Goal: Information Seeking & Learning: Learn about a topic

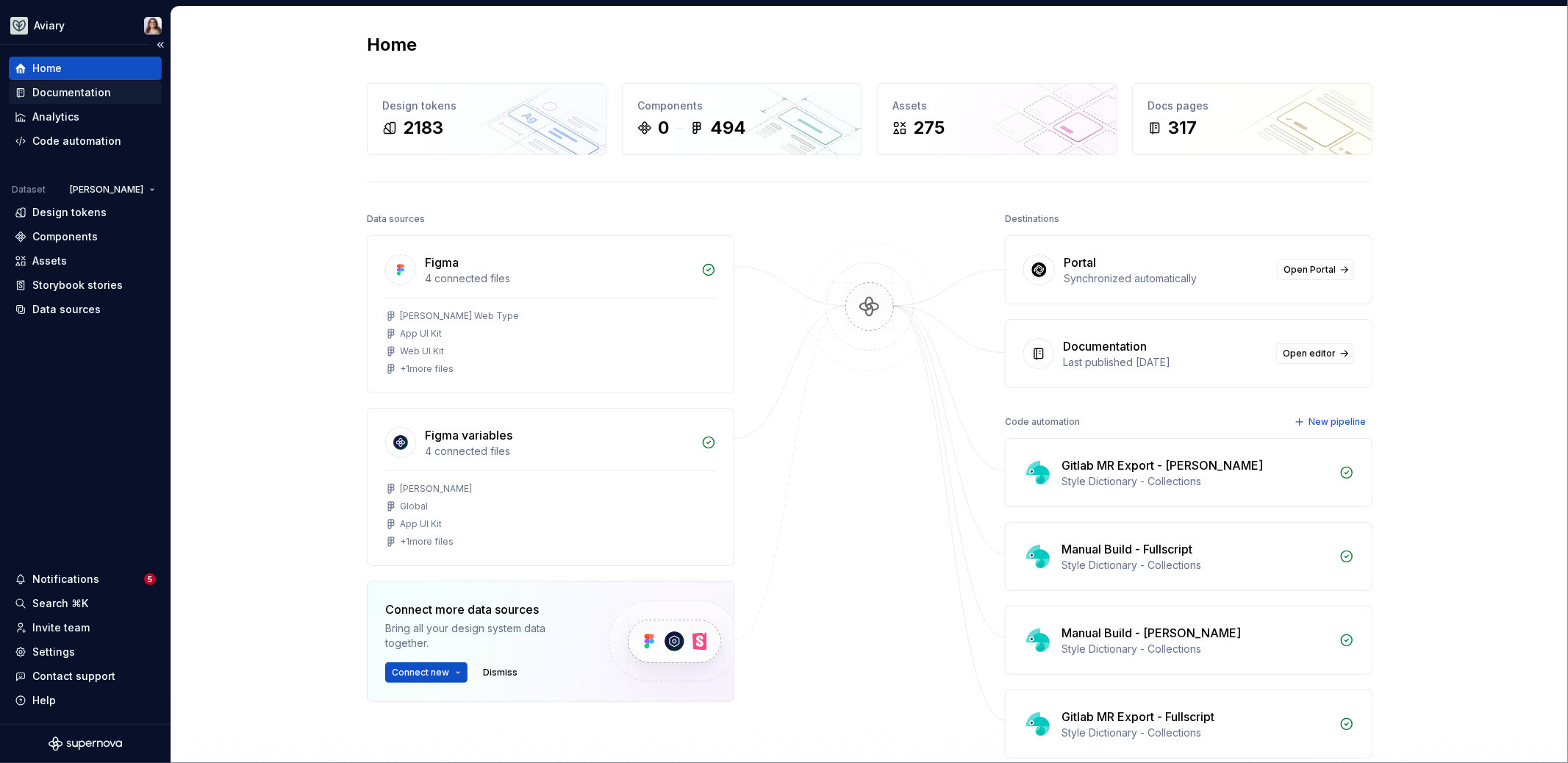
click at [79, 94] on div "Documentation" at bounding box center [72, 93] width 79 height 15
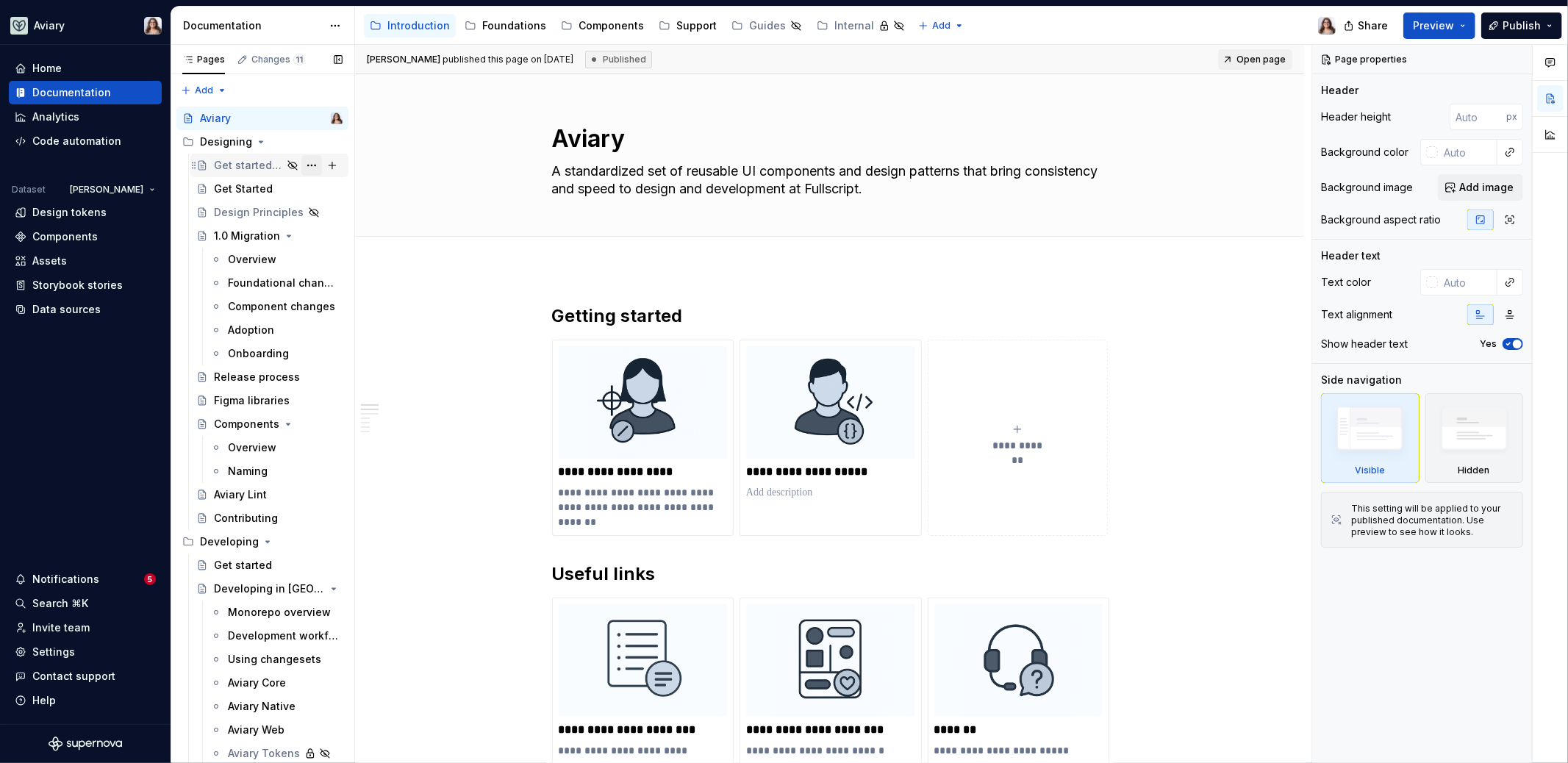
click at [302, 161] on button "Page tree" at bounding box center [311, 165] width 20 height 20
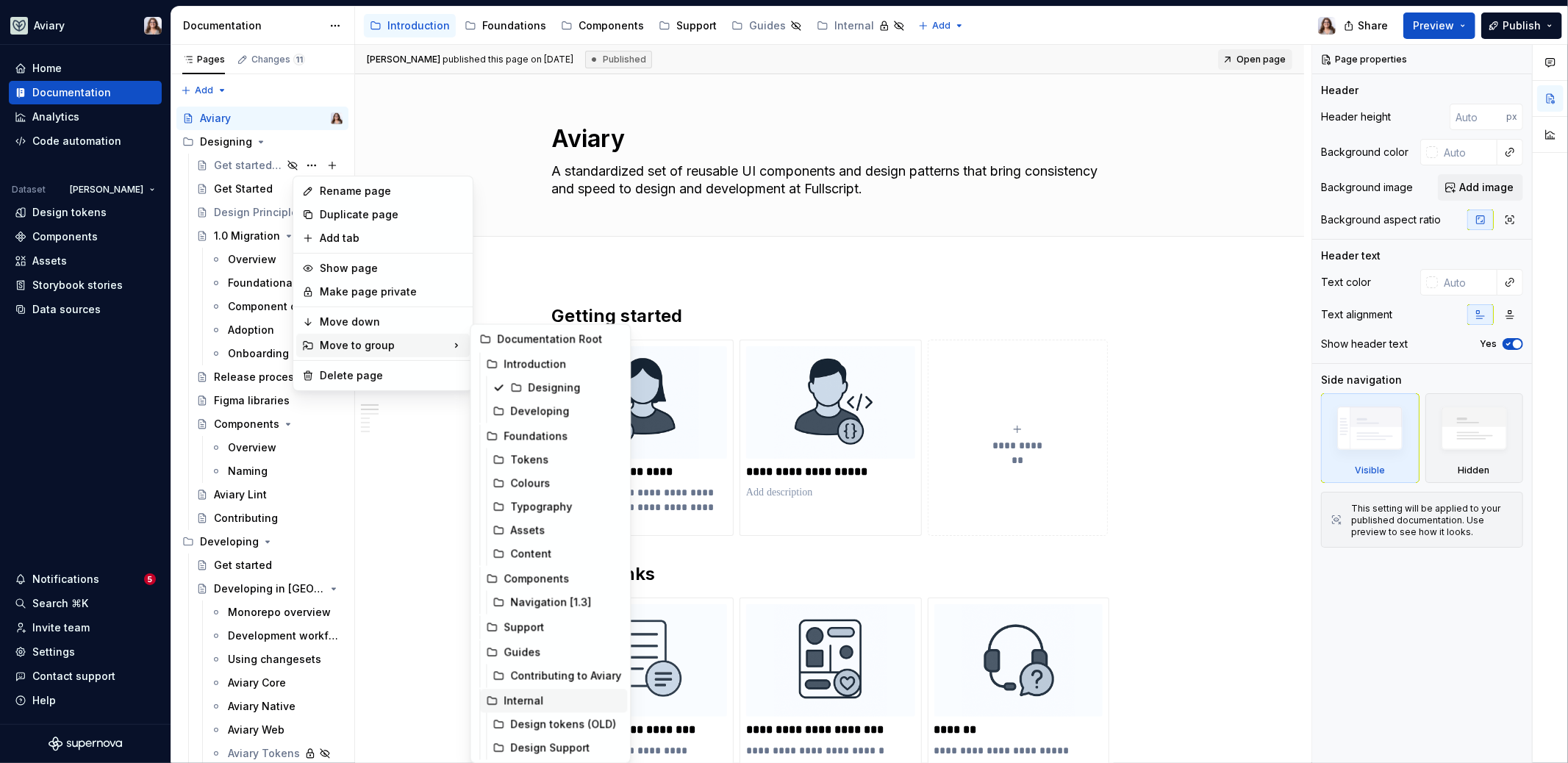
click at [544, 701] on div "Internal" at bounding box center [562, 701] width 117 height 15
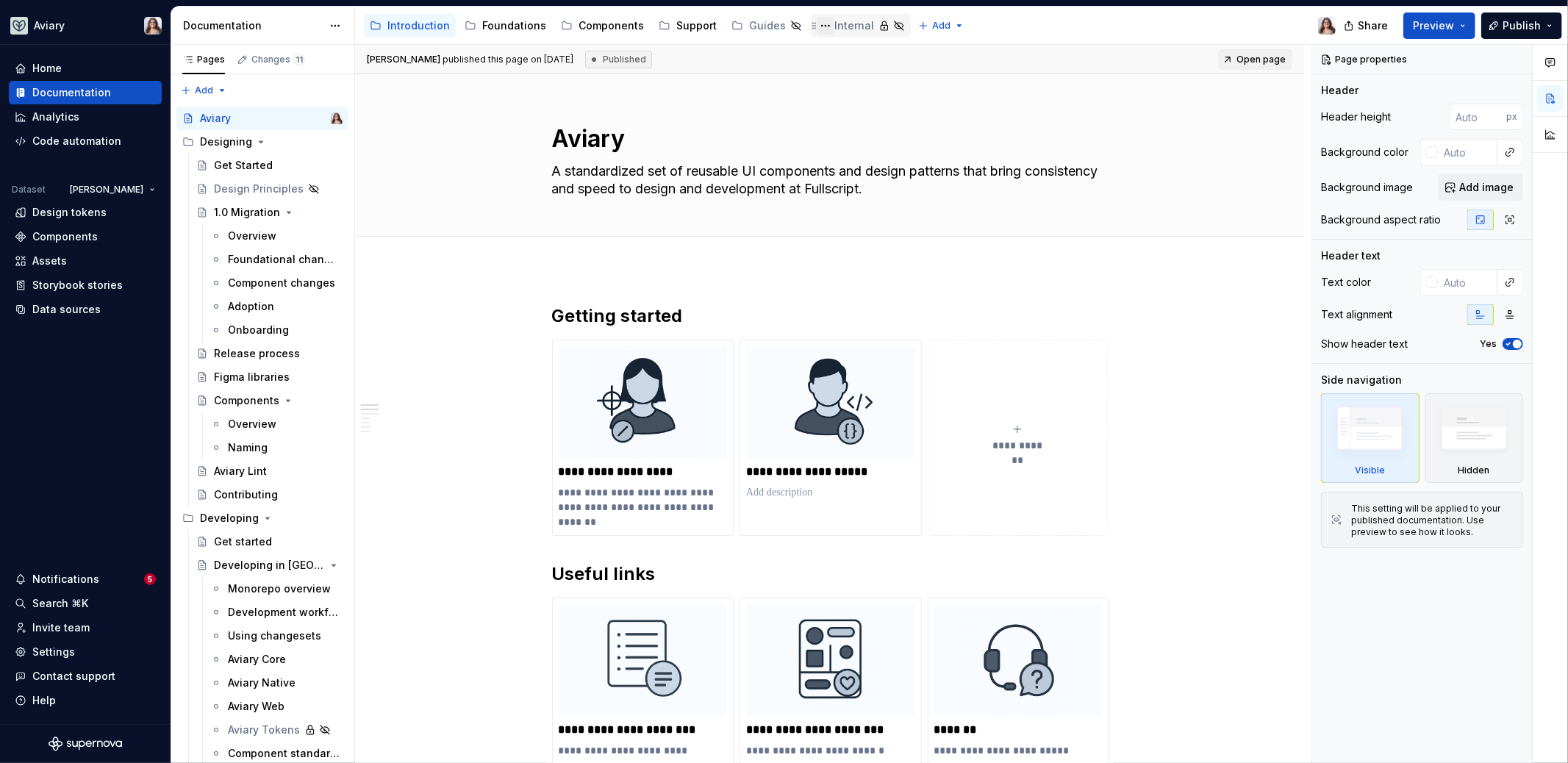
click at [821, 26] on button "Page tree" at bounding box center [826, 26] width 18 height 18
click at [848, 20] on html "Aviary Home Documentation Analytics Code automation Dataset [PERSON_NAME] Desig…" at bounding box center [784, 382] width 1568 height 763
click at [848, 20] on div "Internal" at bounding box center [854, 26] width 40 height 15
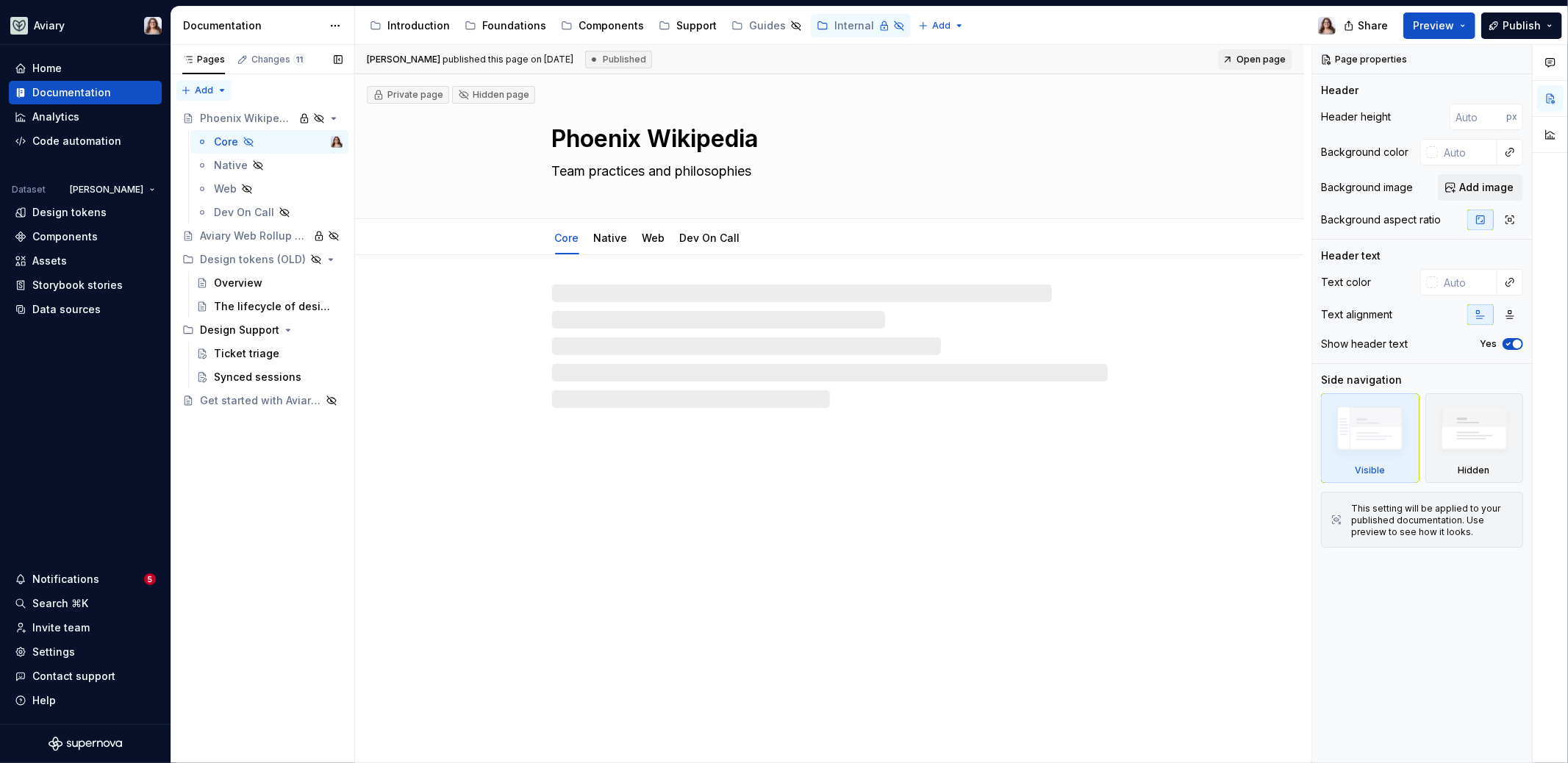
click at [193, 92] on div "Pages Changes 11 Add Accessibility guide for tree Page tree. Navigate the tree …" at bounding box center [262, 404] width 183 height 719
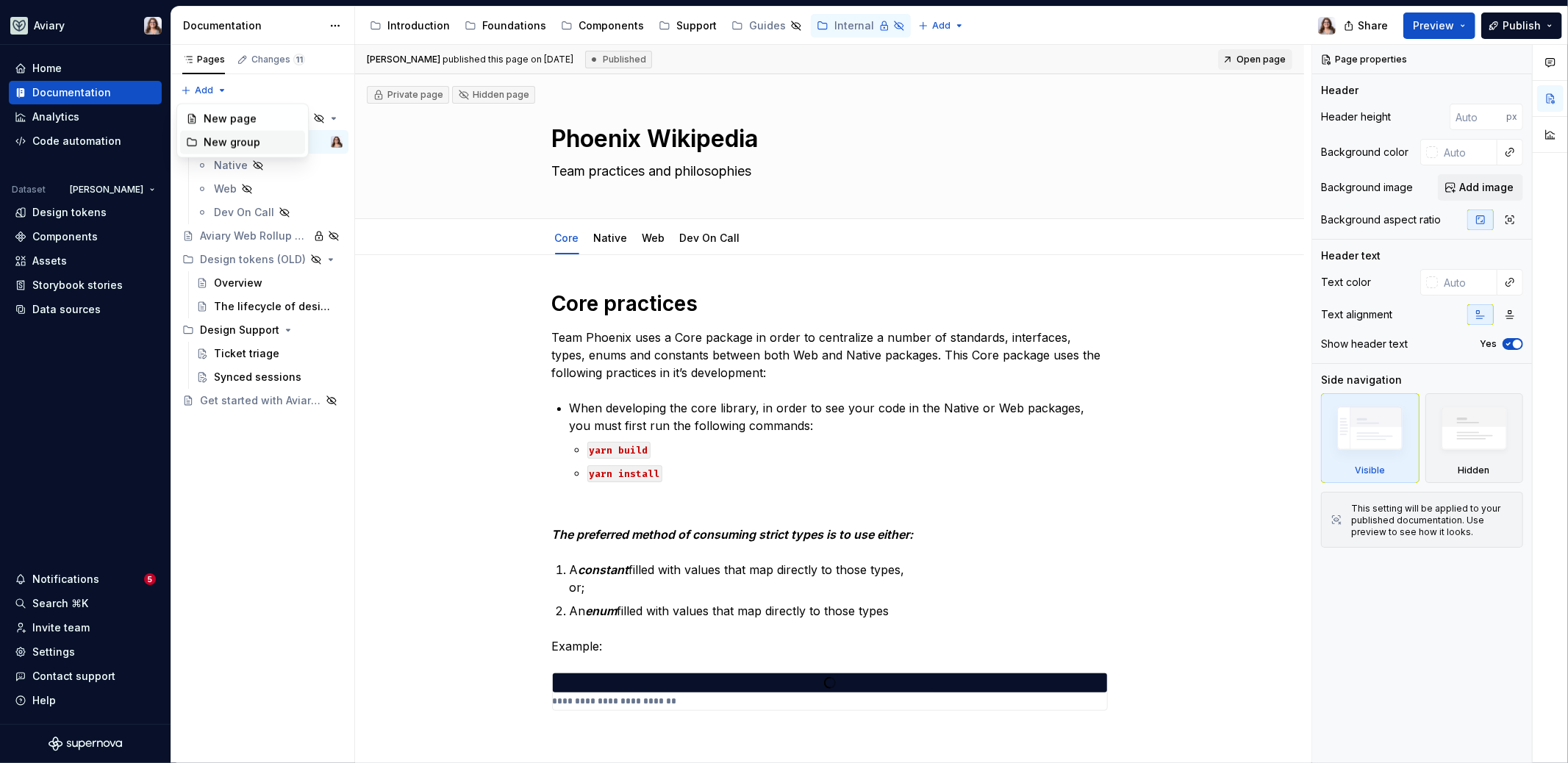
click at [221, 139] on div "New group" at bounding box center [251, 143] width 95 height 15
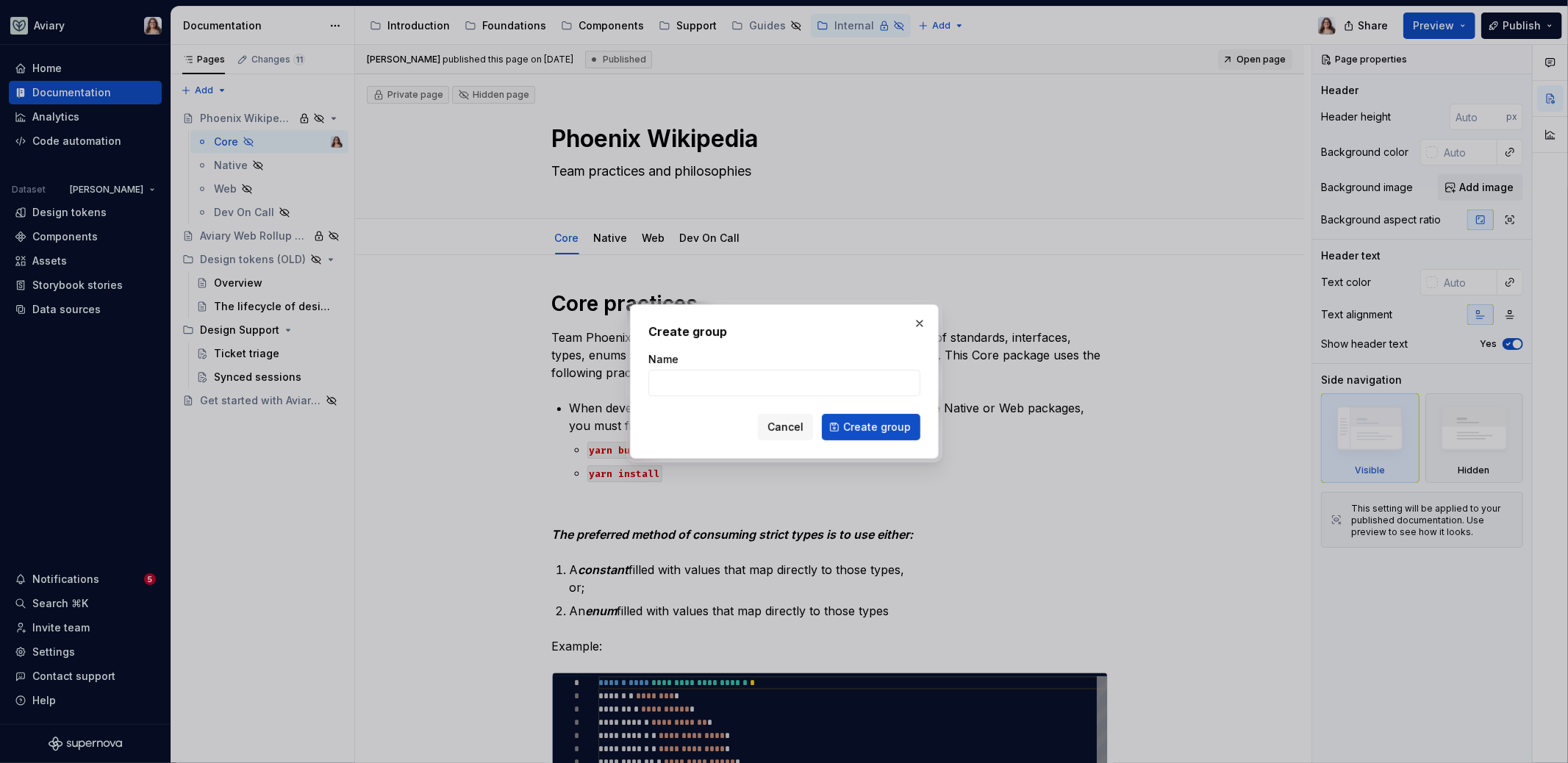
type textarea "*"
type input "Archive"
click at [863, 431] on span "Create group" at bounding box center [877, 427] width 68 height 15
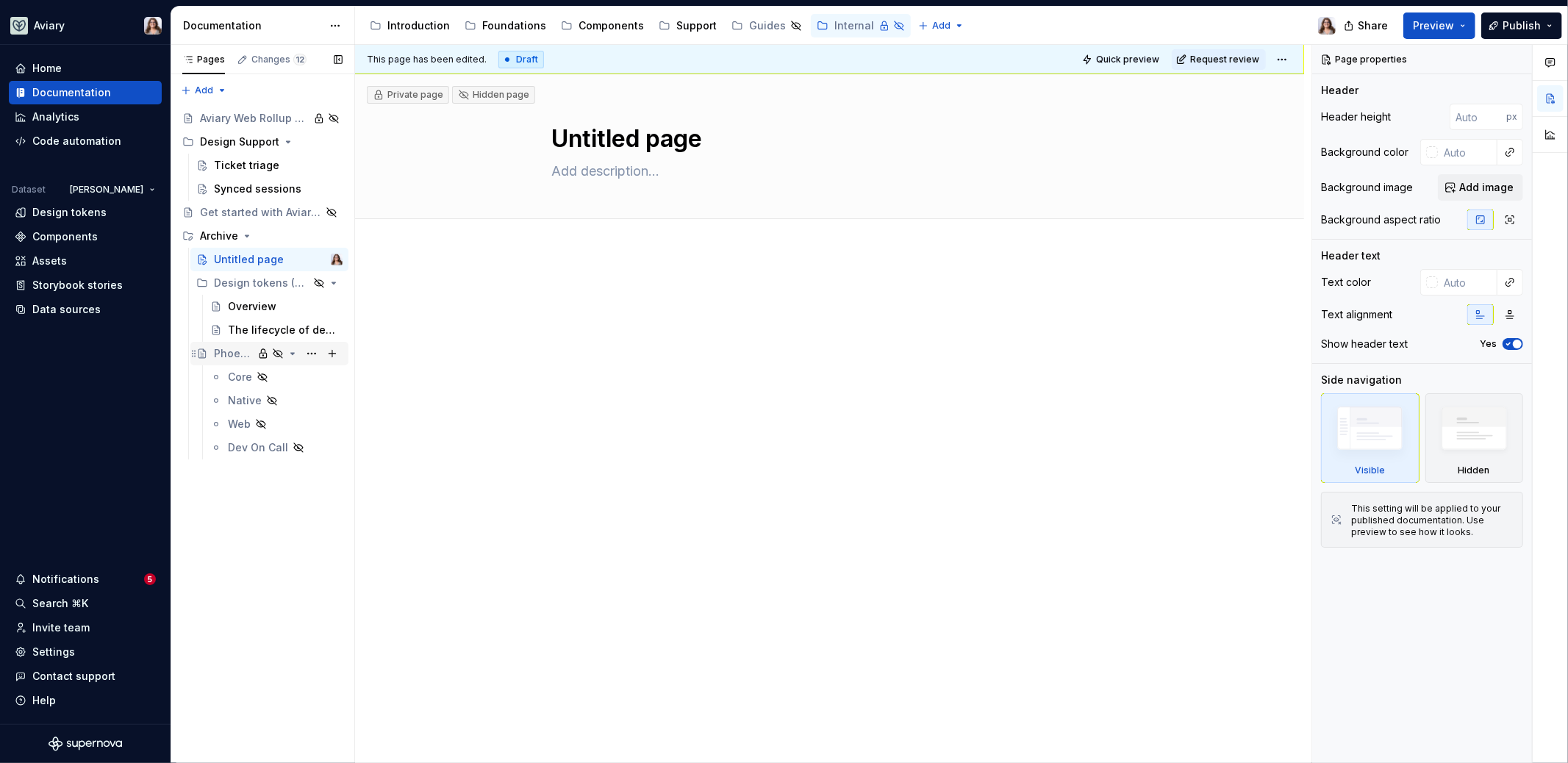
click at [234, 354] on div "Phoenix Wikipedia" at bounding box center [233, 354] width 39 height 15
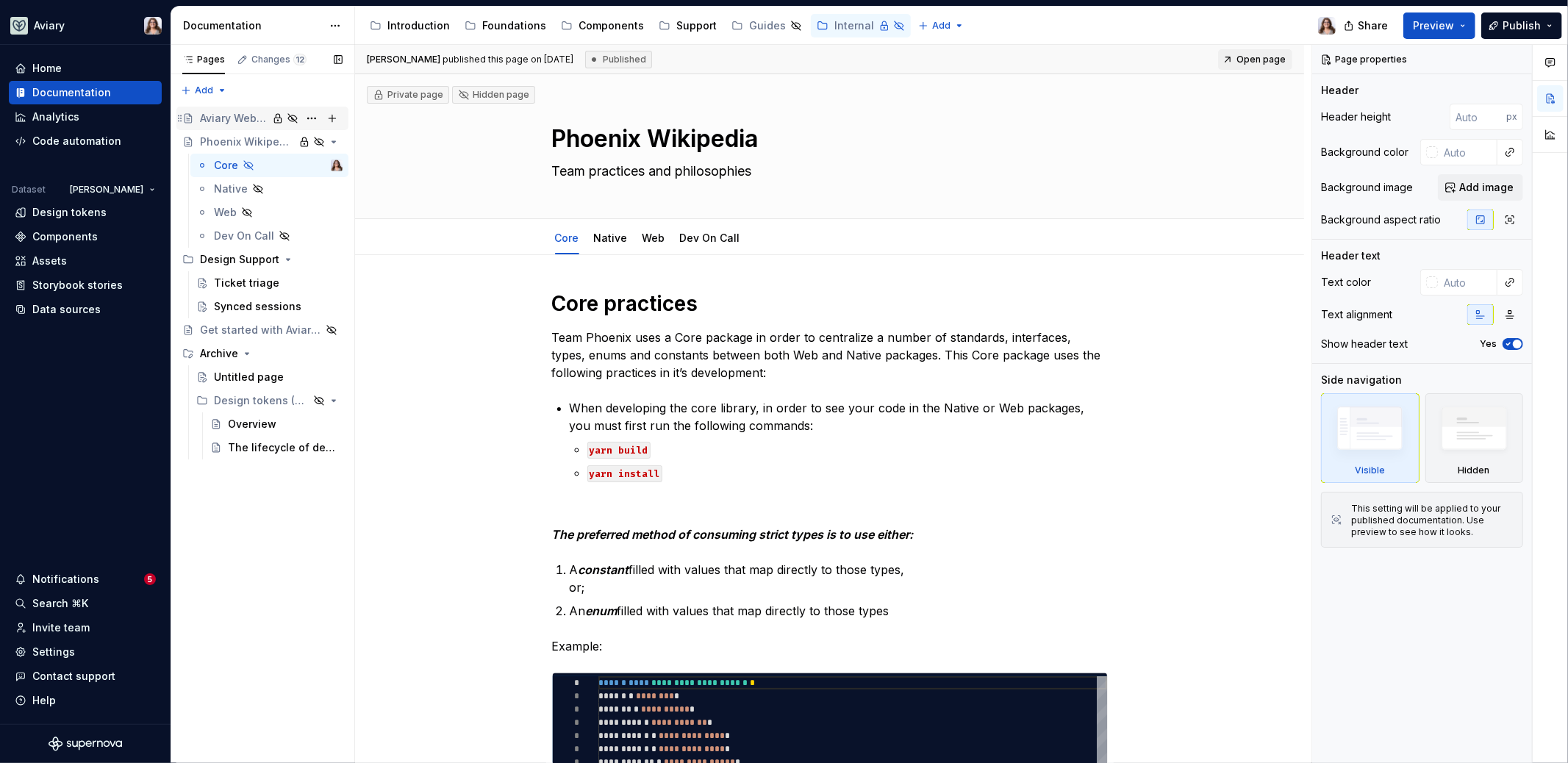
click at [236, 111] on div "Aviary Web Rollup Documentation" at bounding box center [233, 118] width 68 height 15
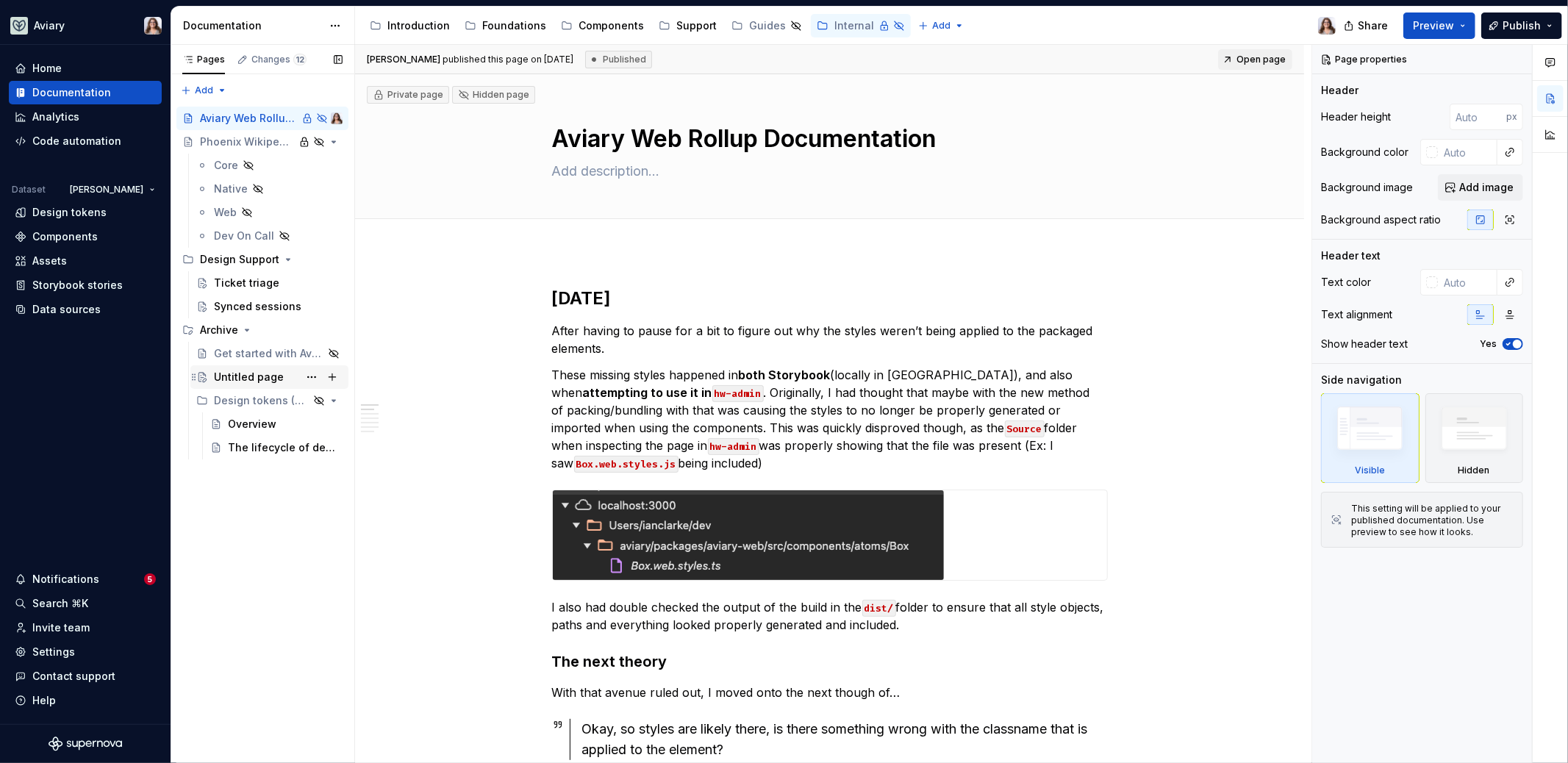
click at [241, 374] on div "Untitled page" at bounding box center [249, 377] width 70 height 15
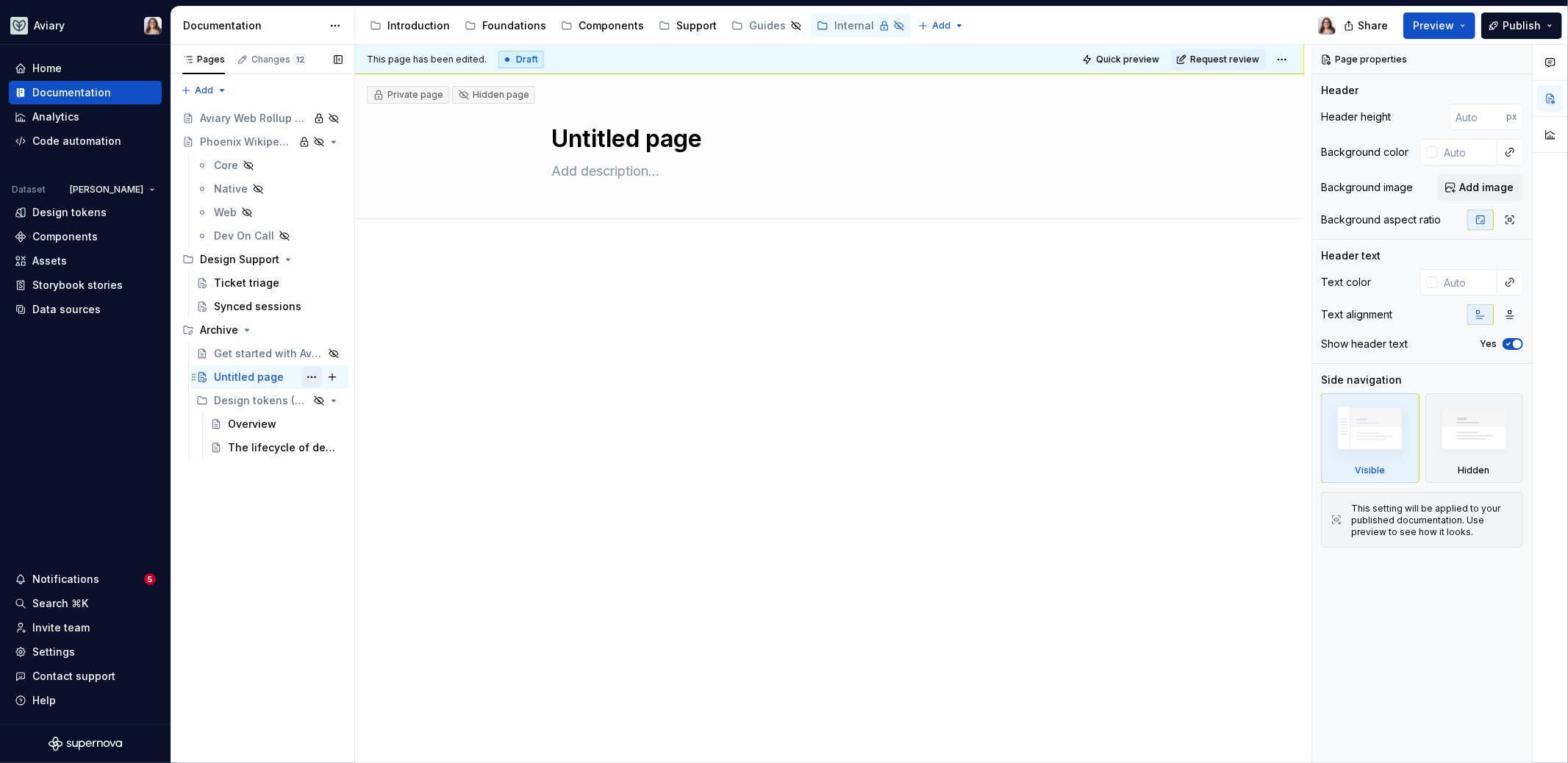
click at [311, 376] on button "Page tree" at bounding box center [311, 377] width 20 height 20
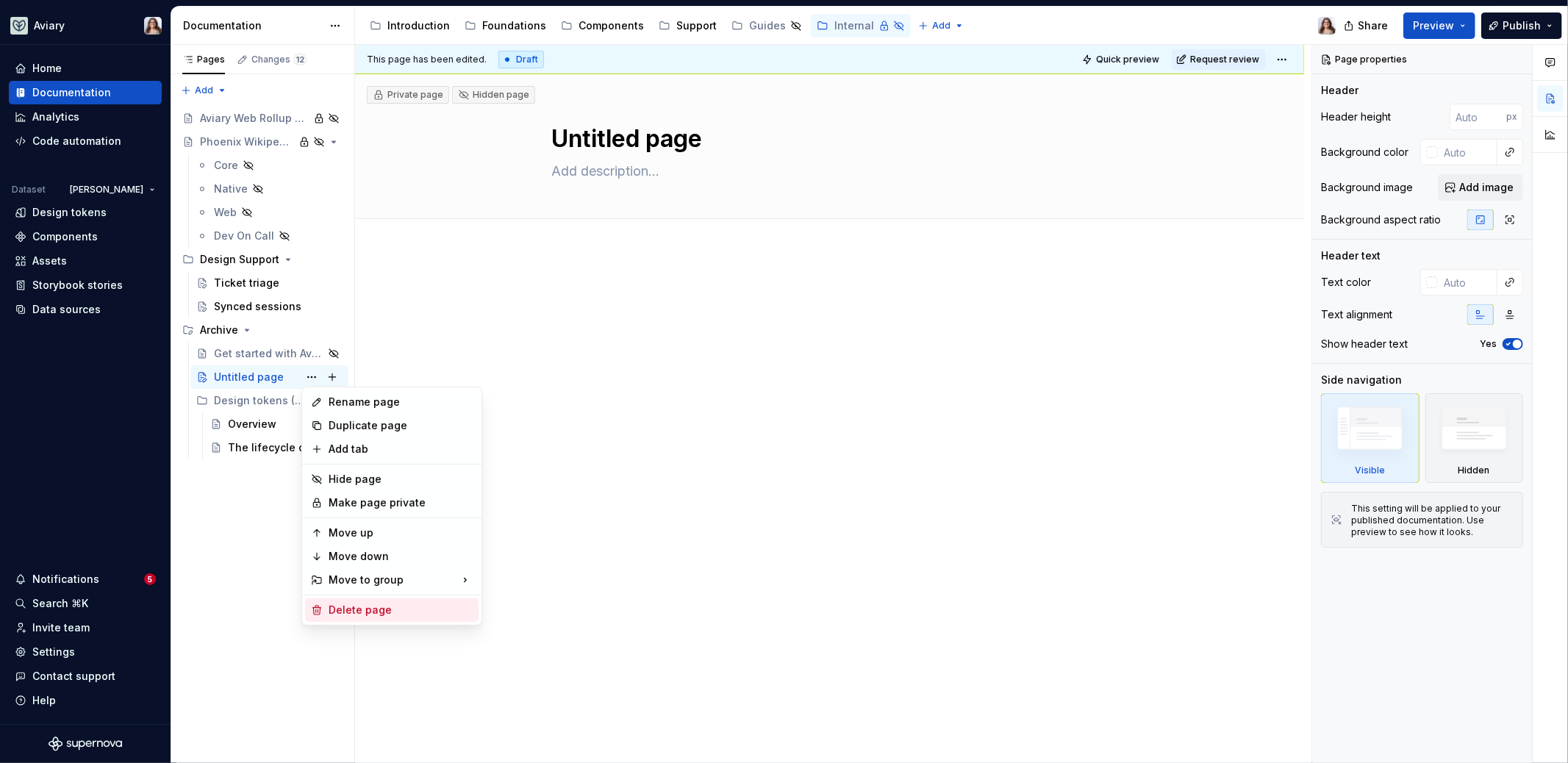
click at [372, 604] on div "Delete page" at bounding box center [400, 611] width 144 height 15
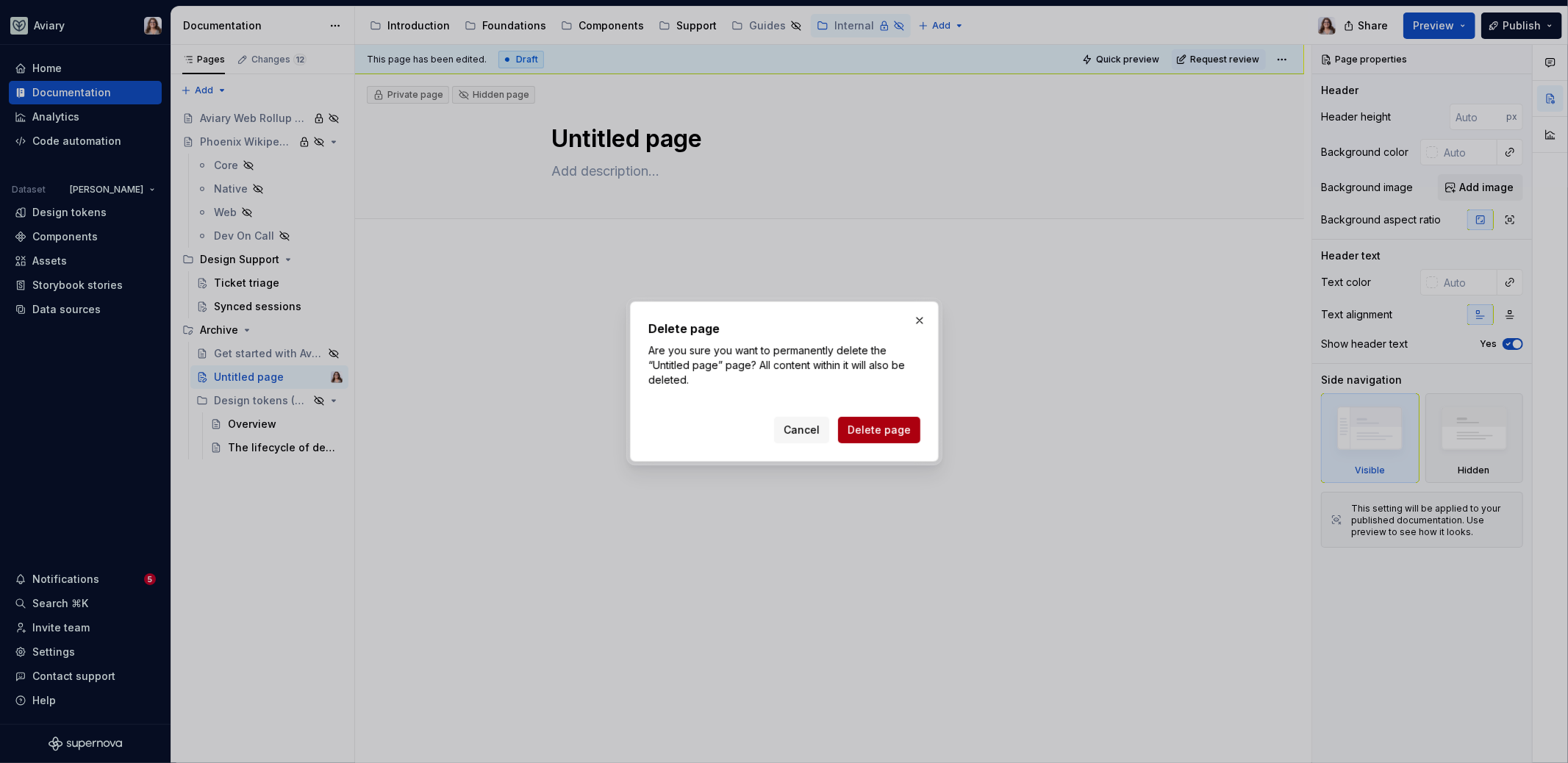
click at [886, 424] on span "Delete page" at bounding box center [879, 430] width 64 height 15
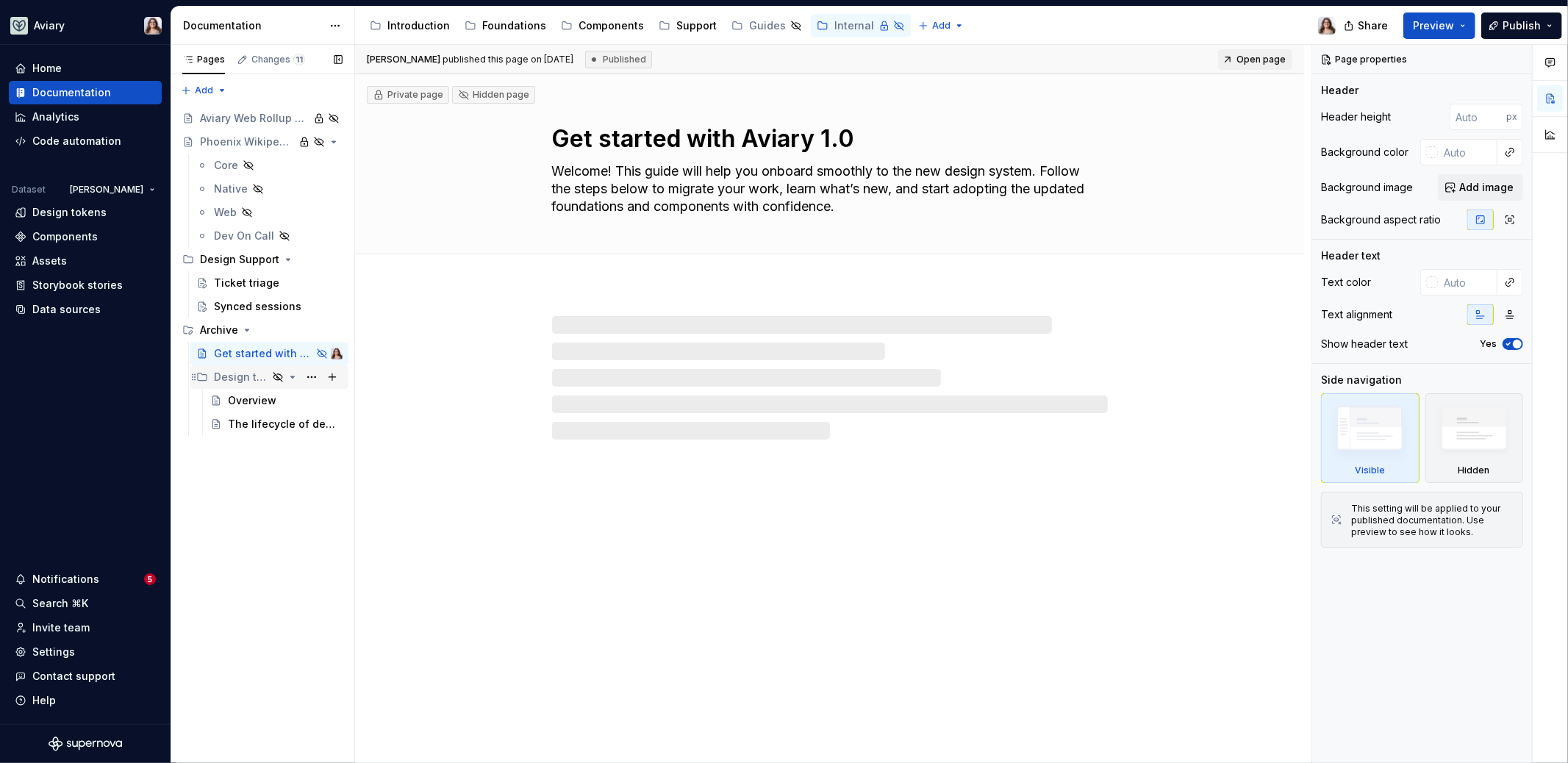
click at [227, 375] on div "Design tokens (OLD)" at bounding box center [240, 377] width 54 height 15
click at [215, 324] on div "Archive" at bounding box center [218, 330] width 38 height 15
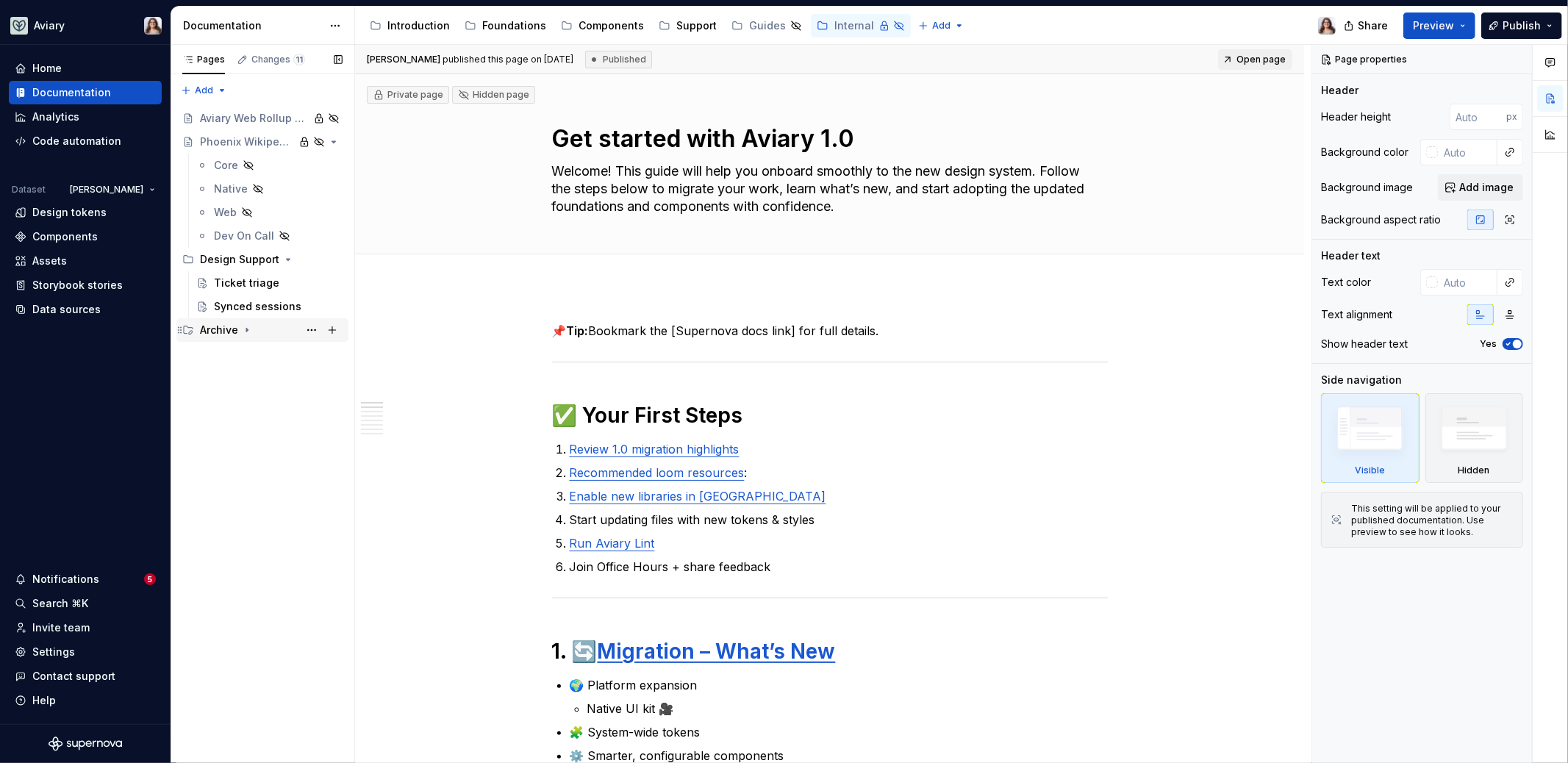
click at [214, 337] on div "Archive" at bounding box center [271, 329] width 143 height 20
click at [236, 378] on div "Design tokens (OLD)" at bounding box center [240, 377] width 54 height 15
click at [597, 27] on div "Components" at bounding box center [611, 26] width 65 height 15
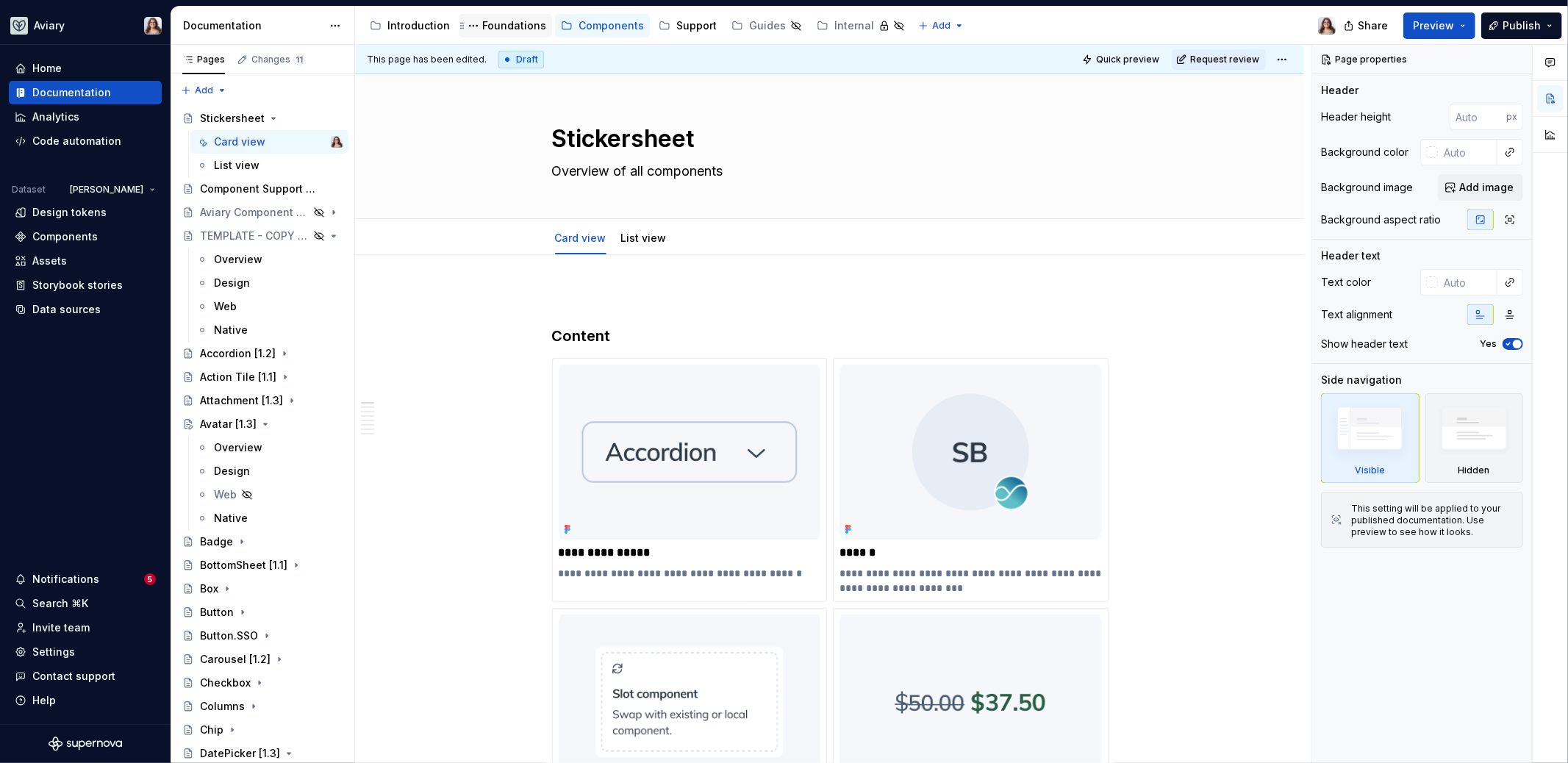
click at [505, 23] on div "Foundations" at bounding box center [514, 26] width 64 height 15
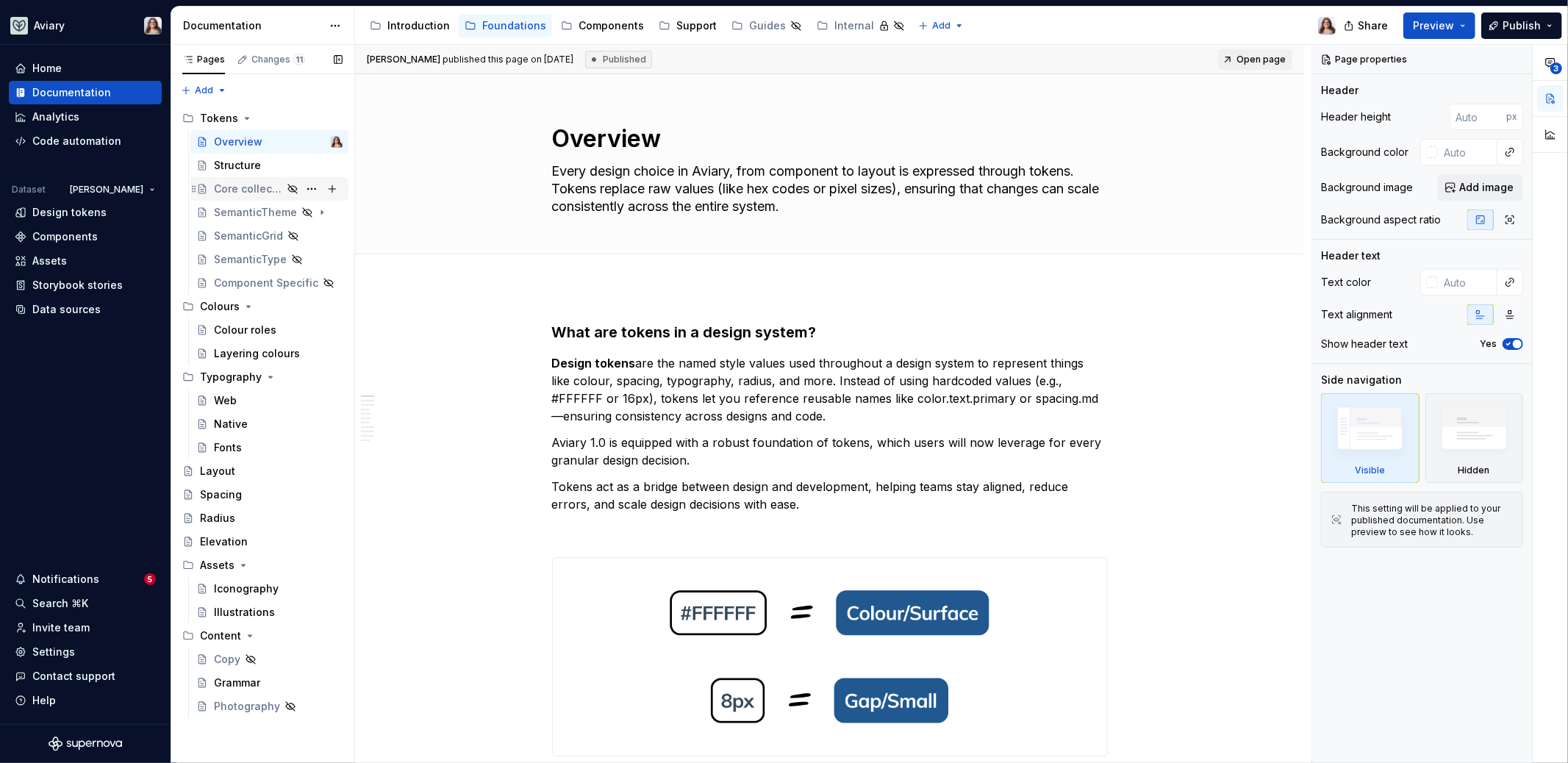
click at [247, 191] on div "Core collection" at bounding box center [248, 189] width 68 height 15
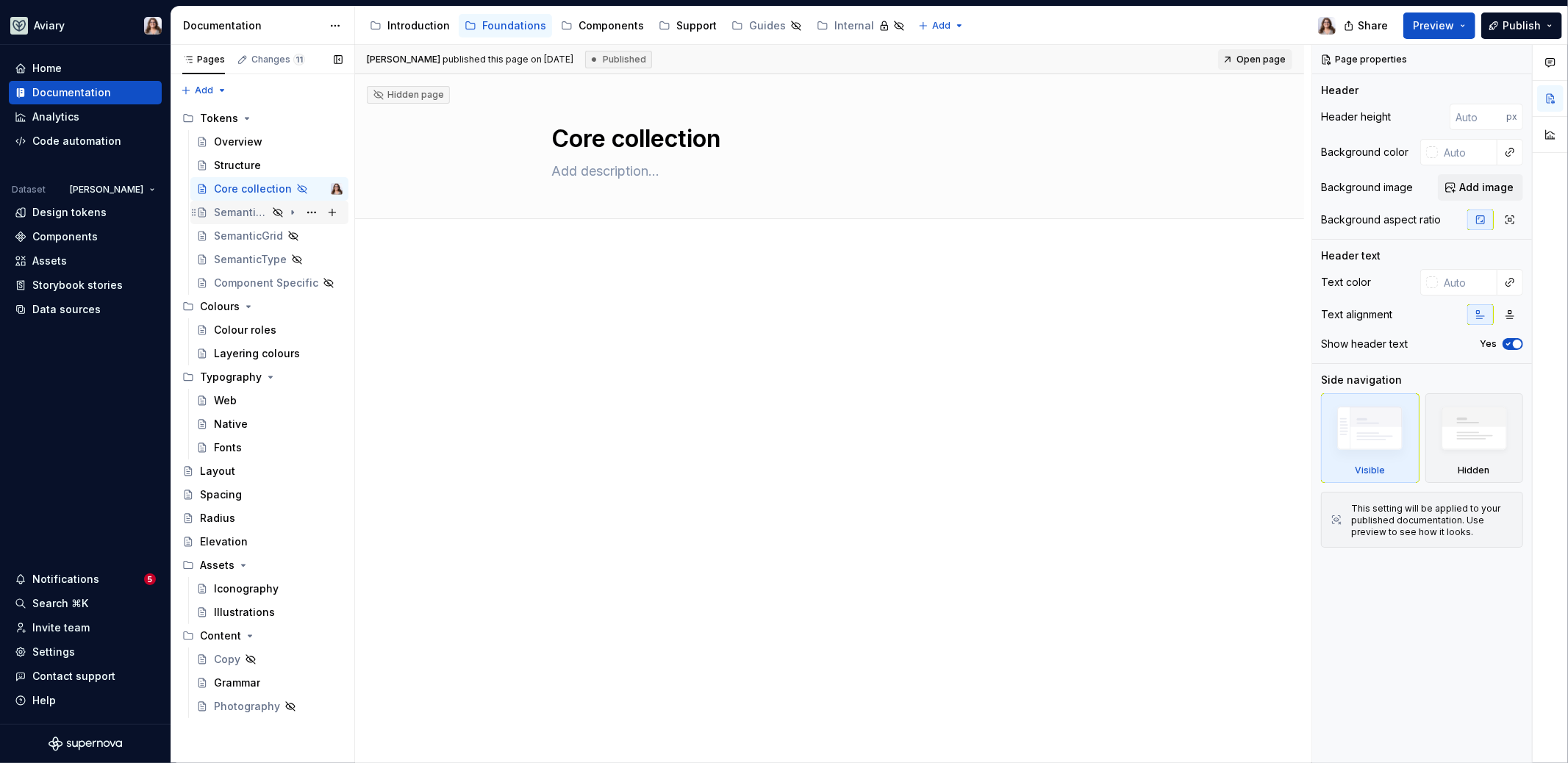
click at [246, 211] on div "SemanticTheme" at bounding box center [240, 213] width 54 height 15
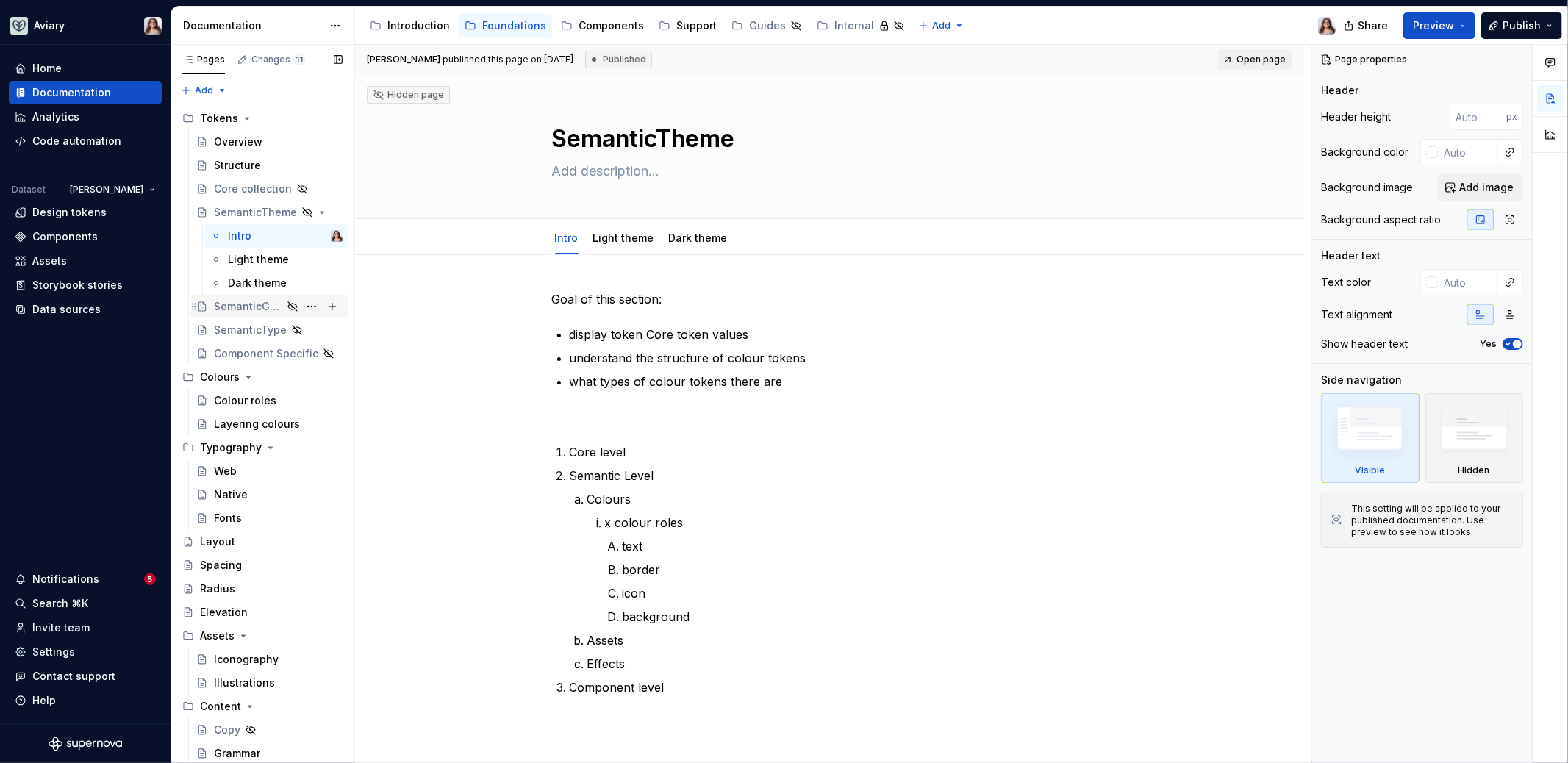
click at [249, 309] on div "SemanticGrid" at bounding box center [248, 307] width 68 height 15
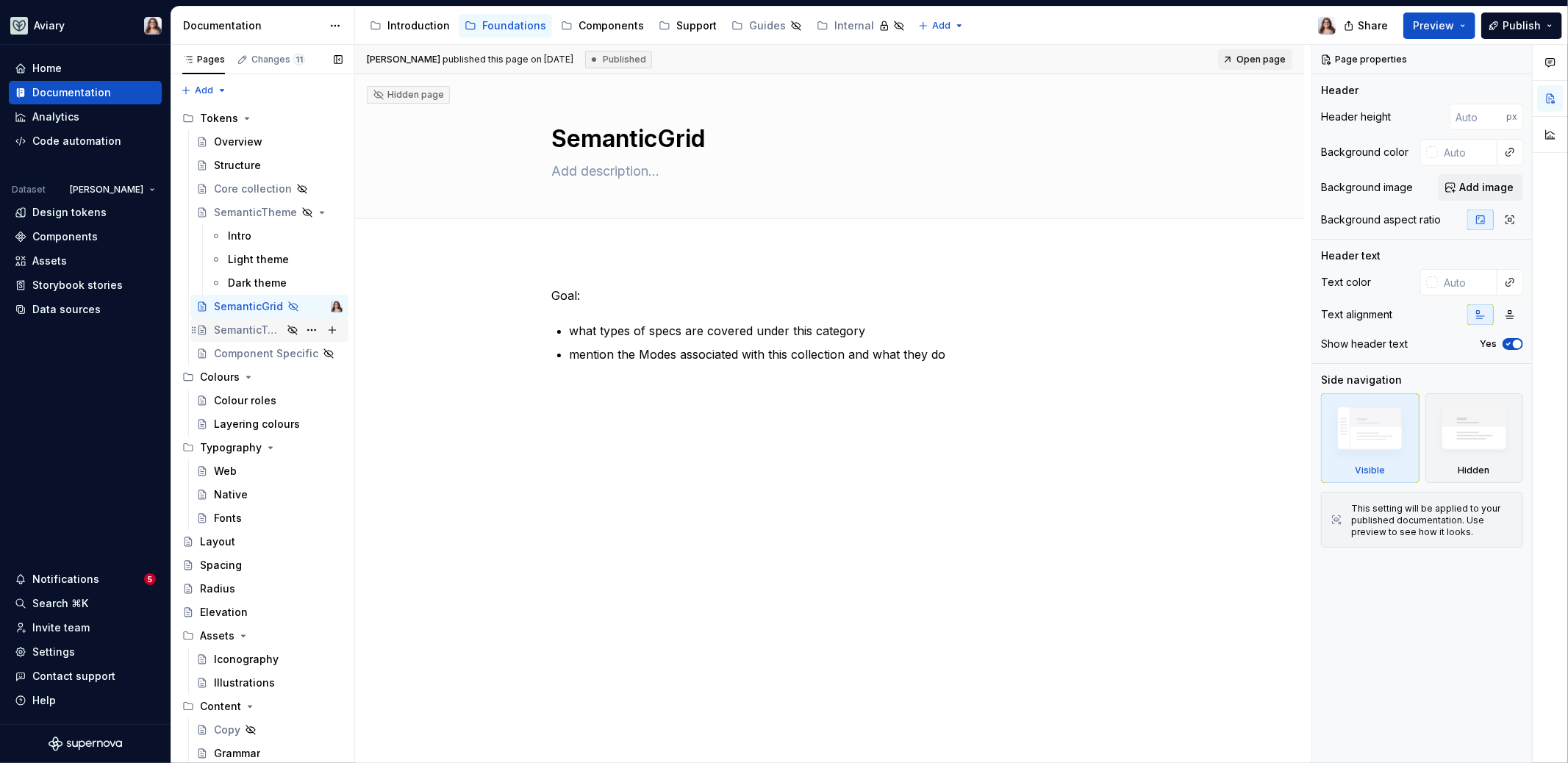
click at [251, 330] on div "SemanticType" at bounding box center [248, 330] width 68 height 15
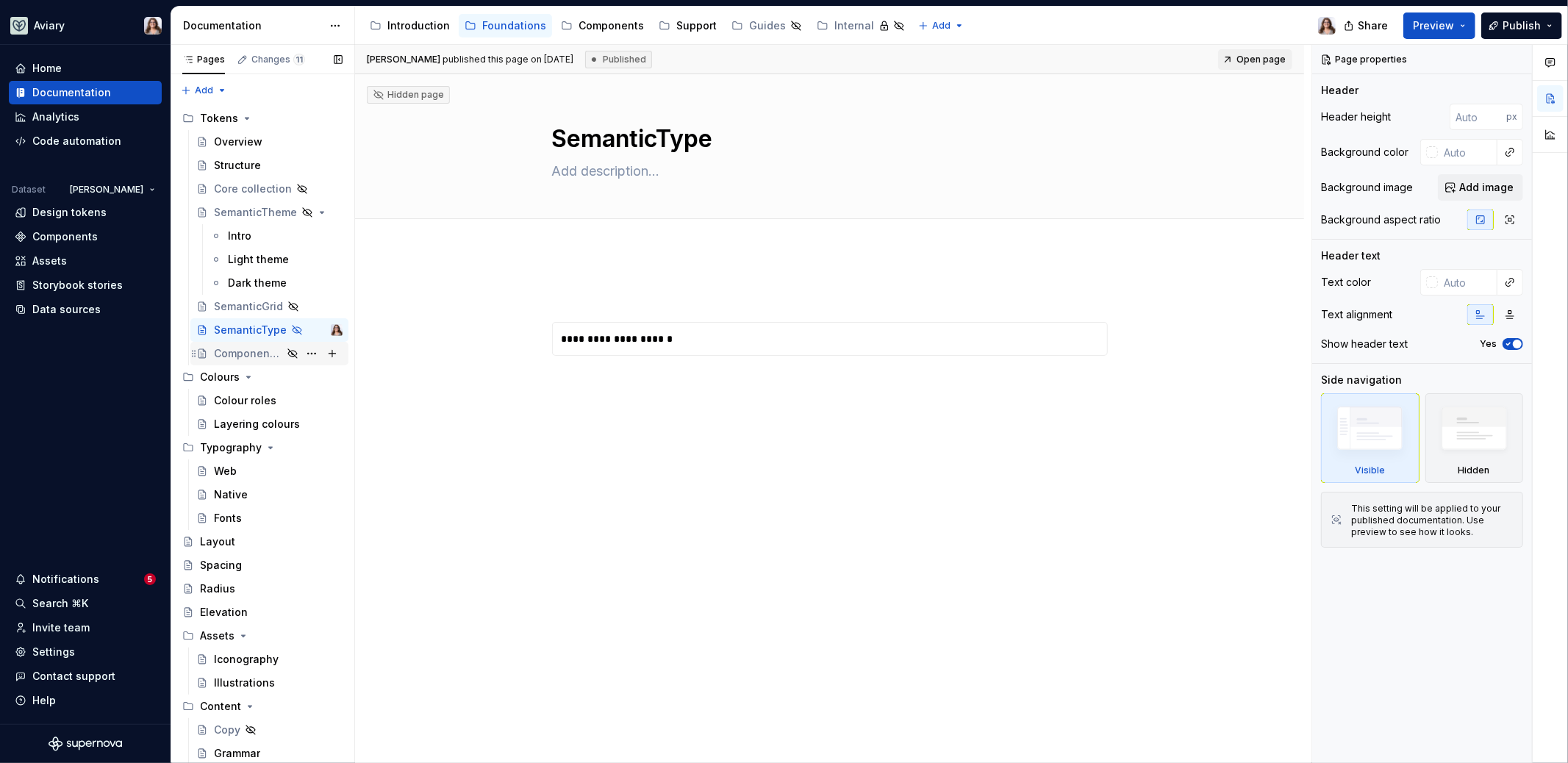
click at [249, 355] on div "Component Specific" at bounding box center [248, 354] width 68 height 15
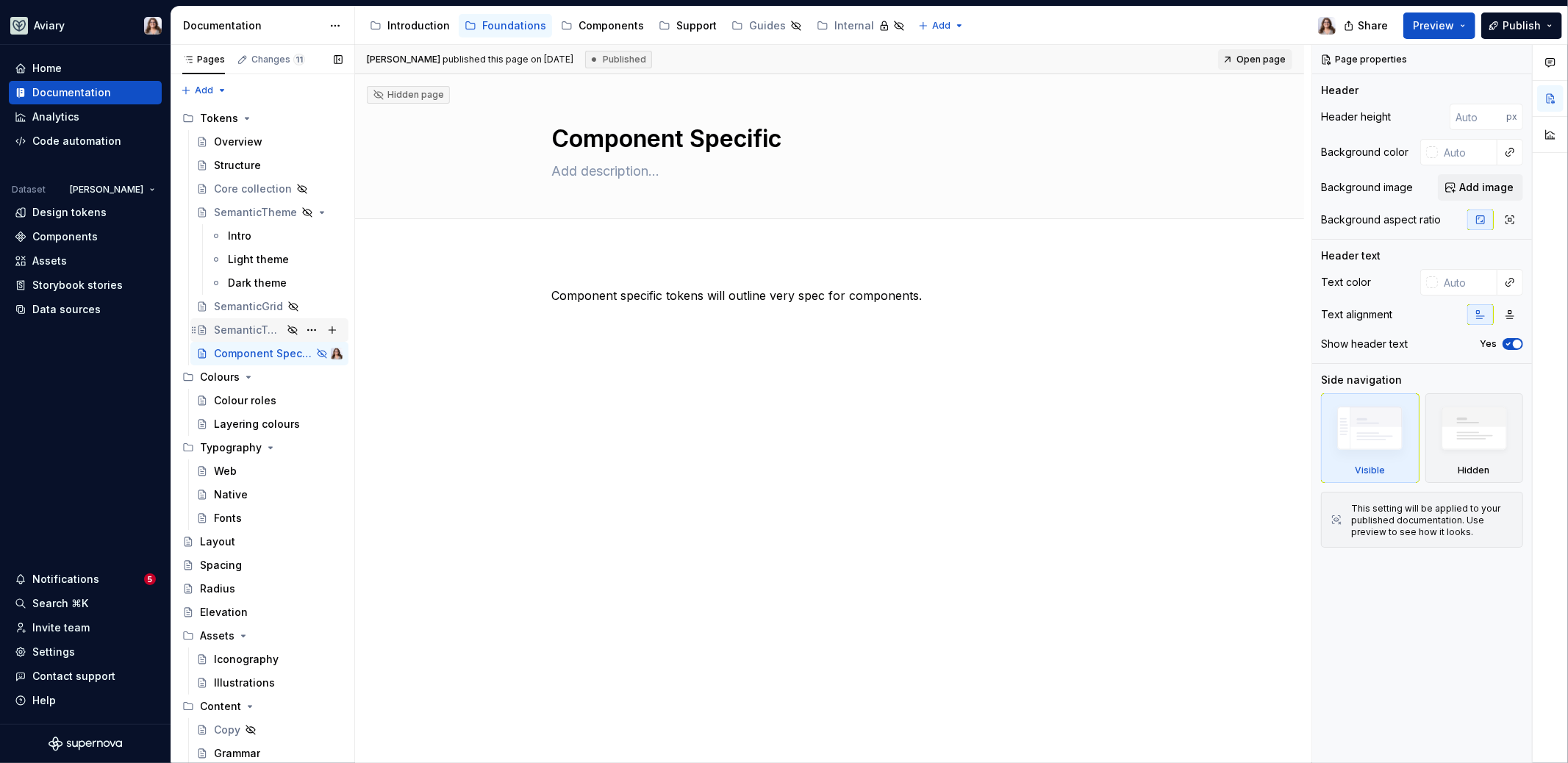
click at [244, 325] on div "SemanticType" at bounding box center [248, 330] width 68 height 15
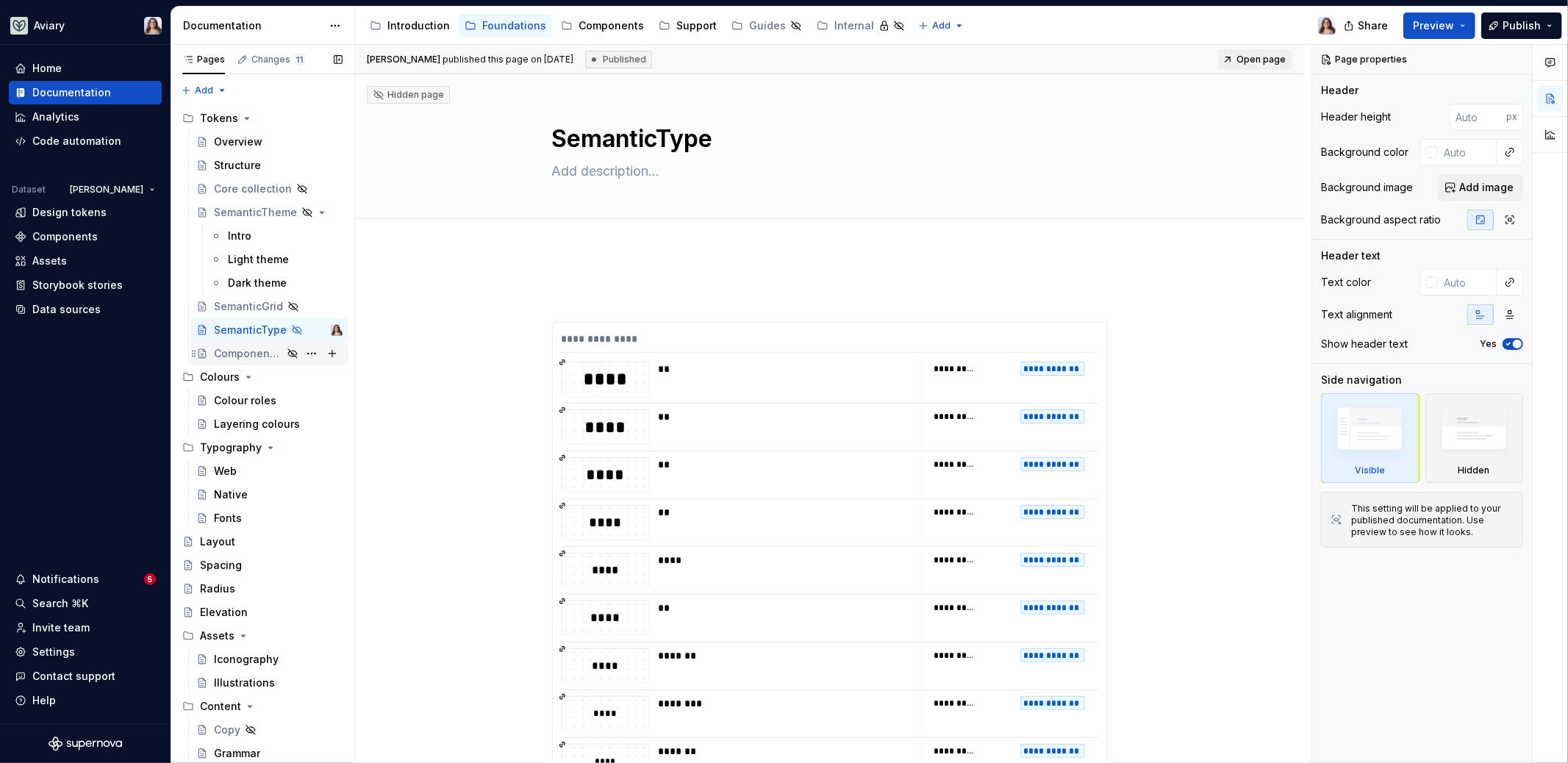
click at [223, 346] on div "Component Specific" at bounding box center [248, 354] width 68 height 15
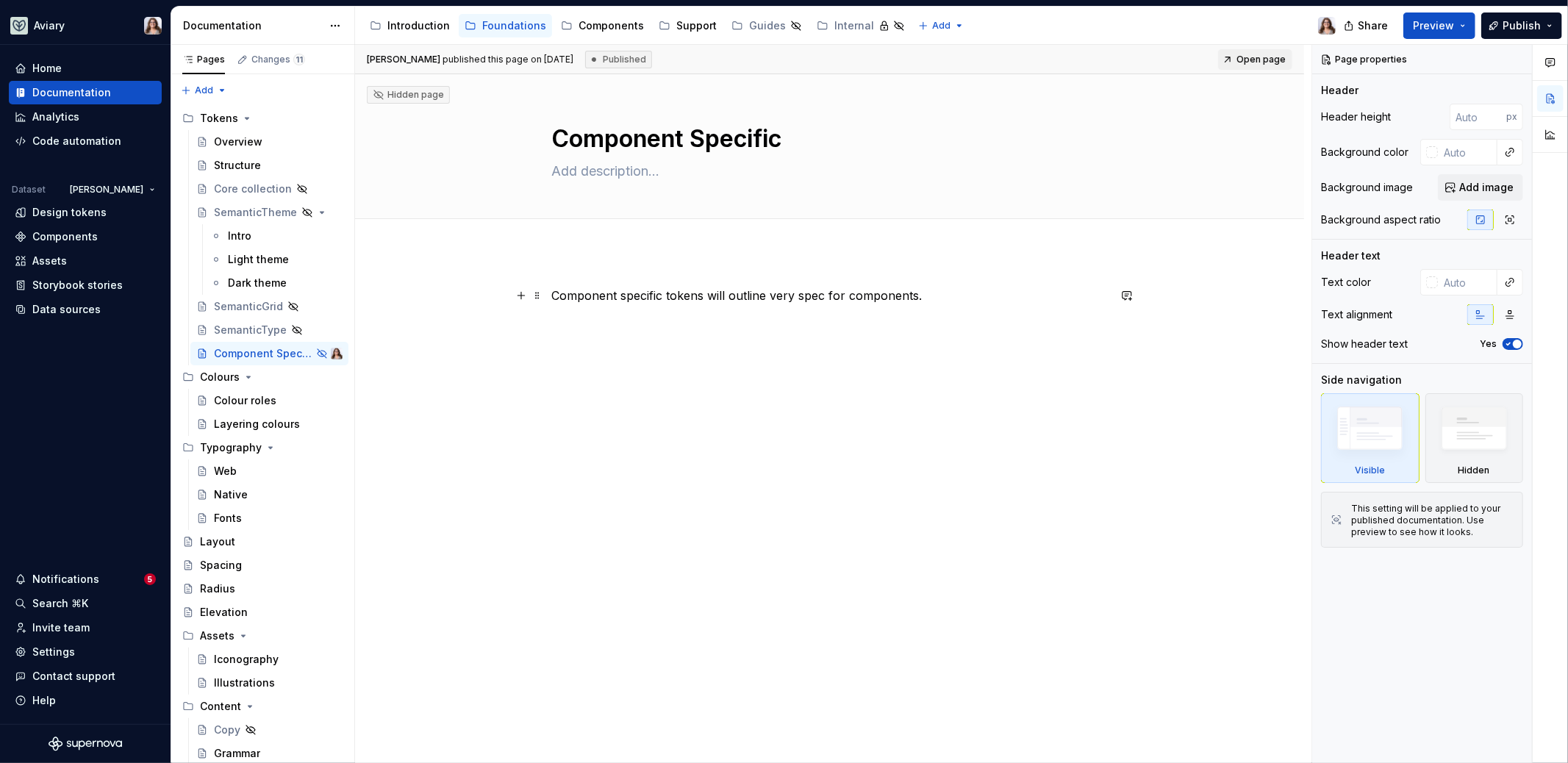
click at [936, 293] on p "Component specific tokens will outline very spec for components." at bounding box center [830, 296] width 556 height 18
type textarea "*"
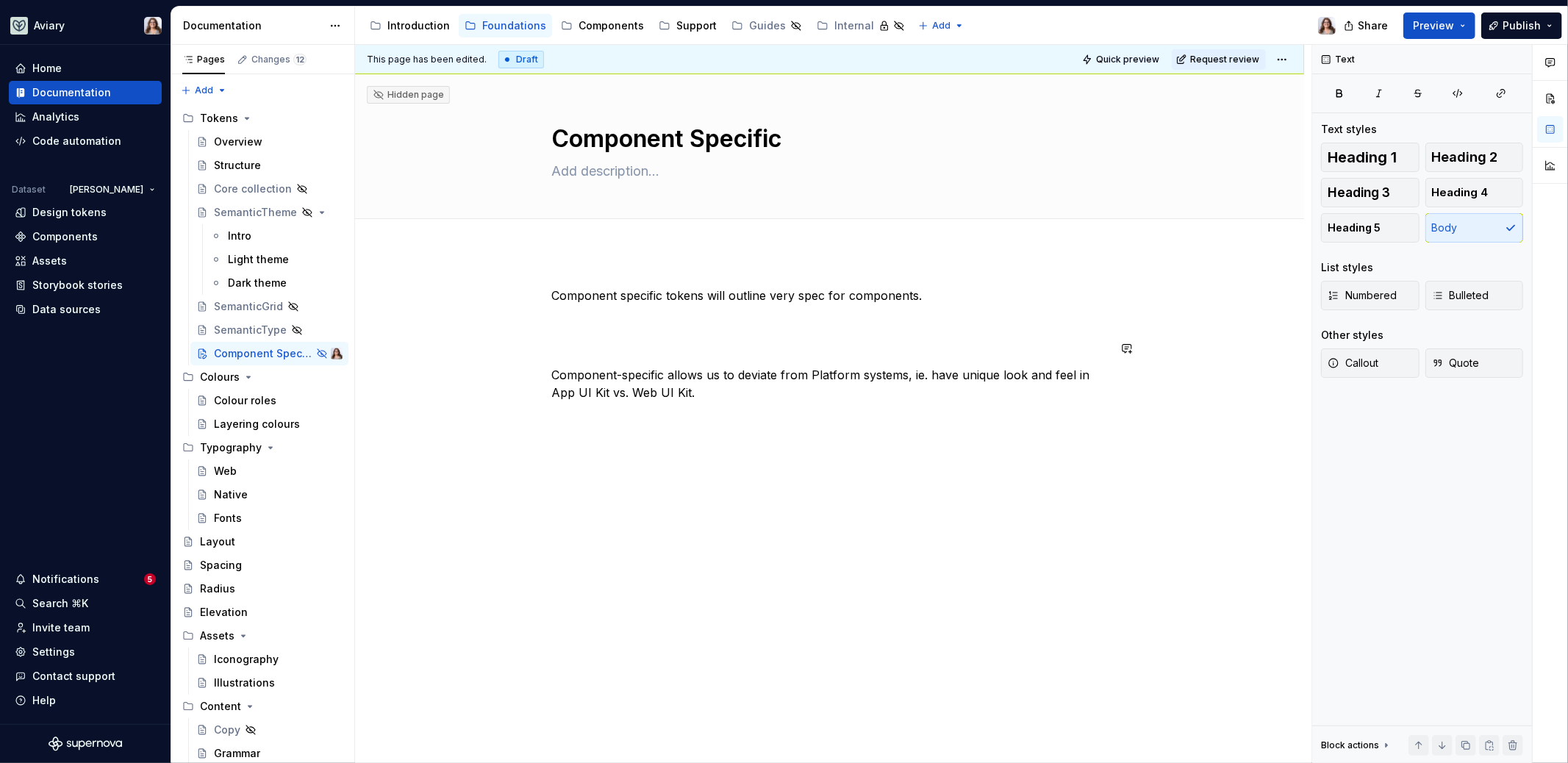
click at [601, 329] on p at bounding box center [830, 322] width 556 height 18
click at [926, 296] on p "Component specific tokens will outline very specs for components." at bounding box center [830, 296] width 556 height 18
drag, startPoint x: 791, startPoint y: 297, endPoint x: 770, endPoint y: 297, distance: 21.0
click at [770, 297] on p "Component specific tokens will outline very specs for components." at bounding box center [830, 296] width 556 height 18
click at [932, 298] on p "Component specific tokens will outline every specs for components." at bounding box center [830, 296] width 556 height 18
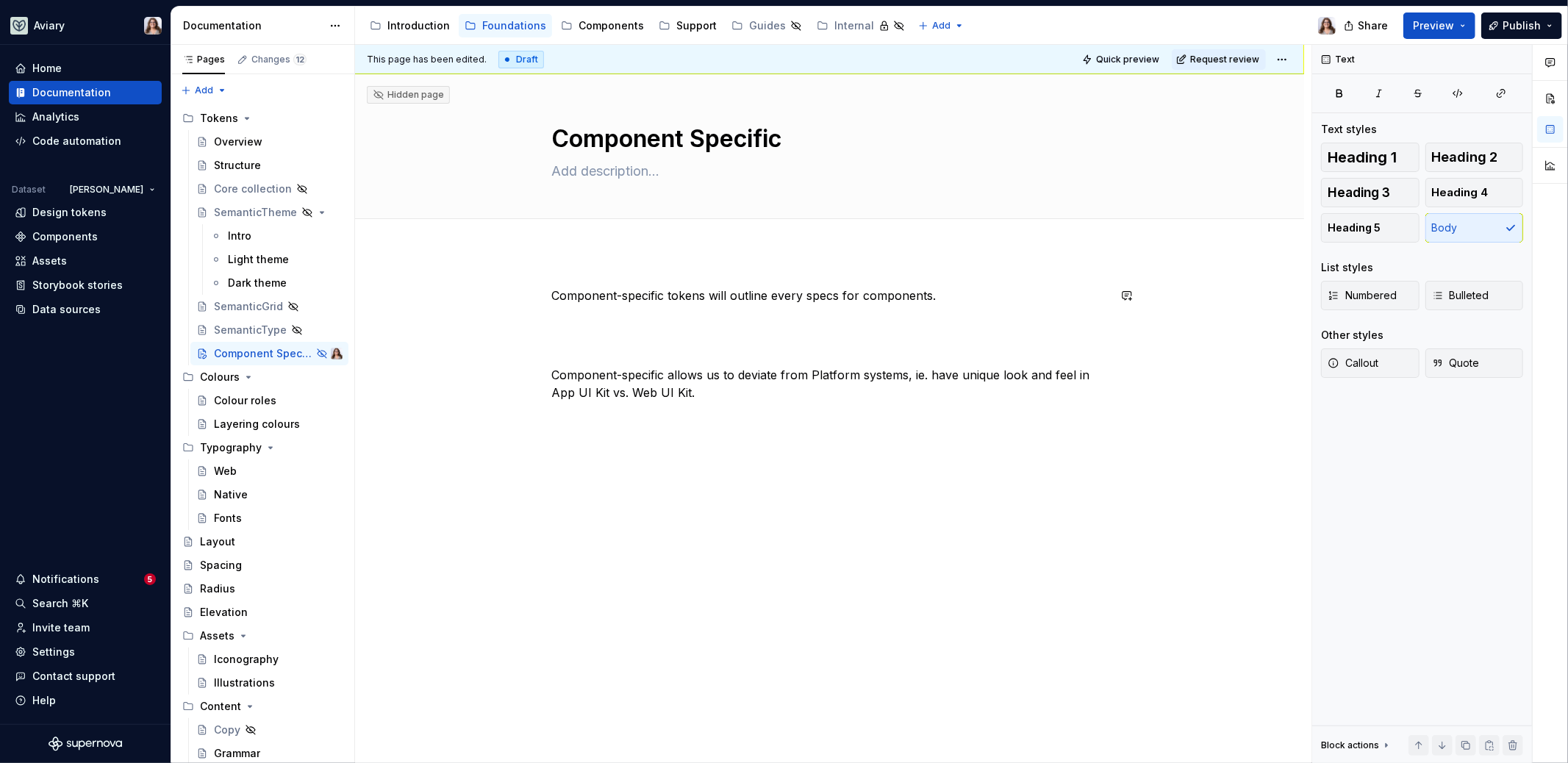
click at [646, 338] on div "Component-specific tokens will outline every specs for components. Component-sp…" at bounding box center [830, 371] width 556 height 168
click at [701, 401] on div "Component-specific tokens will outline every specs for components. Component-sp…" at bounding box center [830, 371] width 556 height 168
click at [914, 400] on p "Component-specific allows us to deviate from Platform systems, ie. have unique …" at bounding box center [830, 383] width 556 height 35
click at [891, 392] on p "Component-specific allows us to deviate from Platform systems, ie. have unique …" at bounding box center [830, 383] width 556 height 35
click at [831, 348] on p at bounding box center [830, 349] width 556 height 18
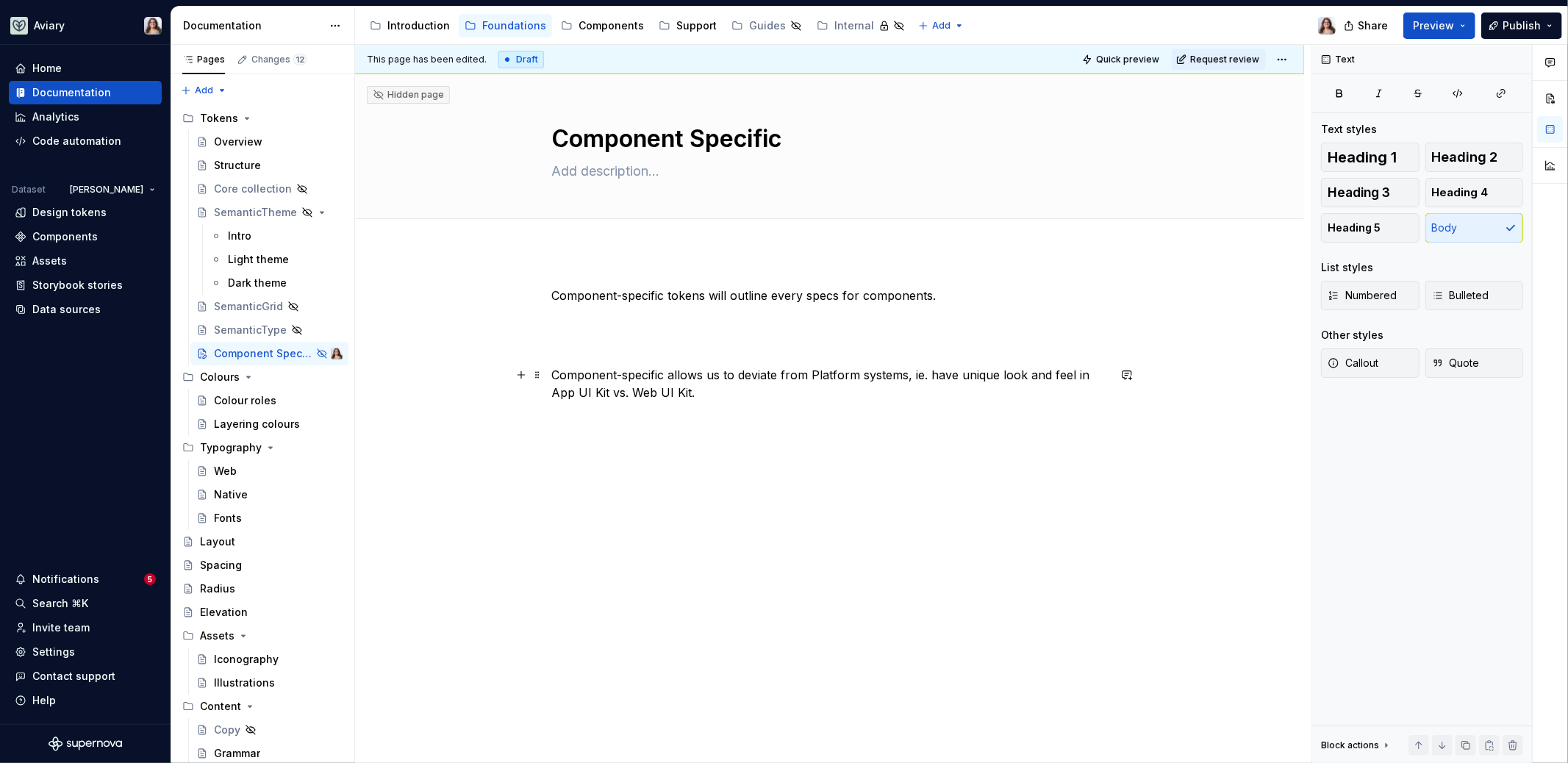
click at [868, 390] on p "Component-specific allows us to deviate from Platform systems, ie. have unique …" at bounding box center [830, 383] width 556 height 35
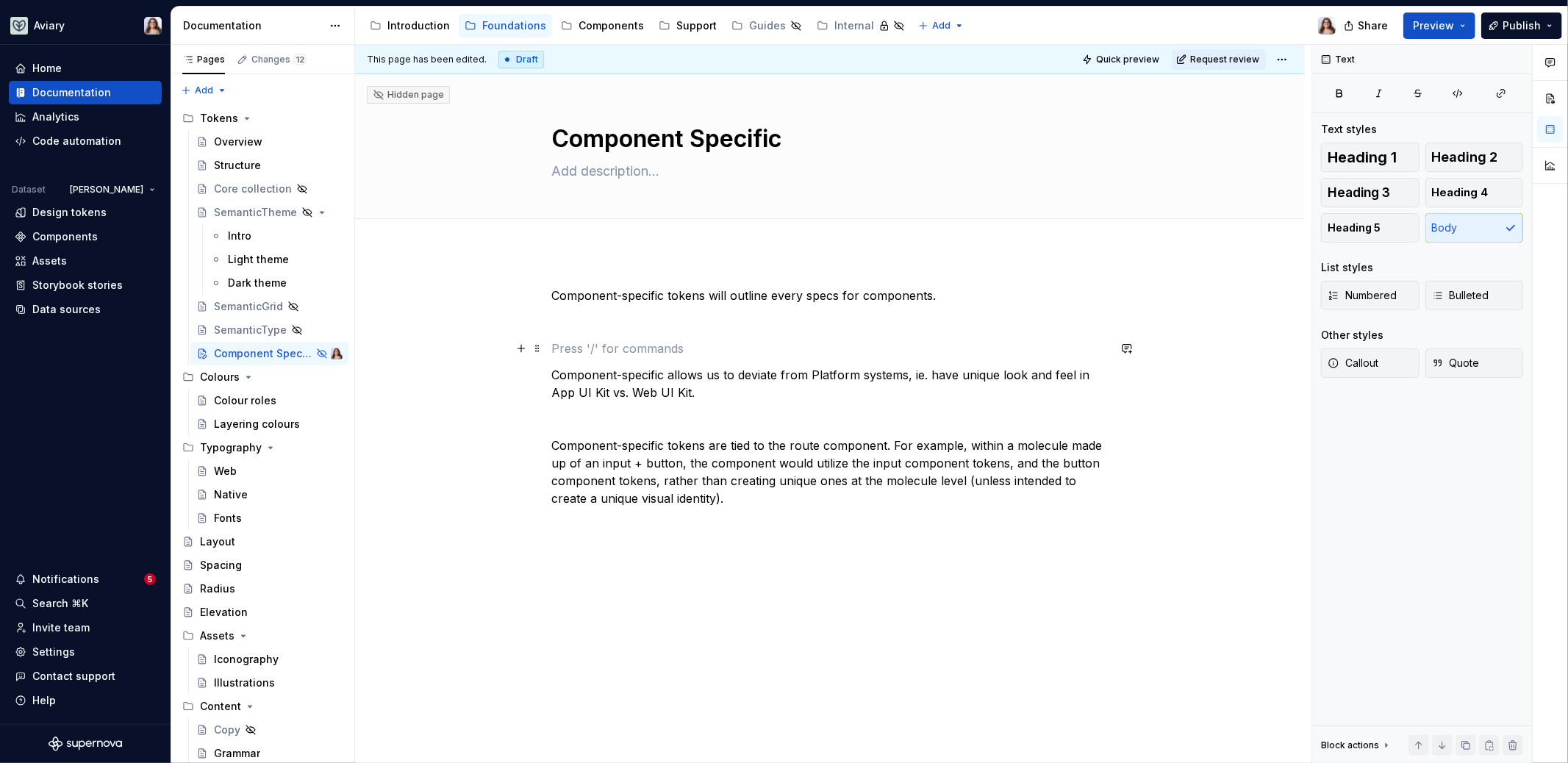
click at [619, 353] on p at bounding box center [830, 349] width 556 height 18
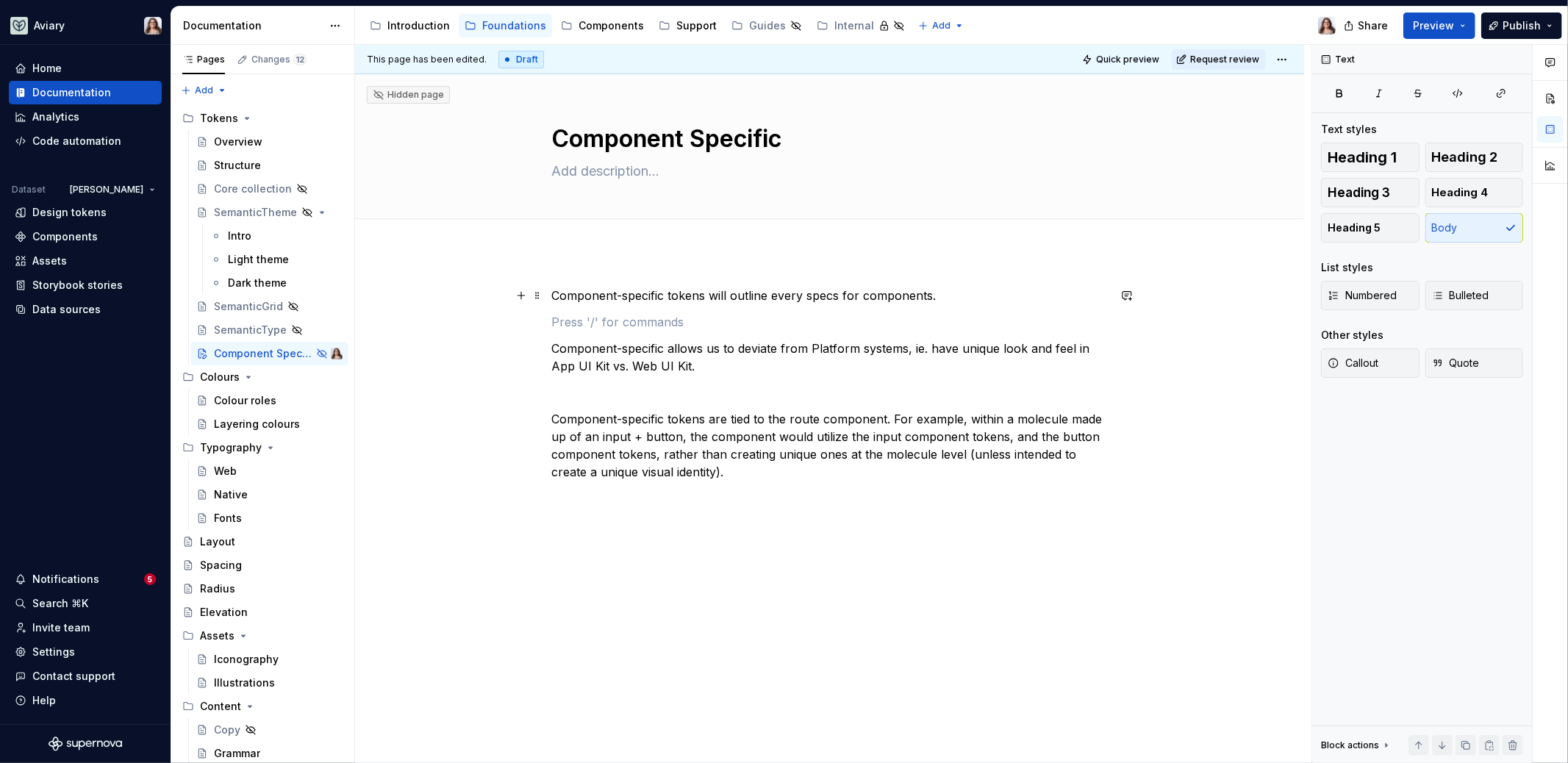
click at [645, 289] on p "Component-specific tokens will outline every specs for components." at bounding box center [830, 296] width 556 height 18
click at [641, 259] on div "Component-specific tokens will outline every specs for components. Component-sp…" at bounding box center [830, 541] width 949 height 581
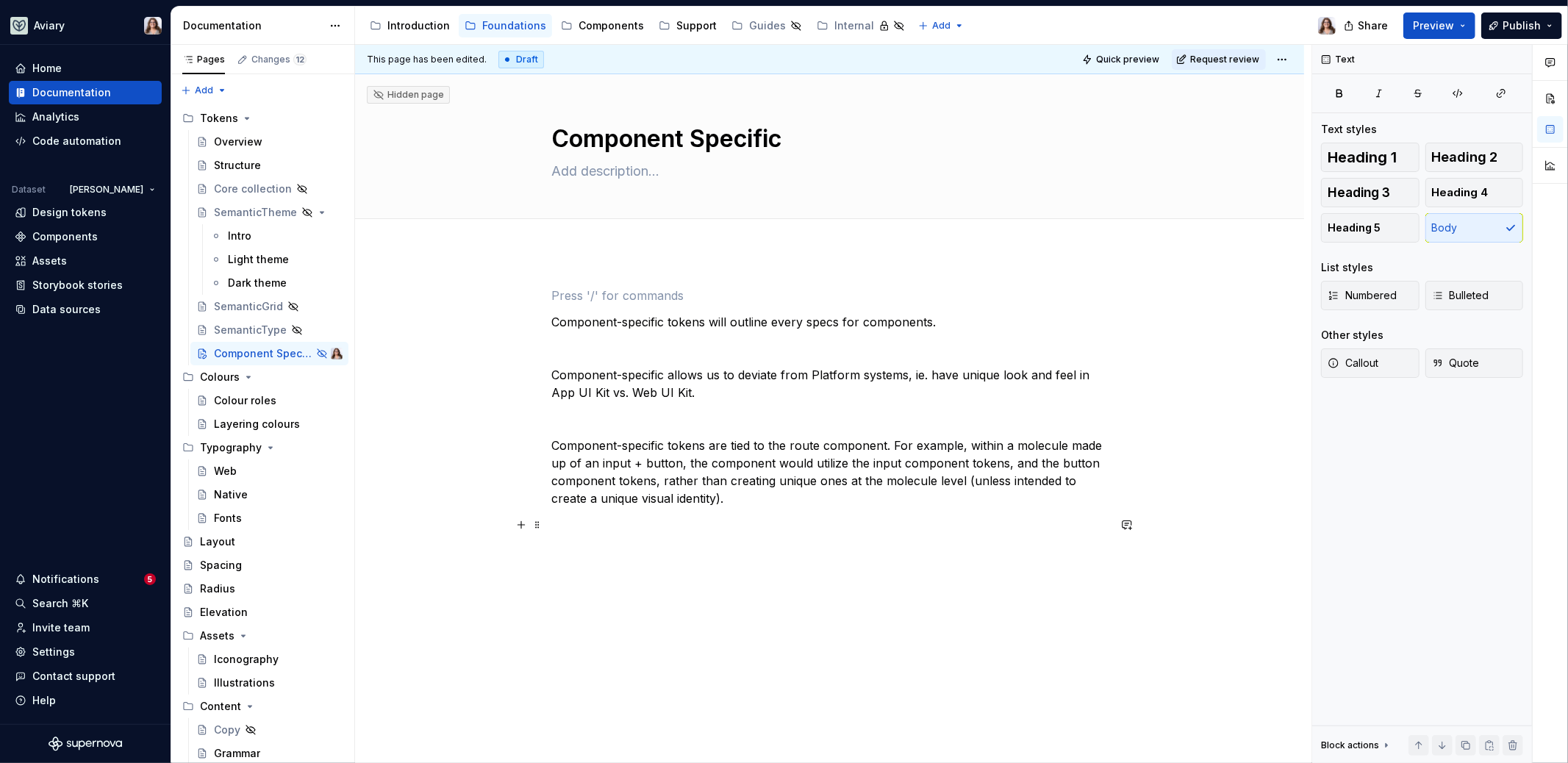
click at [575, 537] on div "Component-specific tokens will outline every specs for components. Component-sp…" at bounding box center [830, 450] width 556 height 326
click at [581, 320] on p "Component-specific tokens will outline every specs for components." at bounding box center [830, 322] width 556 height 18
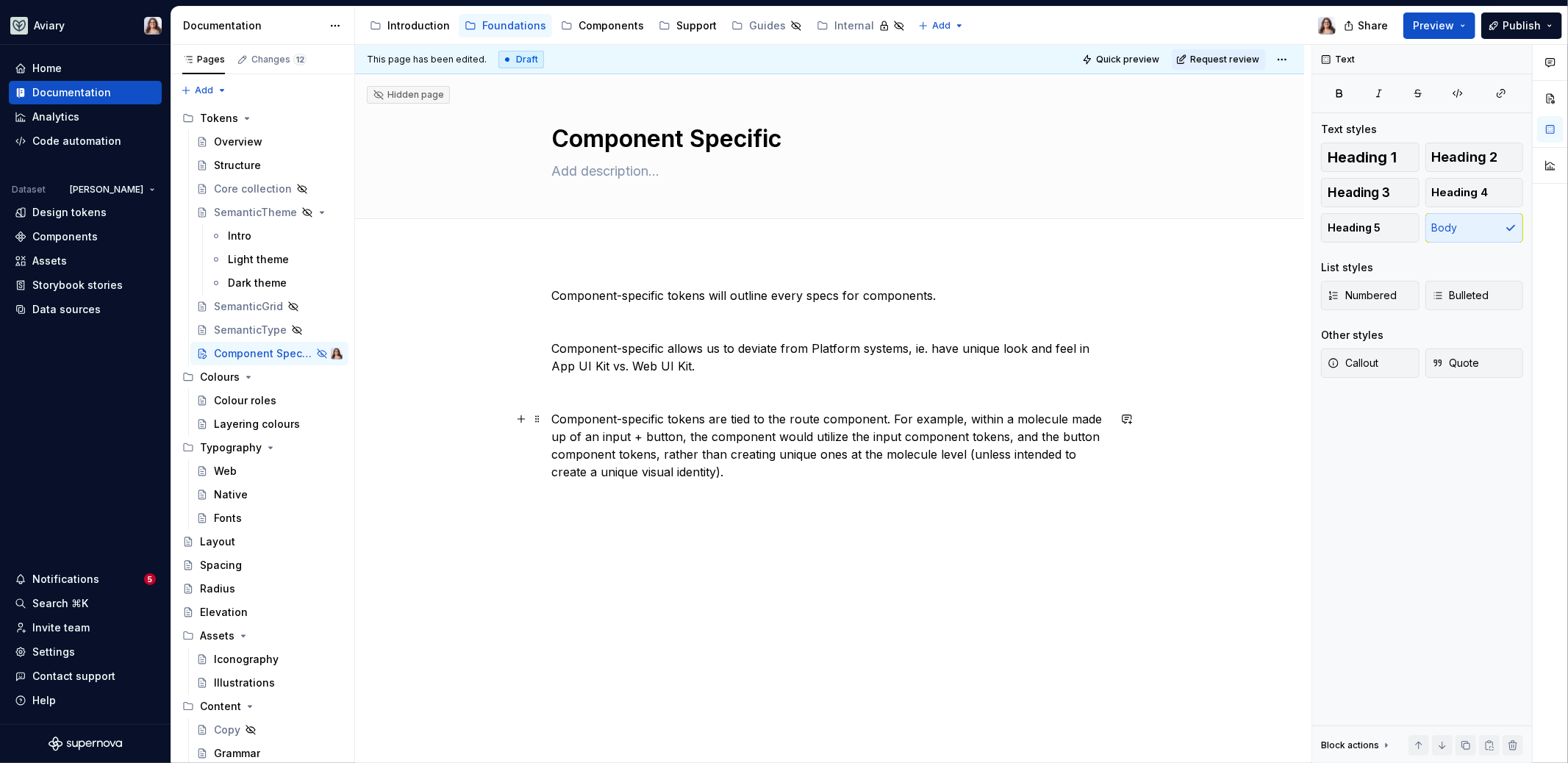
click at [910, 463] on p "Component-specific tokens are tied to the route component. For example, within …" at bounding box center [830, 445] width 556 height 71
click at [262, 395] on div "Colour roles" at bounding box center [244, 401] width 63 height 15
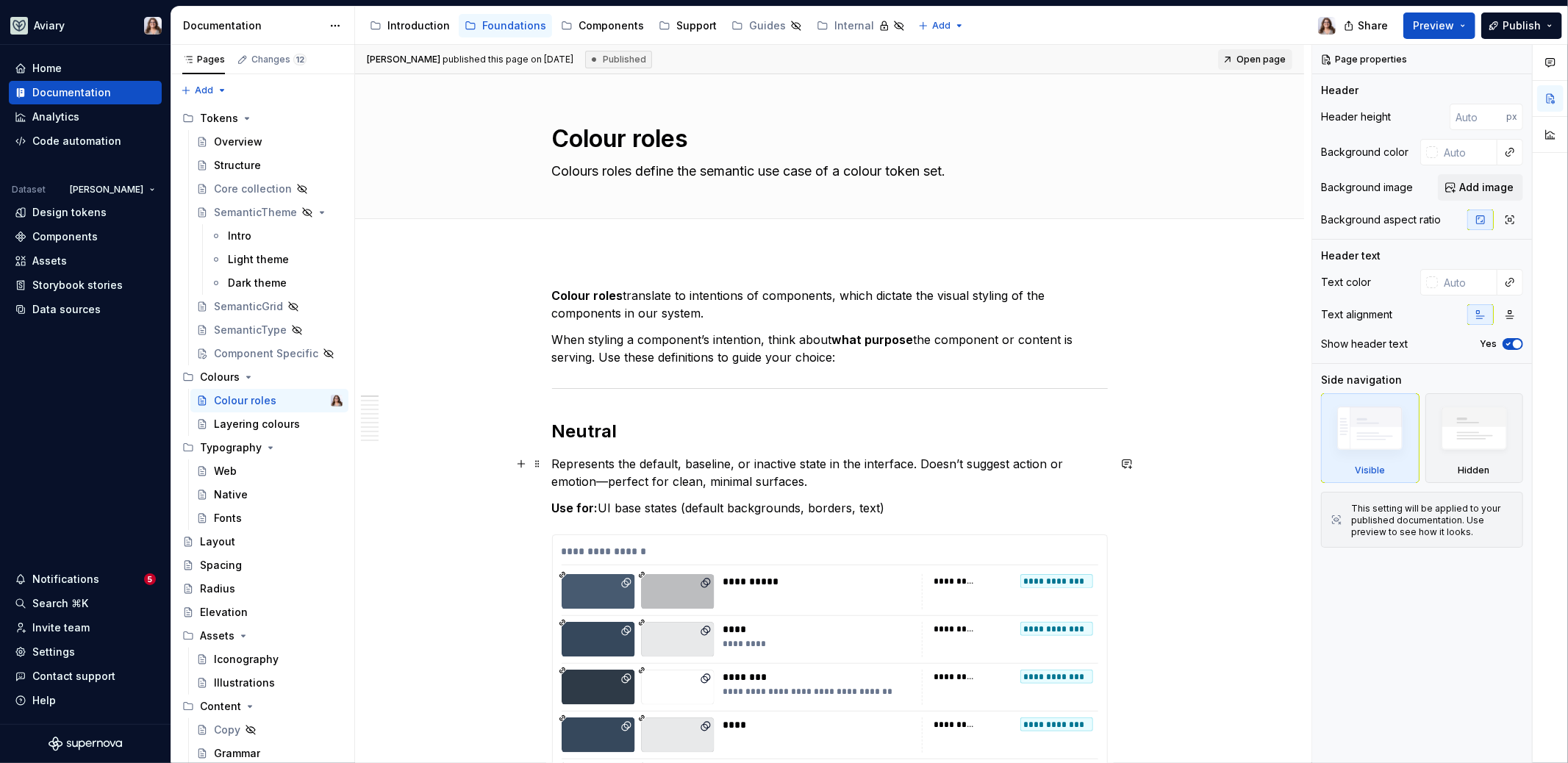
scroll to position [15, 0]
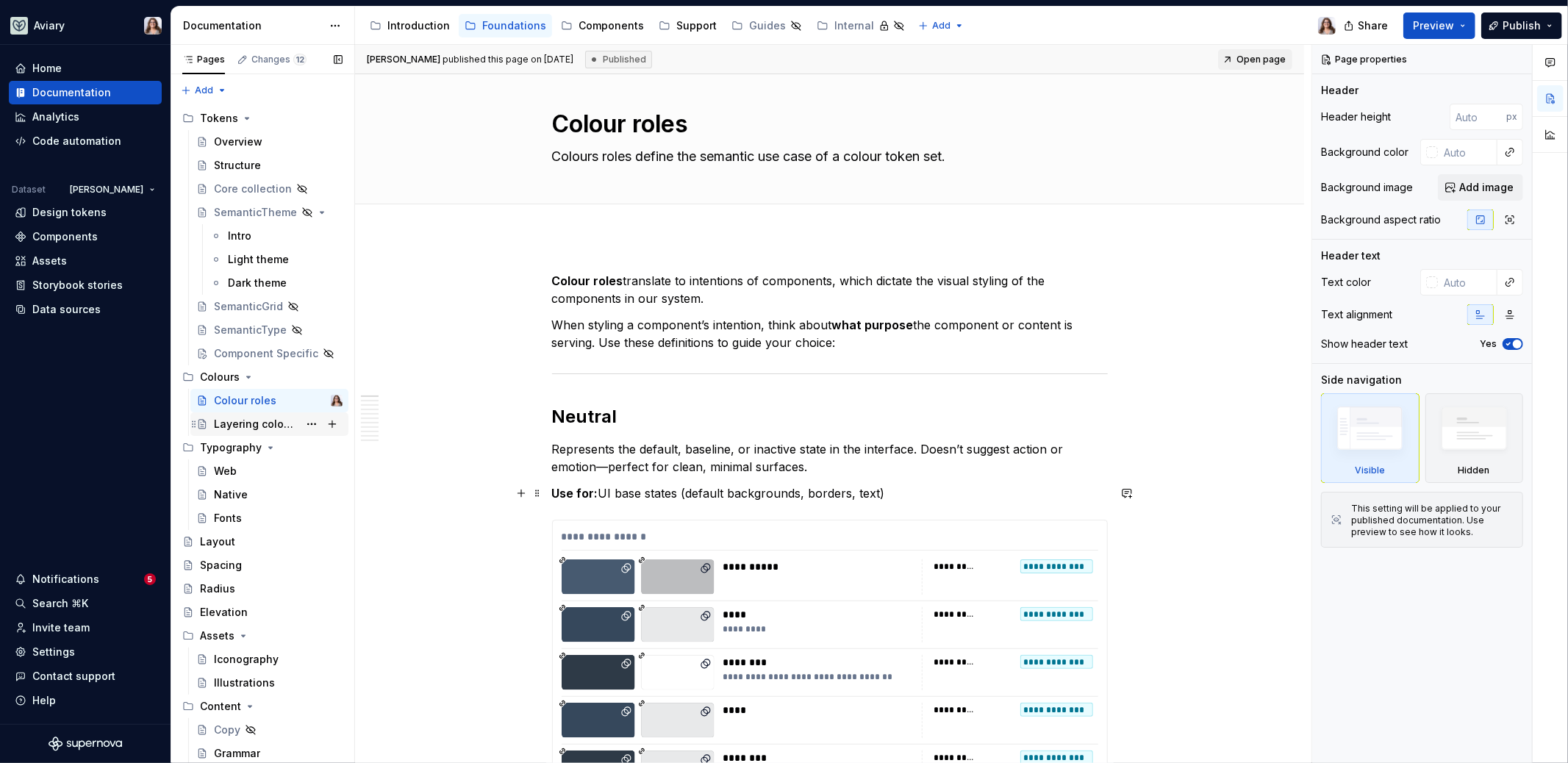
click at [256, 424] on div "Layering colours" at bounding box center [256, 424] width 85 height 15
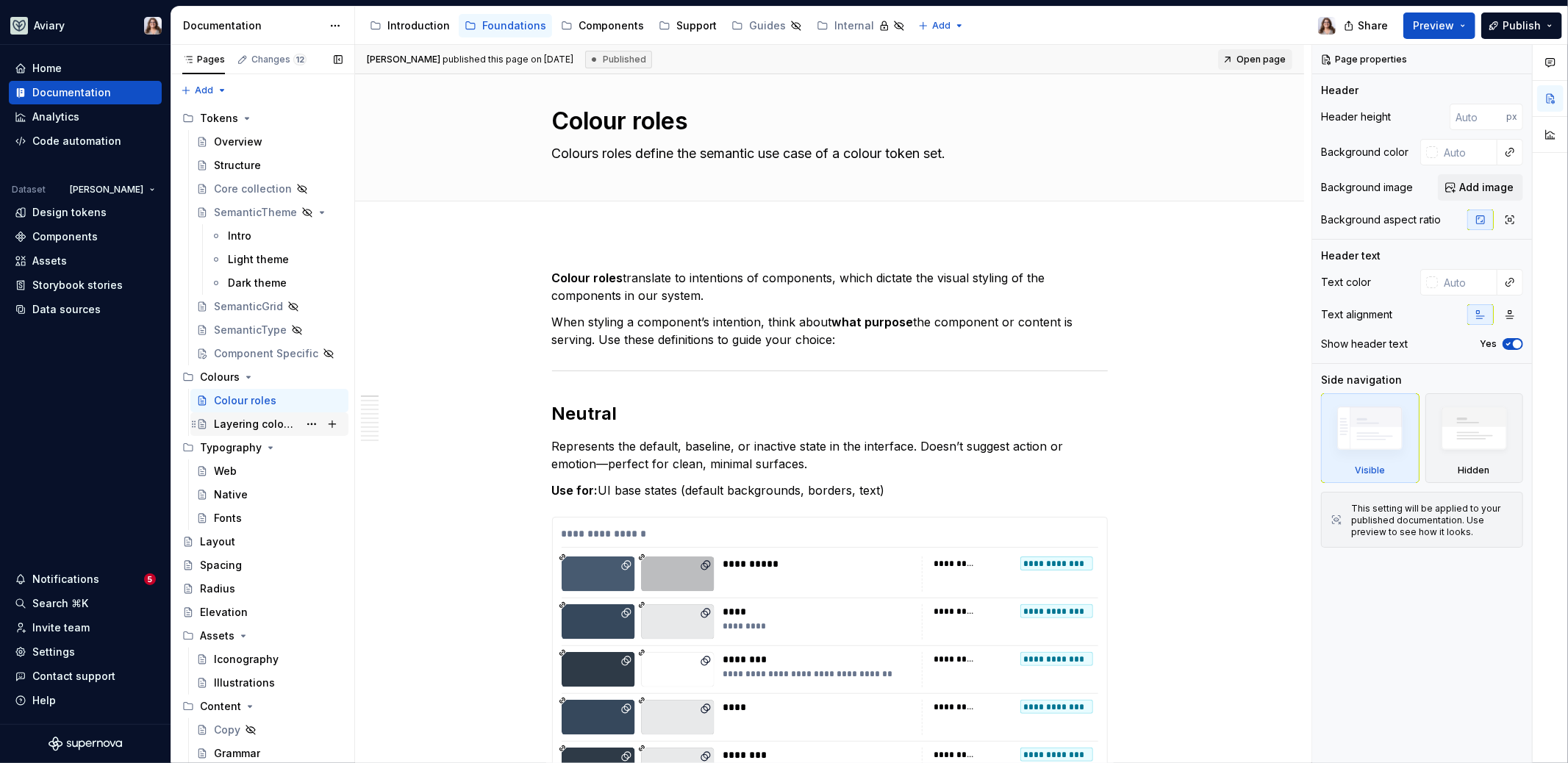
click at [240, 424] on div "Layering colours" at bounding box center [256, 424] width 85 height 15
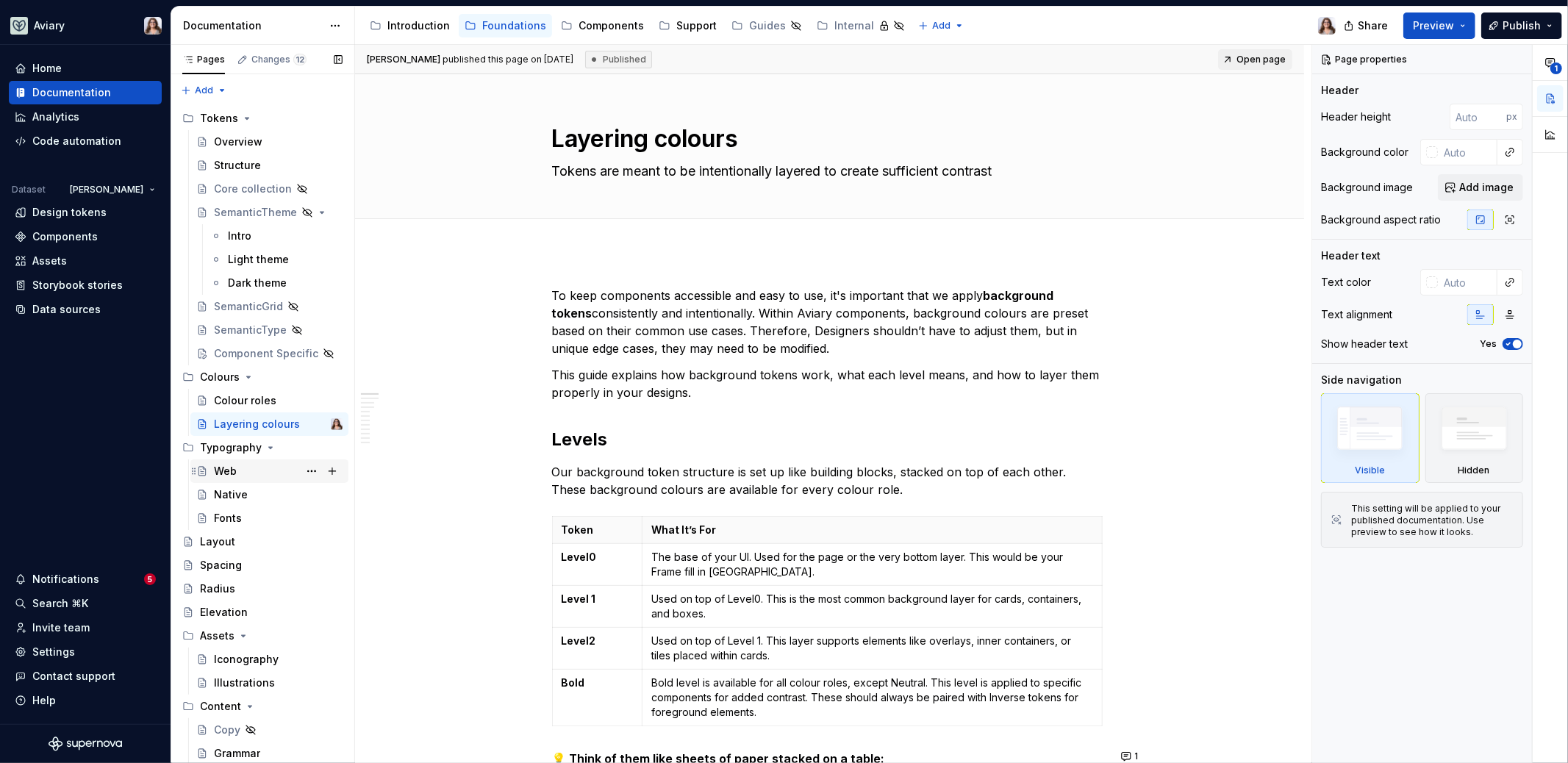
scroll to position [22, 0]
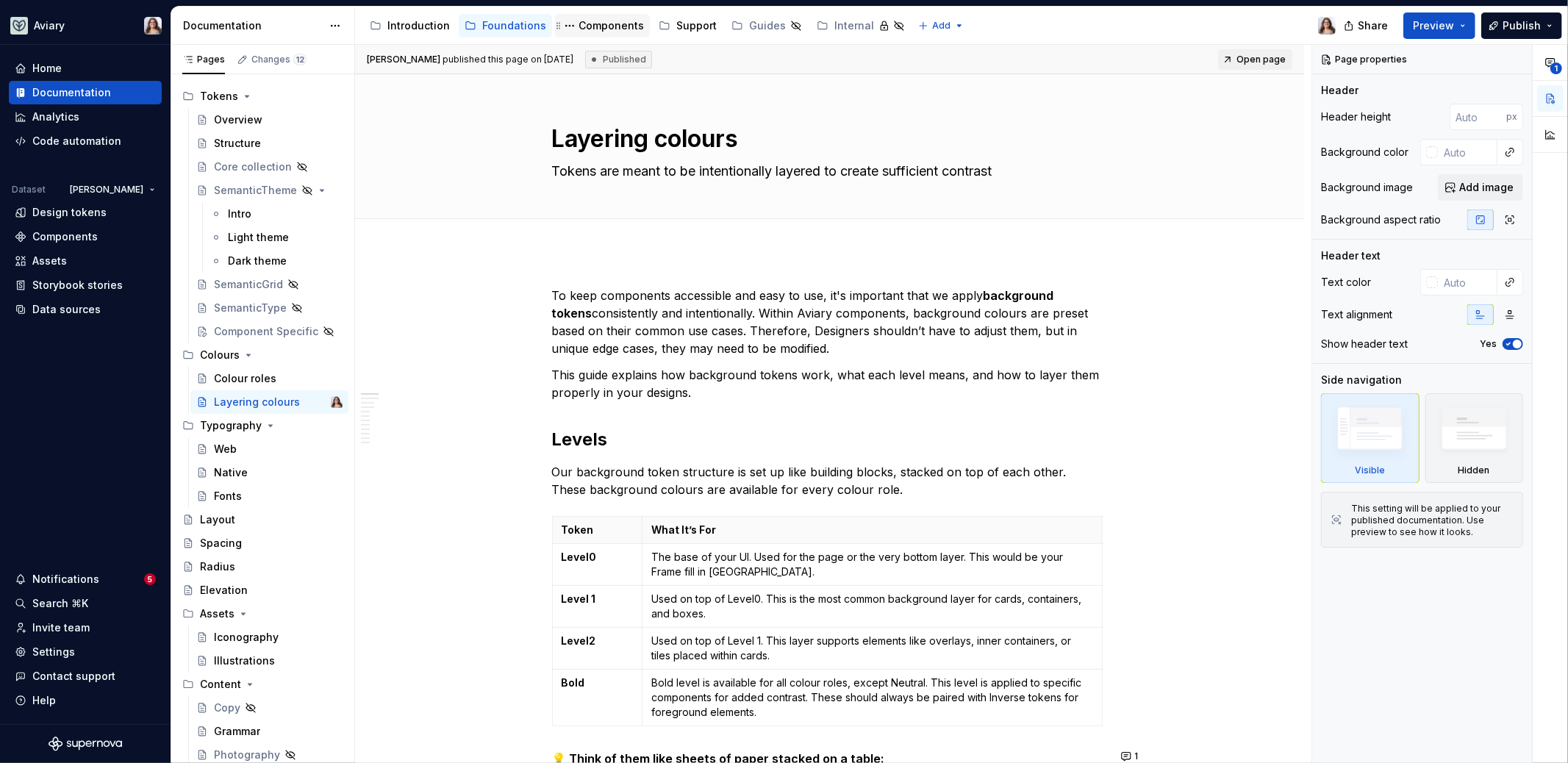
click at [612, 28] on div "Components" at bounding box center [611, 26] width 65 height 15
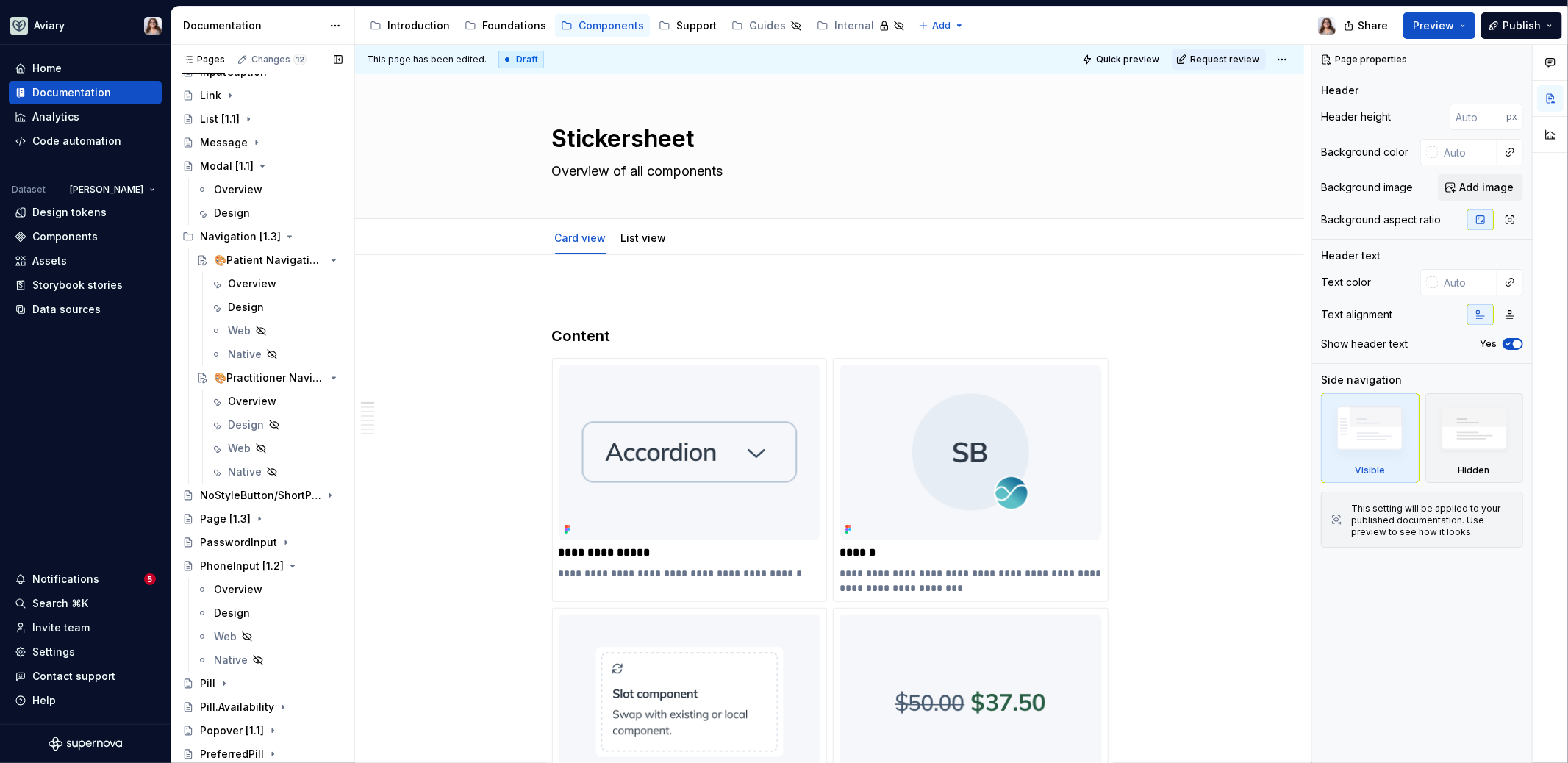
scroll to position [1021, 0]
click at [254, 392] on div "Overview" at bounding box center [253, 392] width 49 height 15
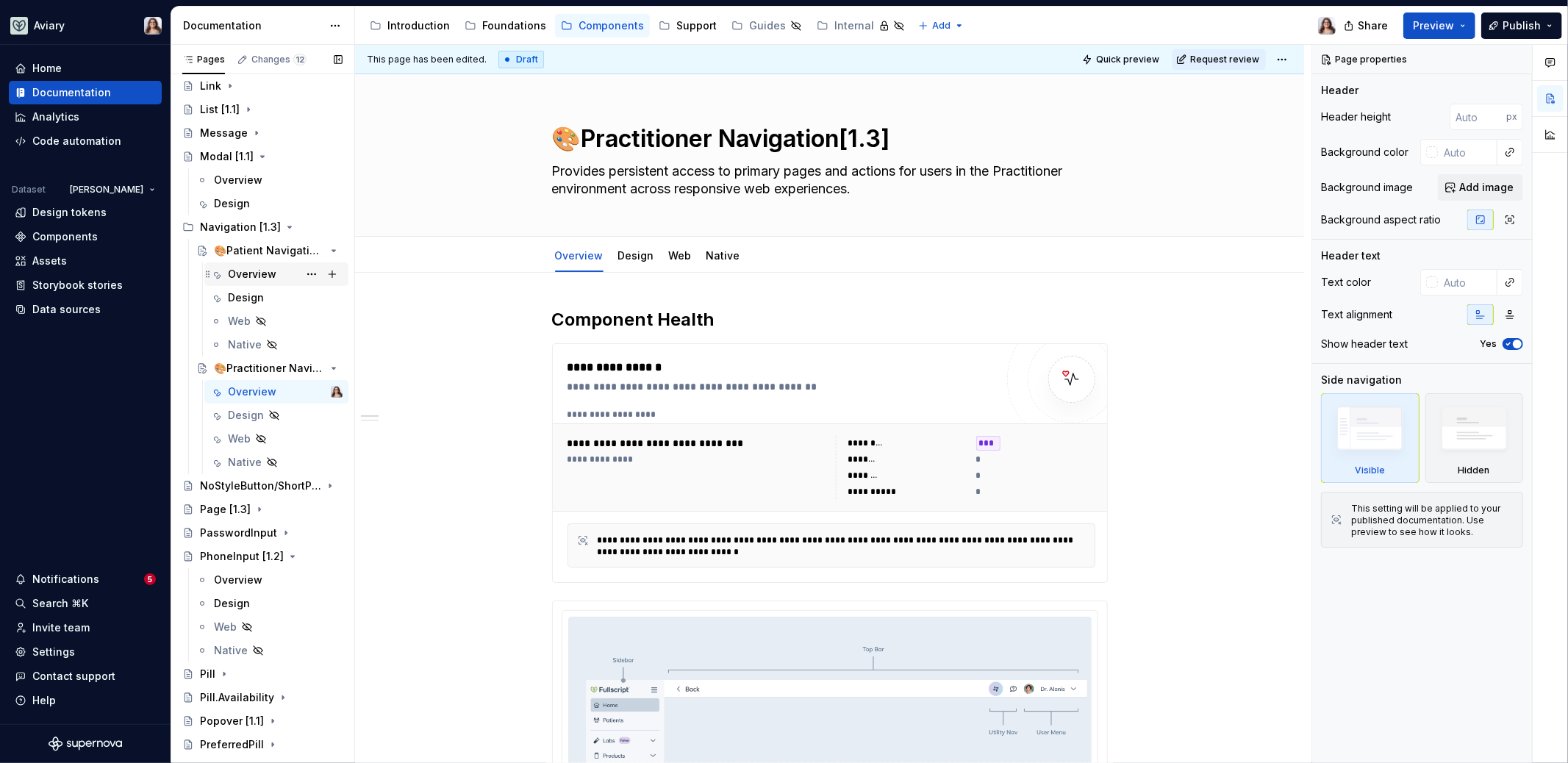
click at [244, 275] on div "Overview" at bounding box center [253, 274] width 49 height 15
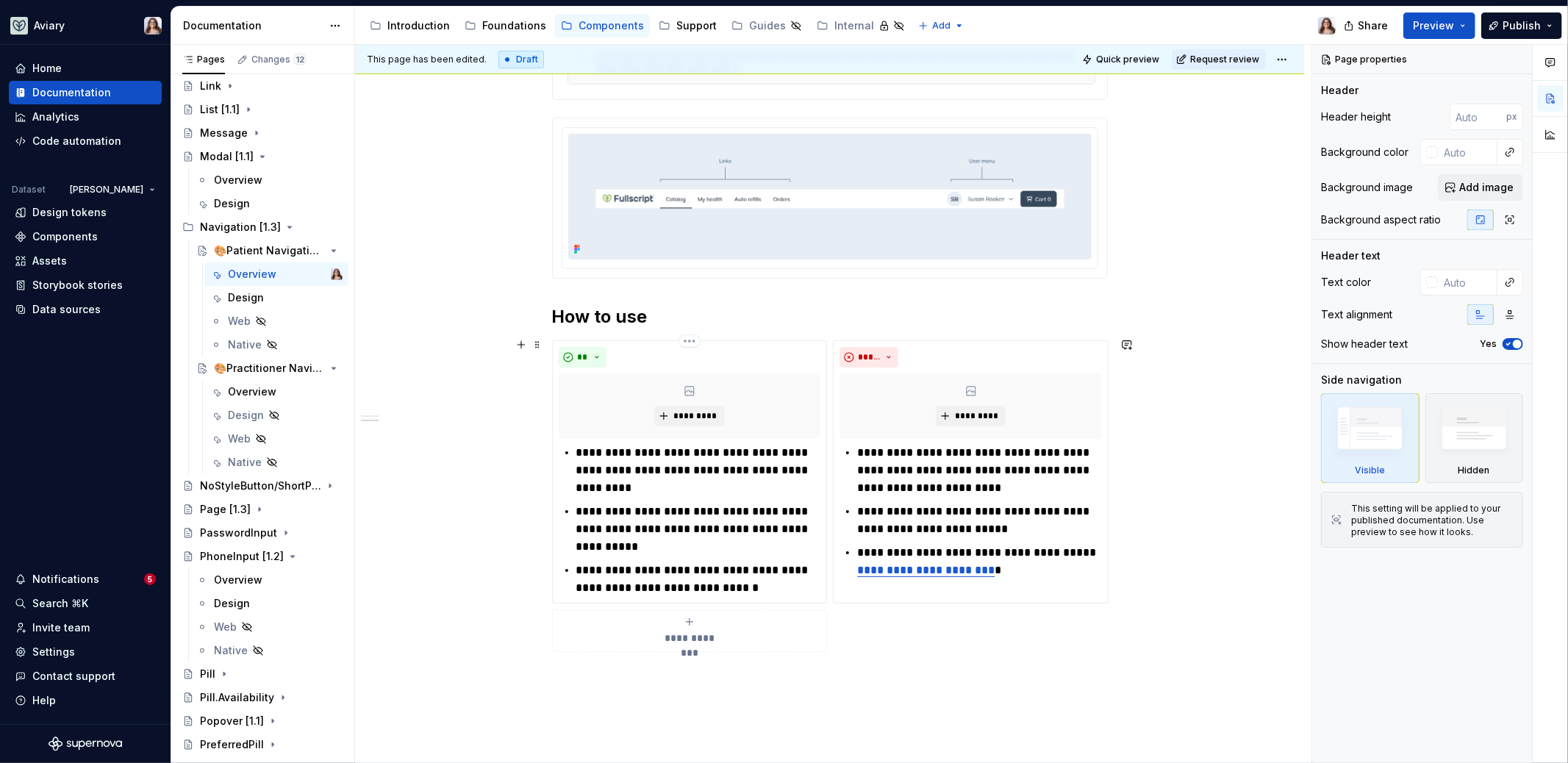
scroll to position [612, 0]
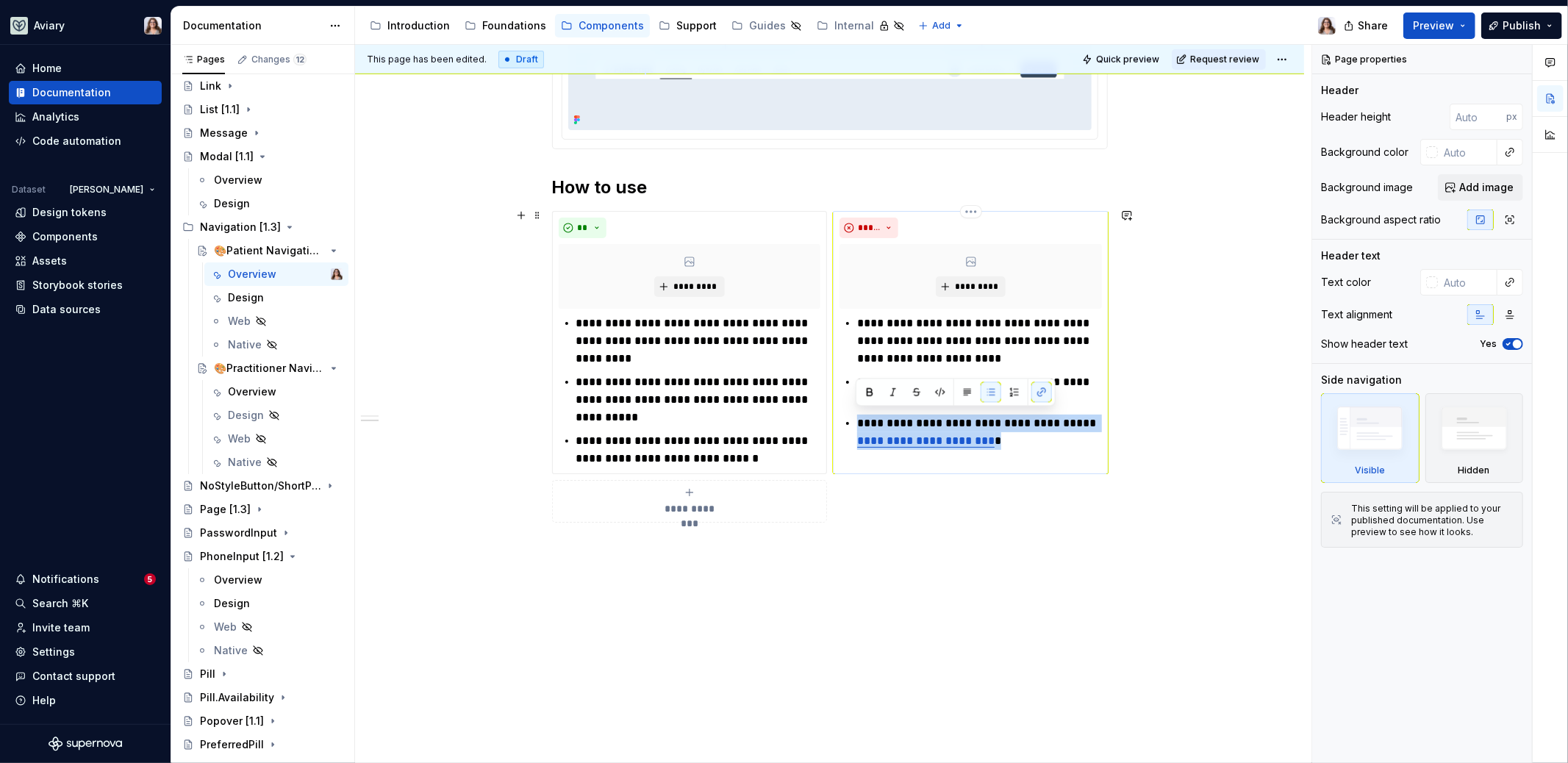
drag, startPoint x: 996, startPoint y: 441, endPoint x: 852, endPoint y: 417, distance: 146.0
click at [852, 417] on div "**********" at bounding box center [971, 382] width 262 height 135
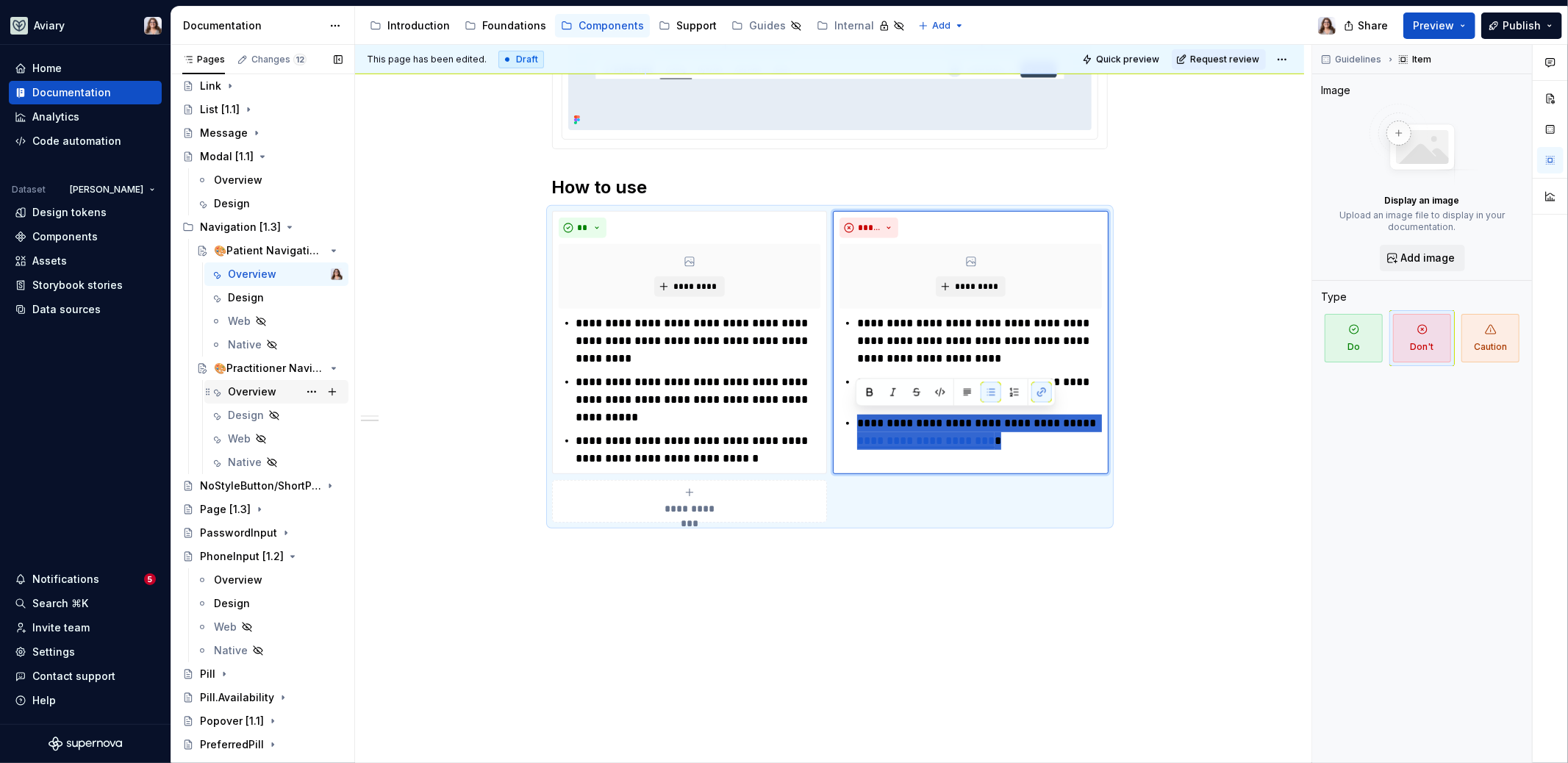
click at [244, 390] on div "Overview" at bounding box center [253, 392] width 49 height 15
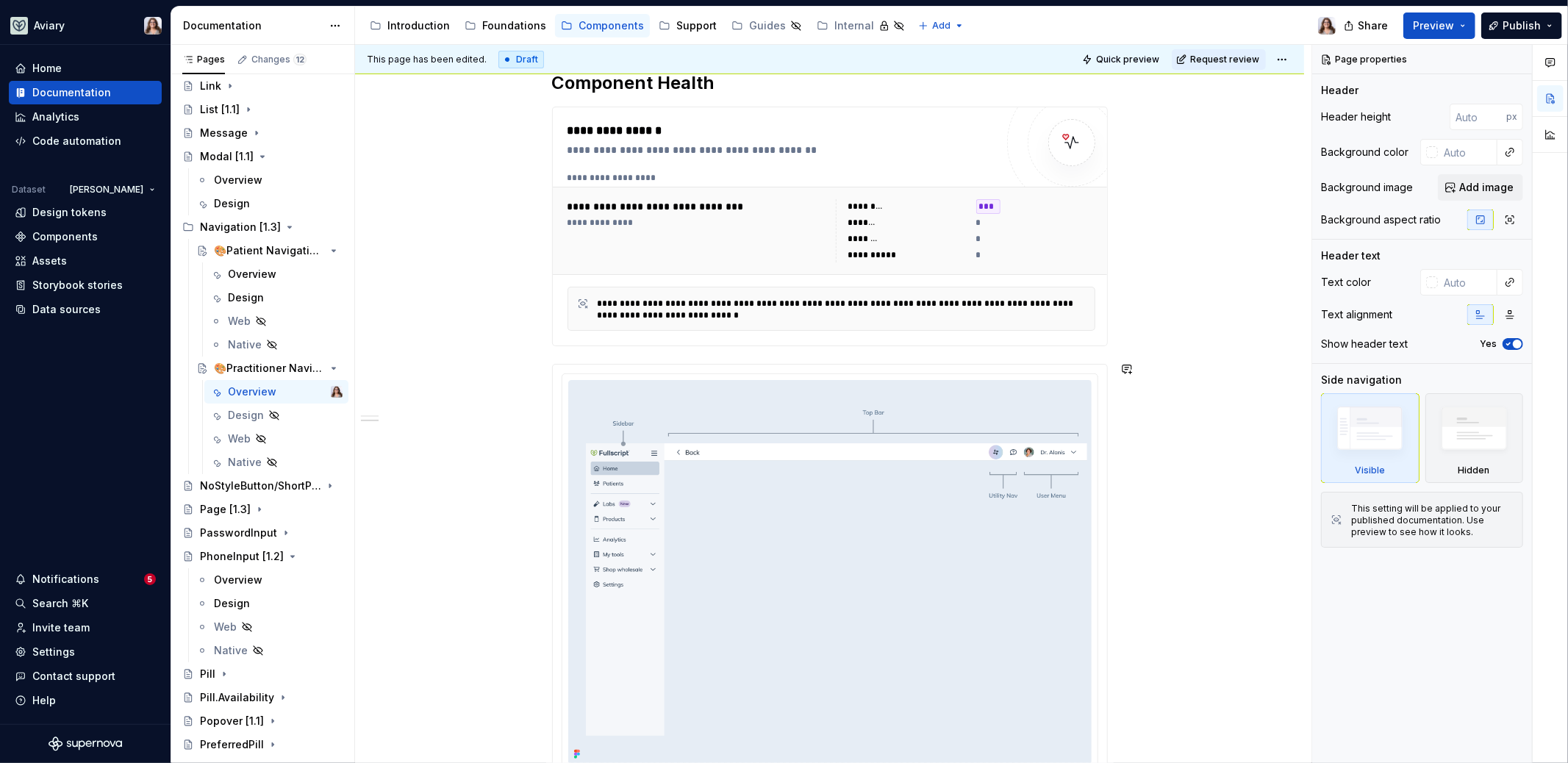
scroll to position [754, 0]
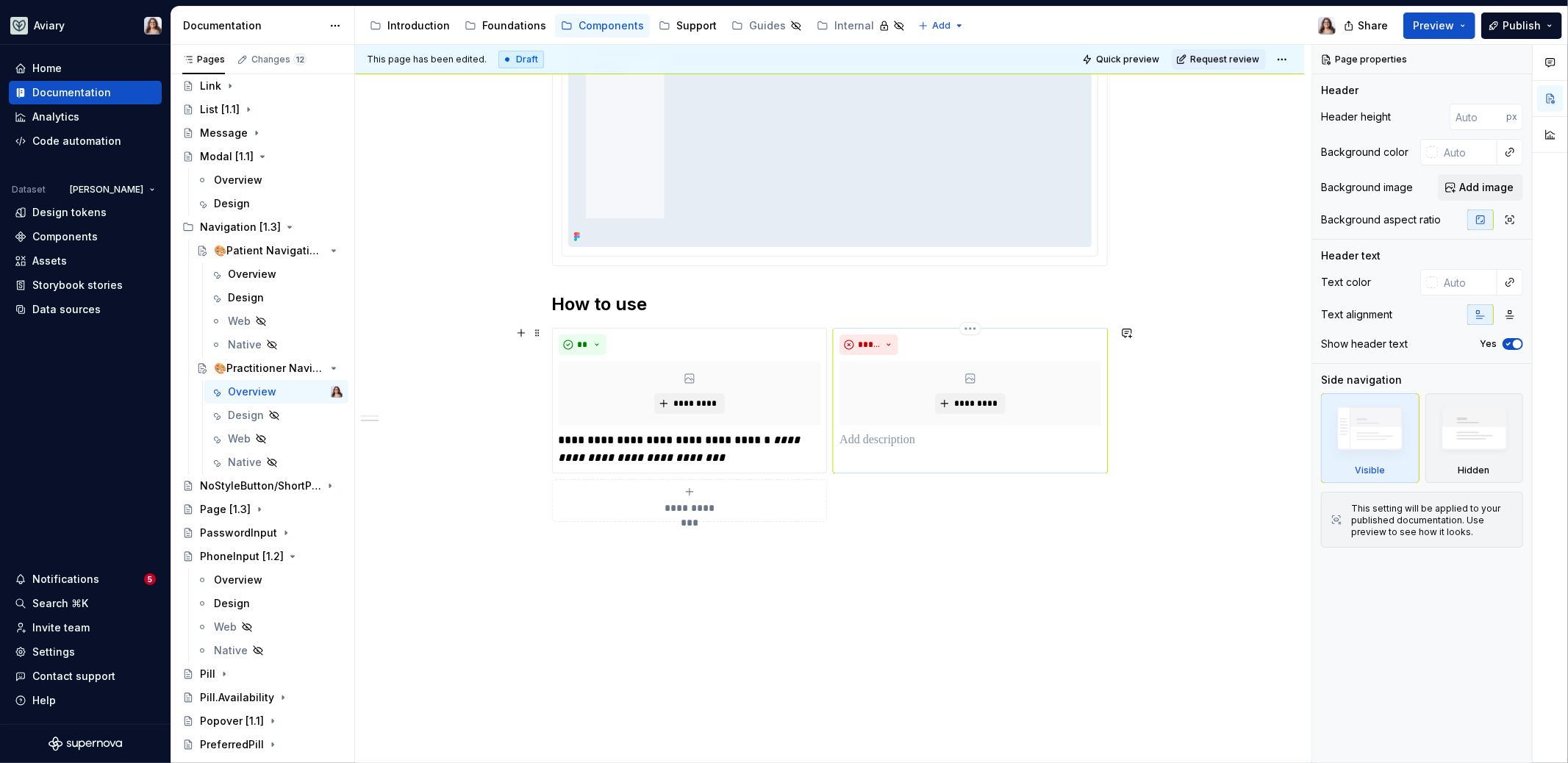
type textarea "*"
click at [884, 437] on p at bounding box center [970, 440] width 261 height 18
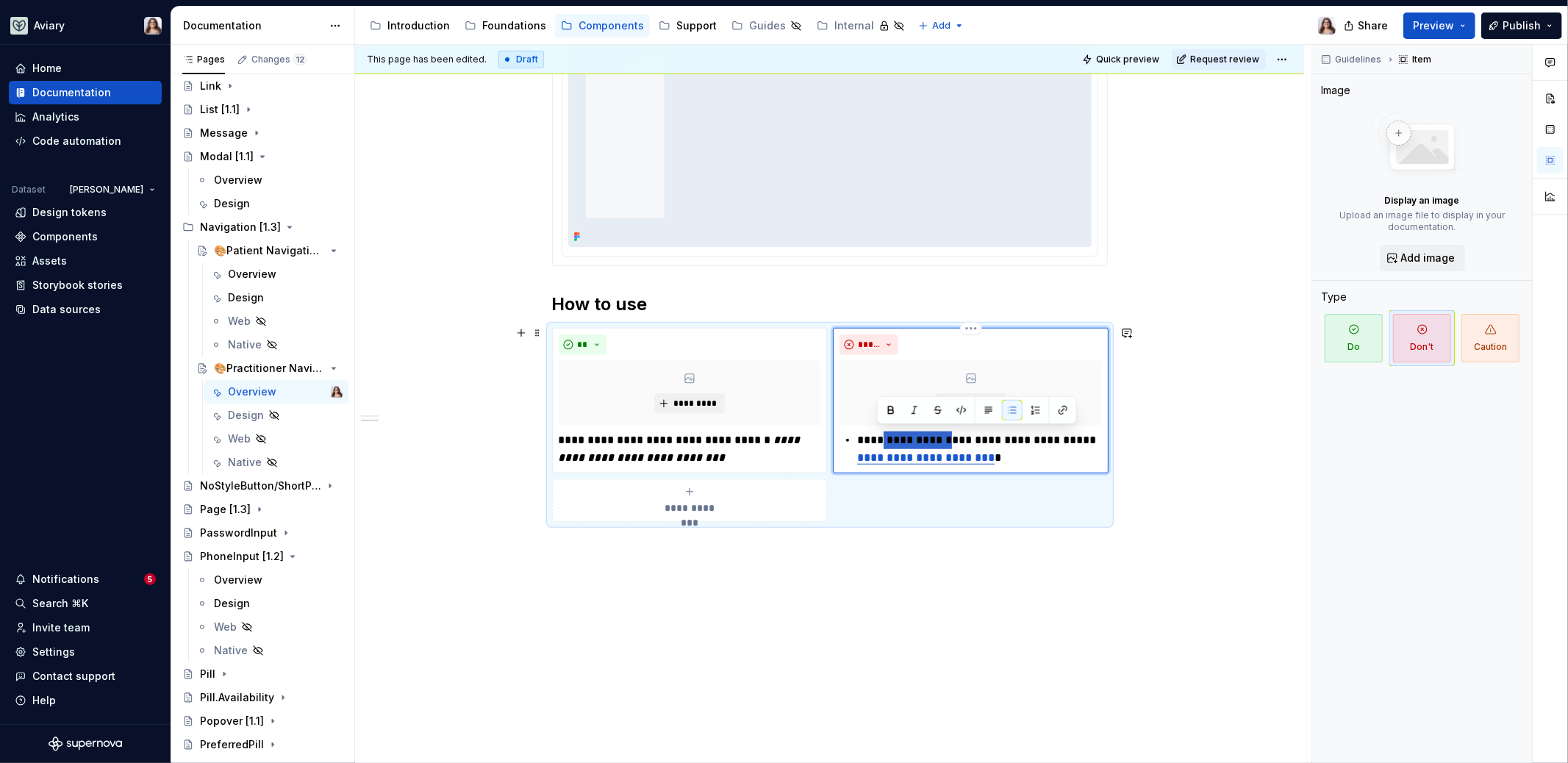
drag, startPoint x: 939, startPoint y: 439, endPoint x: 880, endPoint y: 438, distance: 59.0
click at [880, 438] on p "**********" at bounding box center [980, 448] width 244 height 35
click at [911, 456] on link "**********" at bounding box center [978, 448] width 242 height 29
click at [974, 454] on link "**********" at bounding box center [978, 448] width 242 height 29
drag, startPoint x: 922, startPoint y: 454, endPoint x: 848, endPoint y: 453, distance: 74.0
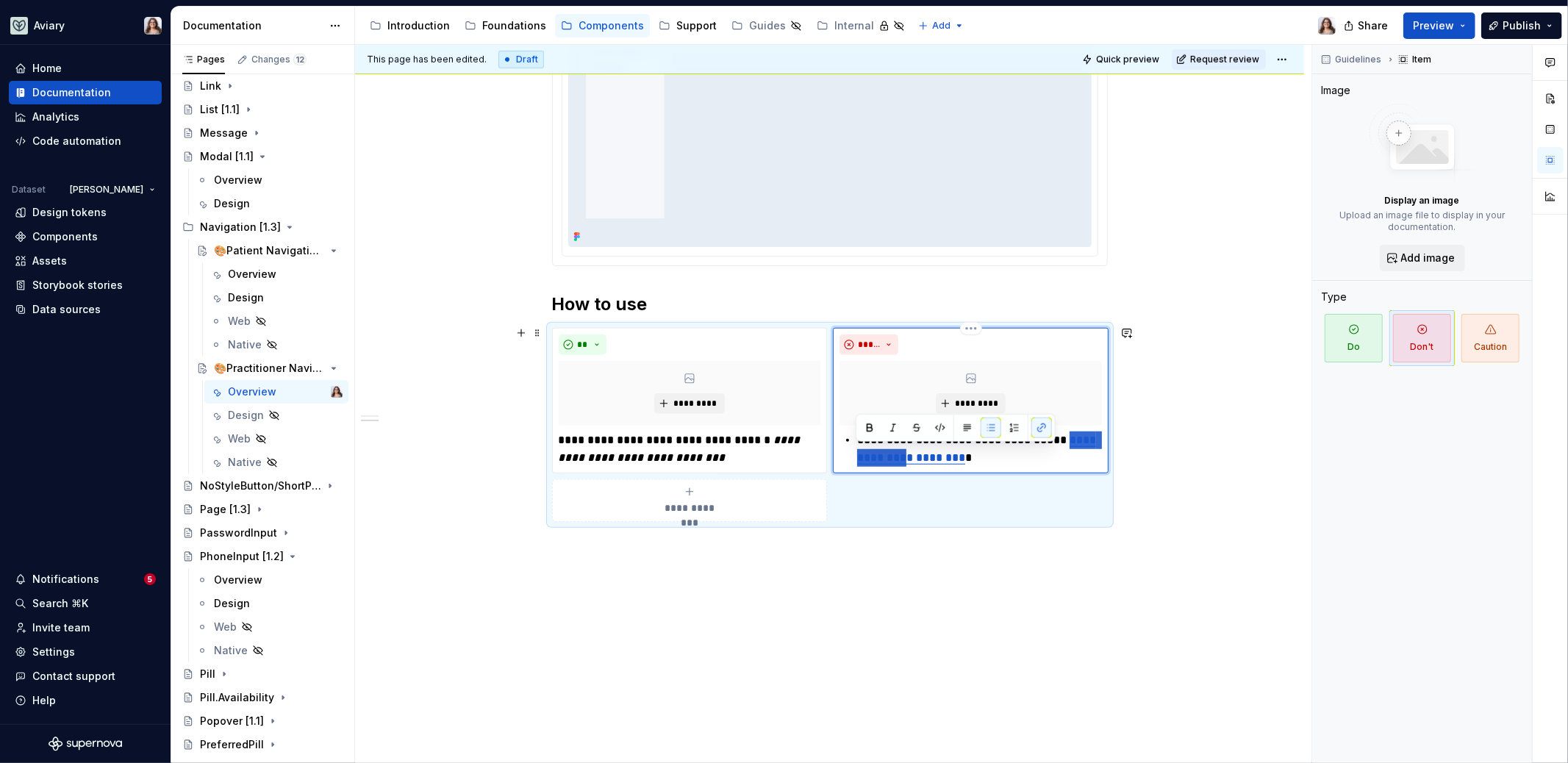
click at [848, 454] on div "**********" at bounding box center [971, 448] width 262 height 35
drag, startPoint x: 915, startPoint y: 453, endPoint x: 1054, endPoint y: 439, distance: 139.7
click at [1054, 439] on p "**********" at bounding box center [980, 448] width 244 height 35
click at [1105, 408] on button "button" at bounding box center [1100, 410] width 20 height 20
click at [1099, 411] on button "button" at bounding box center [1100, 410] width 20 height 20
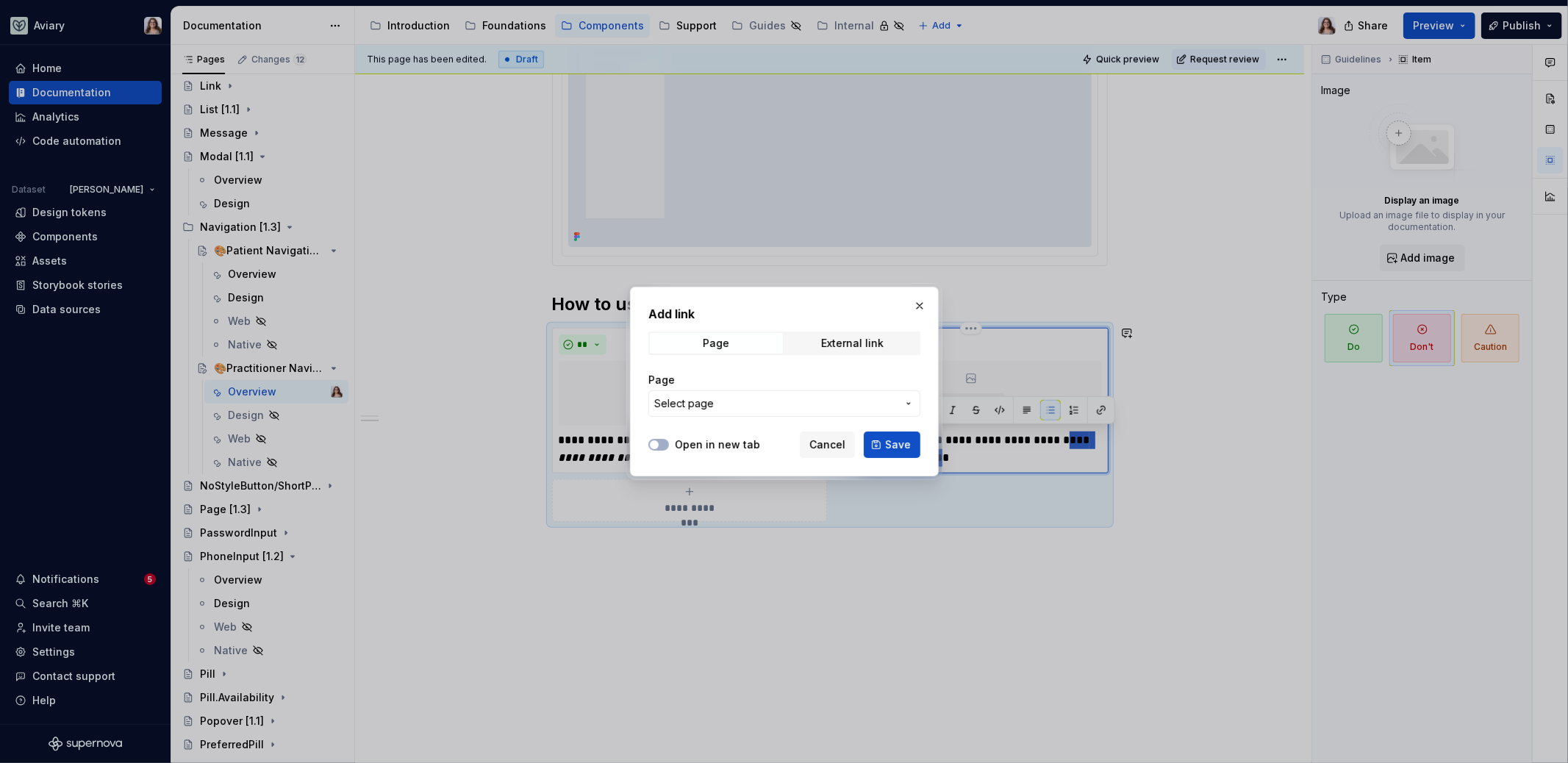
click at [790, 400] on span "Select page" at bounding box center [776, 404] width 243 height 15
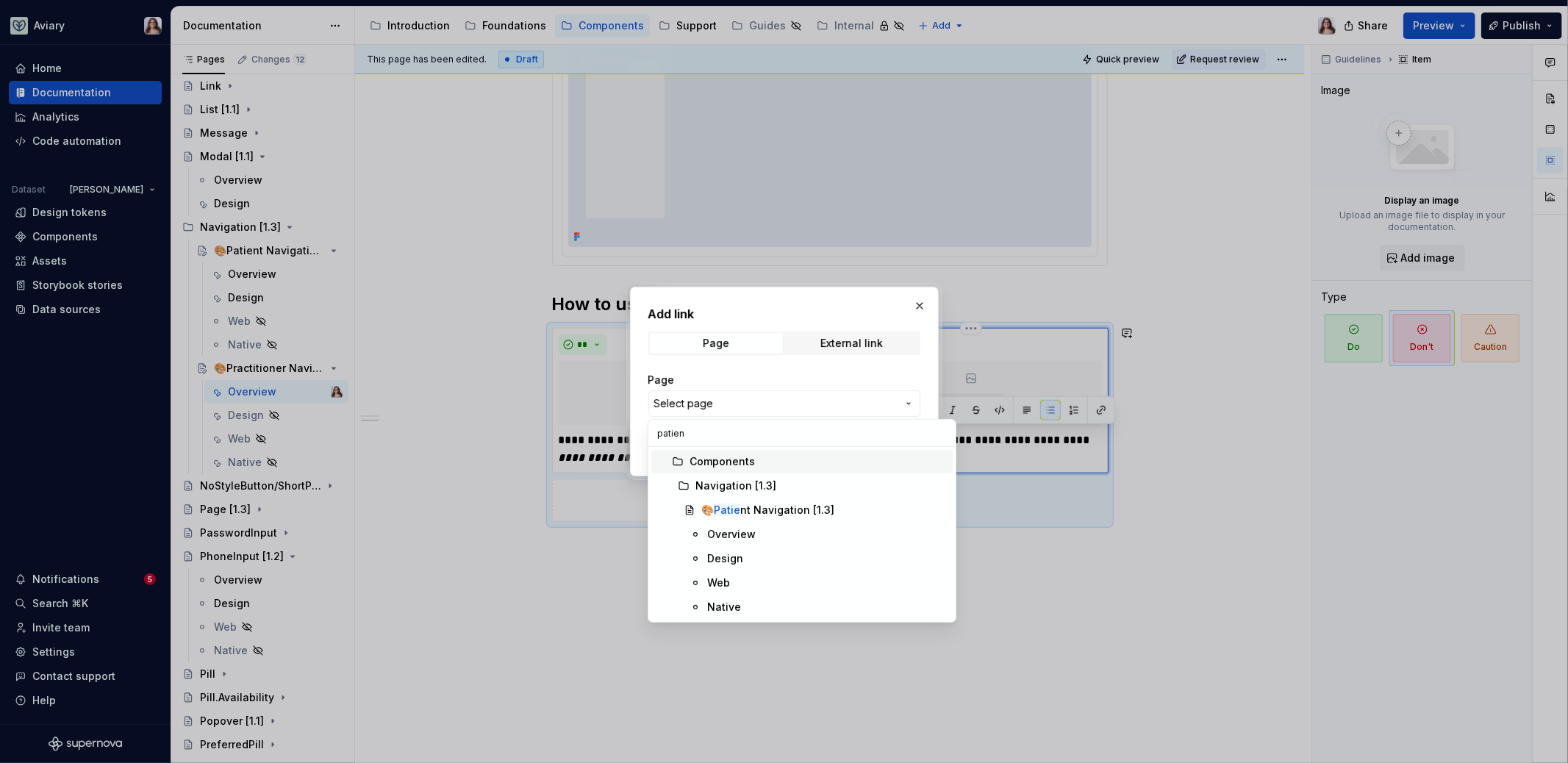
type input "patient"
click at [775, 512] on div "🎨 Patient Navigation [1.3]" at bounding box center [766, 510] width 130 height 15
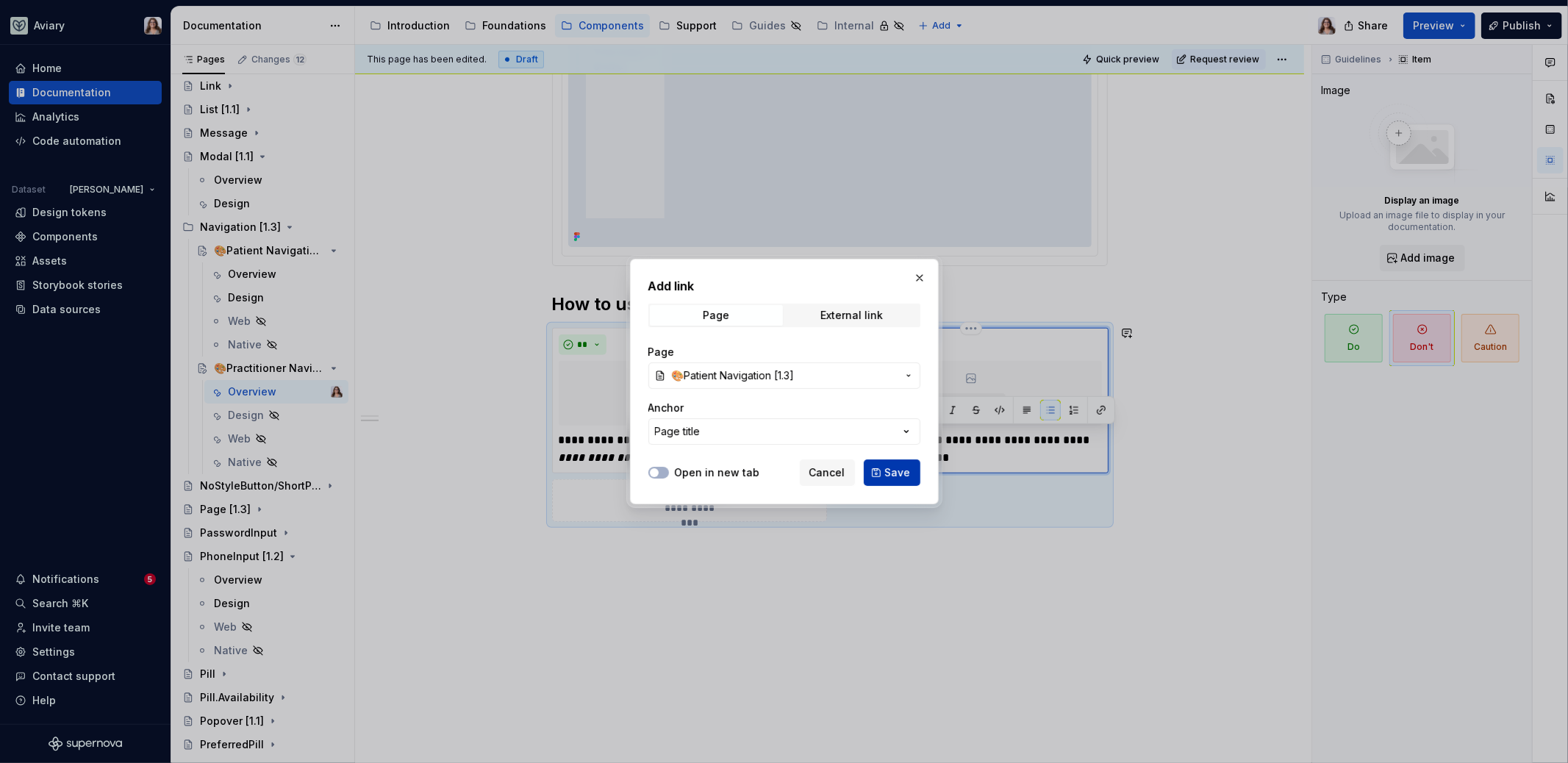
click at [892, 470] on span "Save" at bounding box center [898, 473] width 26 height 15
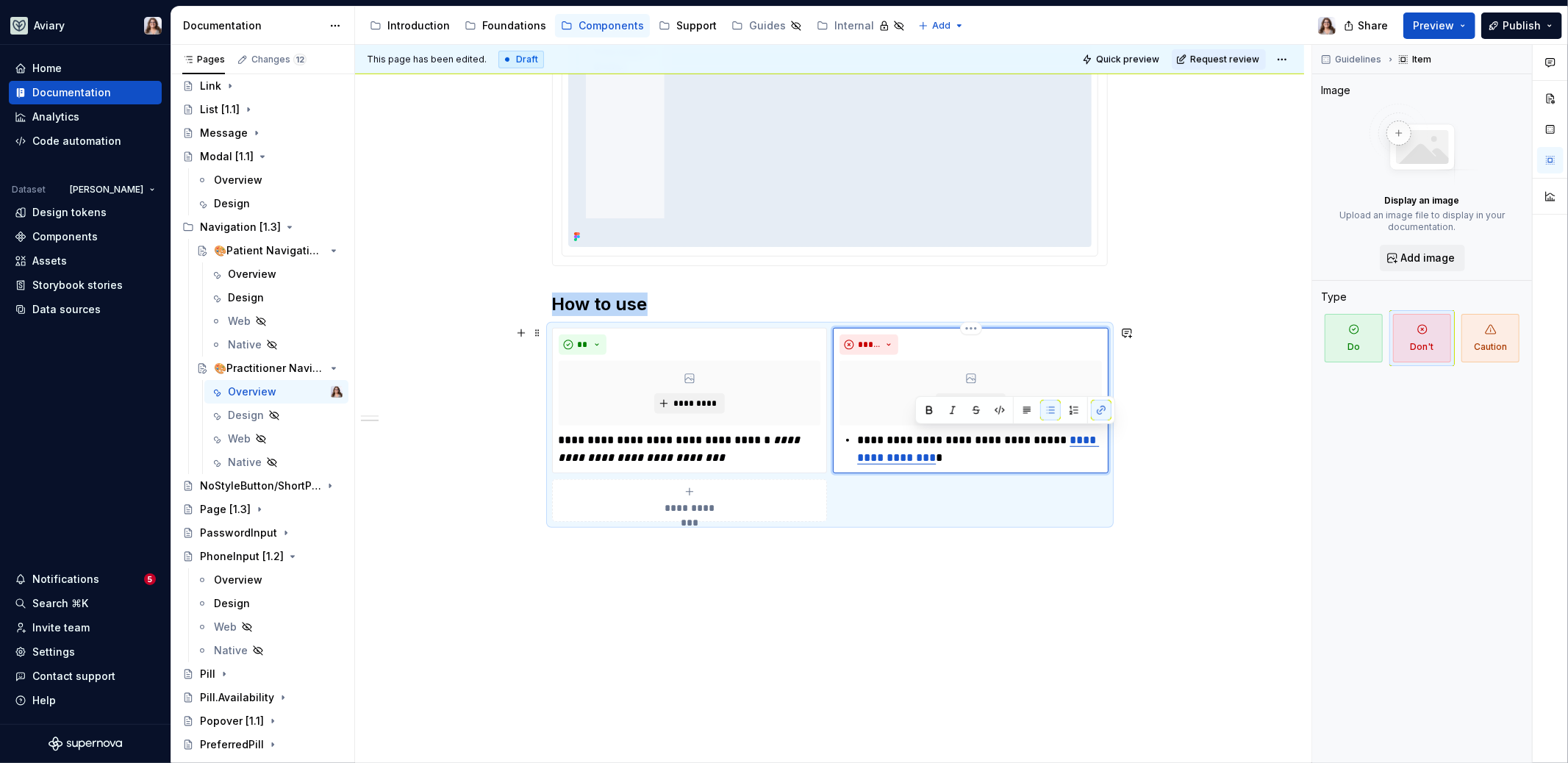
click at [940, 463] on div "**********" at bounding box center [971, 400] width 275 height 146
click at [719, 451] on p "**********" at bounding box center [689, 448] width 262 height 35
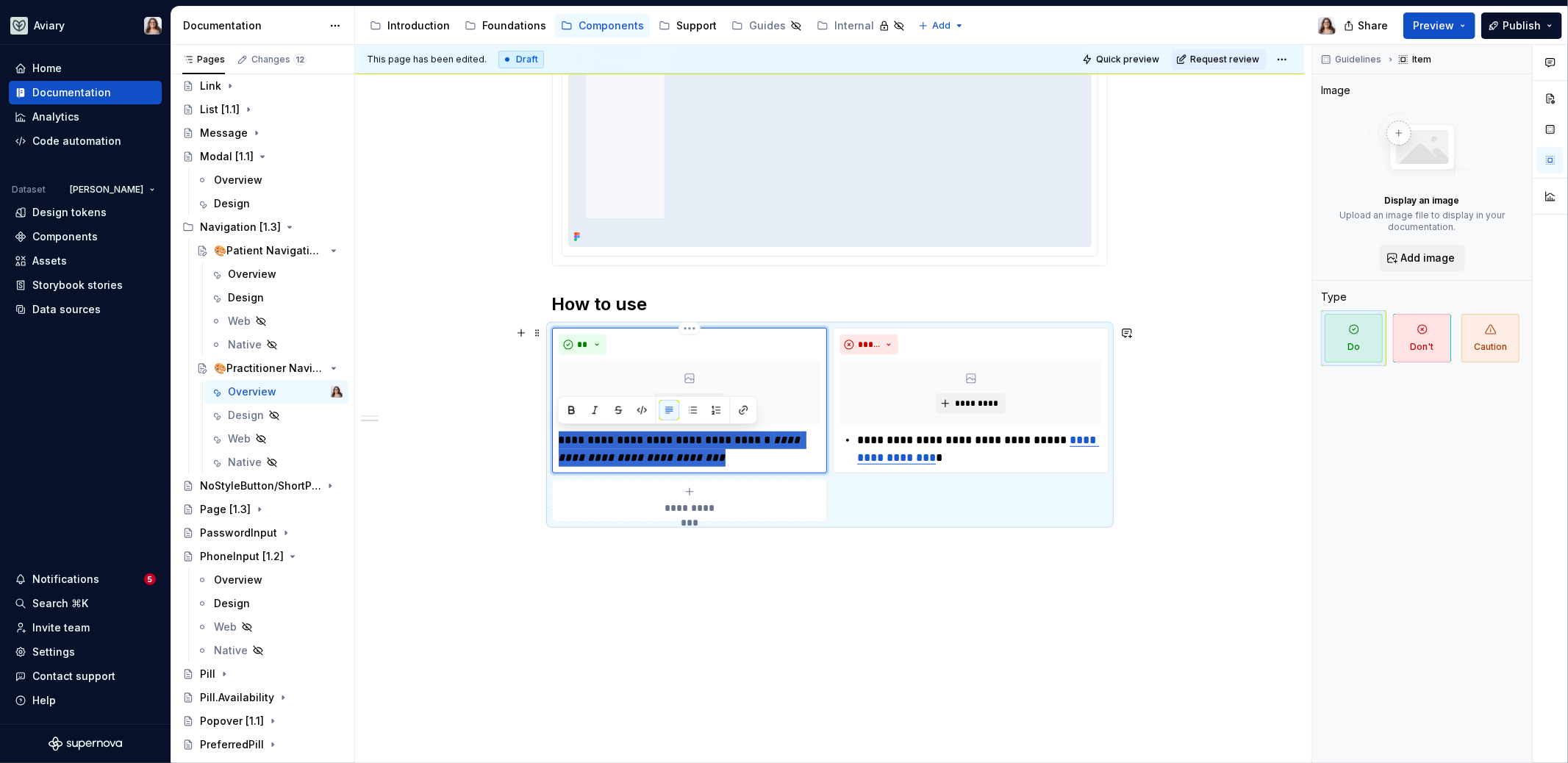
drag, startPoint x: 719, startPoint y: 451, endPoint x: 555, endPoint y: 442, distance: 164.2
click at [554, 442] on div "**********" at bounding box center [689, 400] width 275 height 146
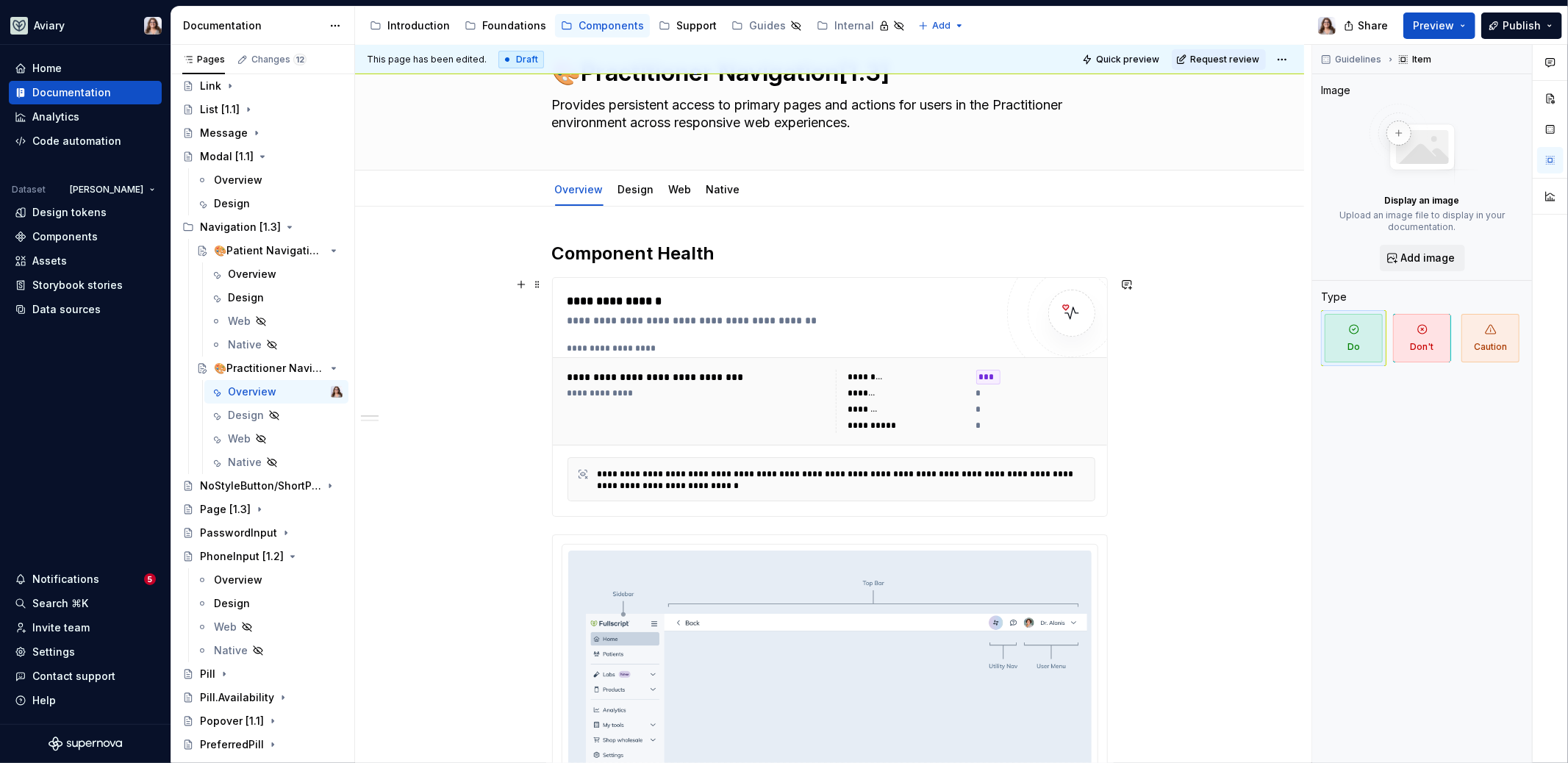
scroll to position [32, 0]
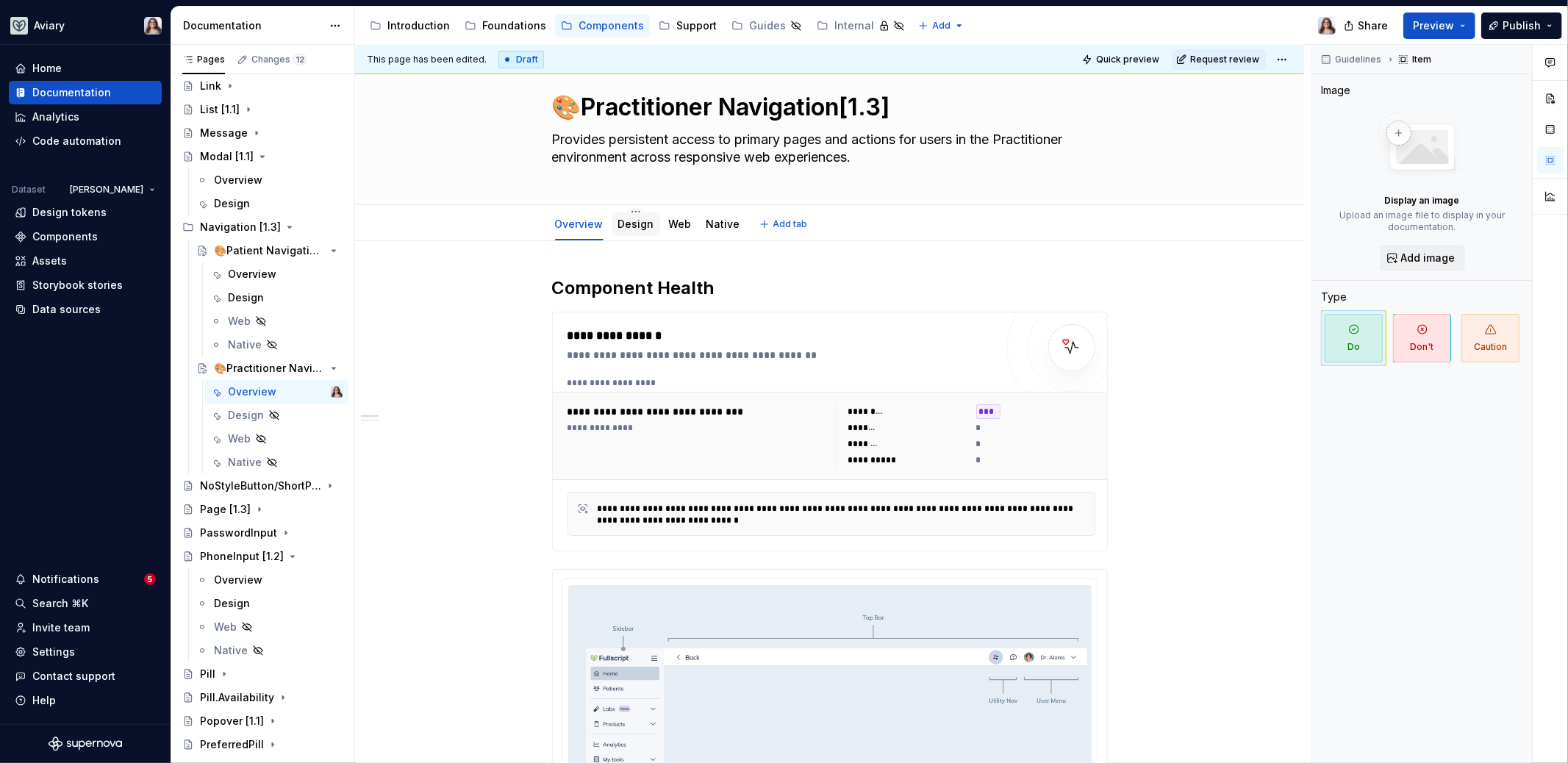
click at [636, 221] on link "Design" at bounding box center [636, 223] width 36 height 12
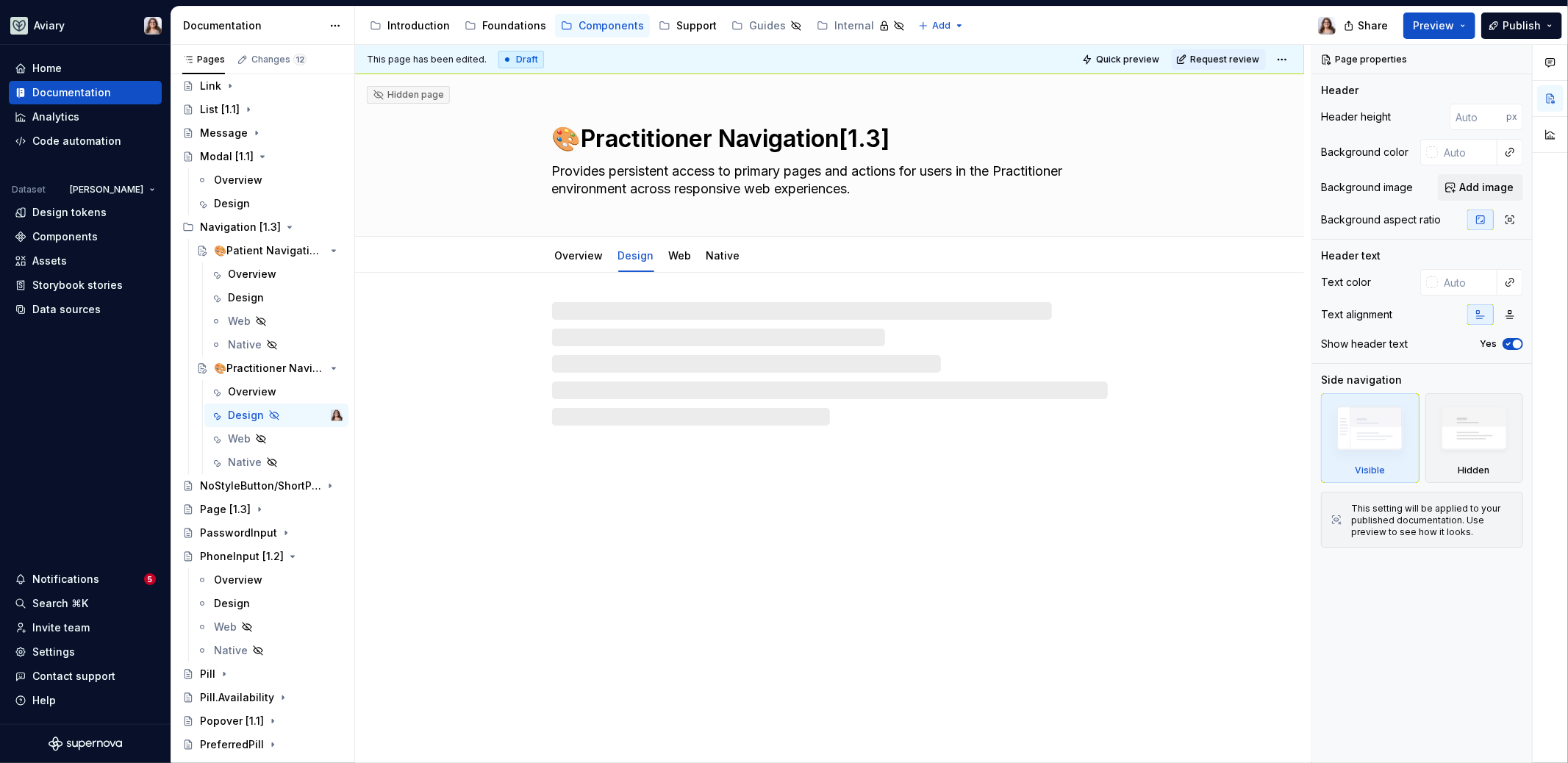
type textarea "*"
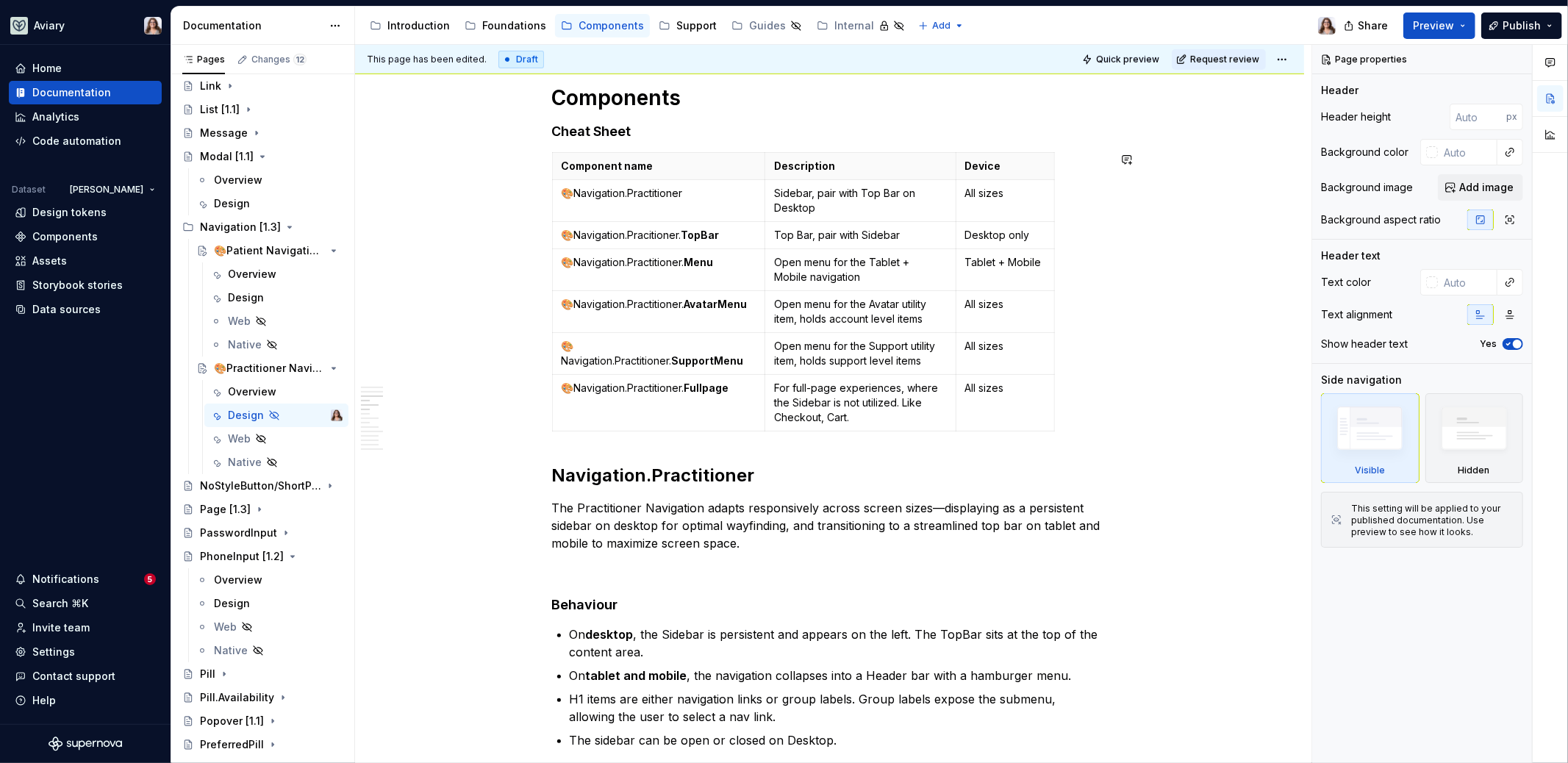
scroll to position [871, 0]
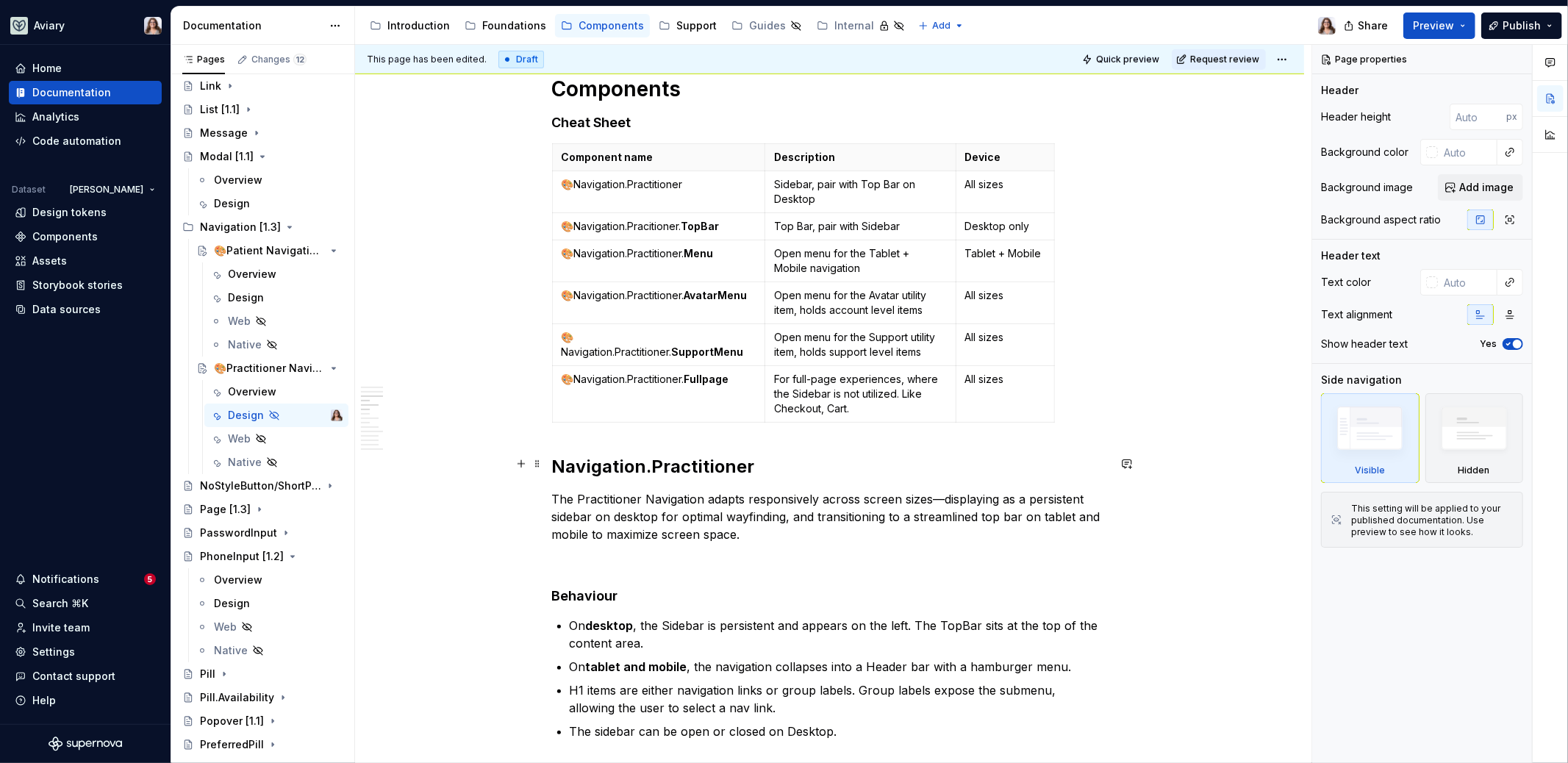
click at [552, 461] on h2 "Navigation.Practitioner" at bounding box center [830, 466] width 556 height 24
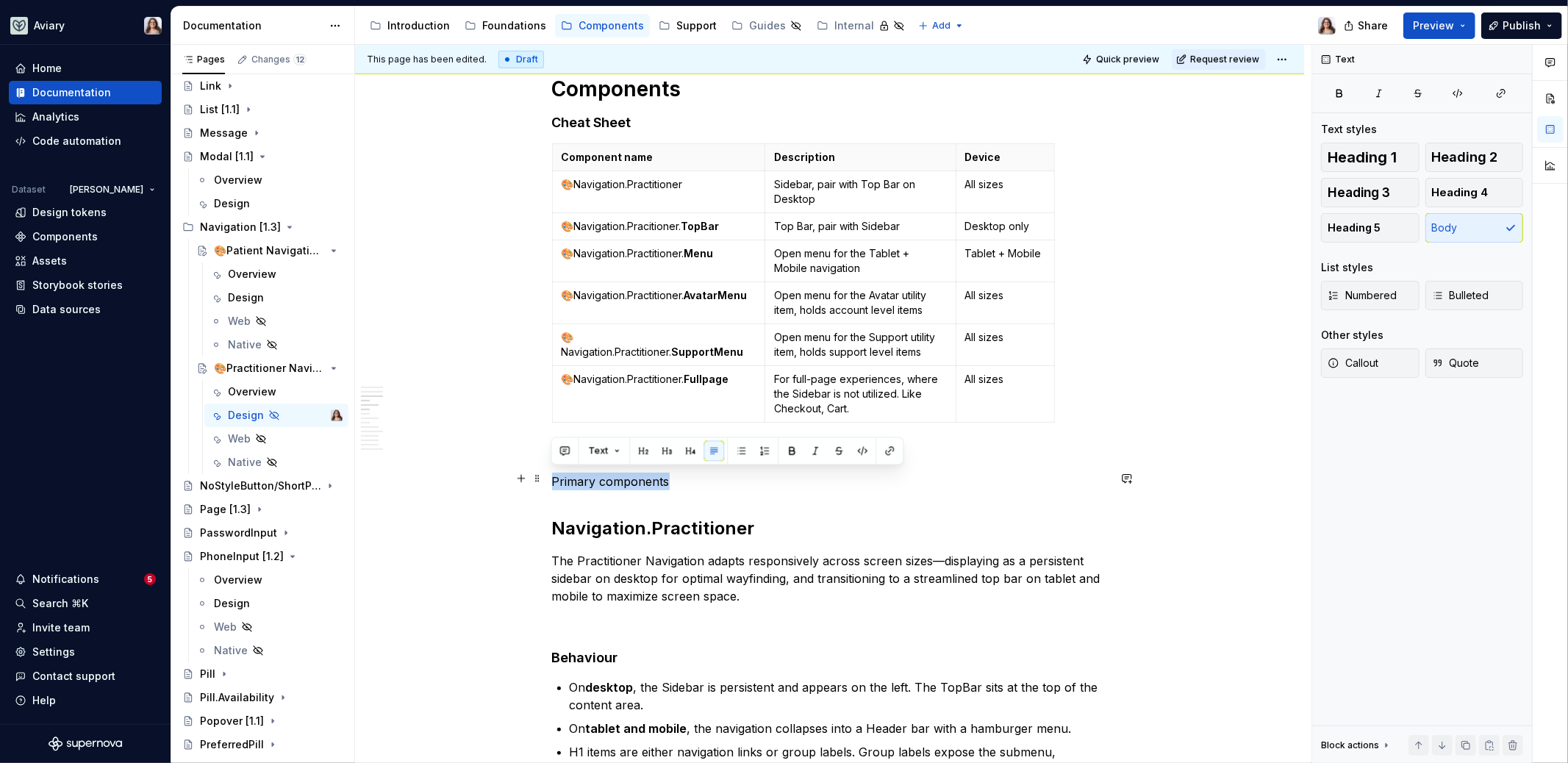
drag, startPoint x: 668, startPoint y: 481, endPoint x: 549, endPoint y: 480, distance: 119.0
click at [643, 446] on button "button" at bounding box center [643, 450] width 20 height 20
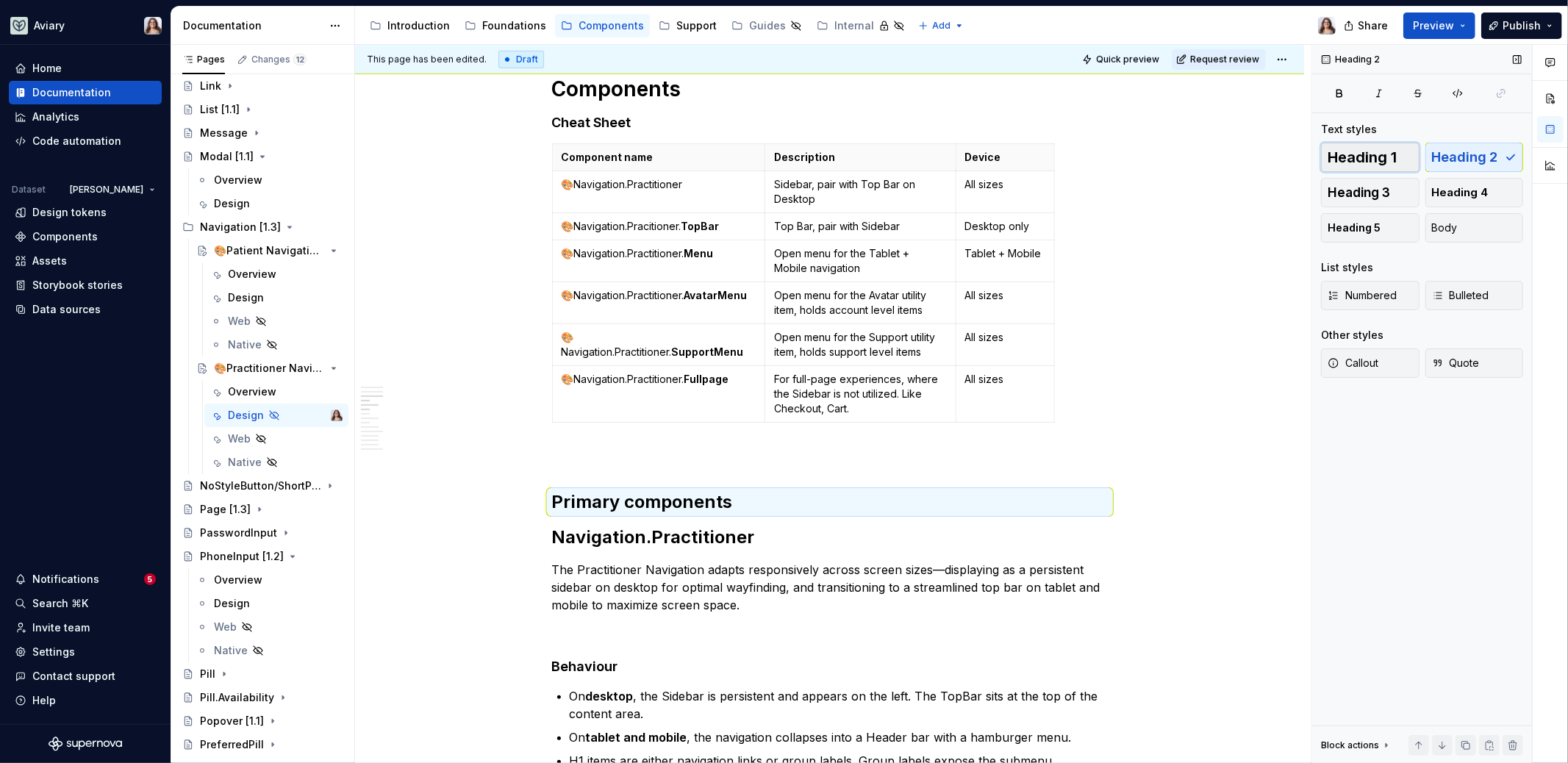
click at [1369, 157] on span "Heading 1" at bounding box center [1362, 157] width 69 height 15
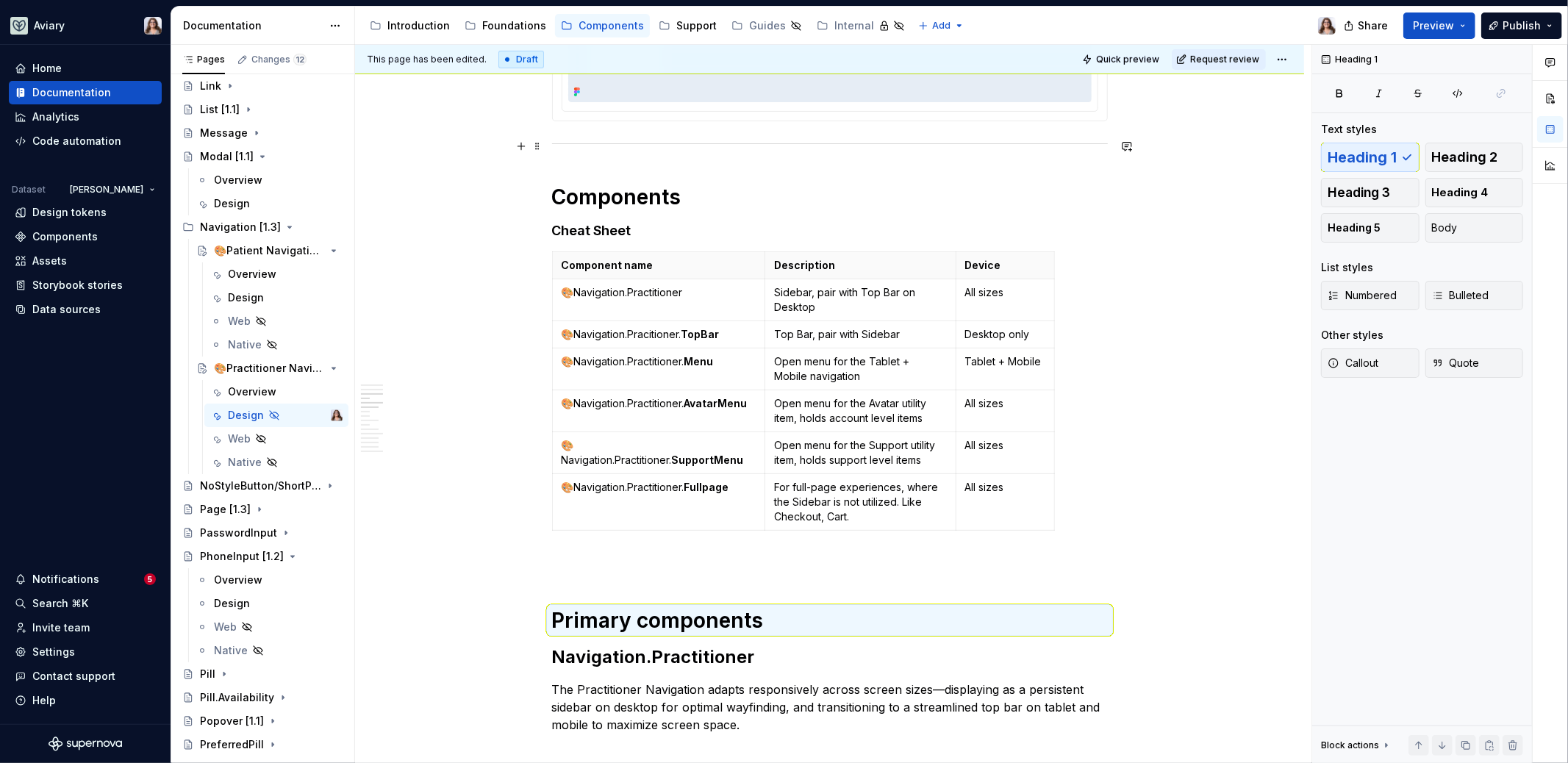
scroll to position [740, 0]
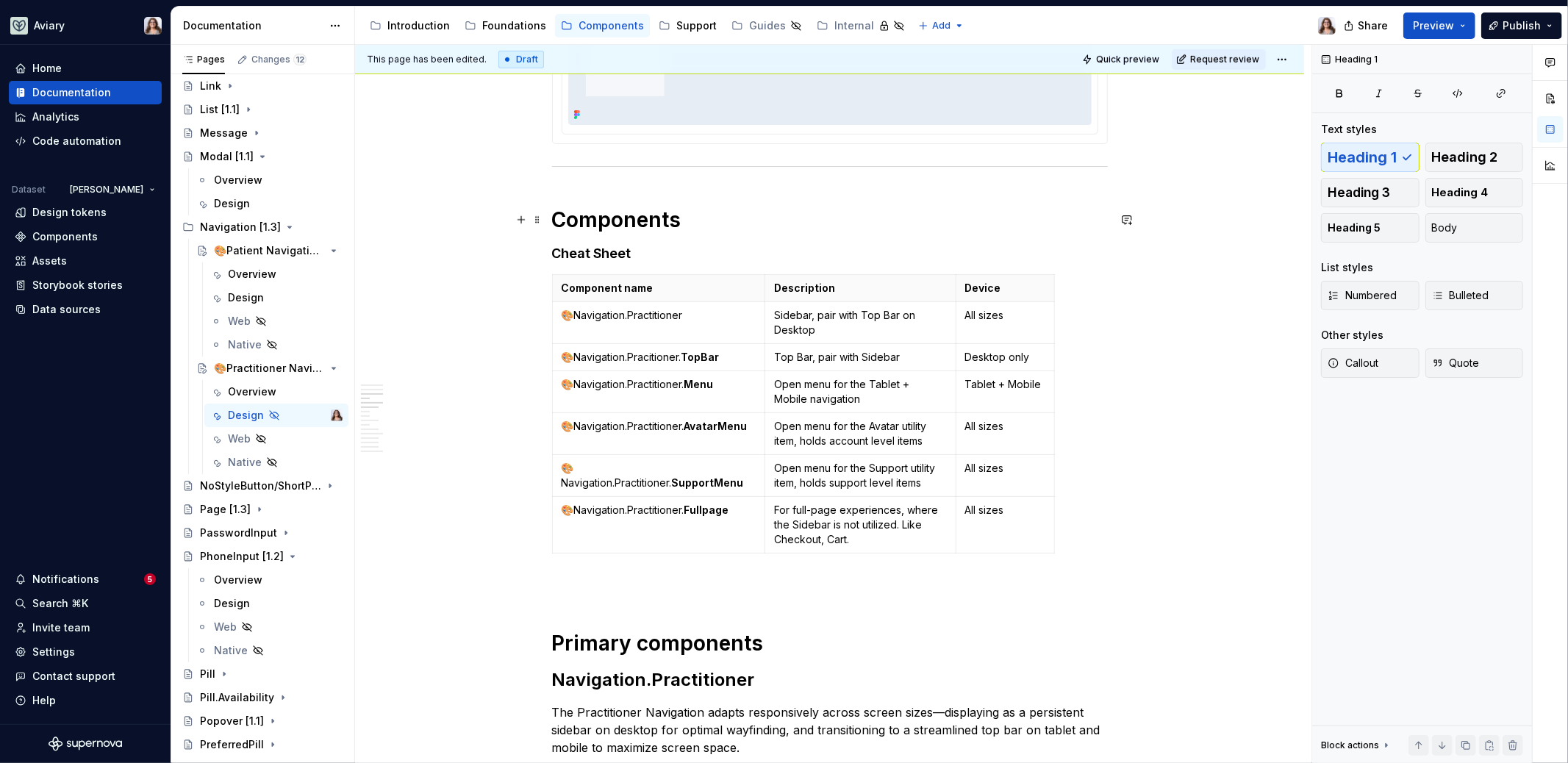
click at [679, 218] on h1 "Components" at bounding box center [830, 219] width 556 height 26
drag, startPoint x: 694, startPoint y: 219, endPoint x: 517, endPoint y: 218, distance: 177.0
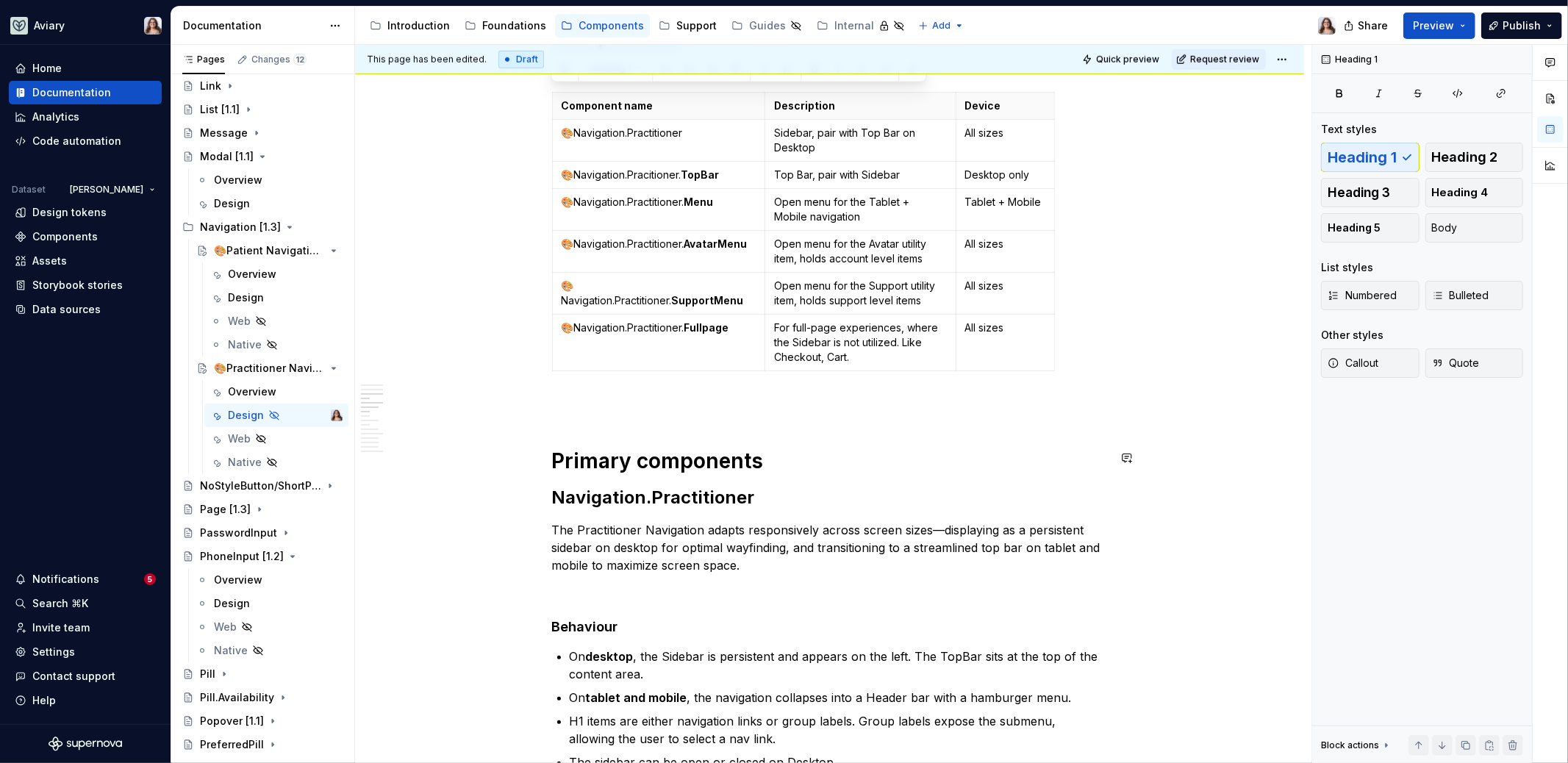
scroll to position [927, 0]
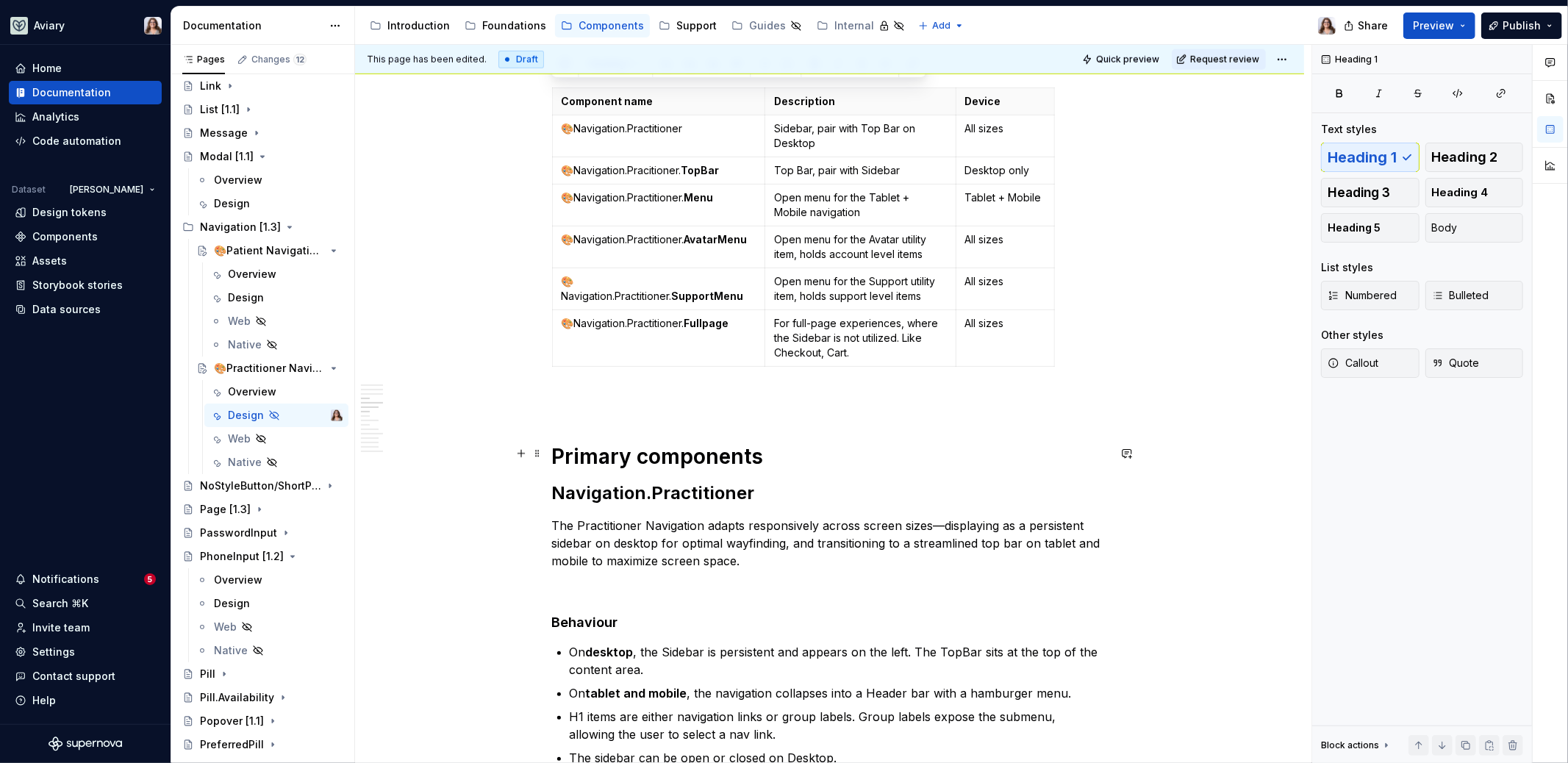
click at [723, 458] on h1 "Primary components" at bounding box center [830, 456] width 556 height 26
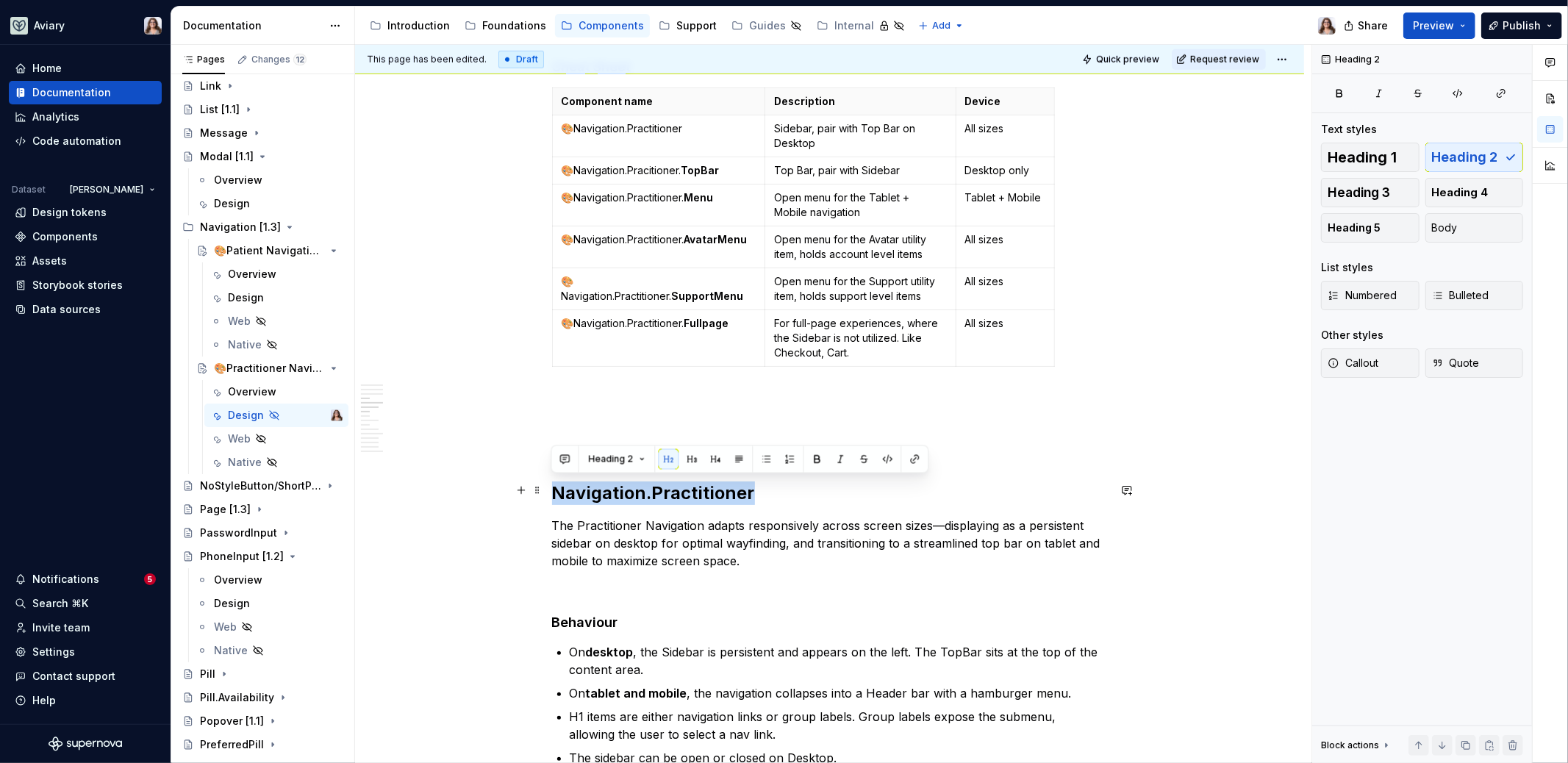
drag, startPoint x: 753, startPoint y: 484, endPoint x: 551, endPoint y: 486, distance: 202.0
click at [552, 486] on h2 "Navigation.Practitioner" at bounding box center [830, 493] width 556 height 24
click at [687, 456] on button "button" at bounding box center [691, 459] width 20 height 20
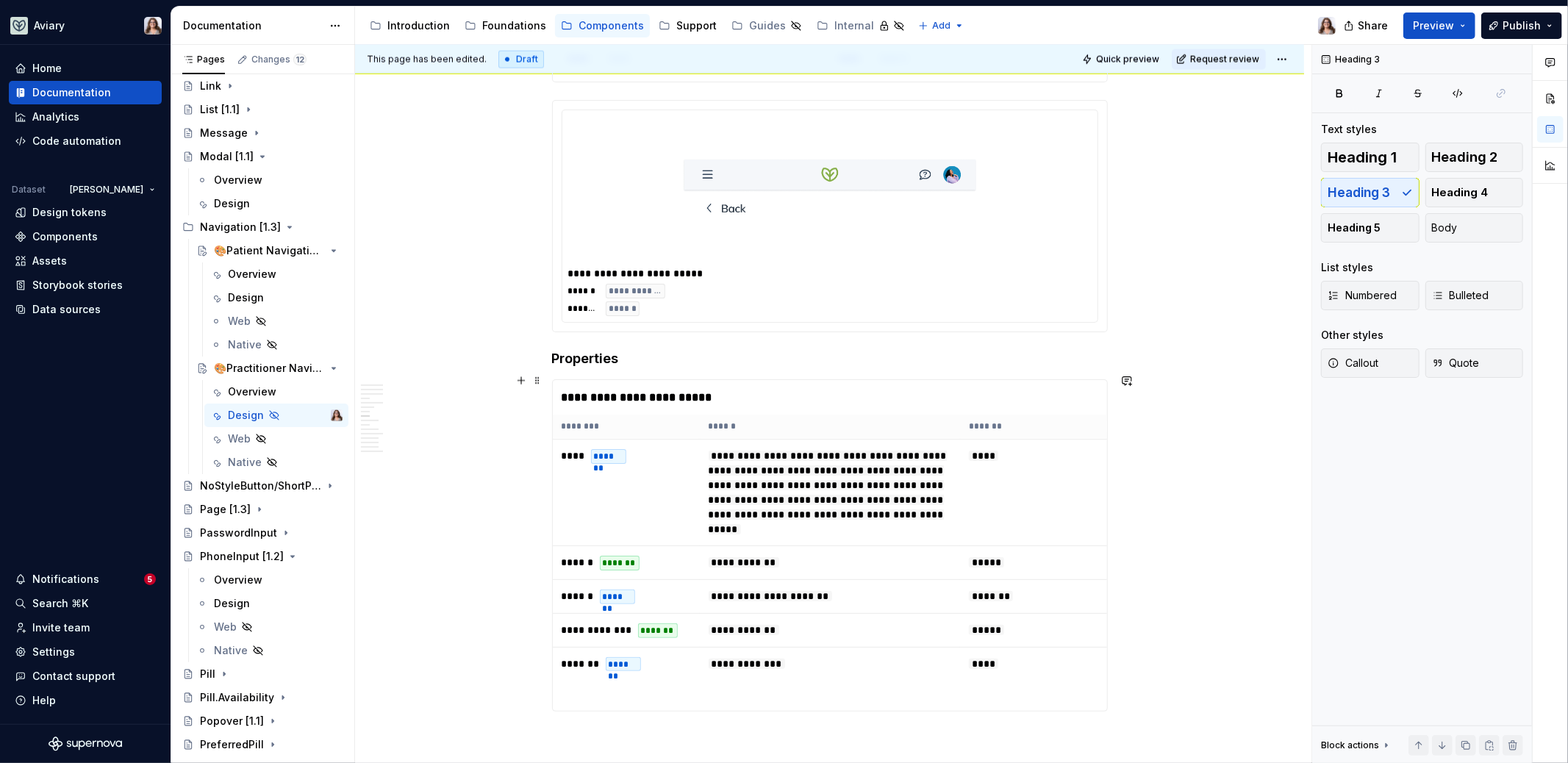
scroll to position [2031, 0]
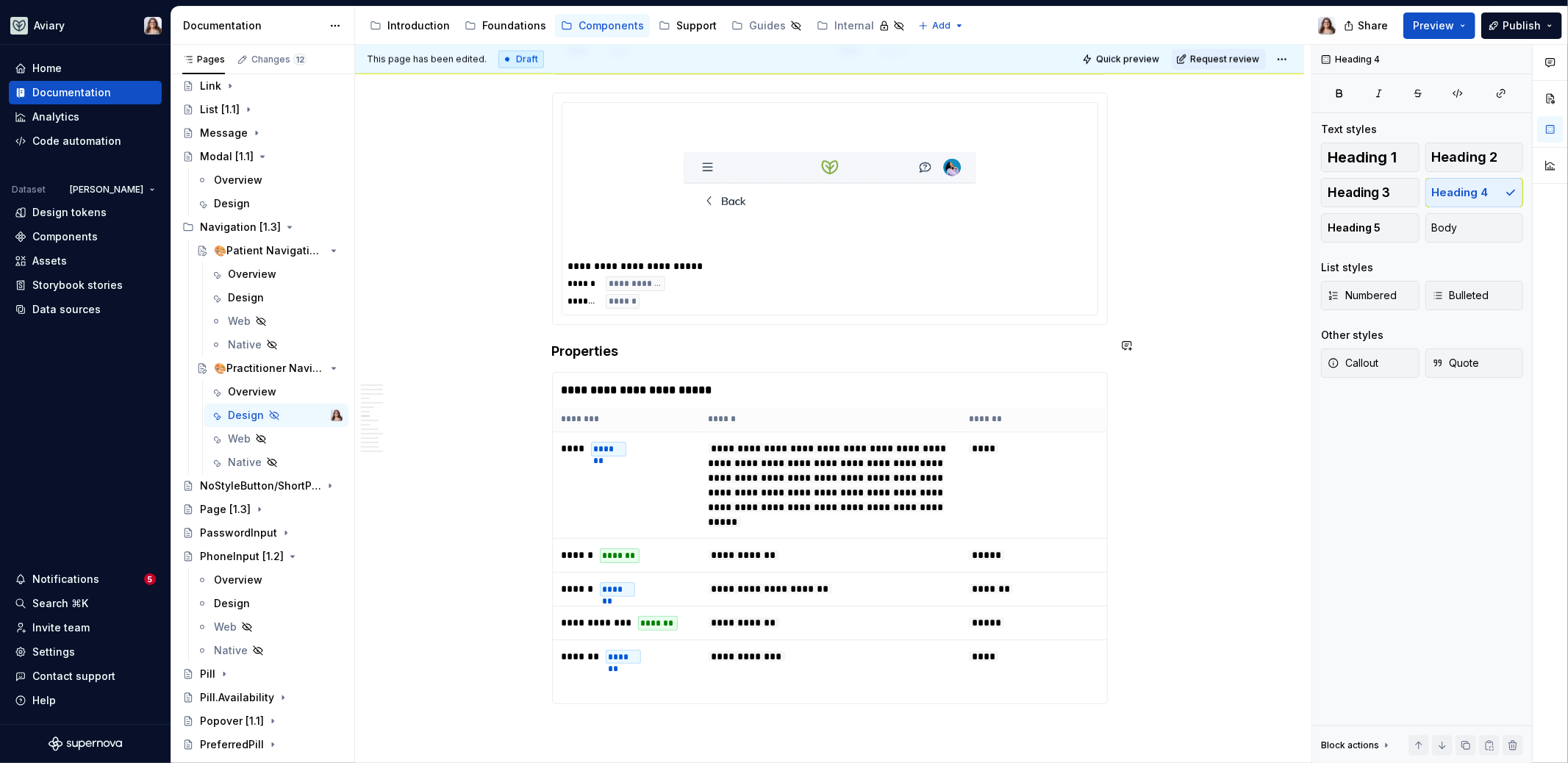
click at [587, 342] on h4 "Properties" at bounding box center [830, 351] width 556 height 18
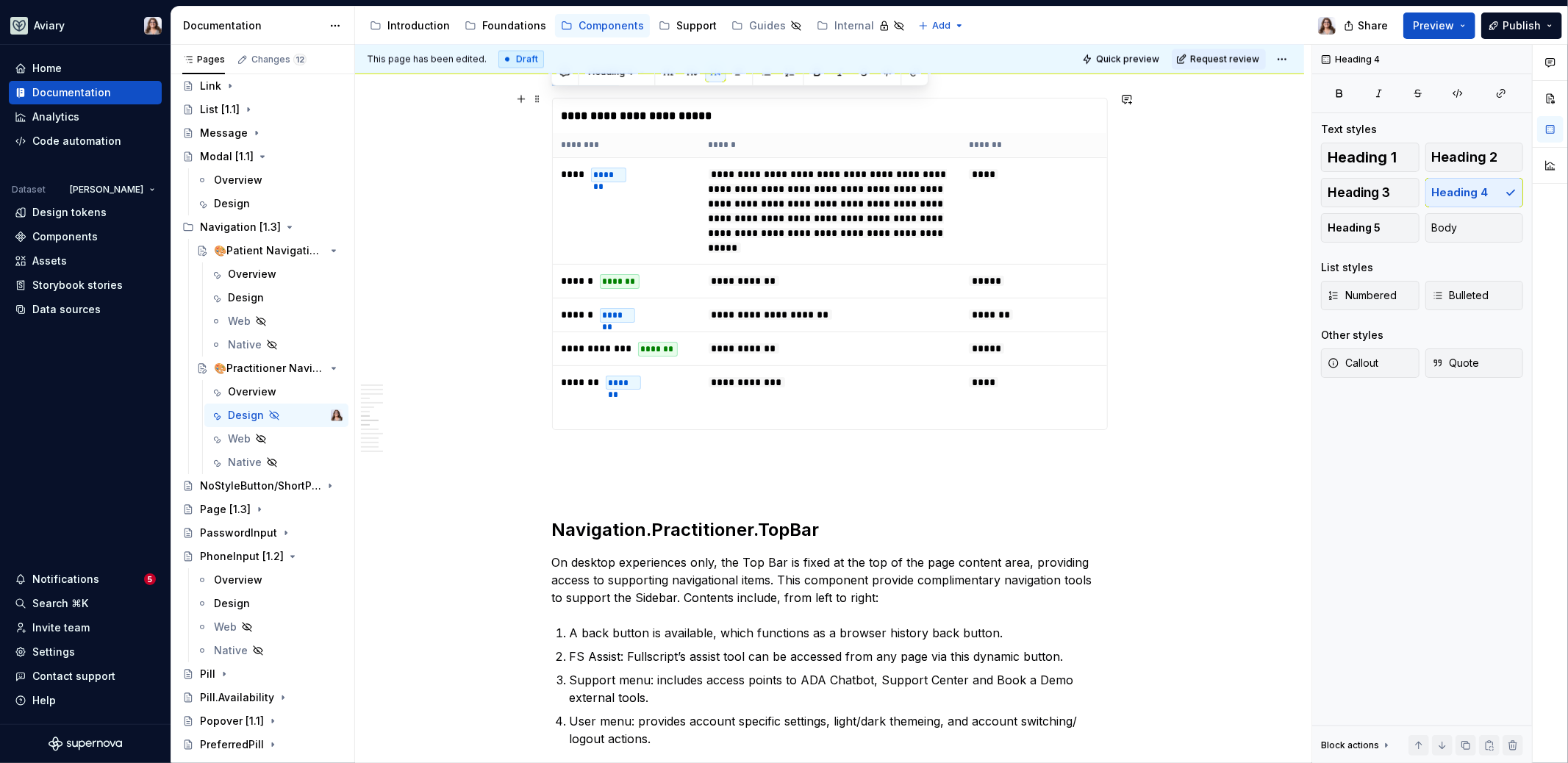
scroll to position [2400, 0]
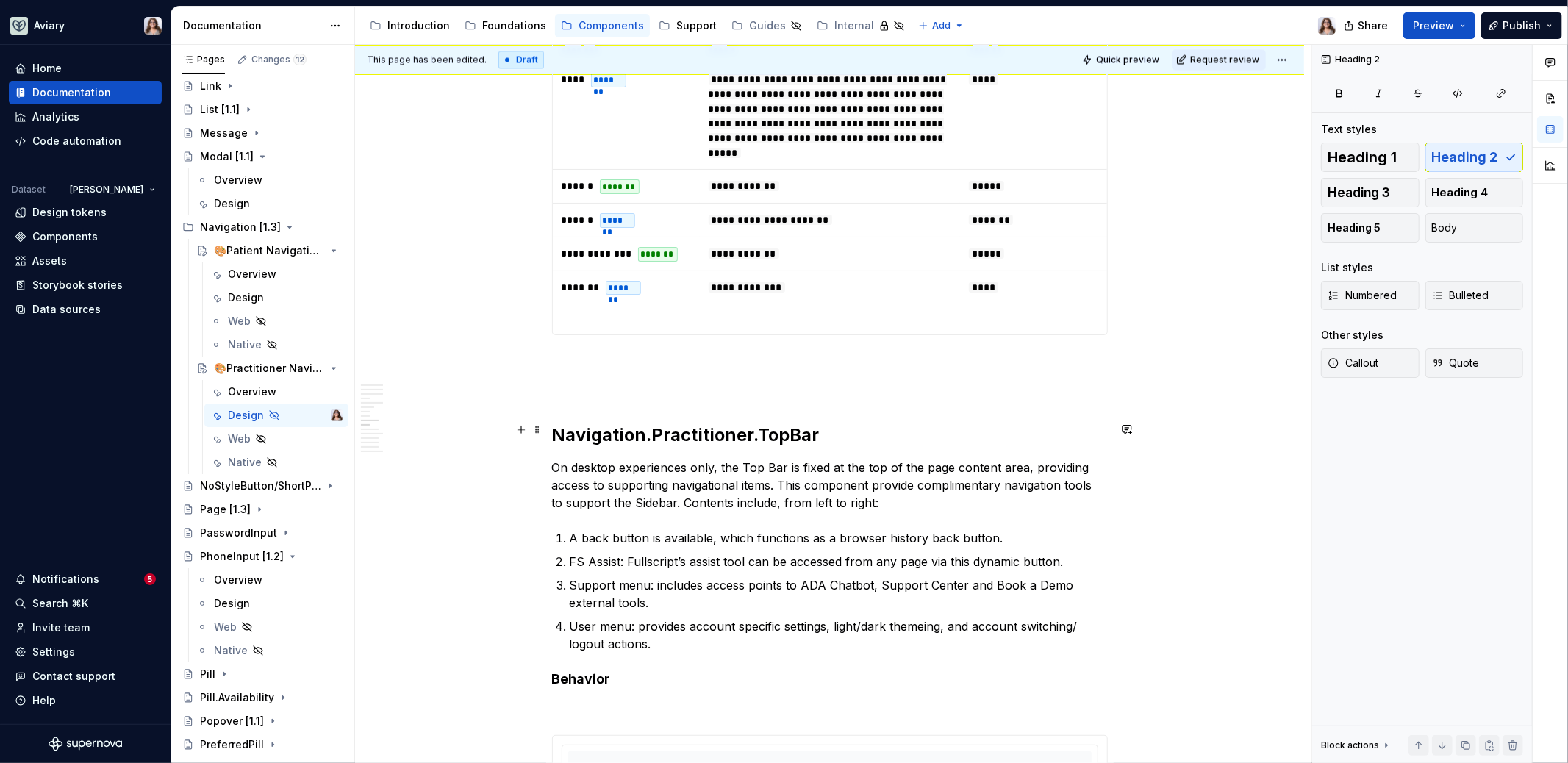
click at [609, 424] on h2 "Navigation.Practitioner.TopBar" at bounding box center [830, 435] width 556 height 24
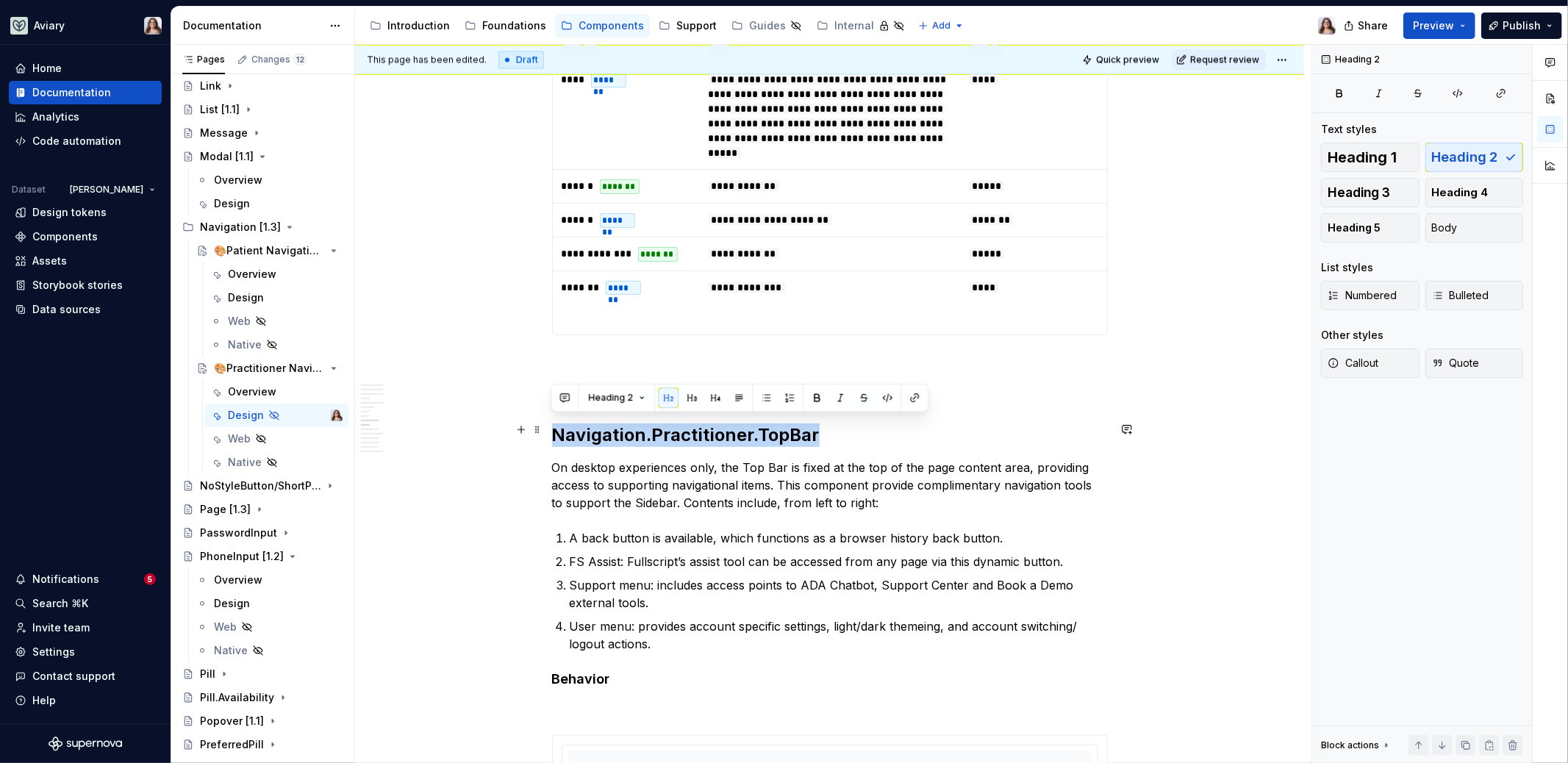
click at [609, 424] on h2 "Navigation.Practitioner.TopBar" at bounding box center [830, 435] width 556 height 24
click at [686, 395] on button "button" at bounding box center [691, 397] width 20 height 20
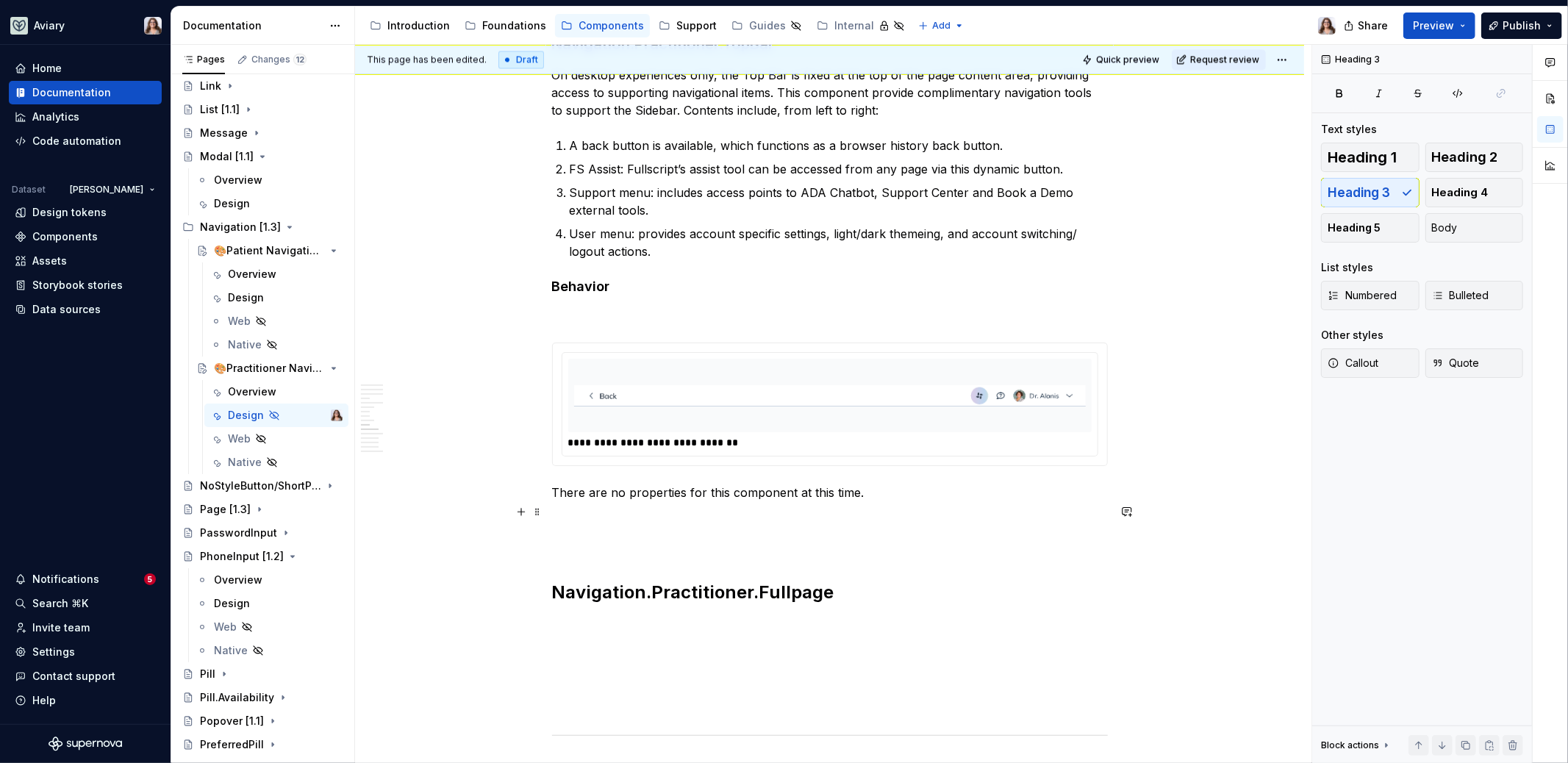
scroll to position [2785, 0]
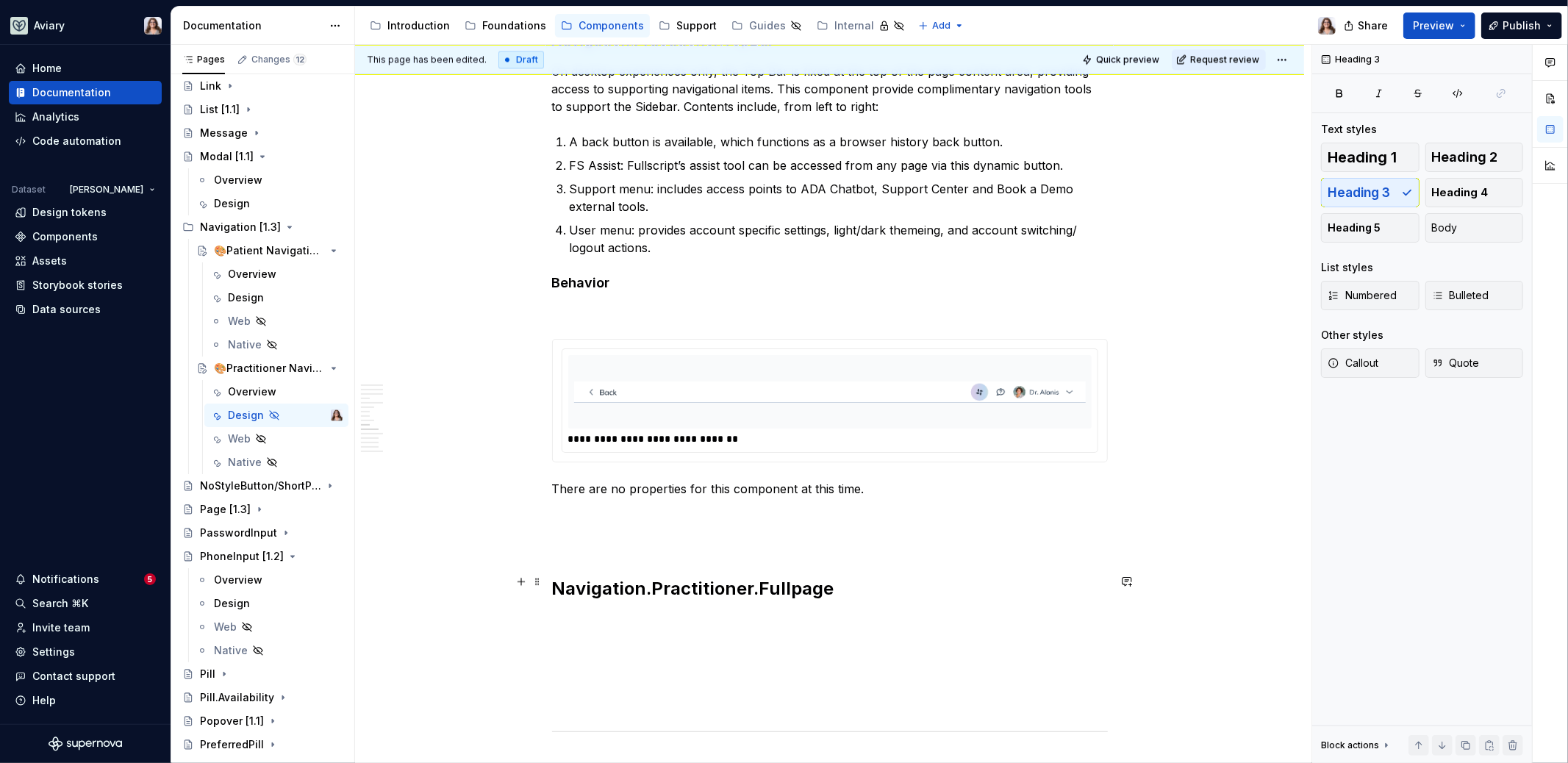
click at [652, 577] on h2 "Navigation.Practitioner.Fullpage" at bounding box center [830, 589] width 556 height 24
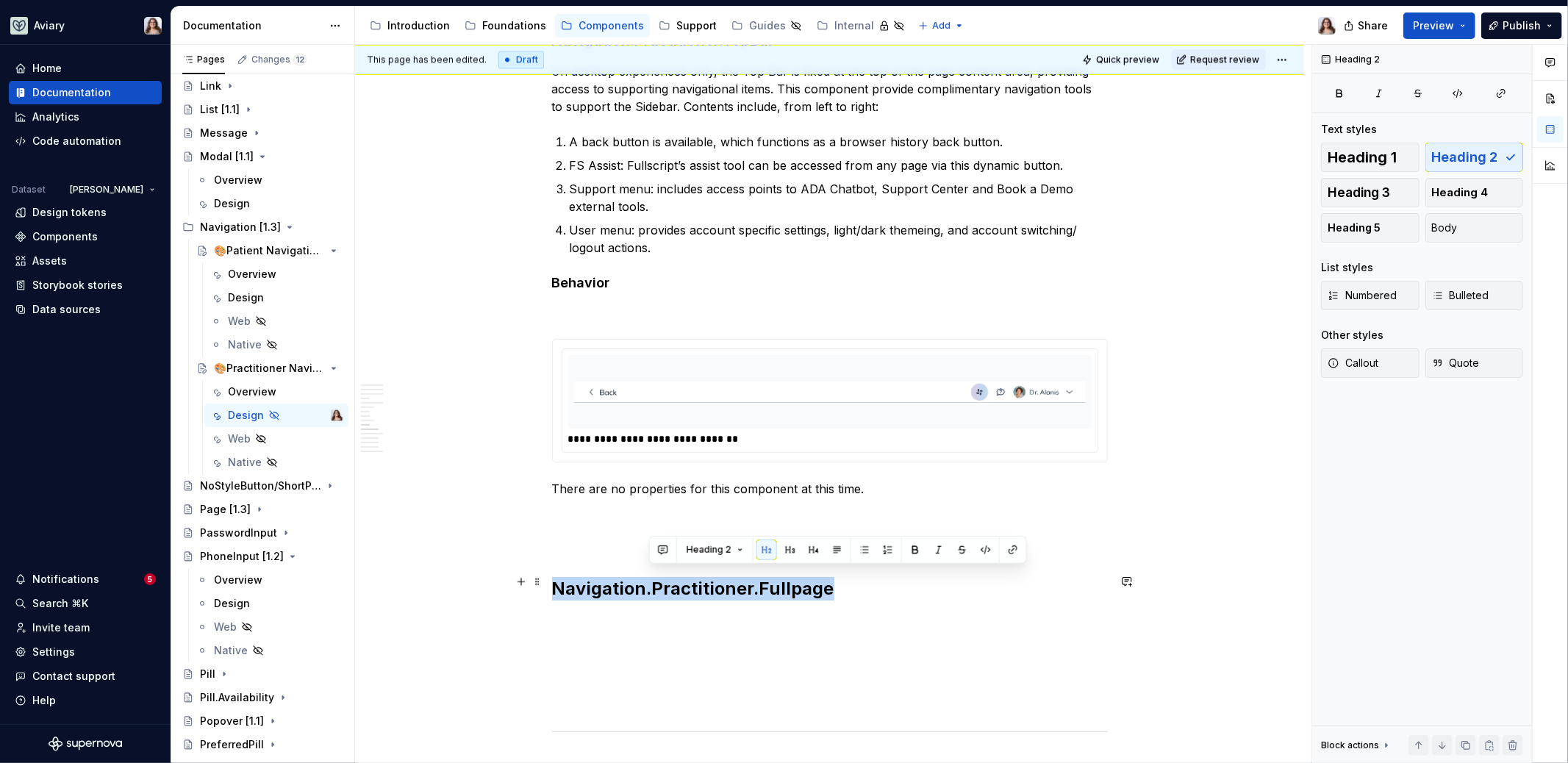
click at [652, 577] on h2 "Navigation.Practitioner.Fullpage" at bounding box center [830, 589] width 556 height 24
click at [688, 556] on button "button" at bounding box center [691, 549] width 20 height 20
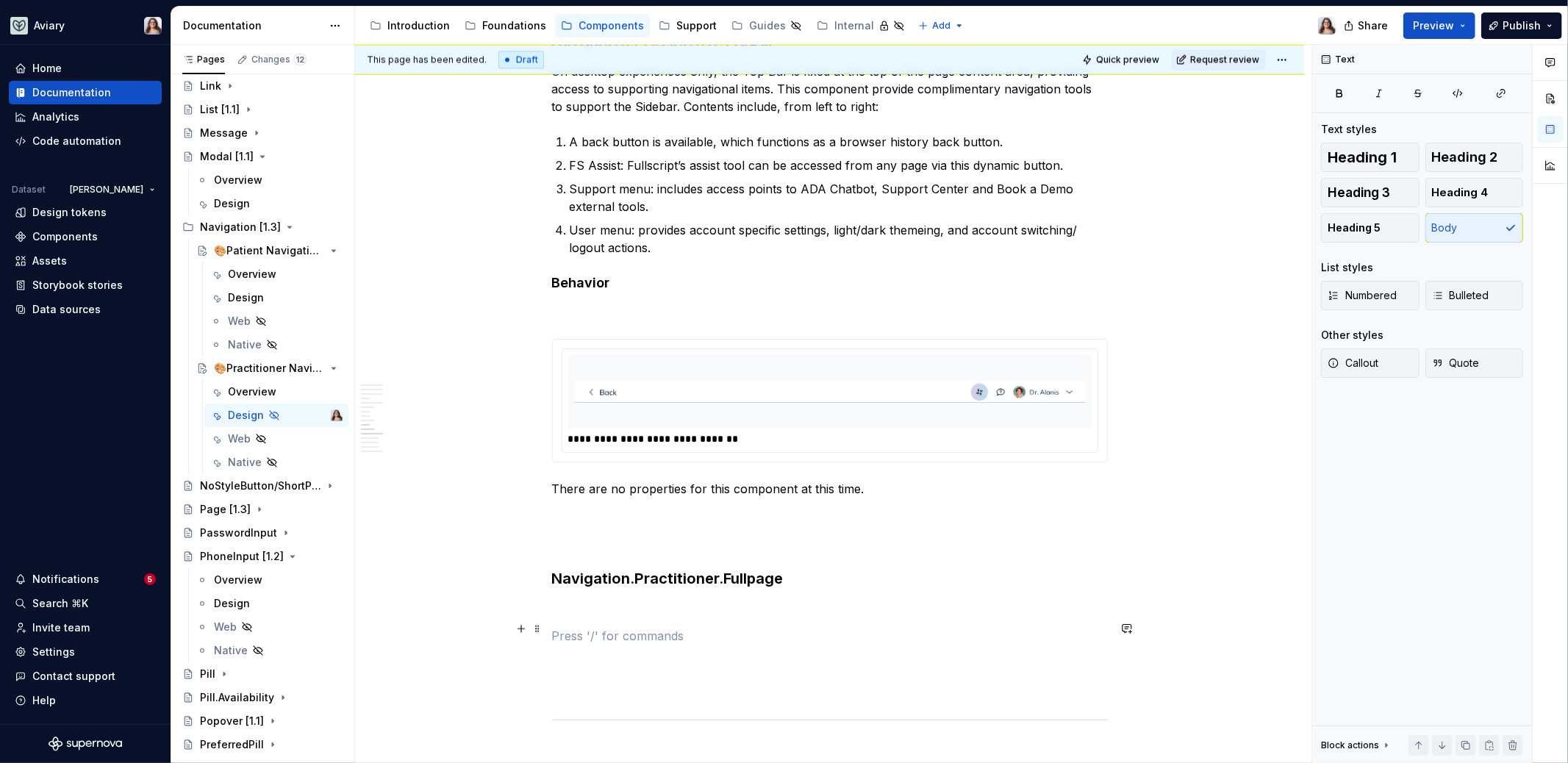
click at [656, 627] on p at bounding box center [830, 636] width 556 height 18
click at [1442, 161] on span "Heading 2" at bounding box center [1464, 157] width 66 height 15
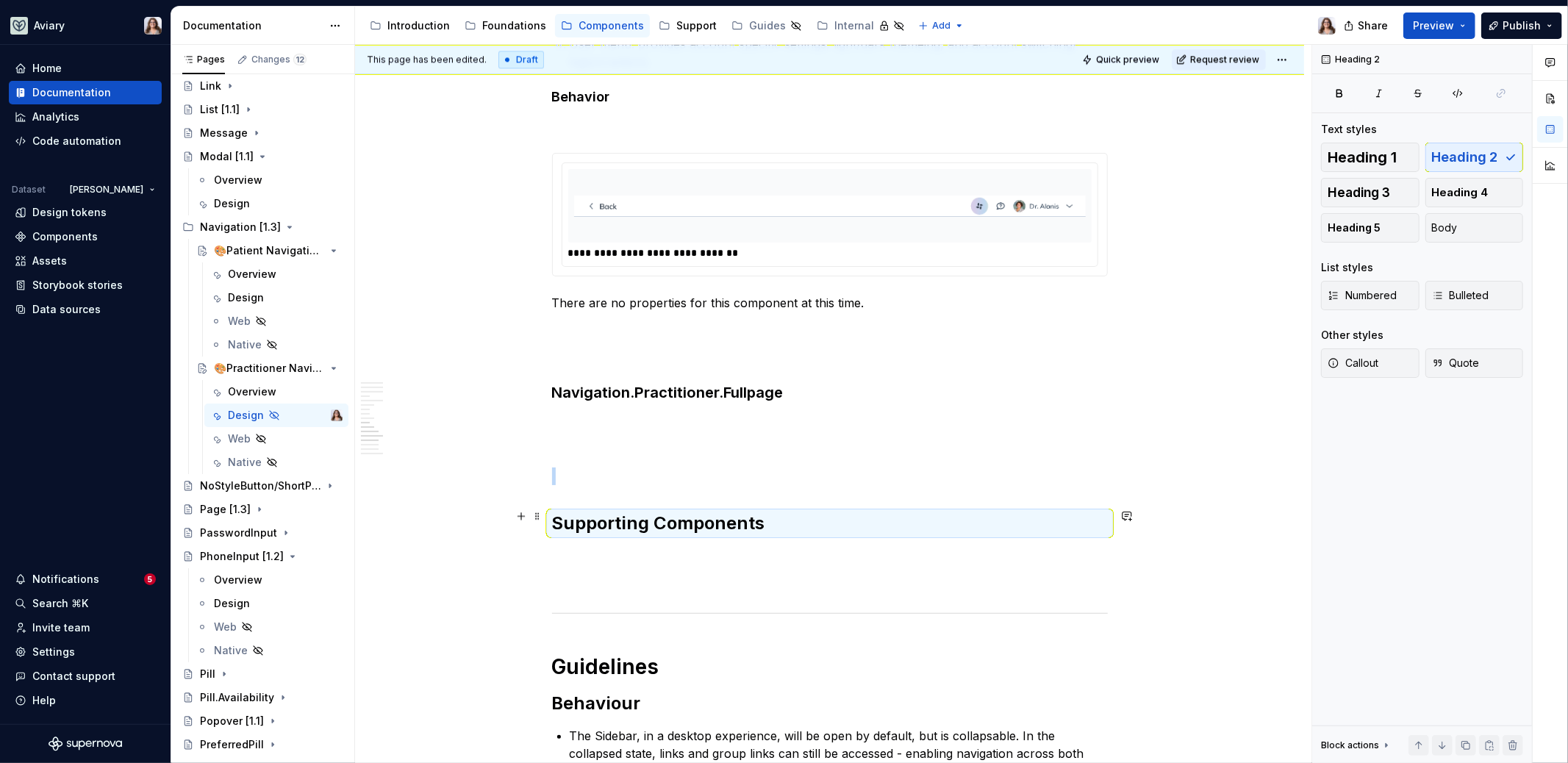
scroll to position [2979, 0]
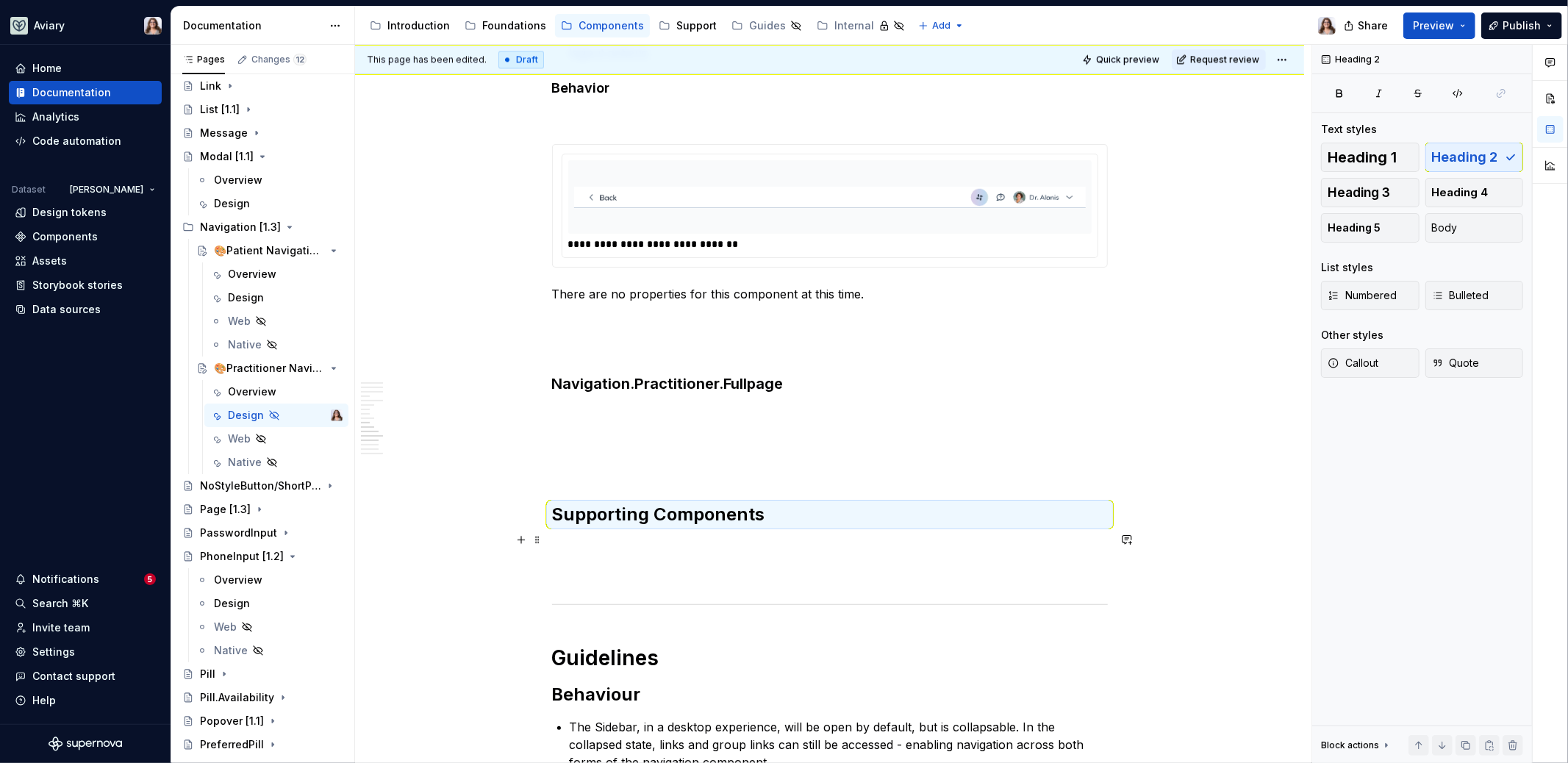
click at [601, 538] on p at bounding box center [830, 547] width 556 height 18
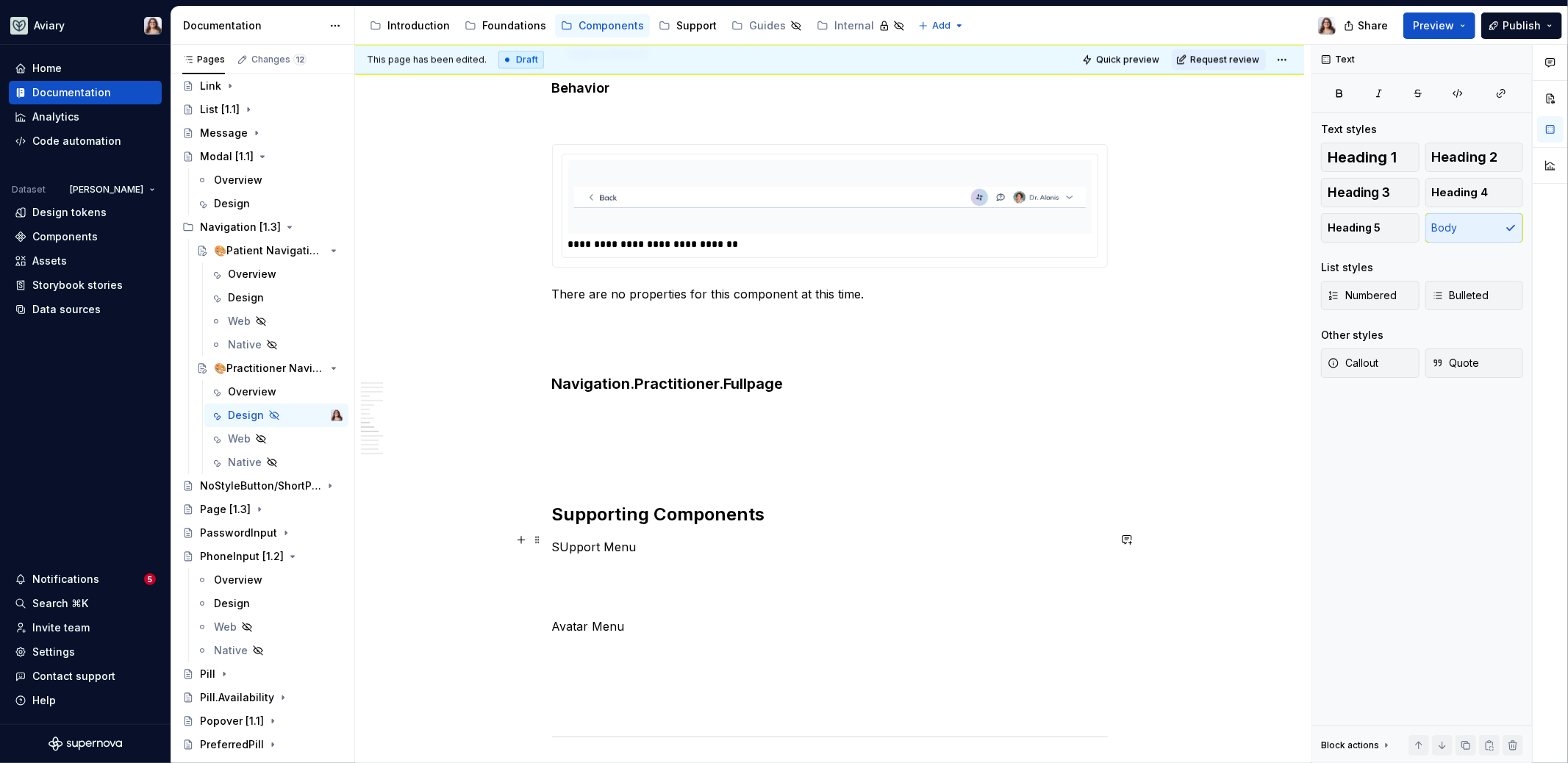
click at [566, 544] on p "SUpport Menu" at bounding box center [830, 547] width 556 height 18
click at [606, 540] on p "Support Menu" at bounding box center [830, 547] width 556 height 18
click at [666, 514] on button "button" at bounding box center [666, 511] width 20 height 20
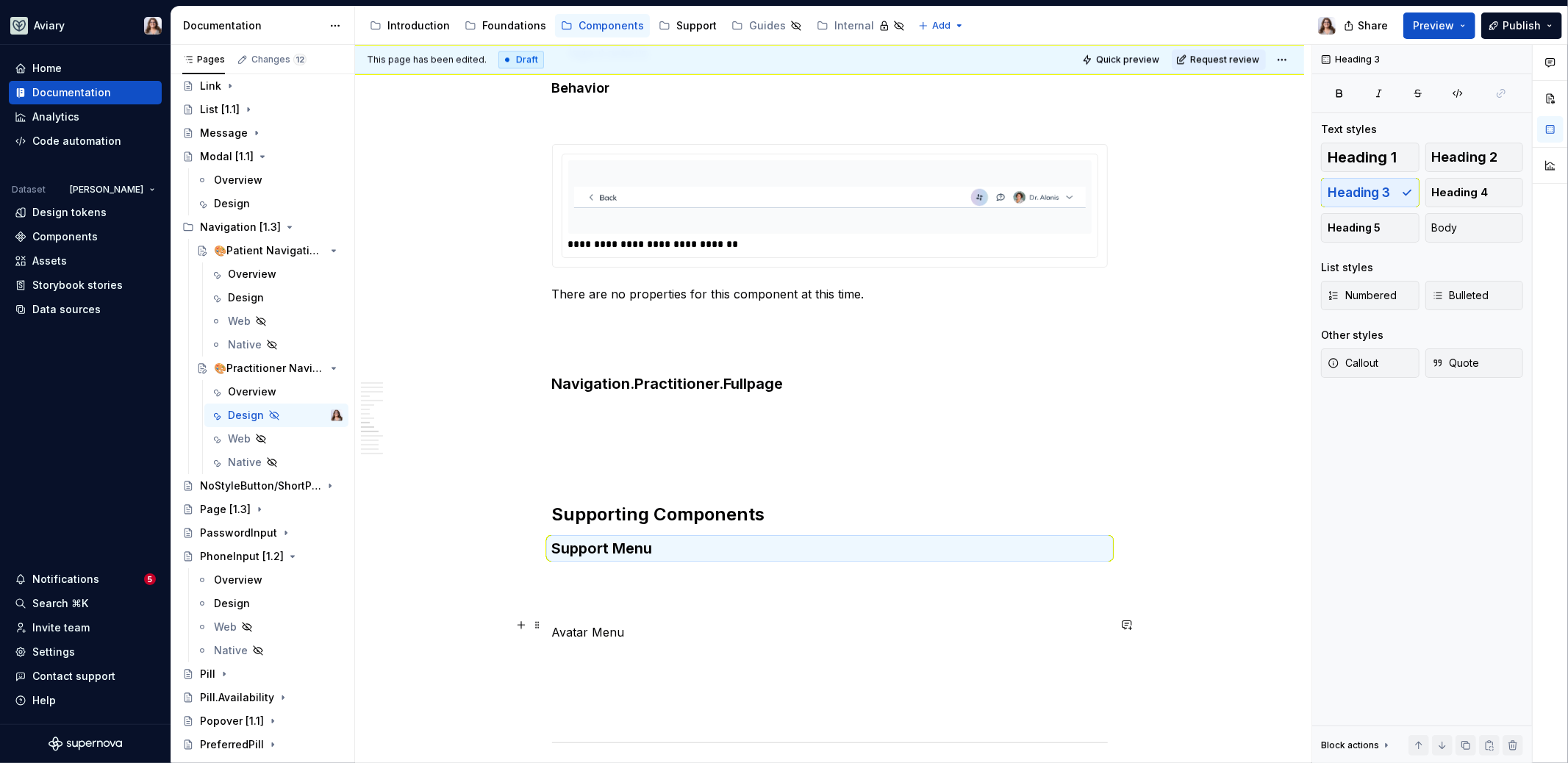
click at [588, 625] on p "Avatar Menu" at bounding box center [830, 633] width 556 height 18
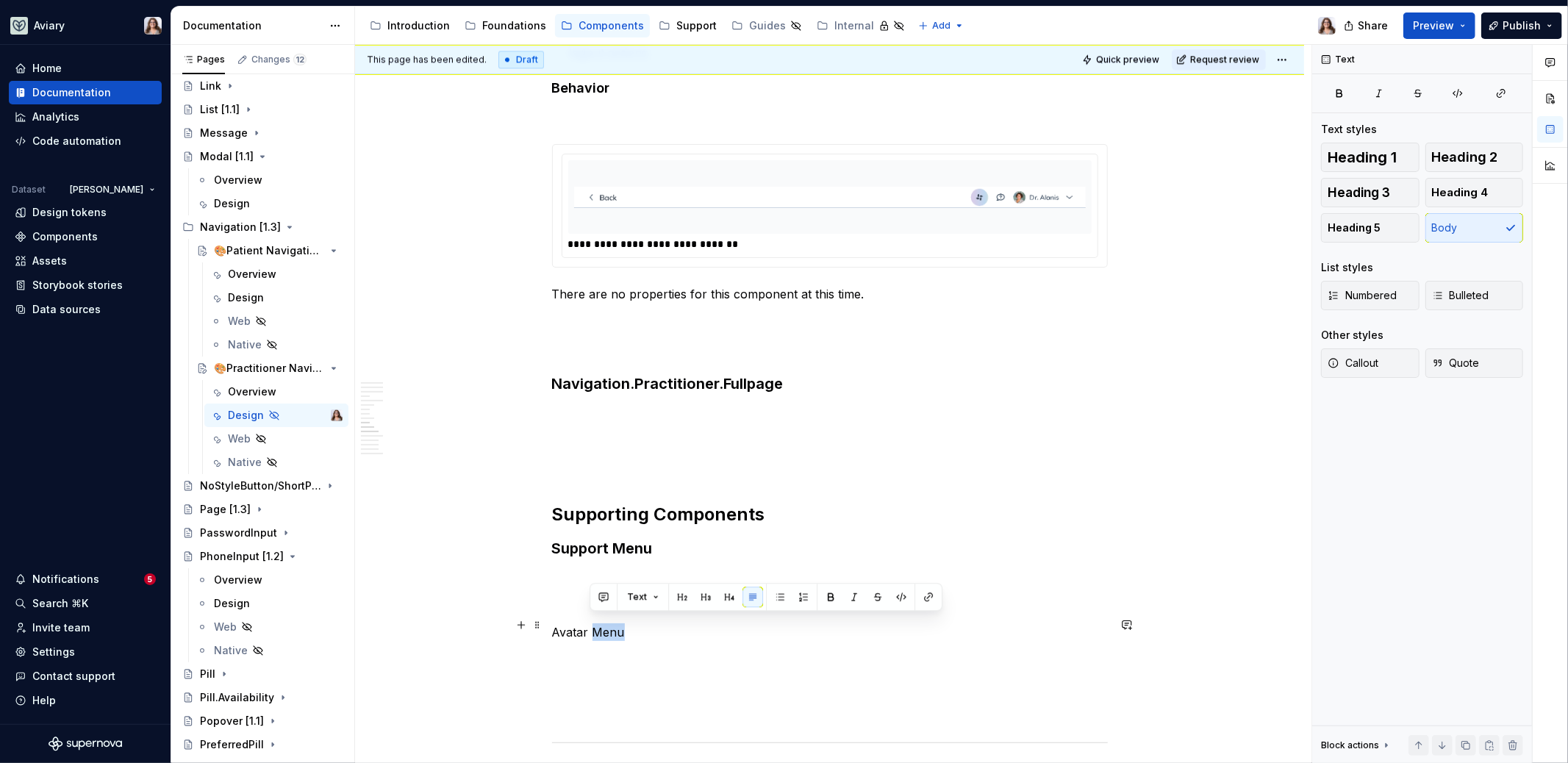
click at [588, 625] on p "Avatar Menu" at bounding box center [830, 633] width 556 height 18
click at [664, 589] on button "button" at bounding box center [666, 597] width 20 height 20
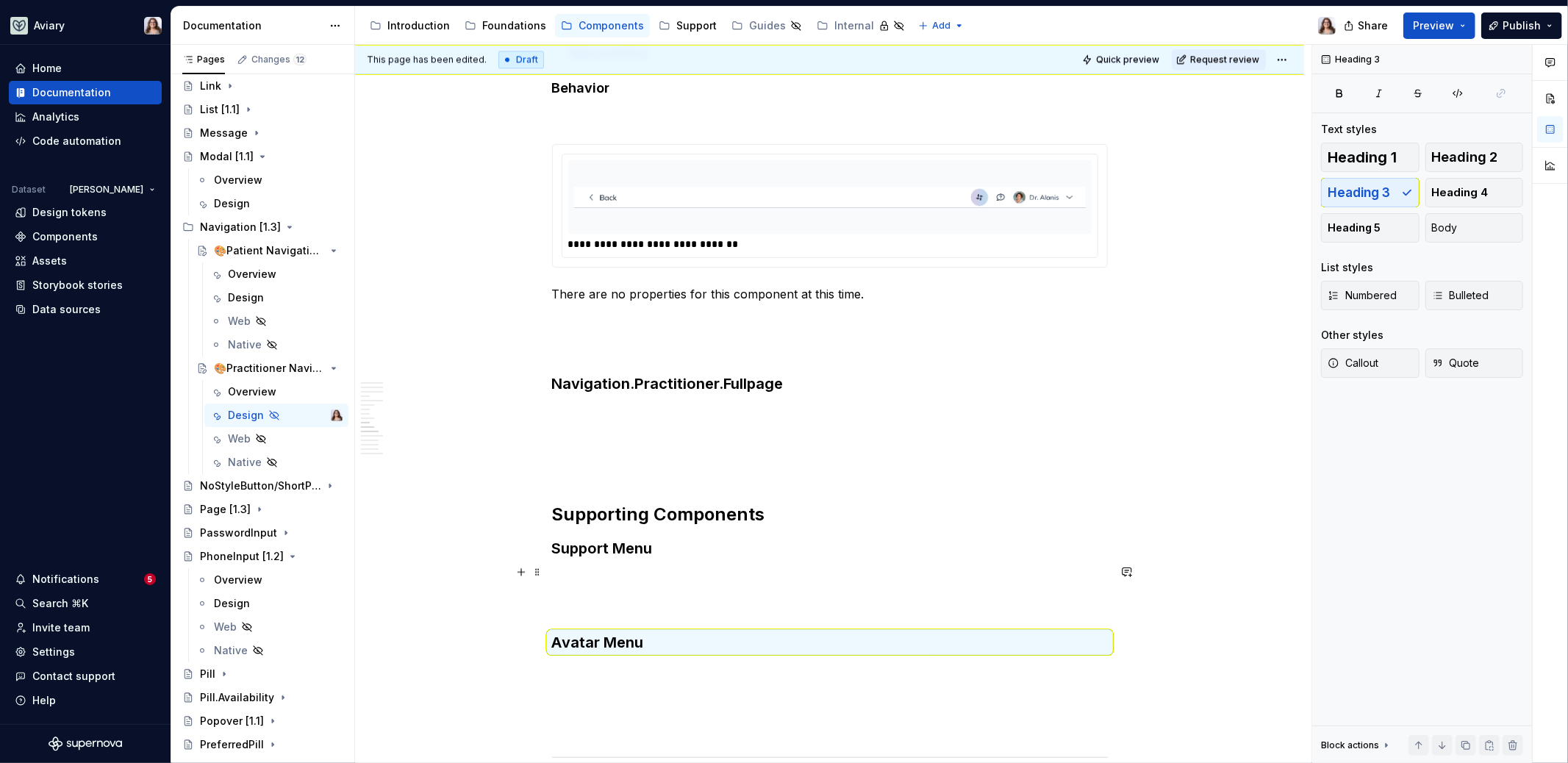
click at [602, 571] on p at bounding box center [830, 580] width 556 height 18
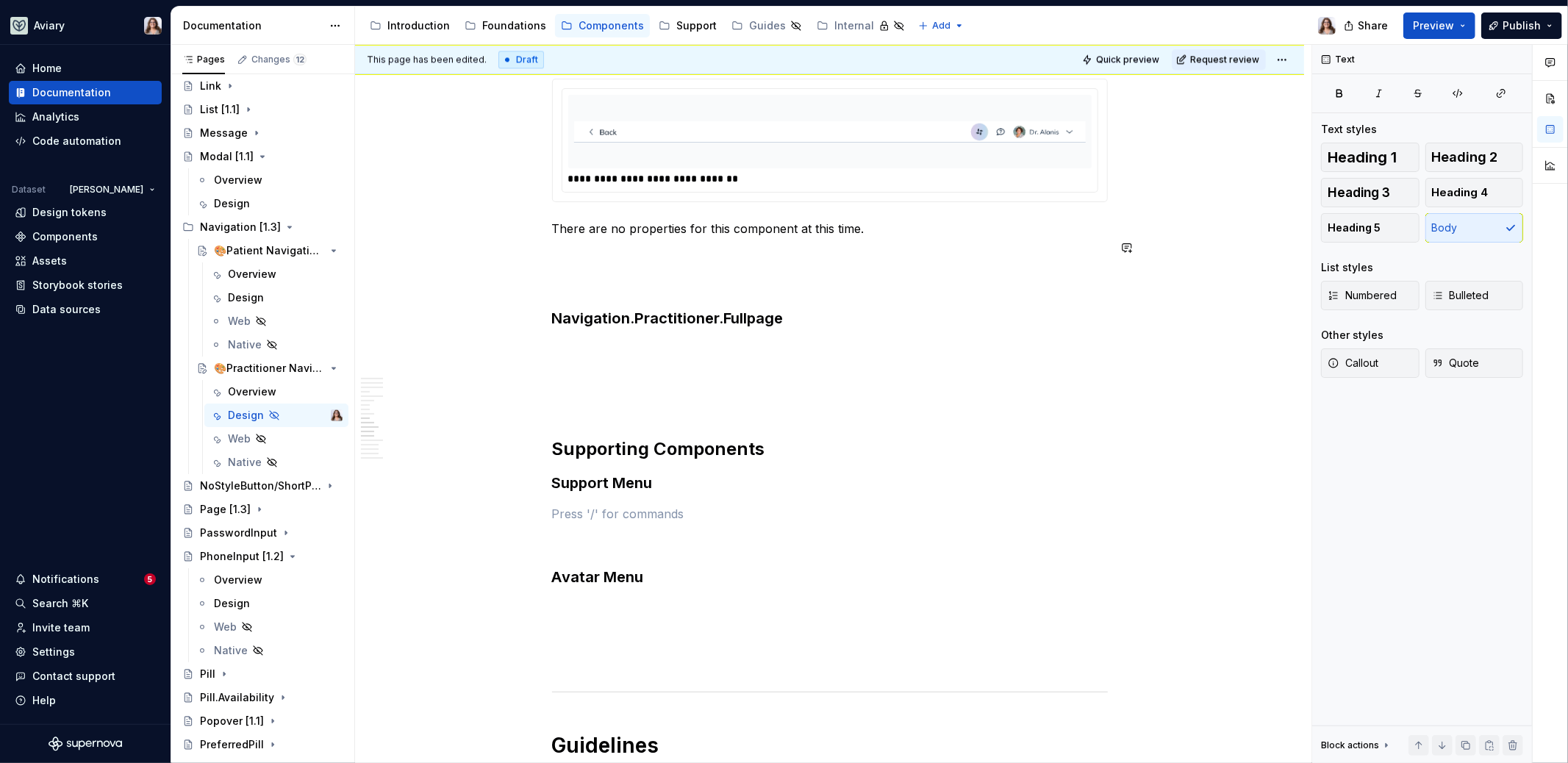
scroll to position [3047, 0]
click at [769, 443] on h2 "Supporting Components" at bounding box center [830, 447] width 556 height 24
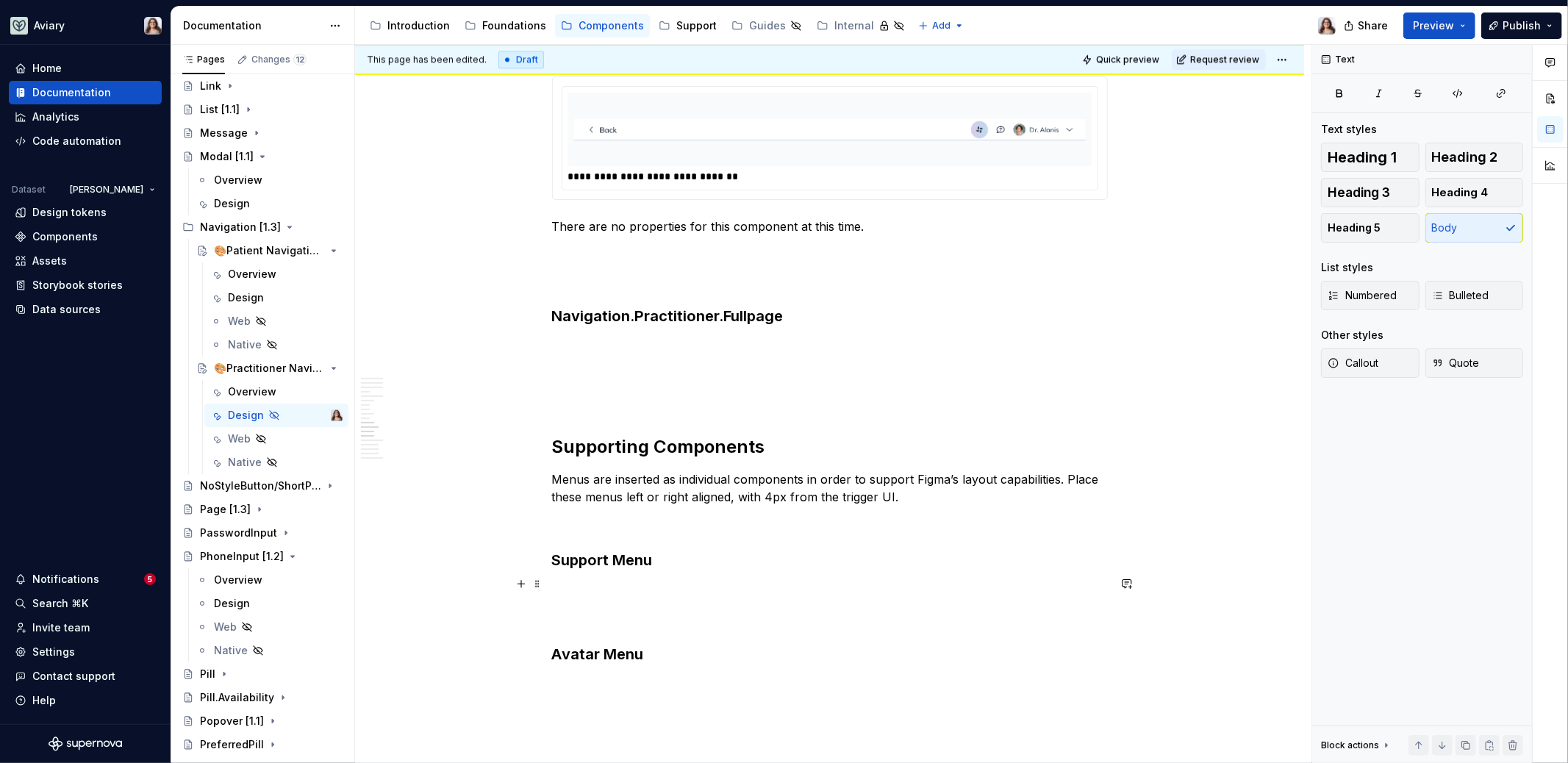
click at [603, 582] on p at bounding box center [830, 591] width 556 height 18
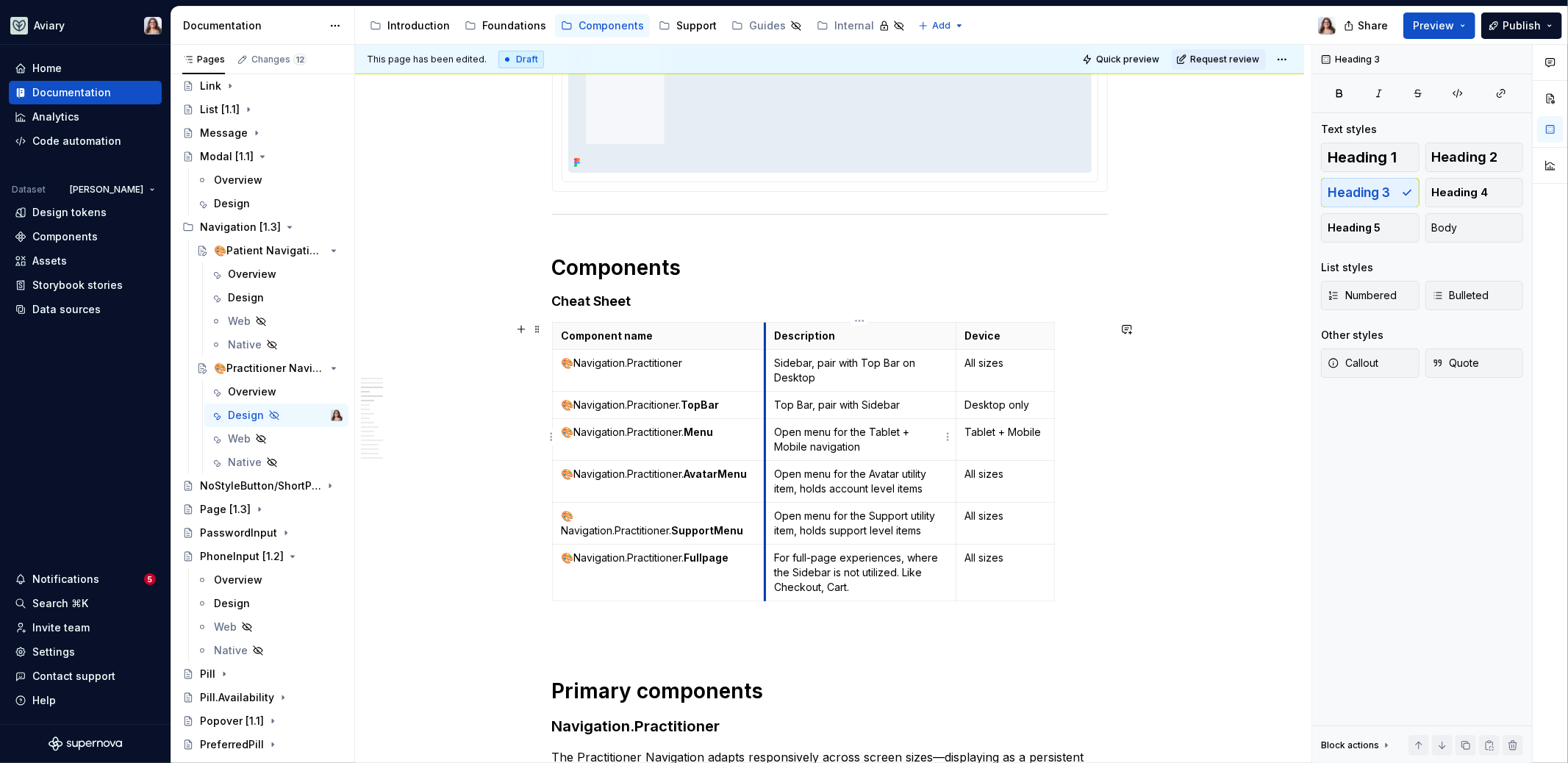
scroll to position [889, 0]
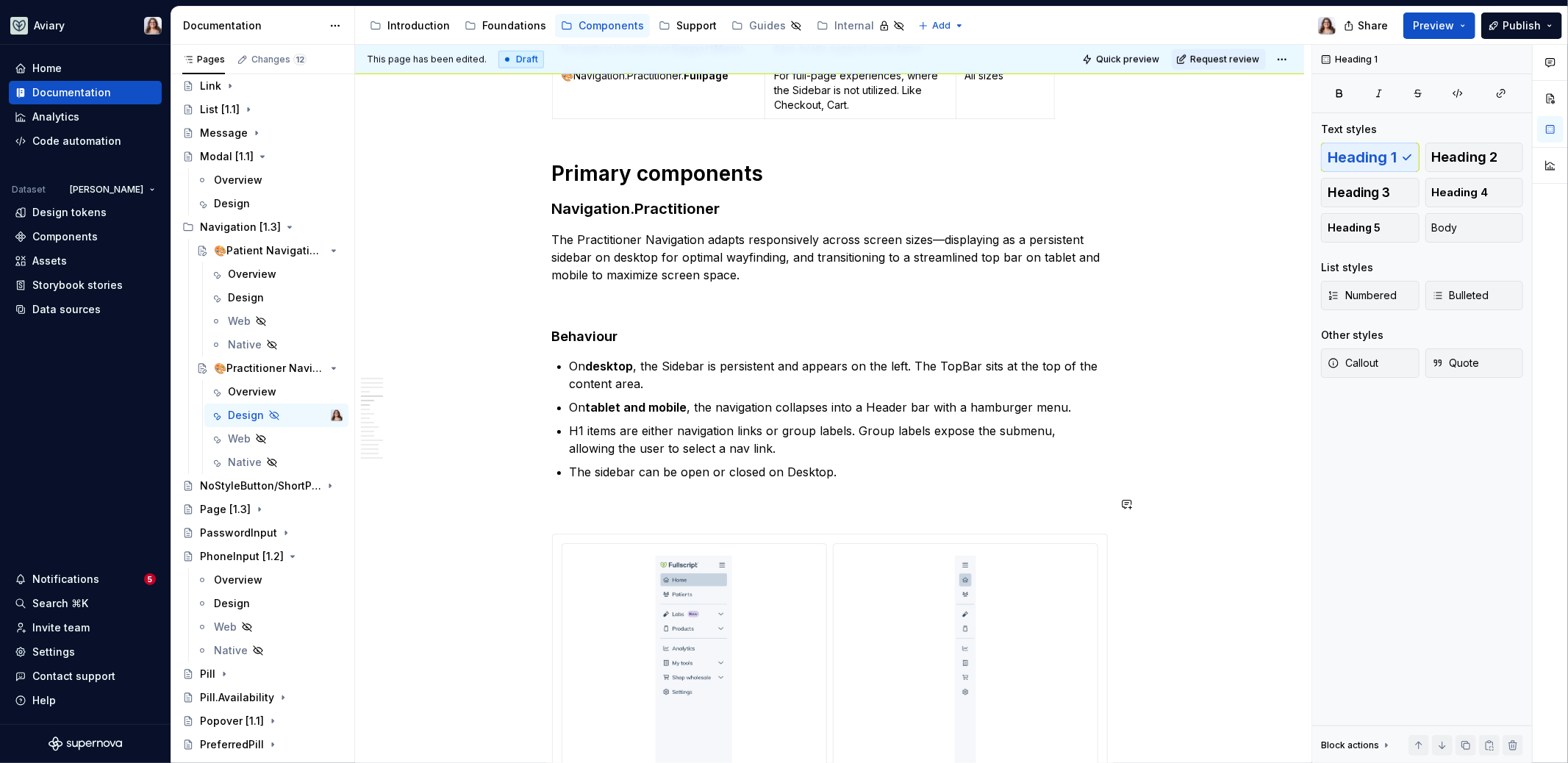
scroll to position [1174, 0]
click at [586, 298] on p at bounding box center [830, 303] width 556 height 18
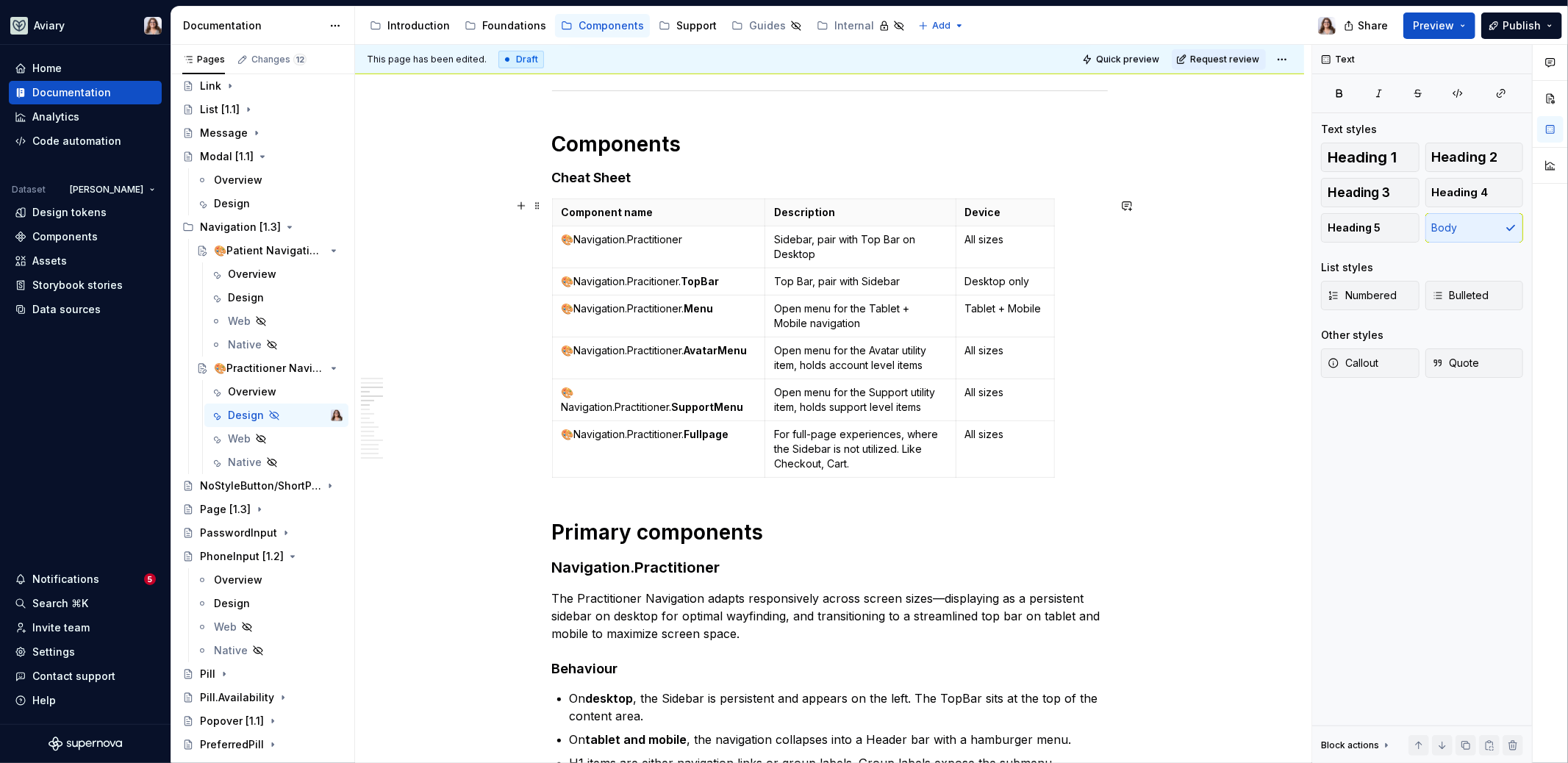
scroll to position [814, 0]
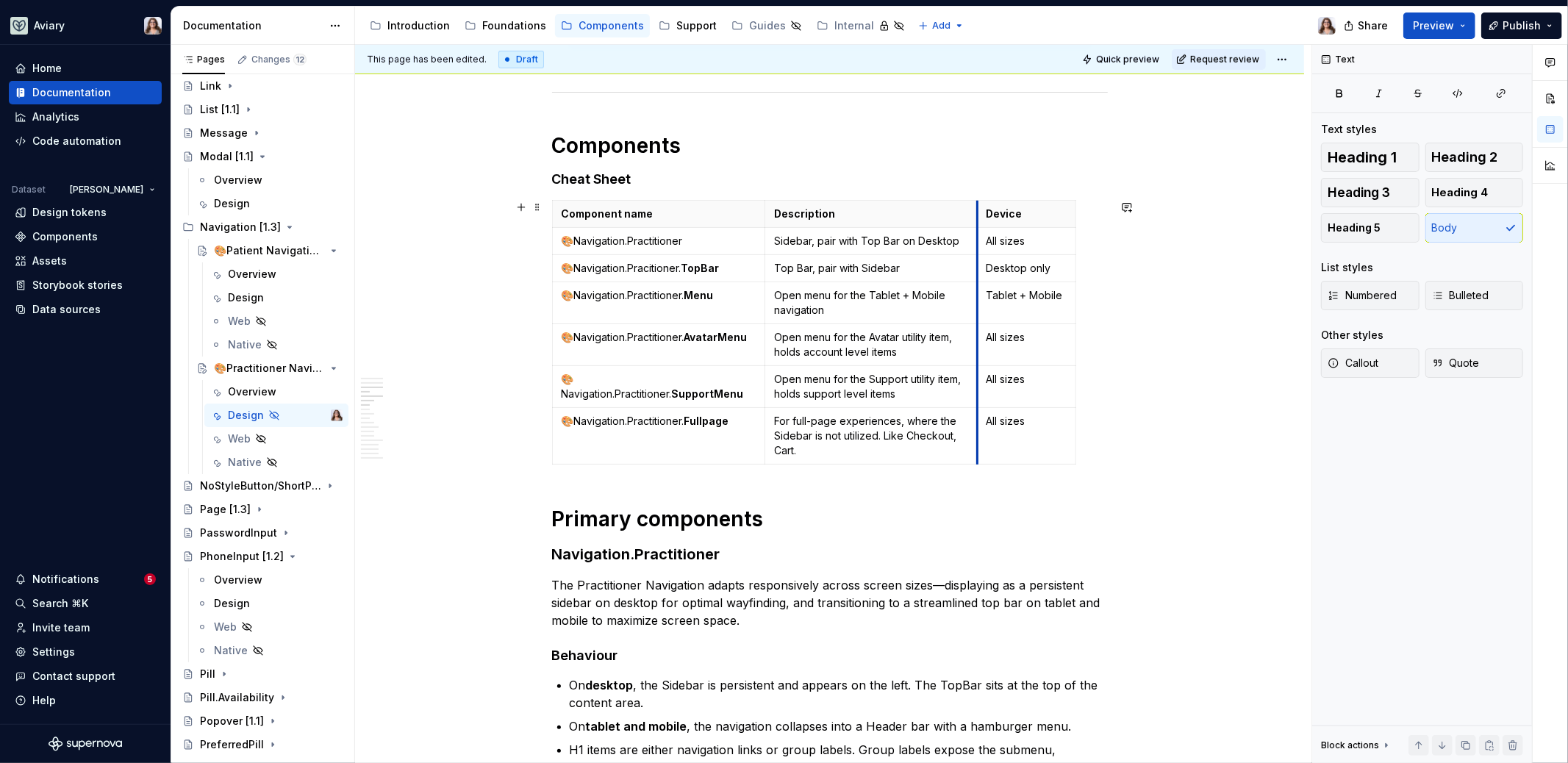
drag, startPoint x: 958, startPoint y: 200, endPoint x: 979, endPoint y: 200, distance: 21.0
click at [979, 201] on th "Device" at bounding box center [1026, 214] width 99 height 27
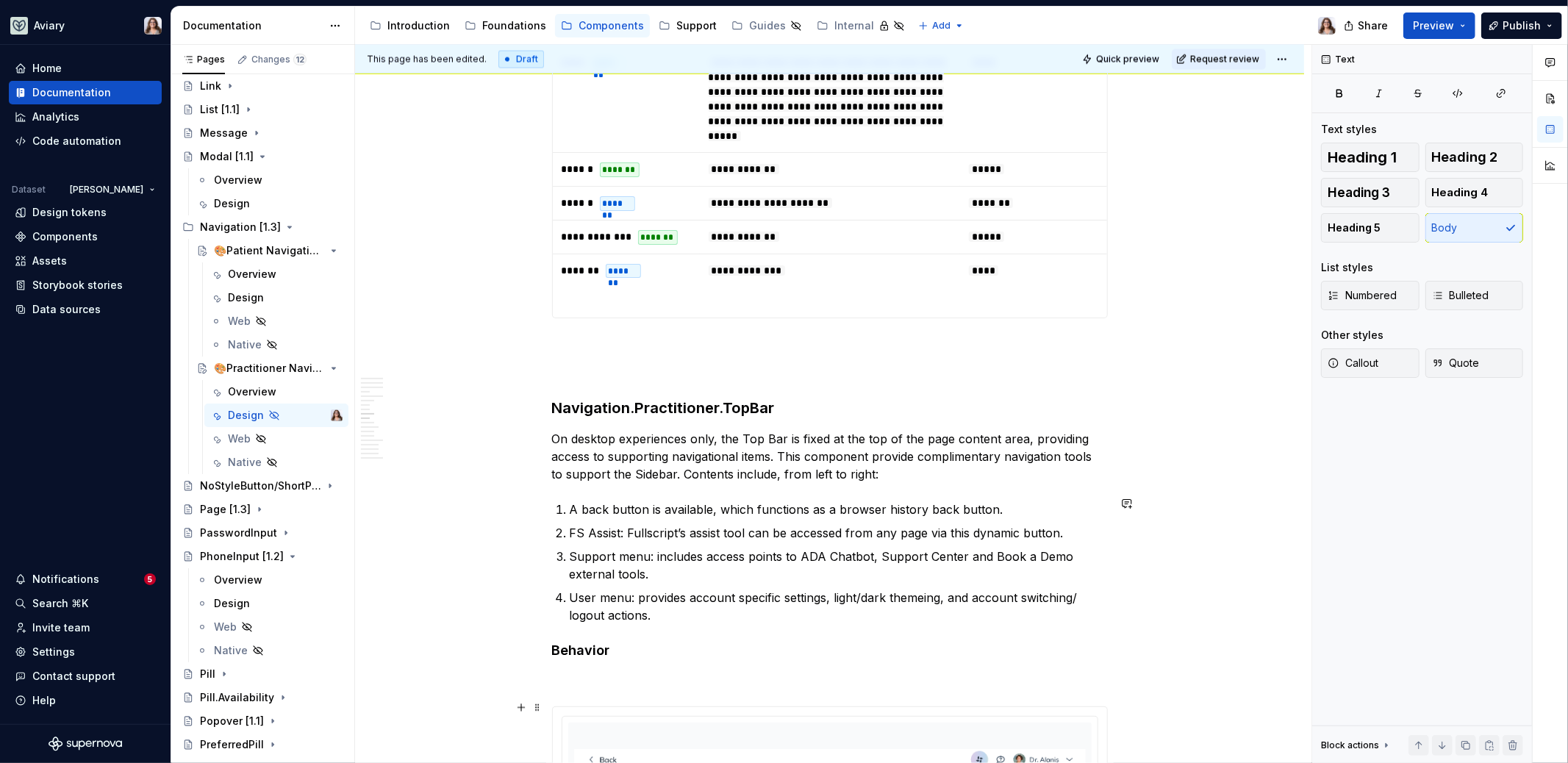
scroll to position [2571, 0]
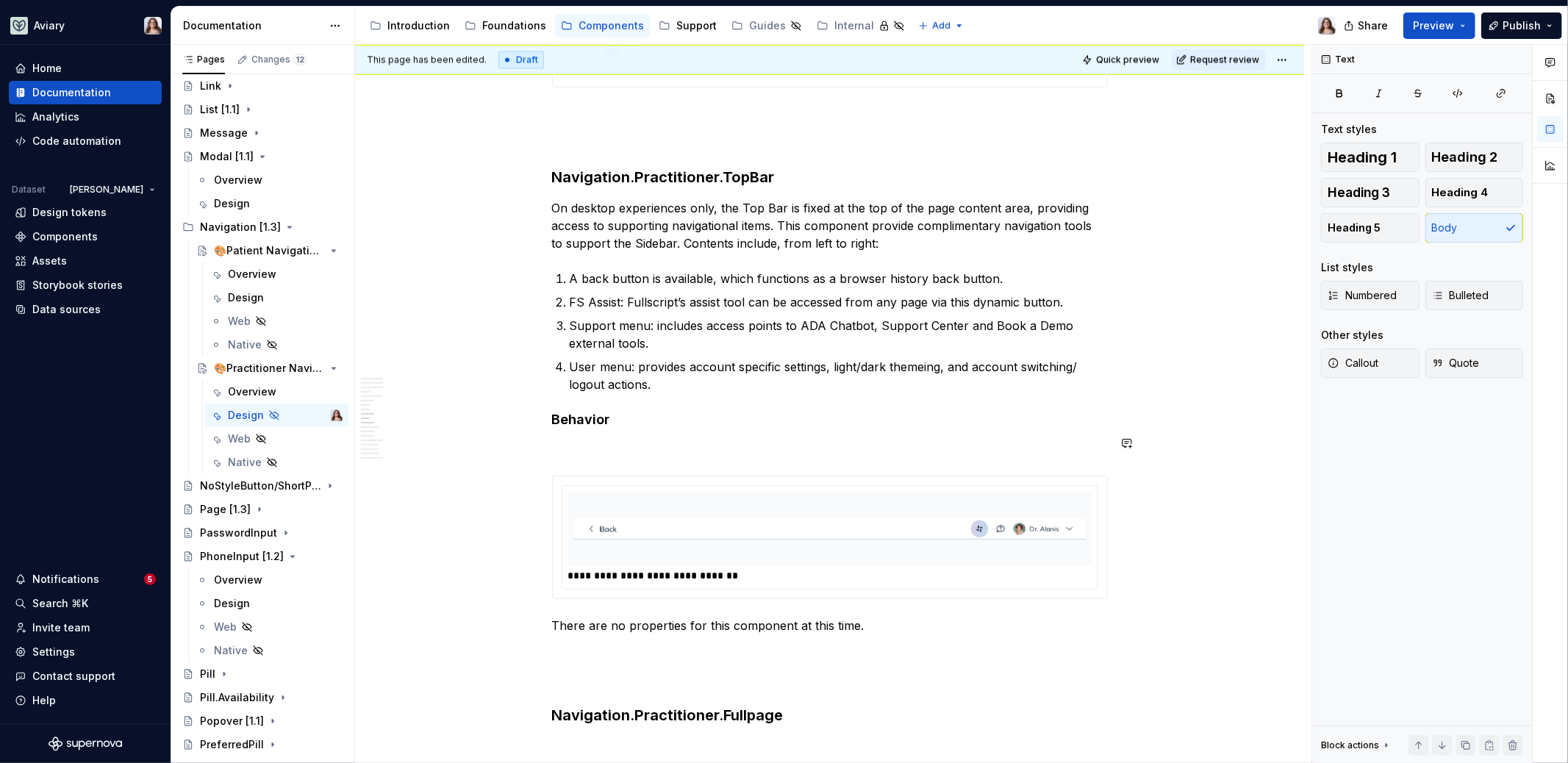
click at [623, 420] on h4 "Behavior" at bounding box center [830, 420] width 556 height 18
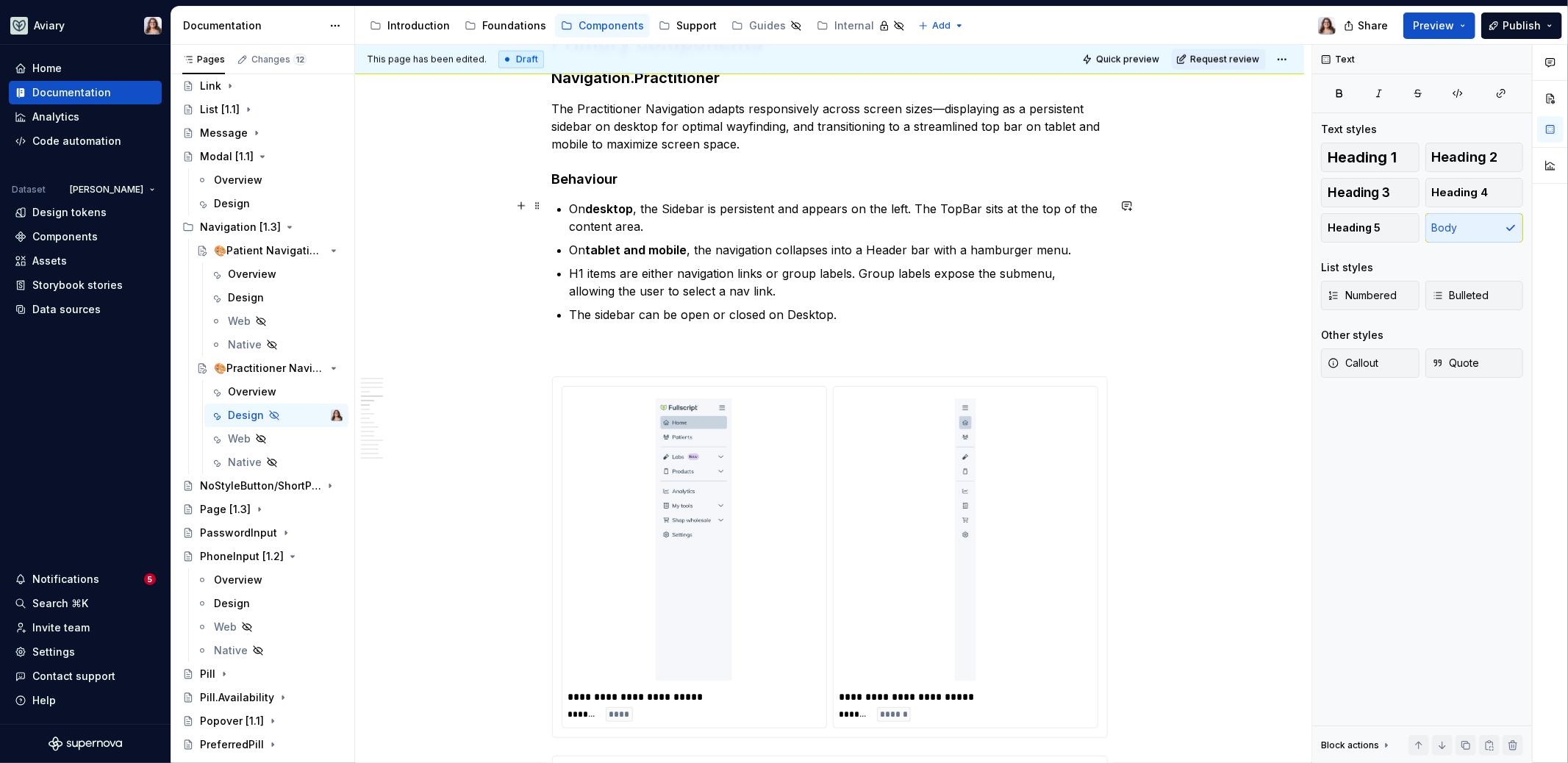
scroll to position [1248, 0]
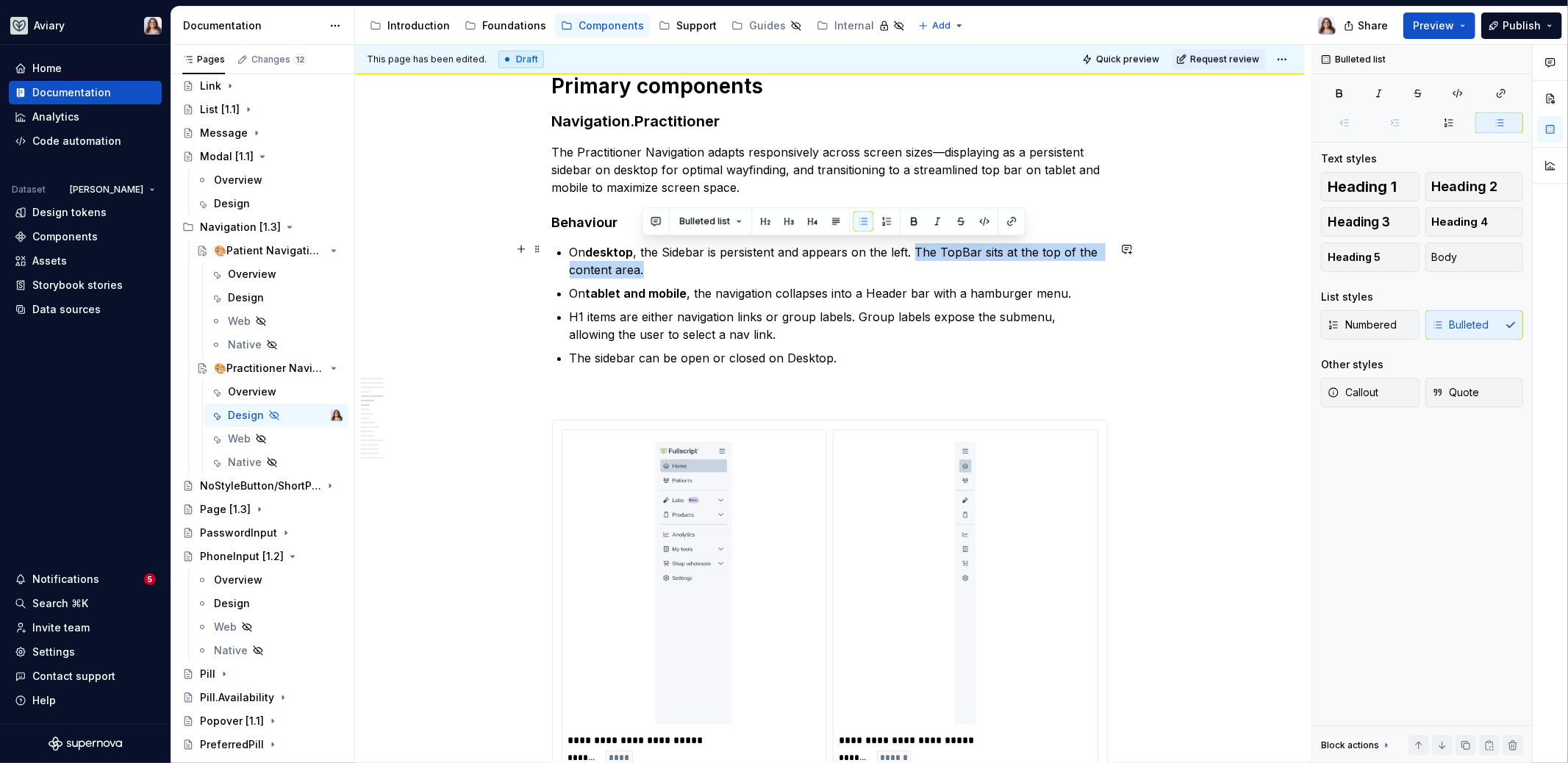
drag, startPoint x: 648, startPoint y: 266, endPoint x: 915, endPoint y: 244, distance: 267.9
click at [915, 244] on p "On desktop , the Sidebar is persistent and appears on the left. The TopBar sits…" at bounding box center [839, 261] width 538 height 35
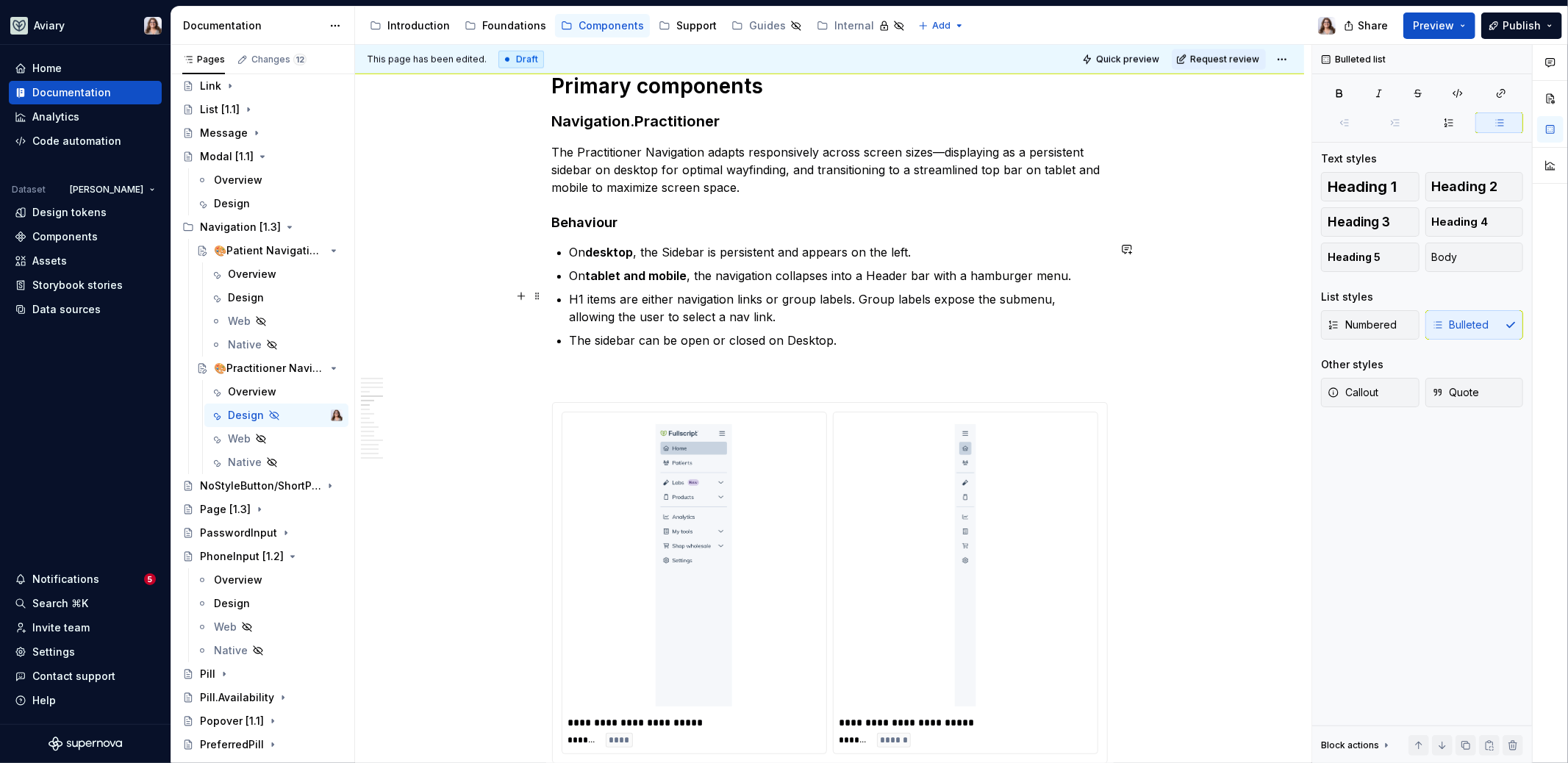
click at [728, 314] on p "H1 items are either navigation links or group labels. Group labels expose the s…" at bounding box center [839, 307] width 538 height 35
click at [834, 336] on p "The sidebar can be open or closed on Desktop." at bounding box center [839, 341] width 538 height 18
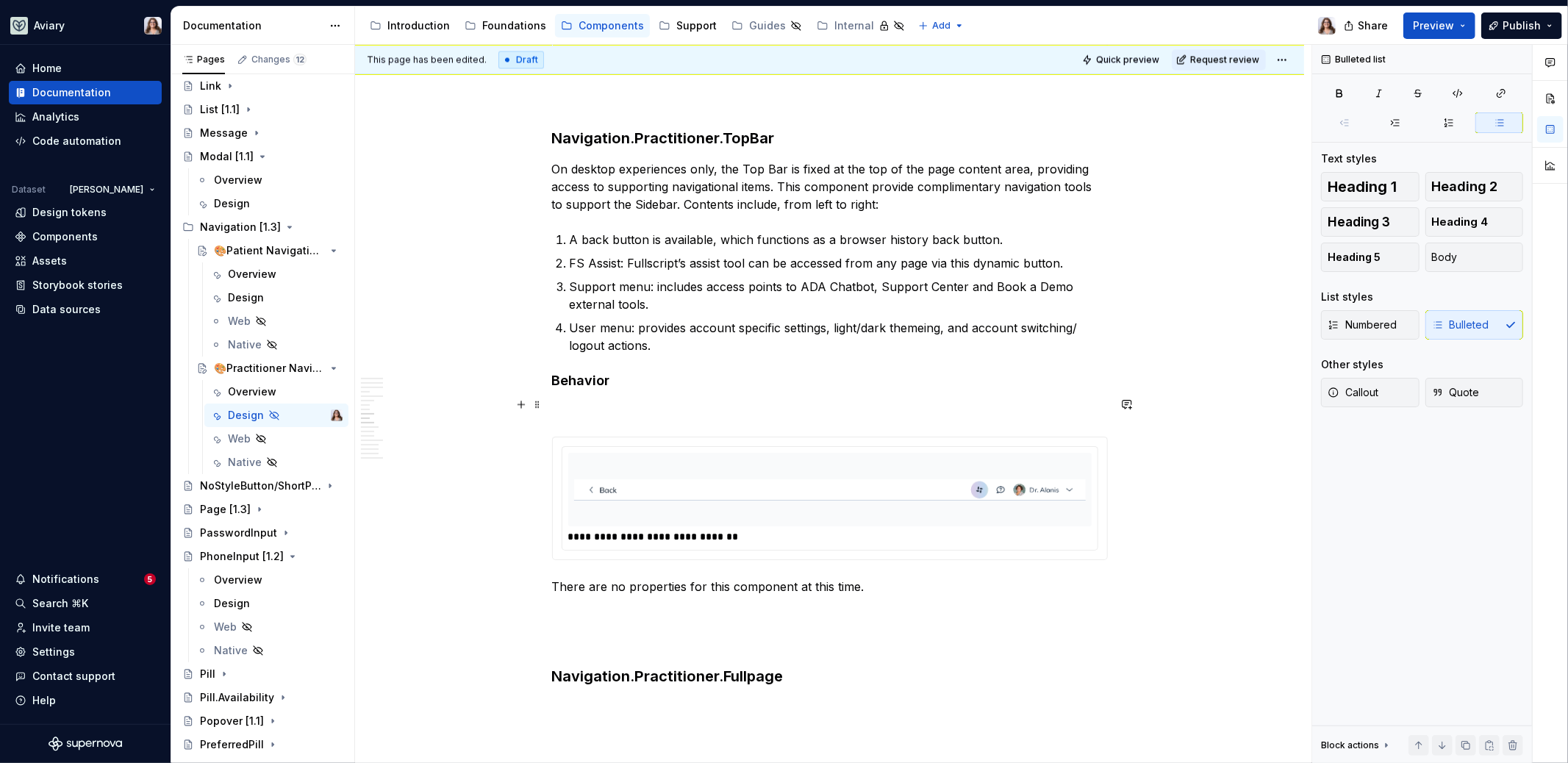
scroll to position [2626, 0]
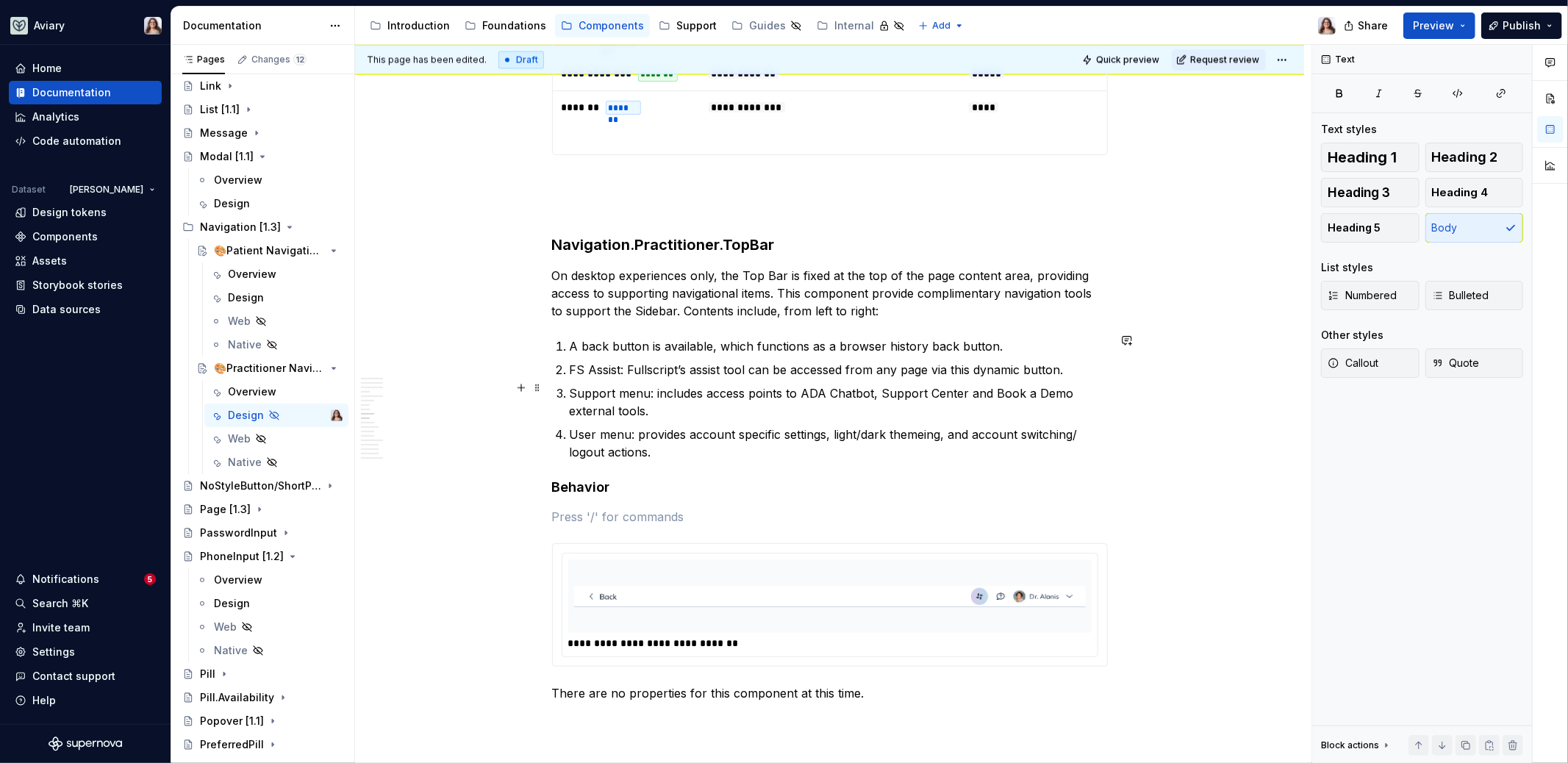
scroll to position [2504, 0]
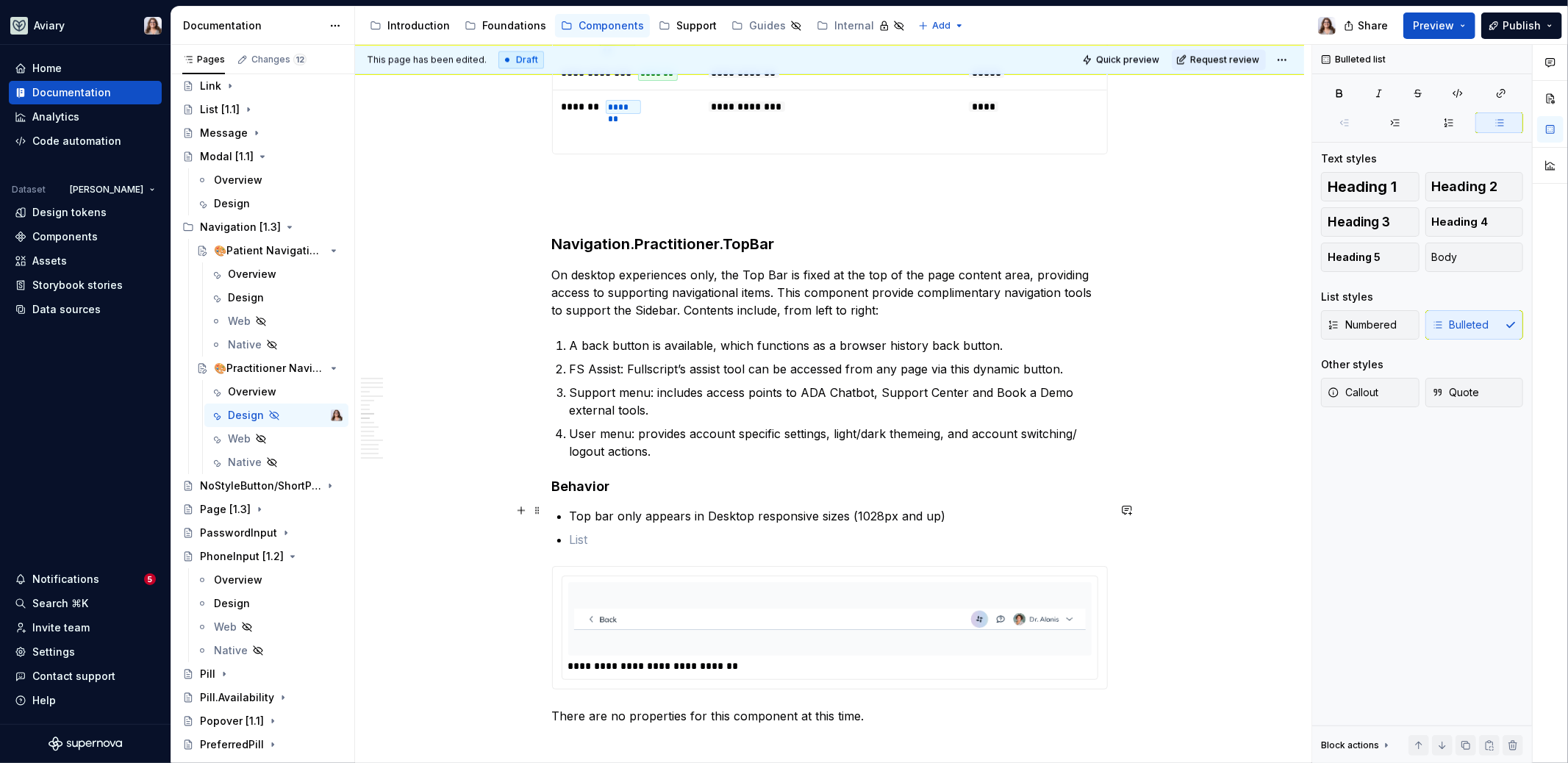
click at [877, 509] on p "Top bar only appears in Desktop responsive sizes (1028px and up)" at bounding box center [839, 516] width 538 height 18
click at [944, 512] on p "Top bar only appears in Desktop responsive sizes (1024px and up)" at bounding box center [839, 516] width 538 height 18
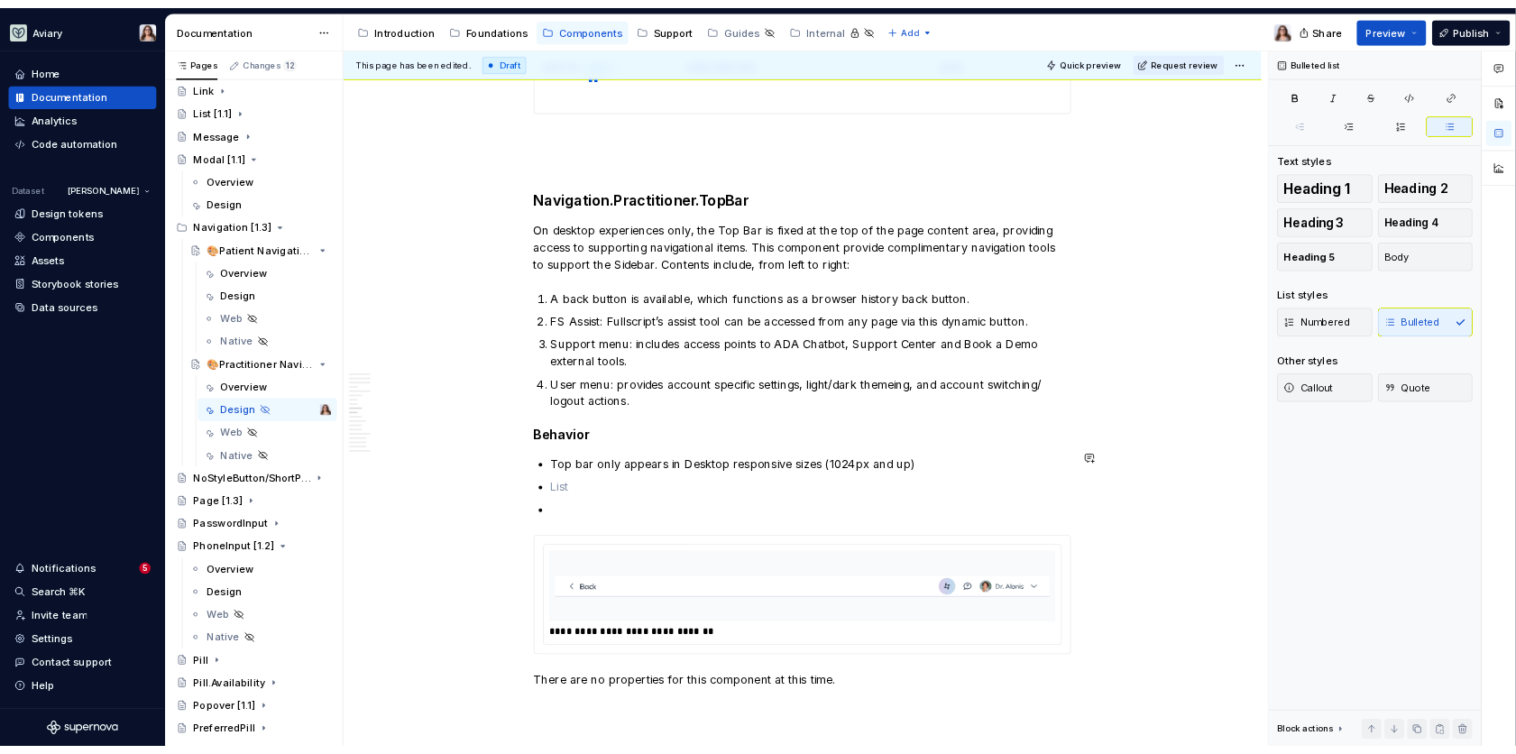
scroll to position [3136, 0]
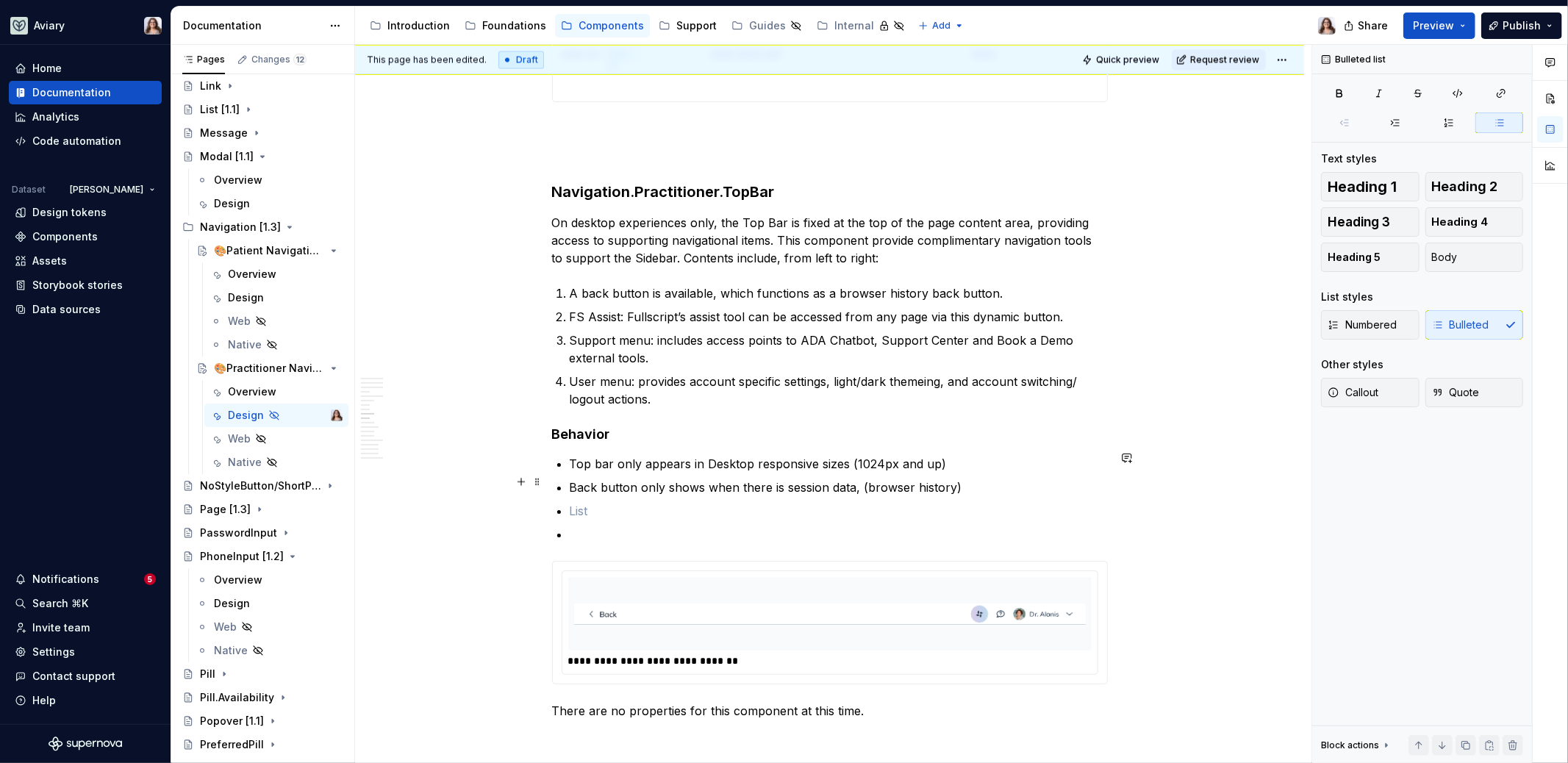
click at [857, 483] on p "Back button only shows when there is session data, (browser history)" at bounding box center [839, 487] width 538 height 18
click at [572, 504] on p at bounding box center [839, 511] width 538 height 18
drag, startPoint x: 701, startPoint y: 481, endPoint x: 667, endPoint y: 483, distance: 34.1
click at [667, 483] on p "Back button only shows when there is session data (browser history)" at bounding box center [839, 487] width 538 height 18
click at [583, 502] on p at bounding box center [839, 511] width 538 height 18
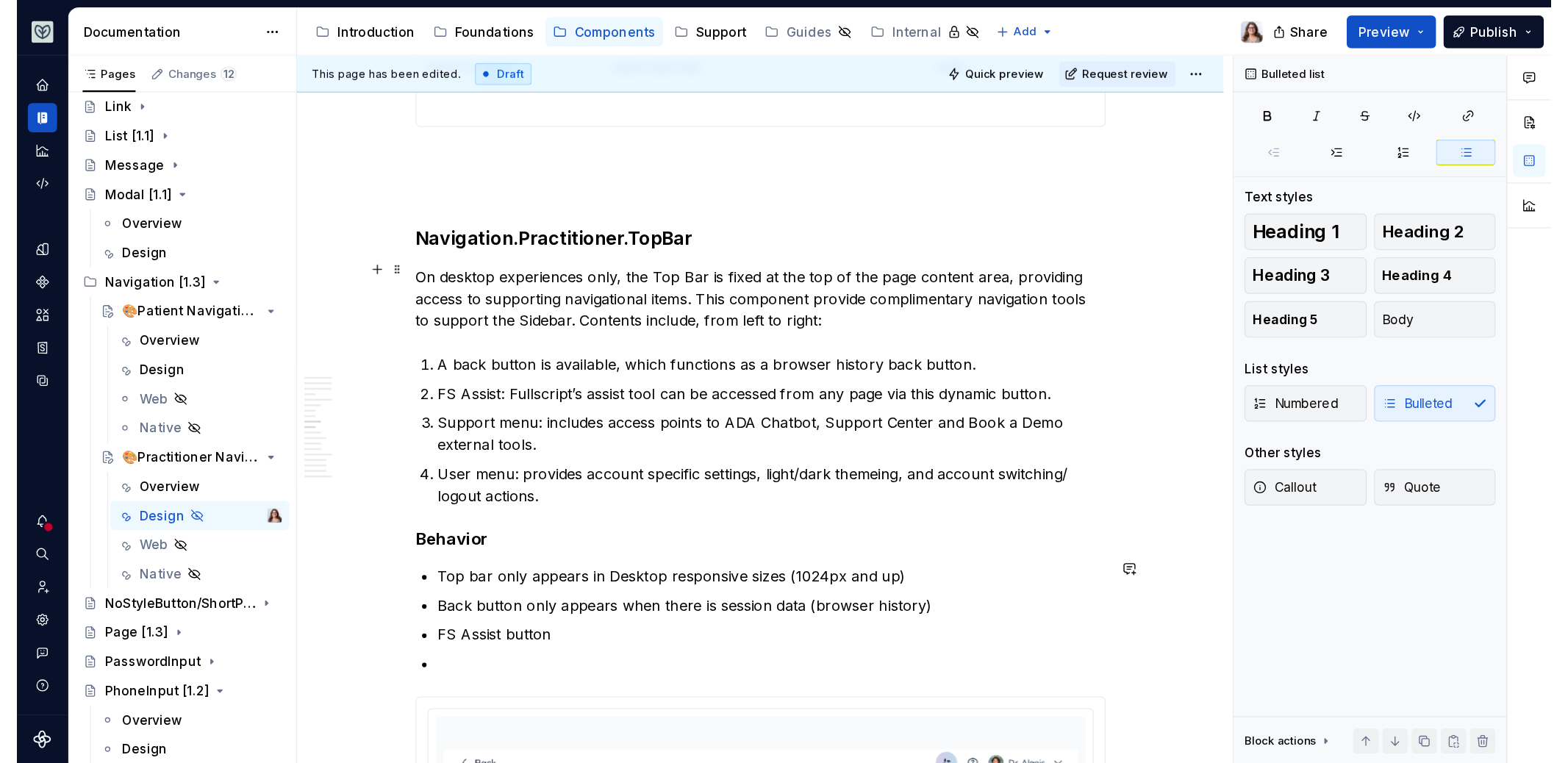
scroll to position [2557, 0]
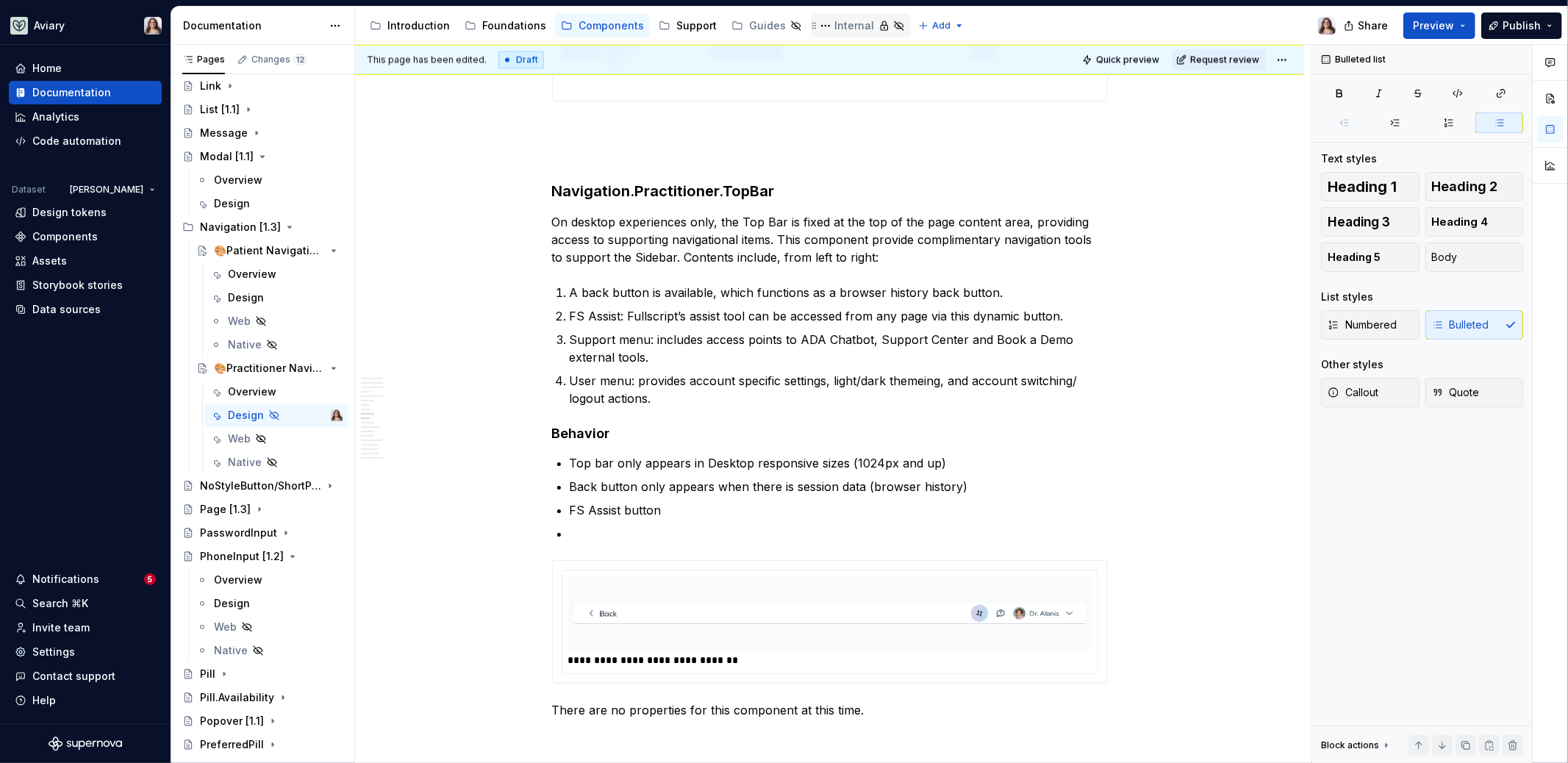
click at [845, 22] on div "Internal" at bounding box center [854, 26] width 40 height 15
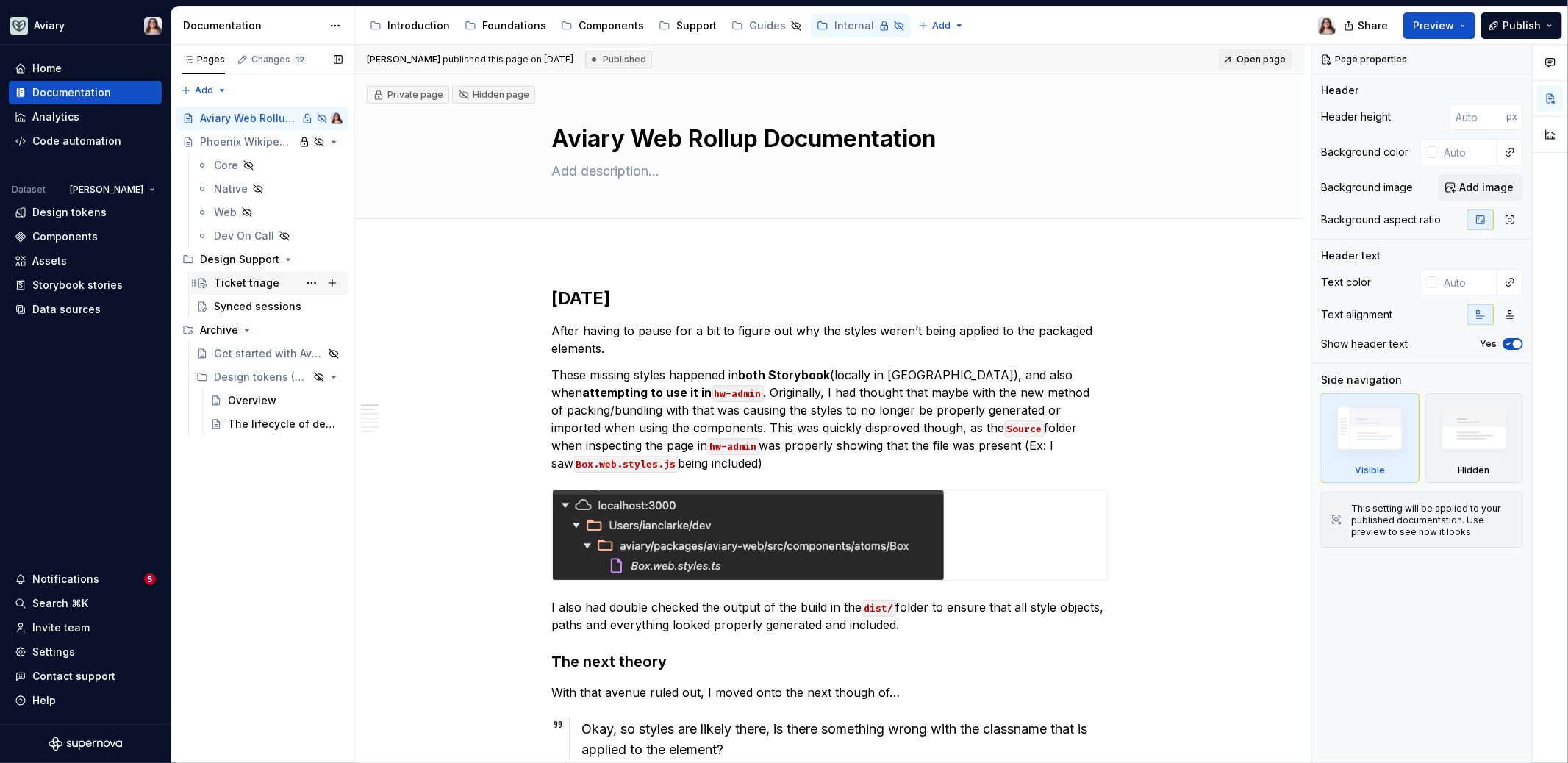
click at [235, 286] on div "Ticket triage" at bounding box center [246, 283] width 65 height 15
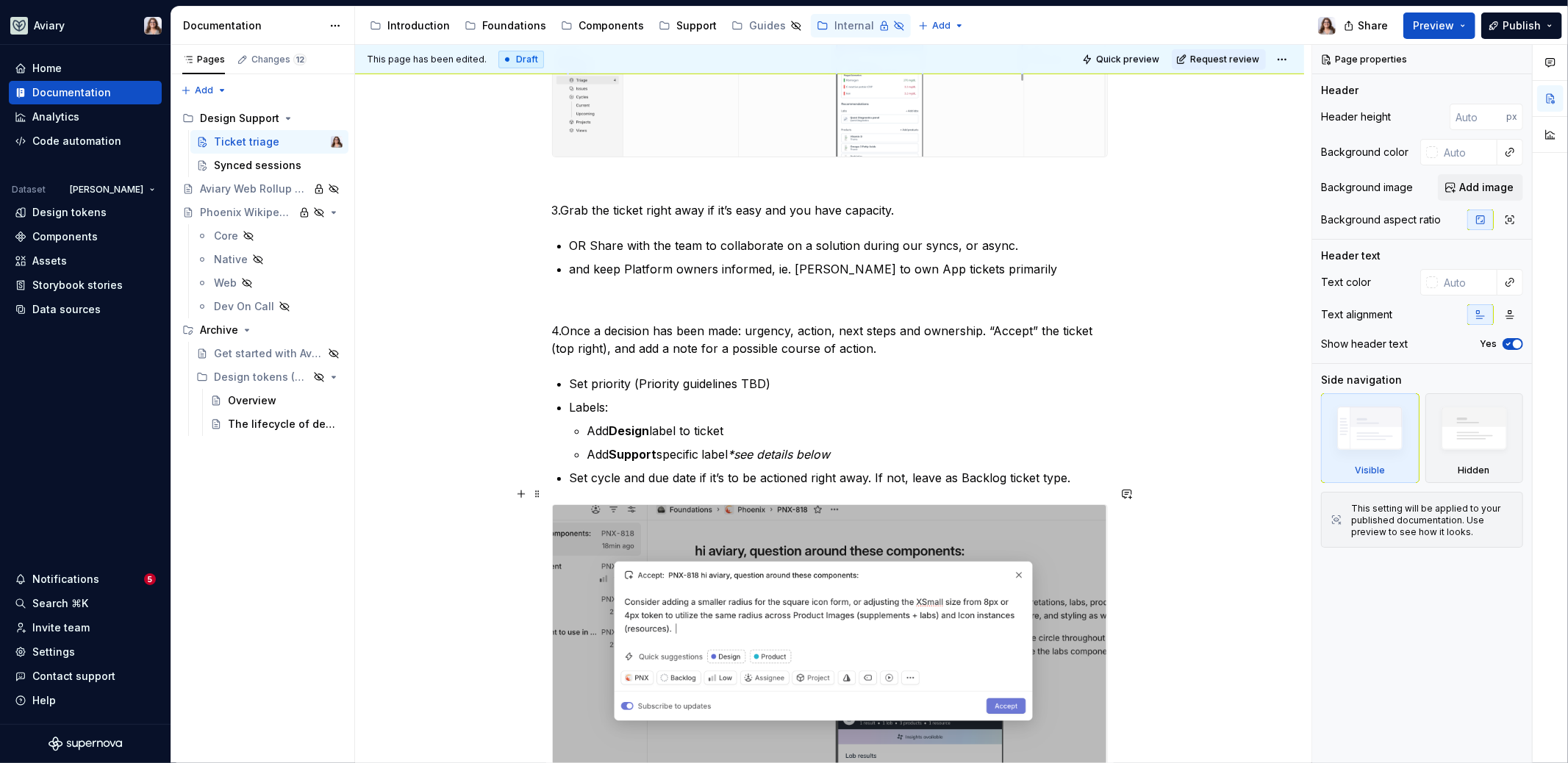
scroll to position [735, 0]
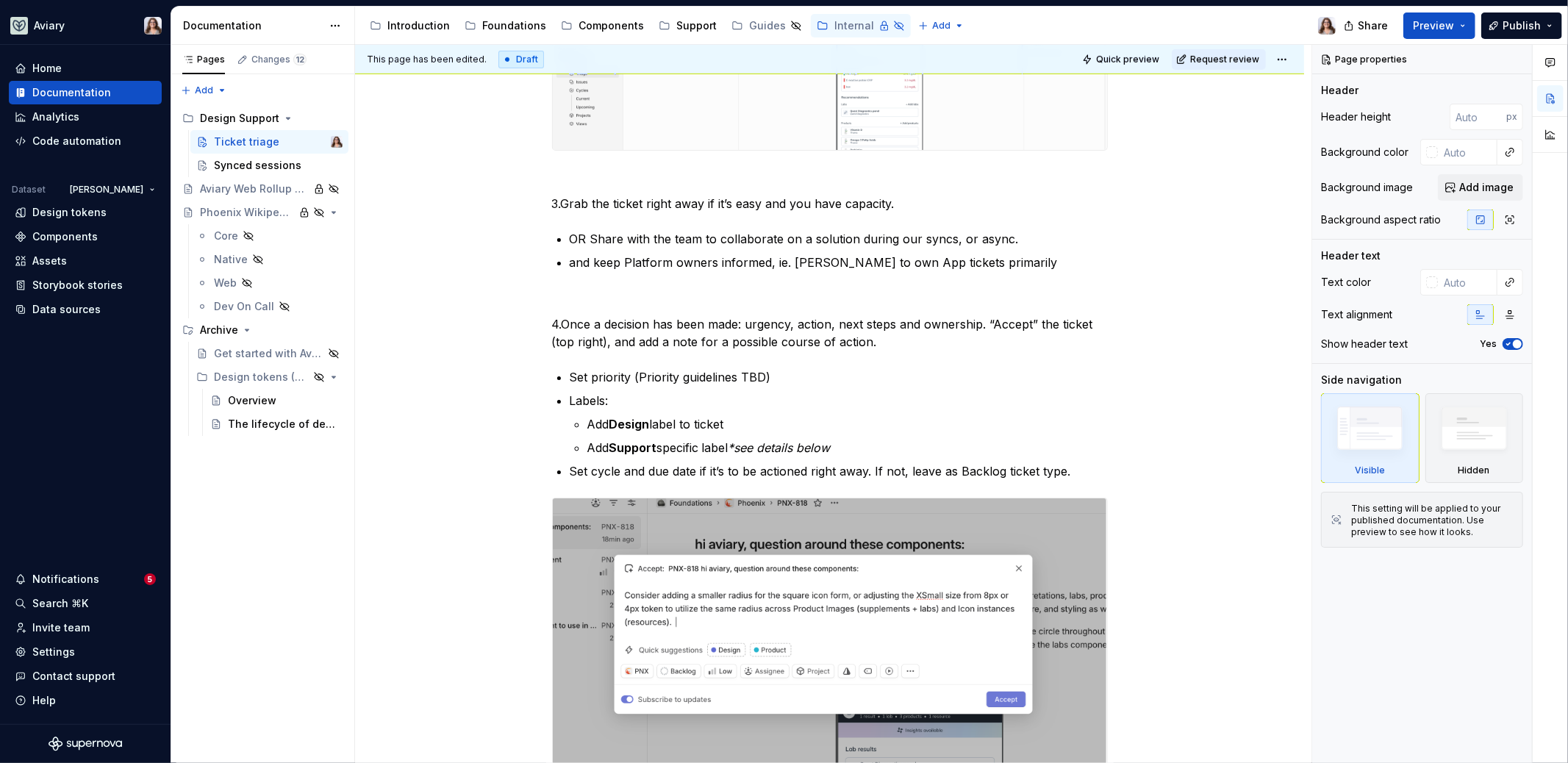
drag, startPoint x: 180, startPoint y: 258, endPoint x: 630, endPoint y: 12, distance: 512.9
click at [74, 92] on div "Documentation" at bounding box center [72, 93] width 79 height 15
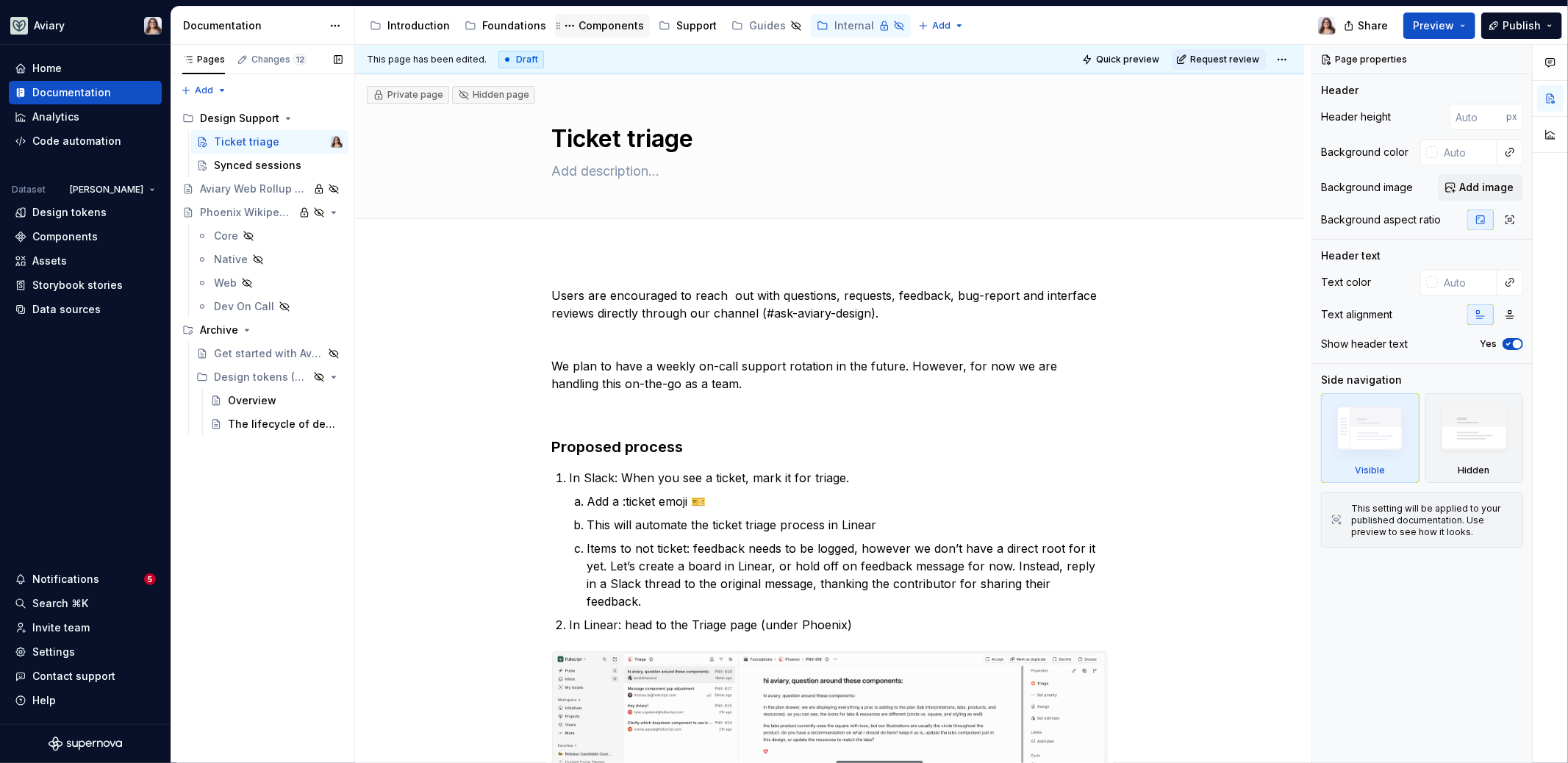
click at [601, 29] on div "Components" at bounding box center [611, 26] width 65 height 15
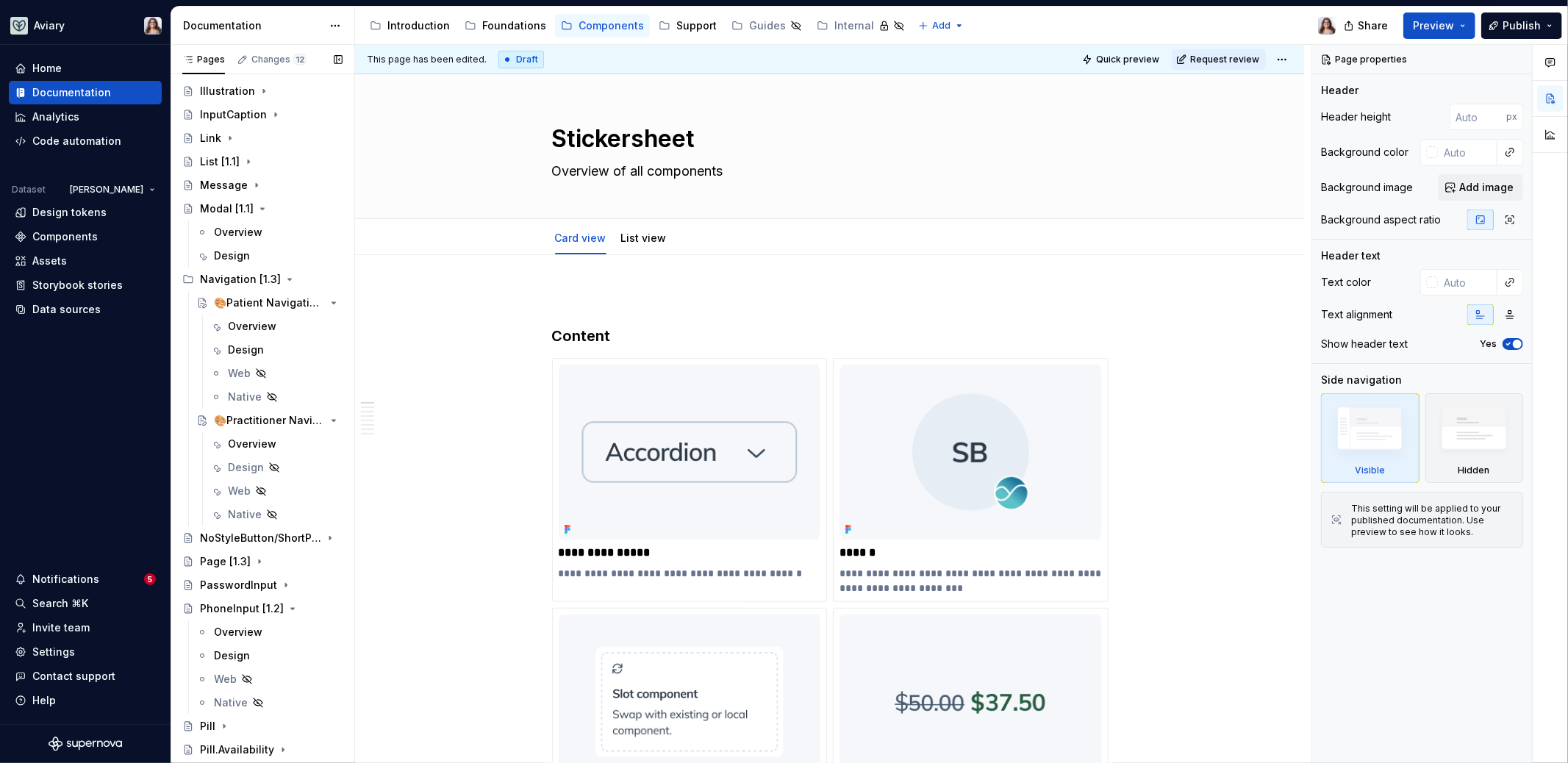
scroll to position [970, 0]
click at [251, 443] on div "Overview" at bounding box center [253, 443] width 49 height 15
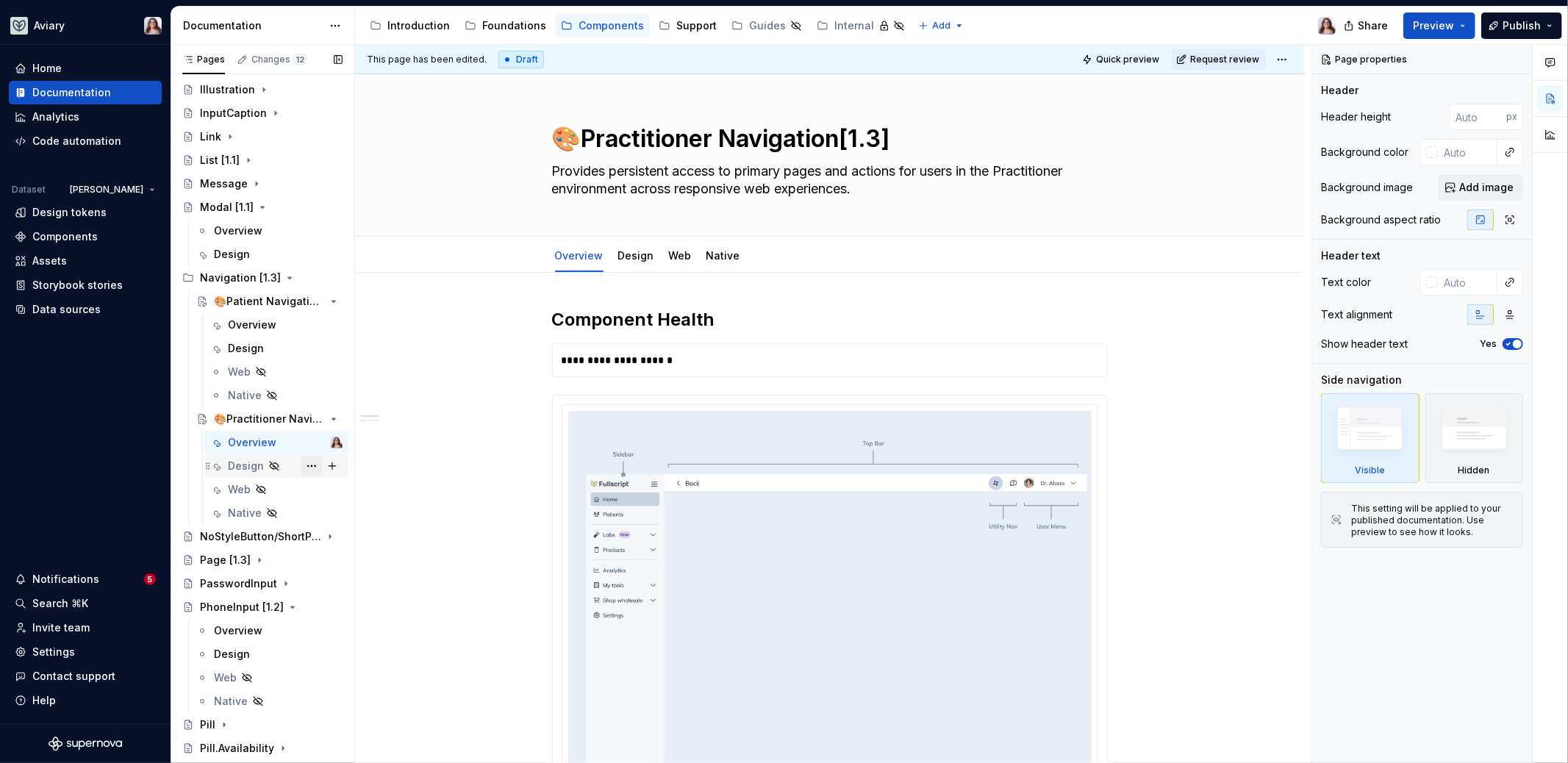
click at [302, 461] on button "Page tree" at bounding box center [311, 465] width 20 height 20
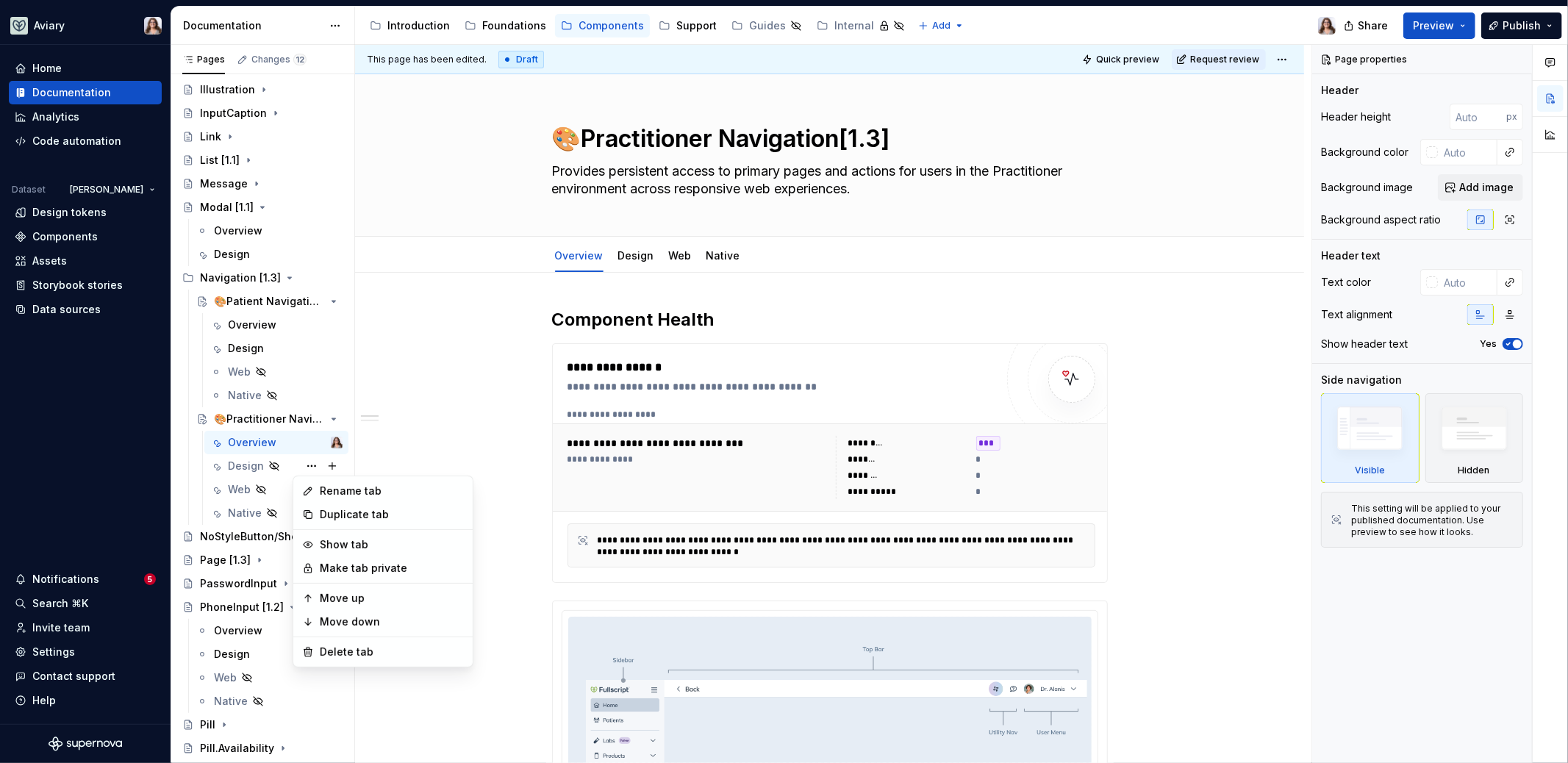
click at [456, 349] on html "Aviary Home Documentation Analytics Code automation Dataset [PERSON_NAME] Desig…" at bounding box center [784, 382] width 1568 height 763
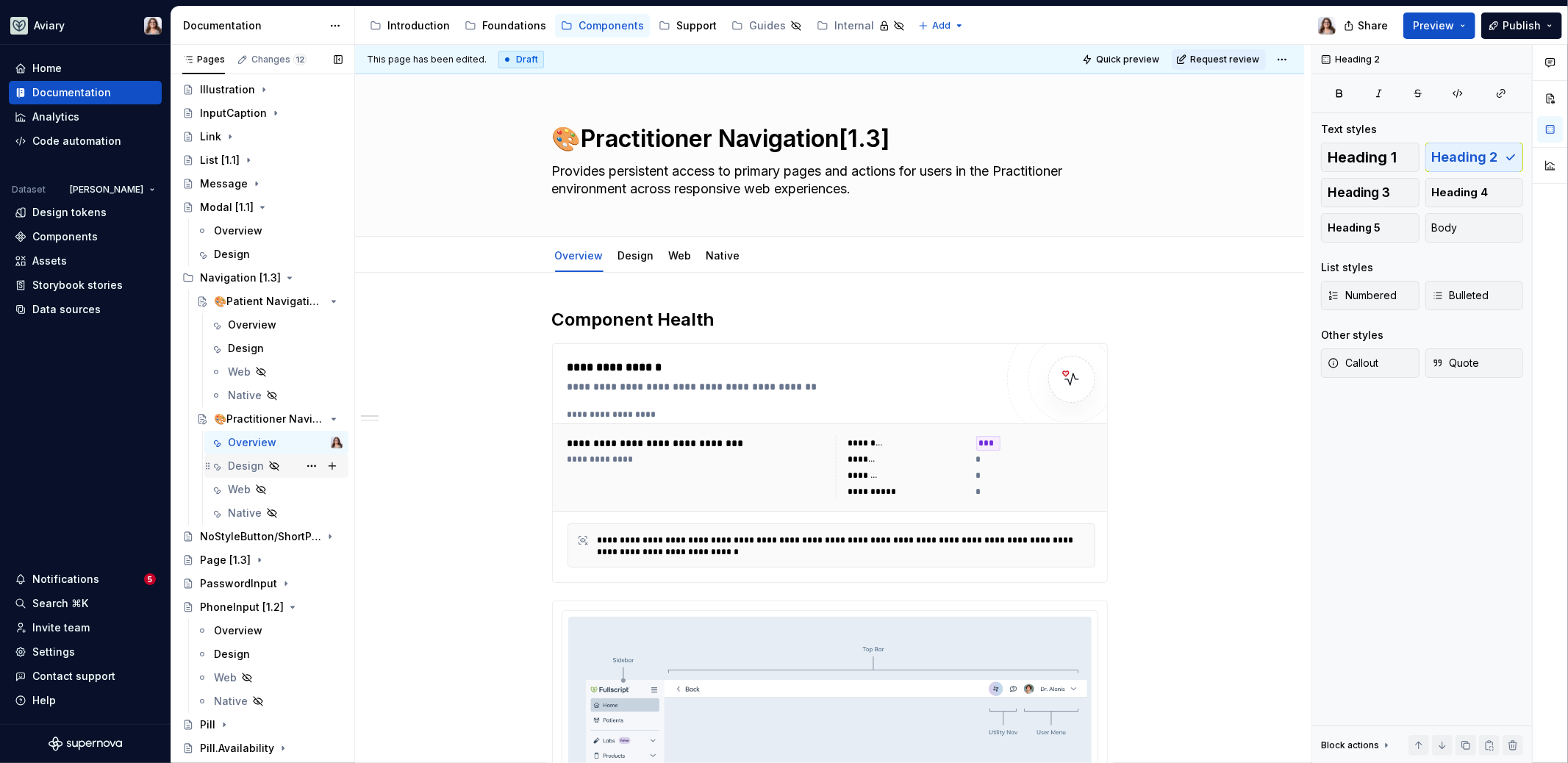
click at [236, 471] on div "Design" at bounding box center [246, 466] width 36 height 15
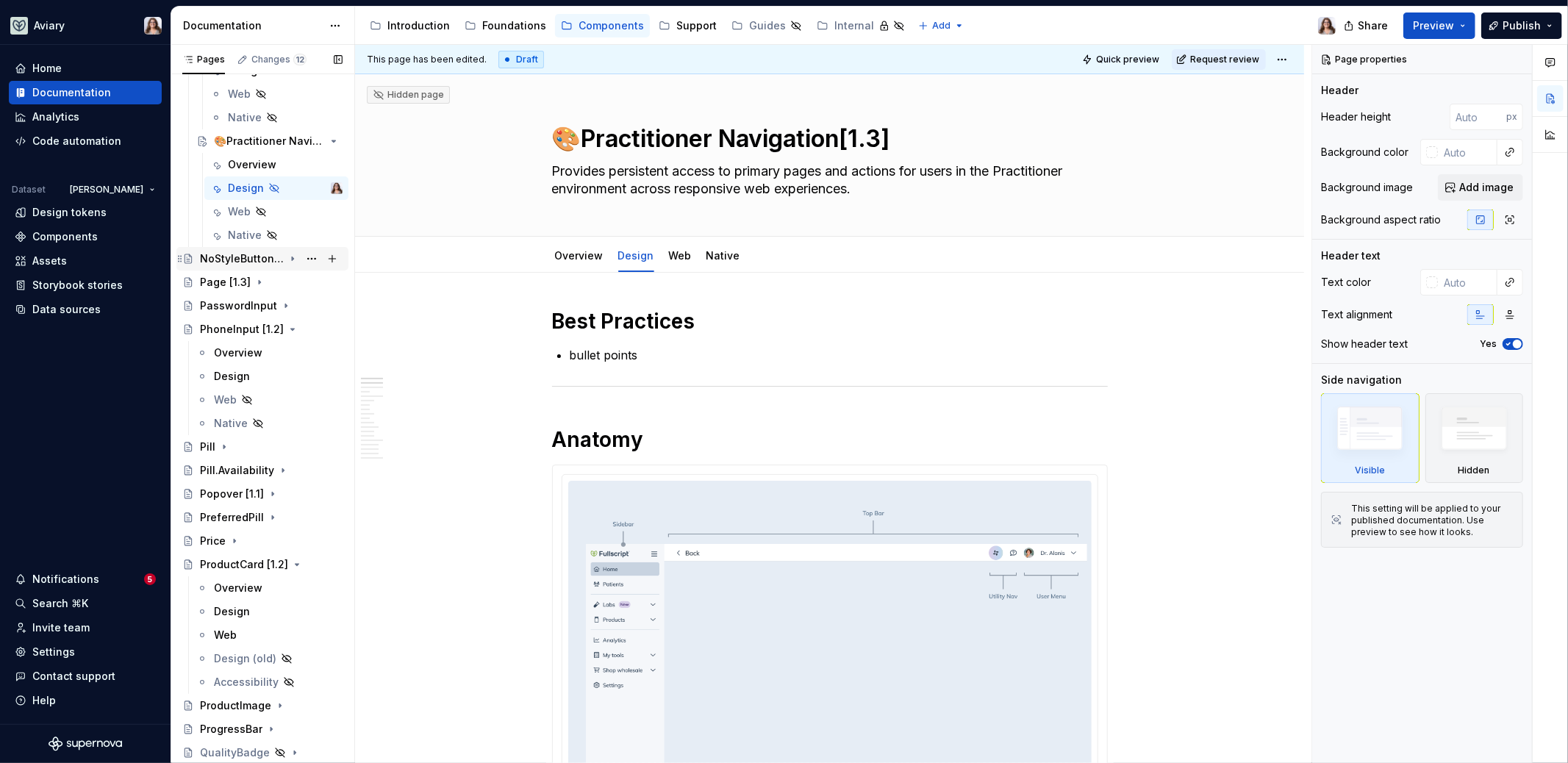
scroll to position [1018, 0]
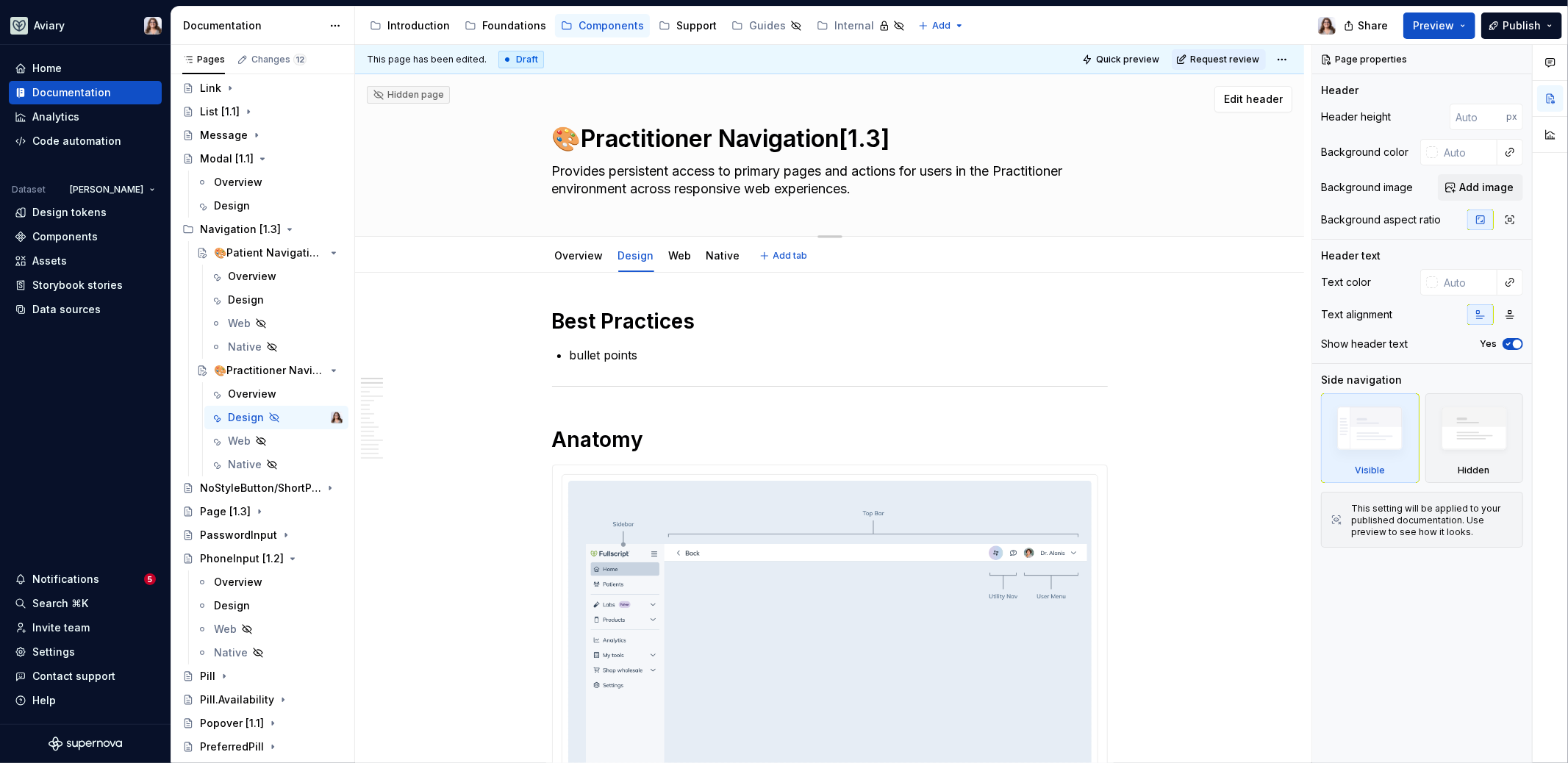
click at [568, 138] on textarea "🎨Practitioner Navigation[1.3]" at bounding box center [827, 139] width 556 height 35
click at [574, 140] on textarea "🎨Practitioner Navigation[1.3]" at bounding box center [827, 139] width 556 height 35
type textarea "*"
type textarea "Practitioner Navigation[1.3]"
type textarea "*"
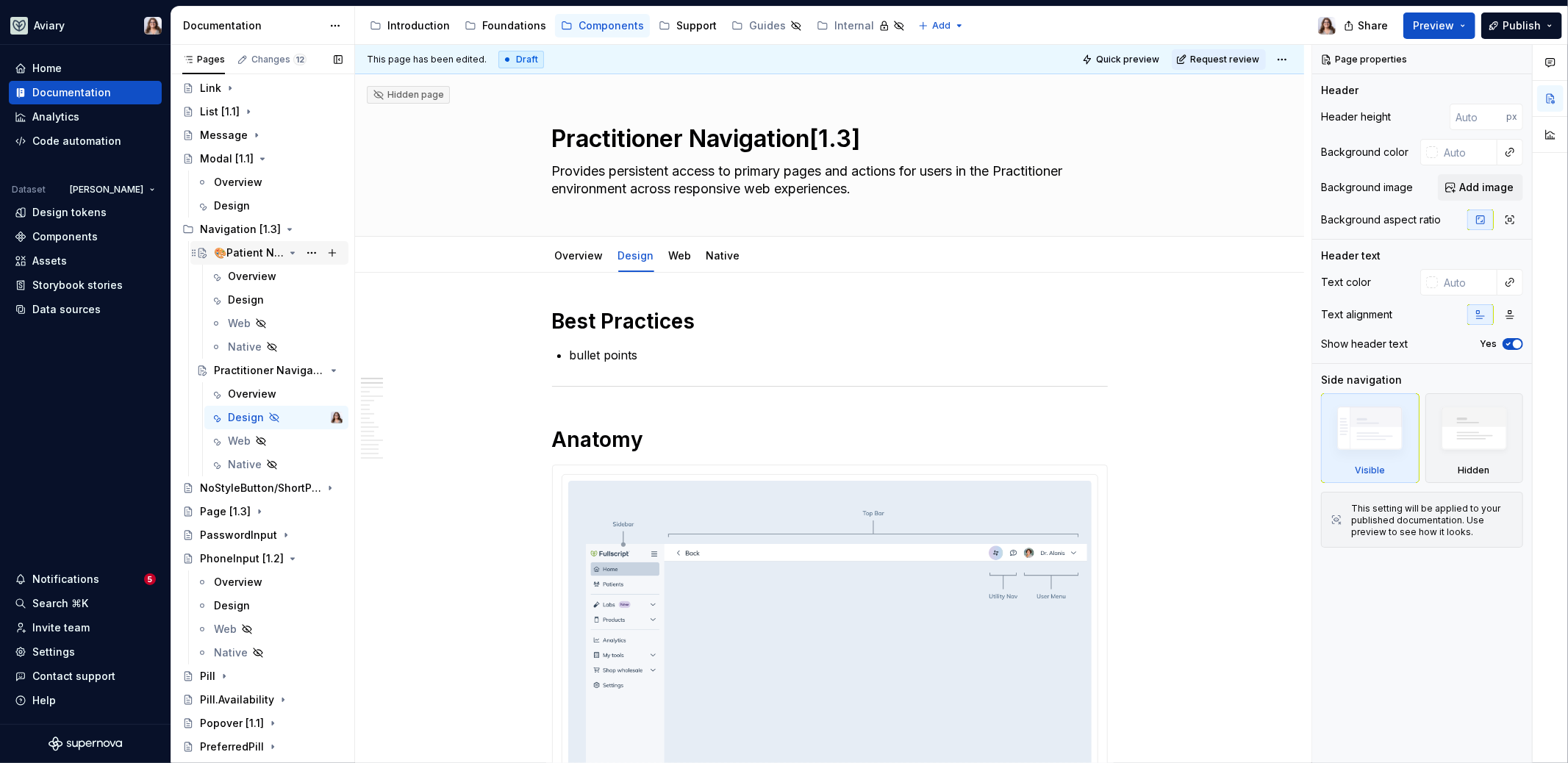
type textarea "Practitioner Navigation[1.3]"
click at [237, 255] on div "🎨Patient Navigation [1.3]" at bounding box center [249, 253] width 70 height 15
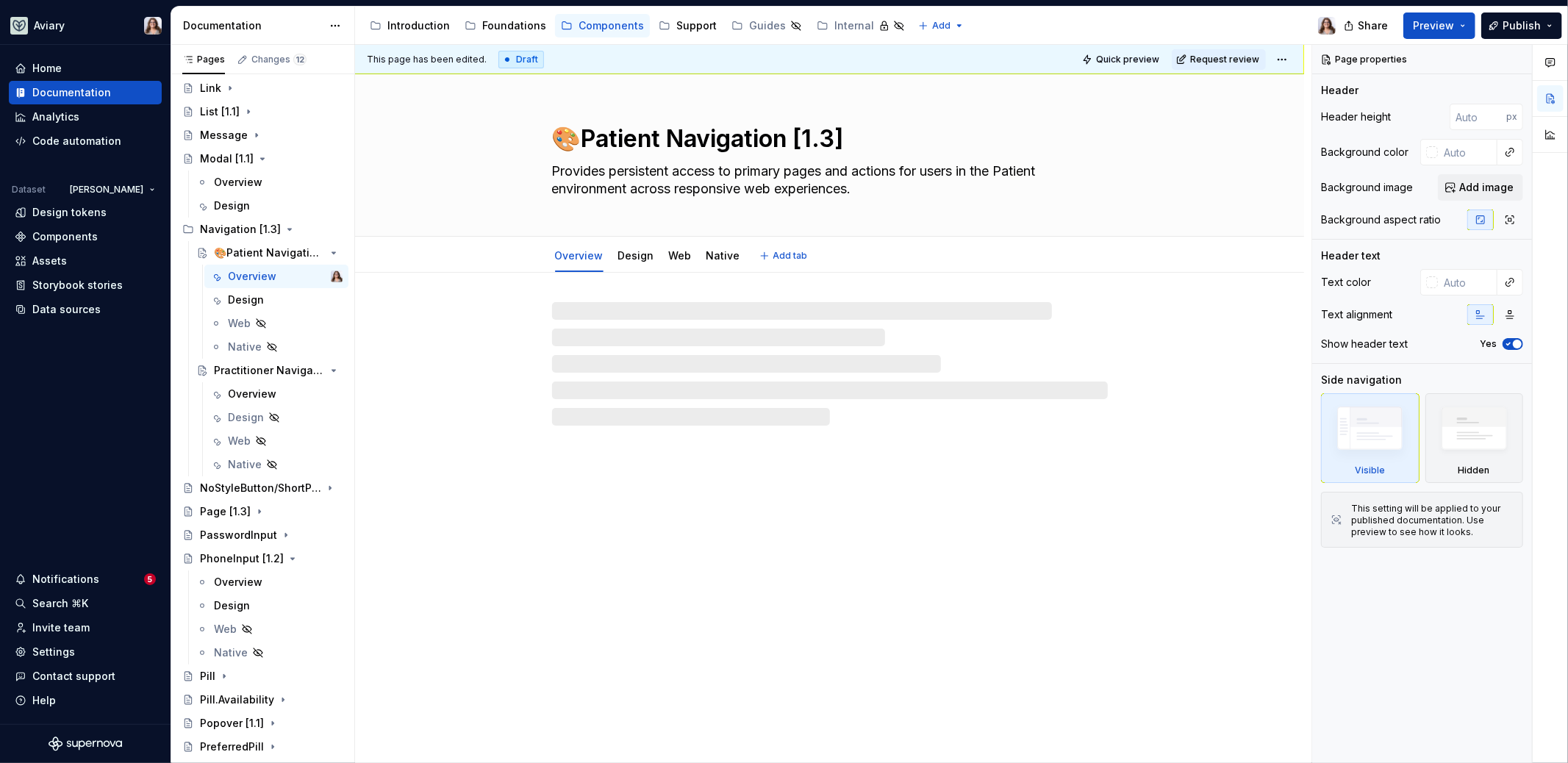
click at [577, 139] on textarea "🎨Patient Navigation [1.3]" at bounding box center [827, 139] width 556 height 35
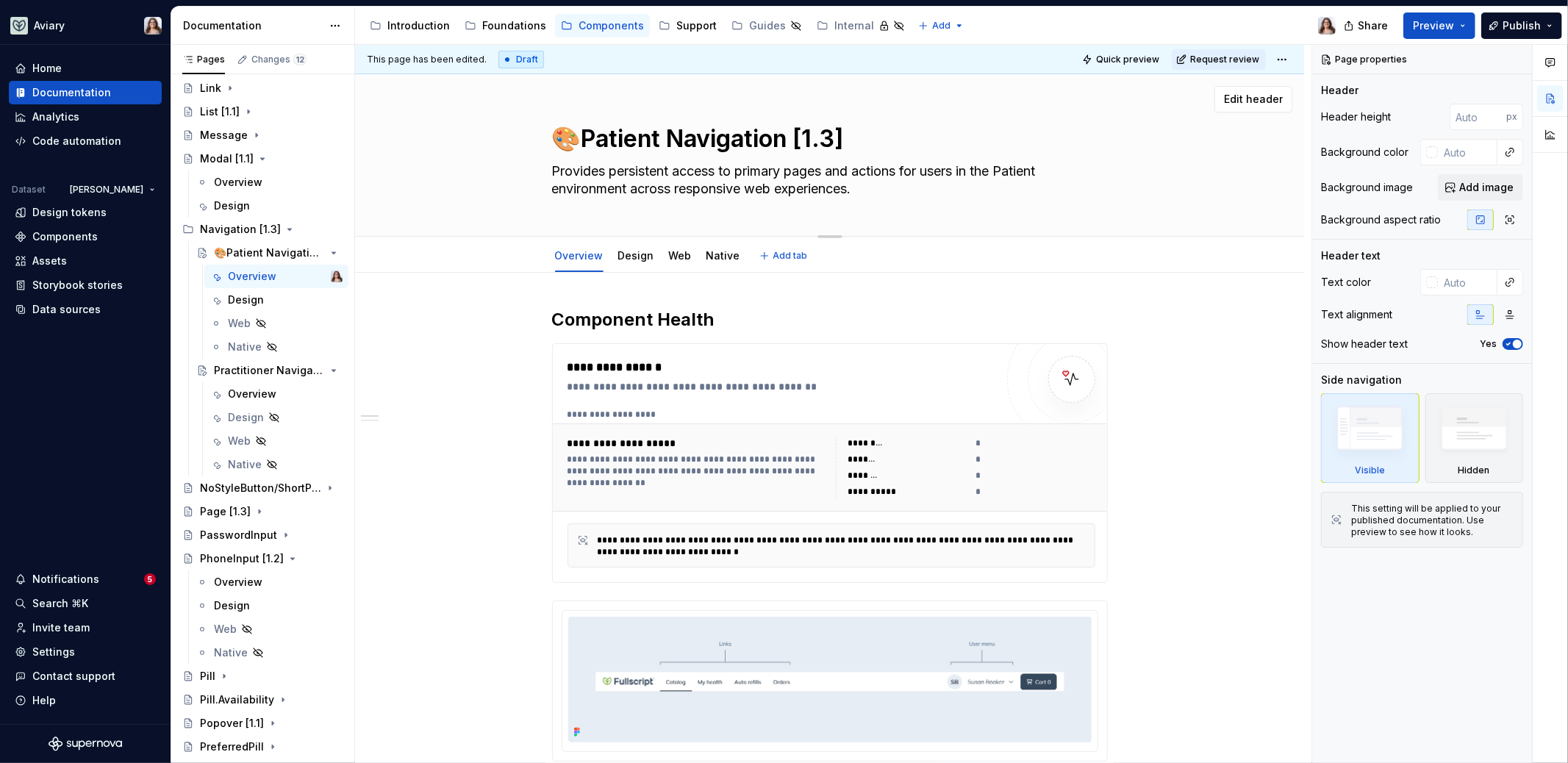
click at [570, 139] on textarea "🎨Patient Navigation [1.3]" at bounding box center [827, 139] width 556 height 35
type textarea "*"
type textarea "Patient Navigation [1.3]"
type textarea "*"
type textarea "Patient Navigation [1.3]"
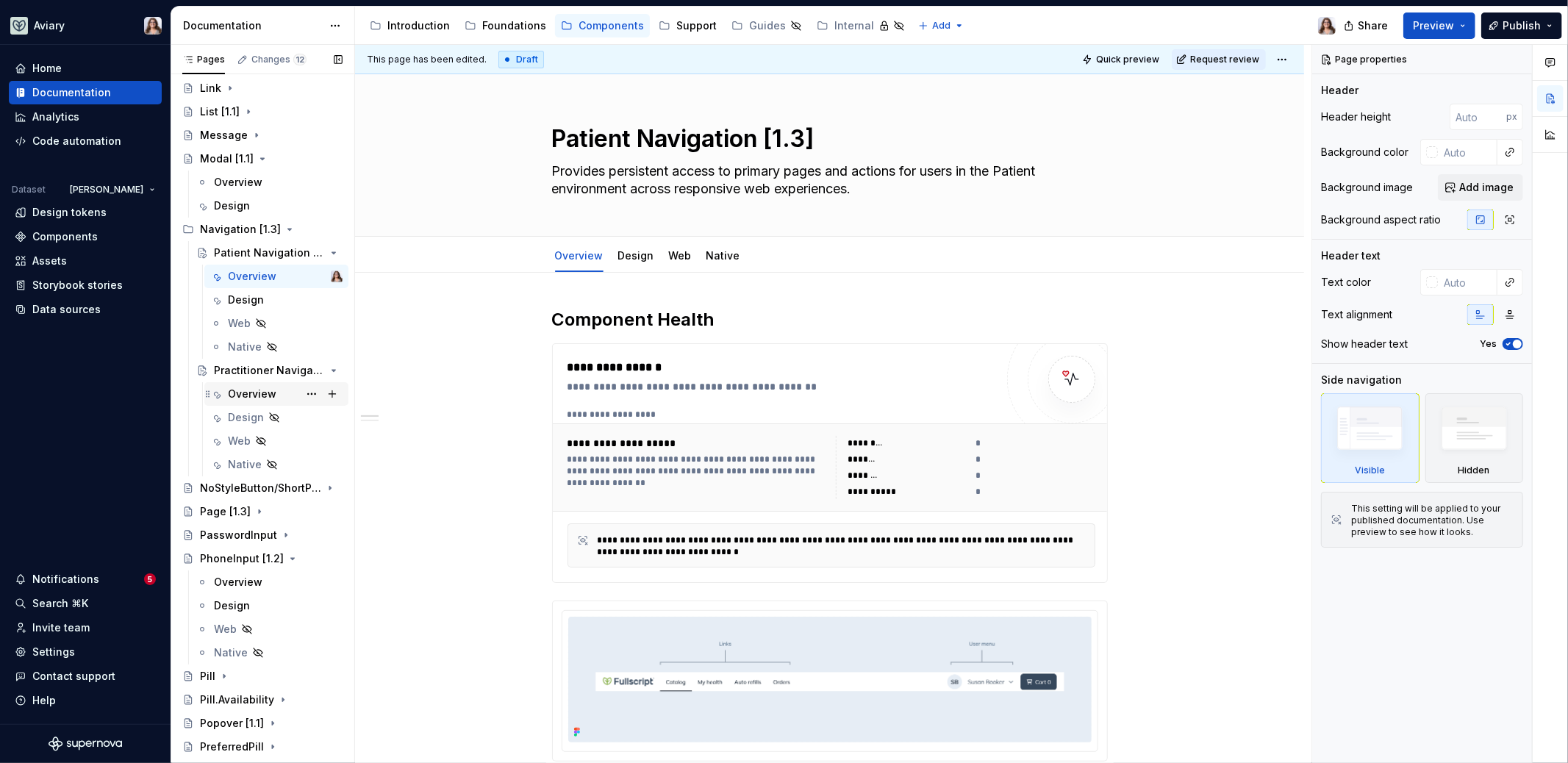
click at [252, 394] on div "Overview" at bounding box center [253, 394] width 49 height 15
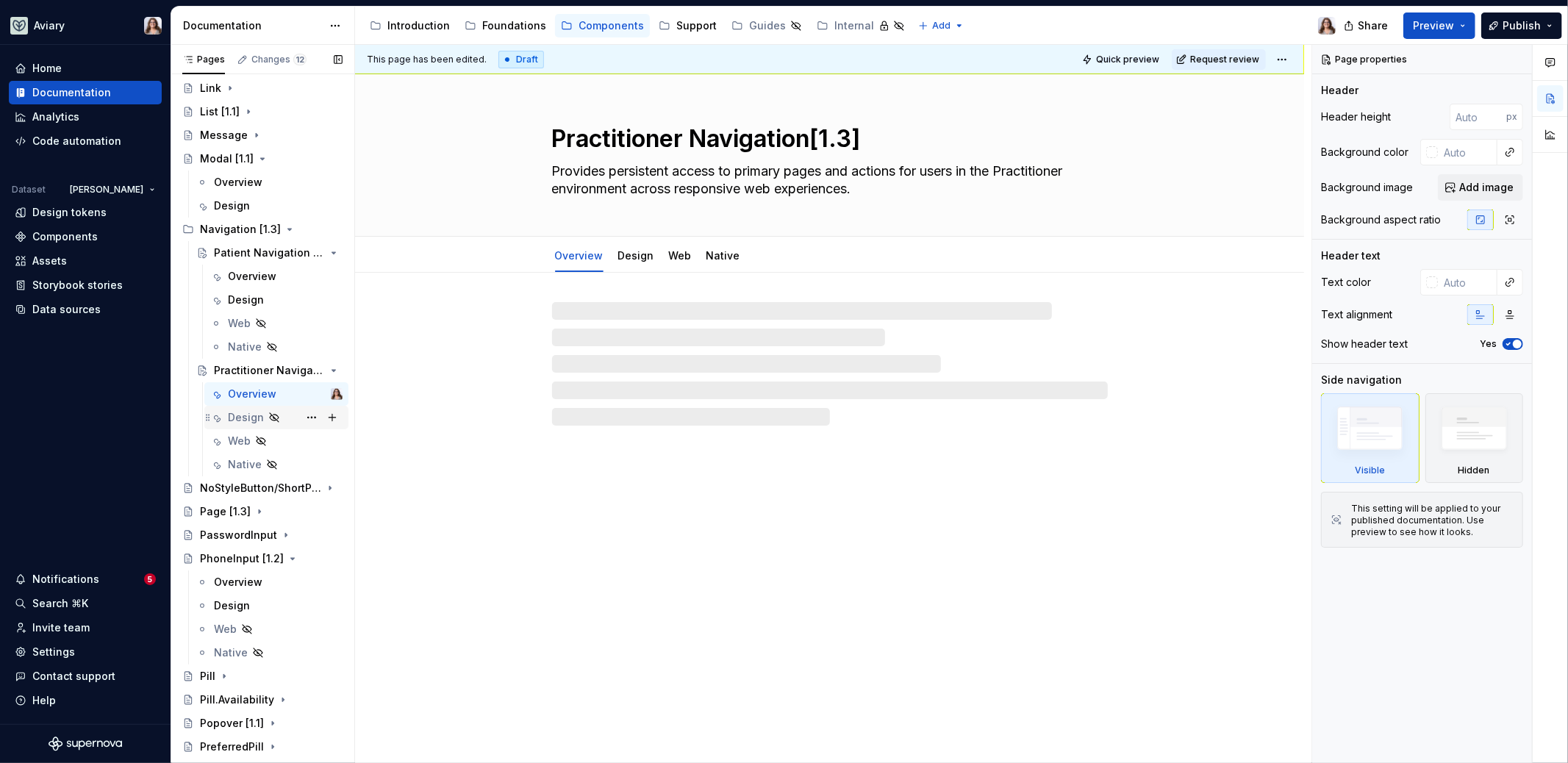
click at [244, 417] on div "Design" at bounding box center [246, 417] width 36 height 15
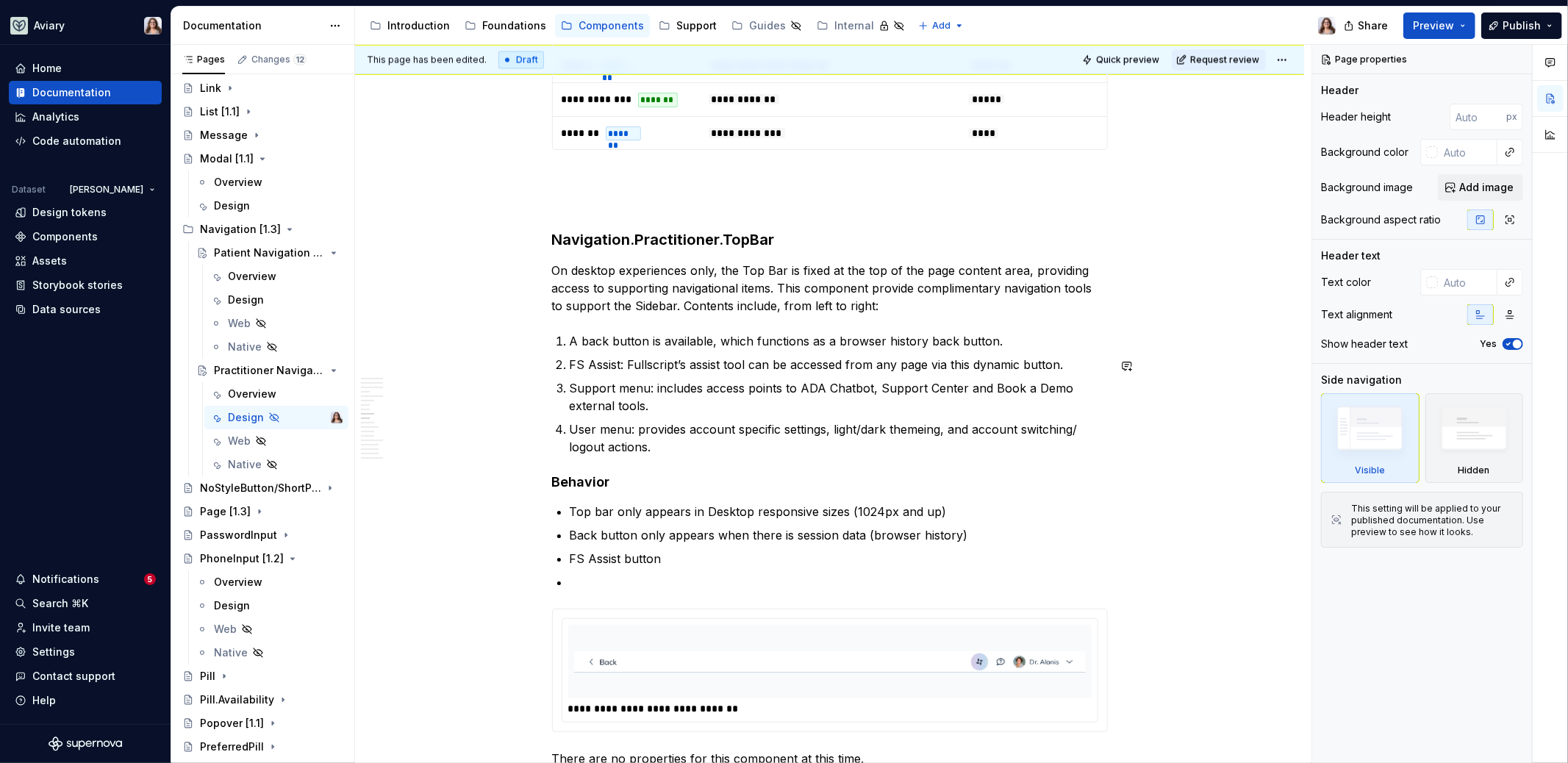
scroll to position [2479, 0]
type textarea "*"
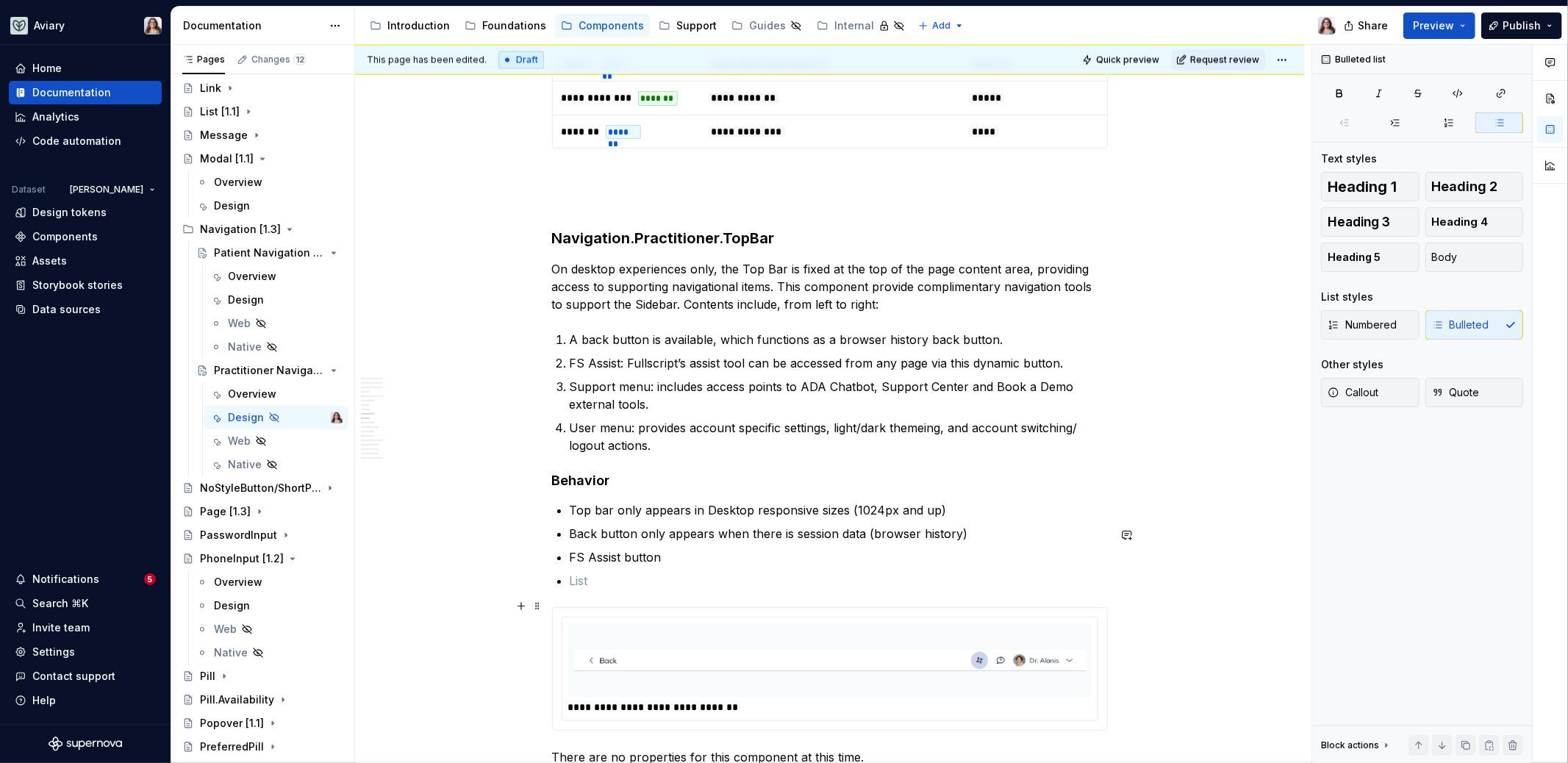
click at [592, 589] on p at bounding box center [839, 581] width 538 height 18
click at [661, 567] on p "FS Assist button" at bounding box center [839, 558] width 538 height 18
click at [589, 589] on p at bounding box center [839, 581] width 538 height 18
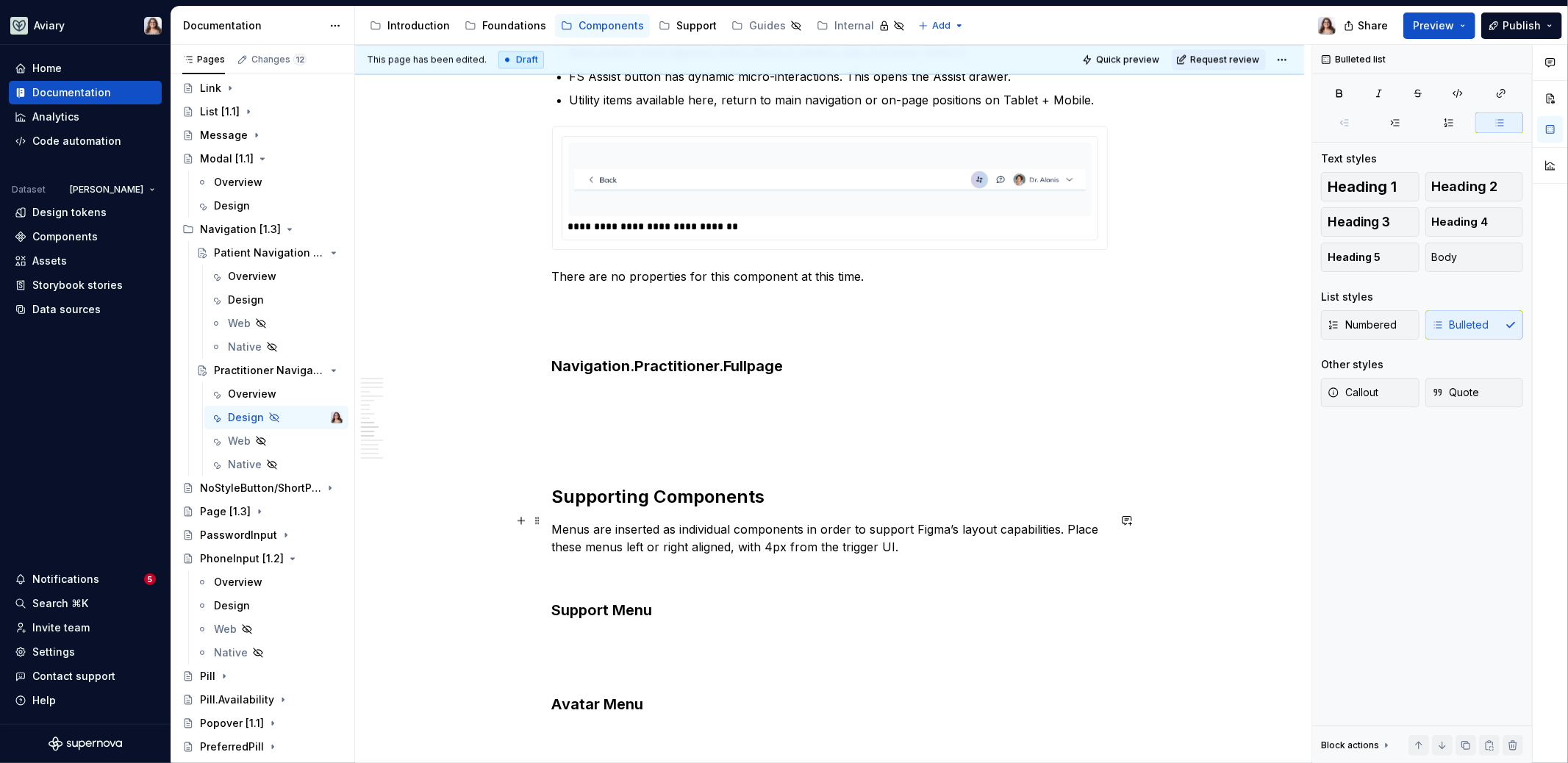
scroll to position [2988, 0]
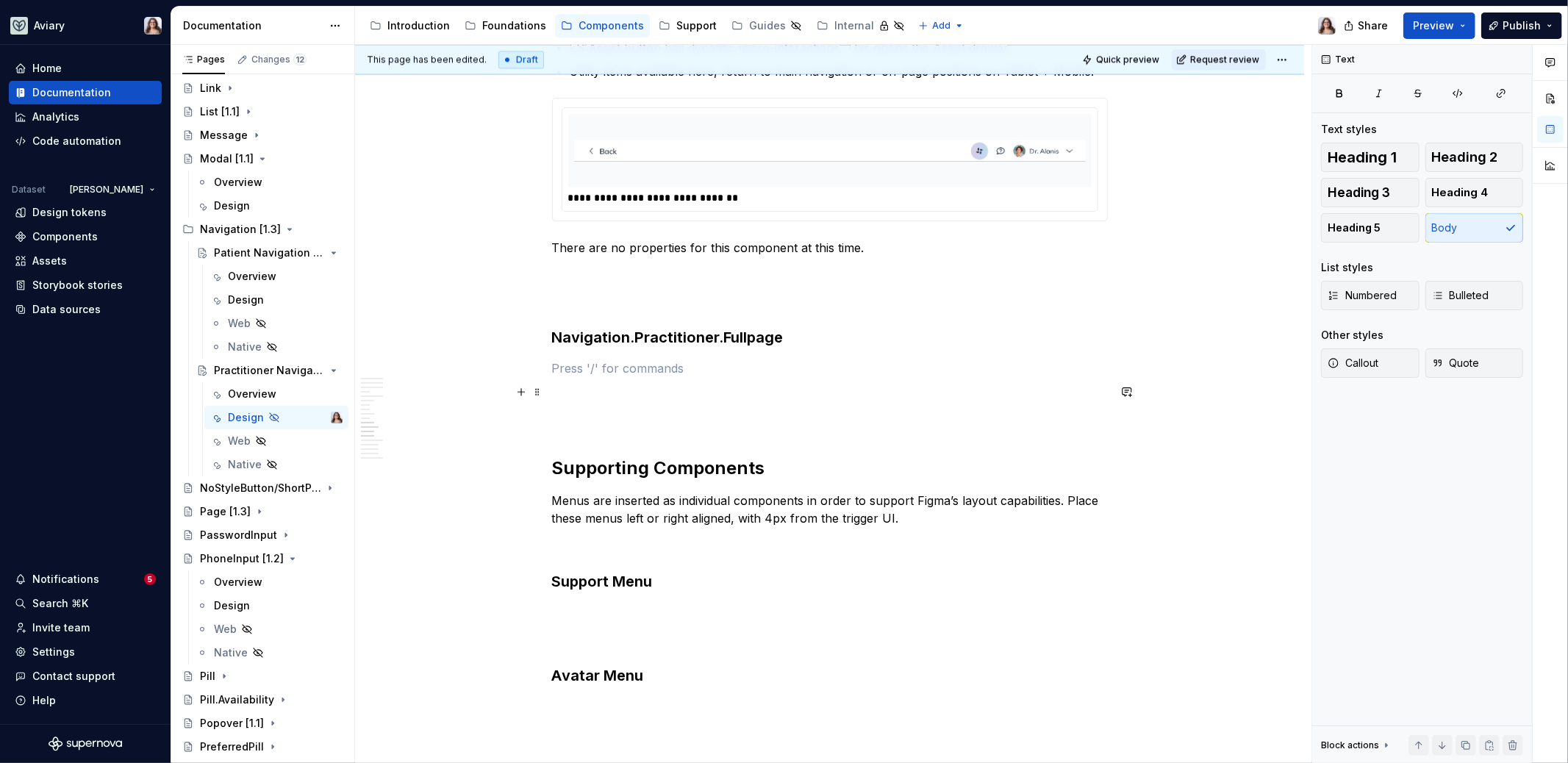
click at [663, 377] on p at bounding box center [830, 368] width 556 height 18
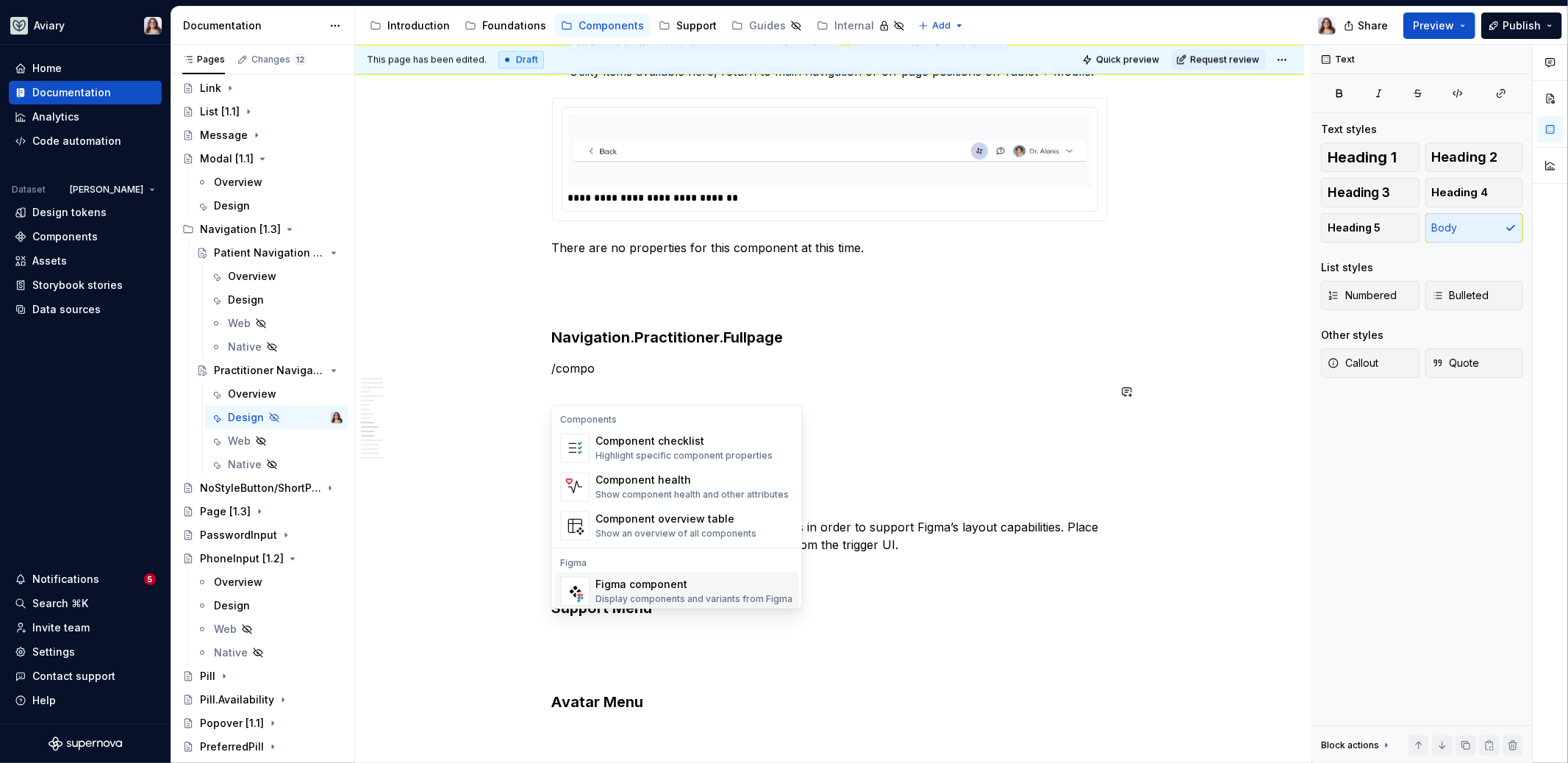
click at [645, 586] on div "Figma component" at bounding box center [694, 585] width 197 height 15
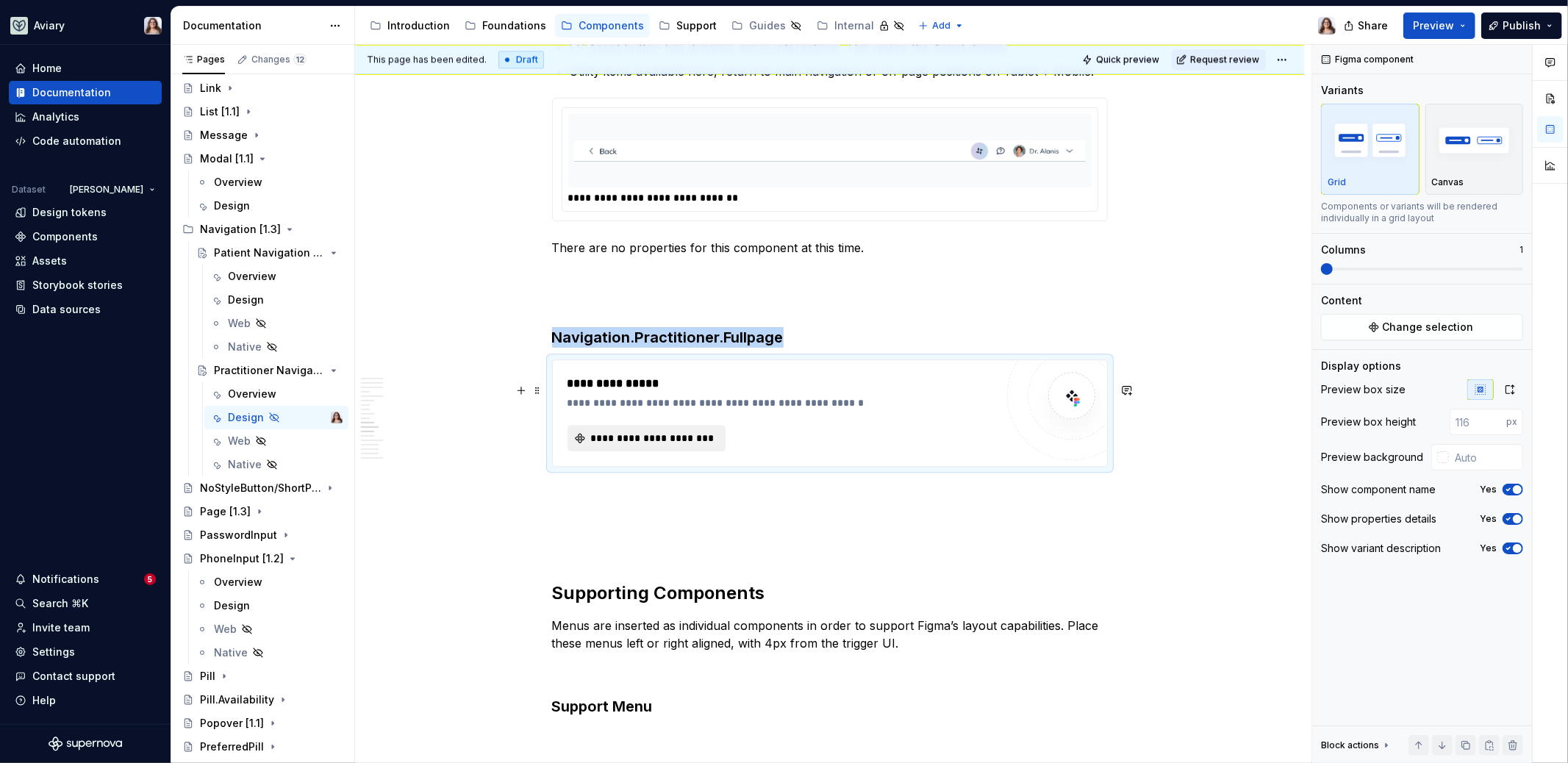
click at [645, 446] on span "**********" at bounding box center [652, 439] width 128 height 15
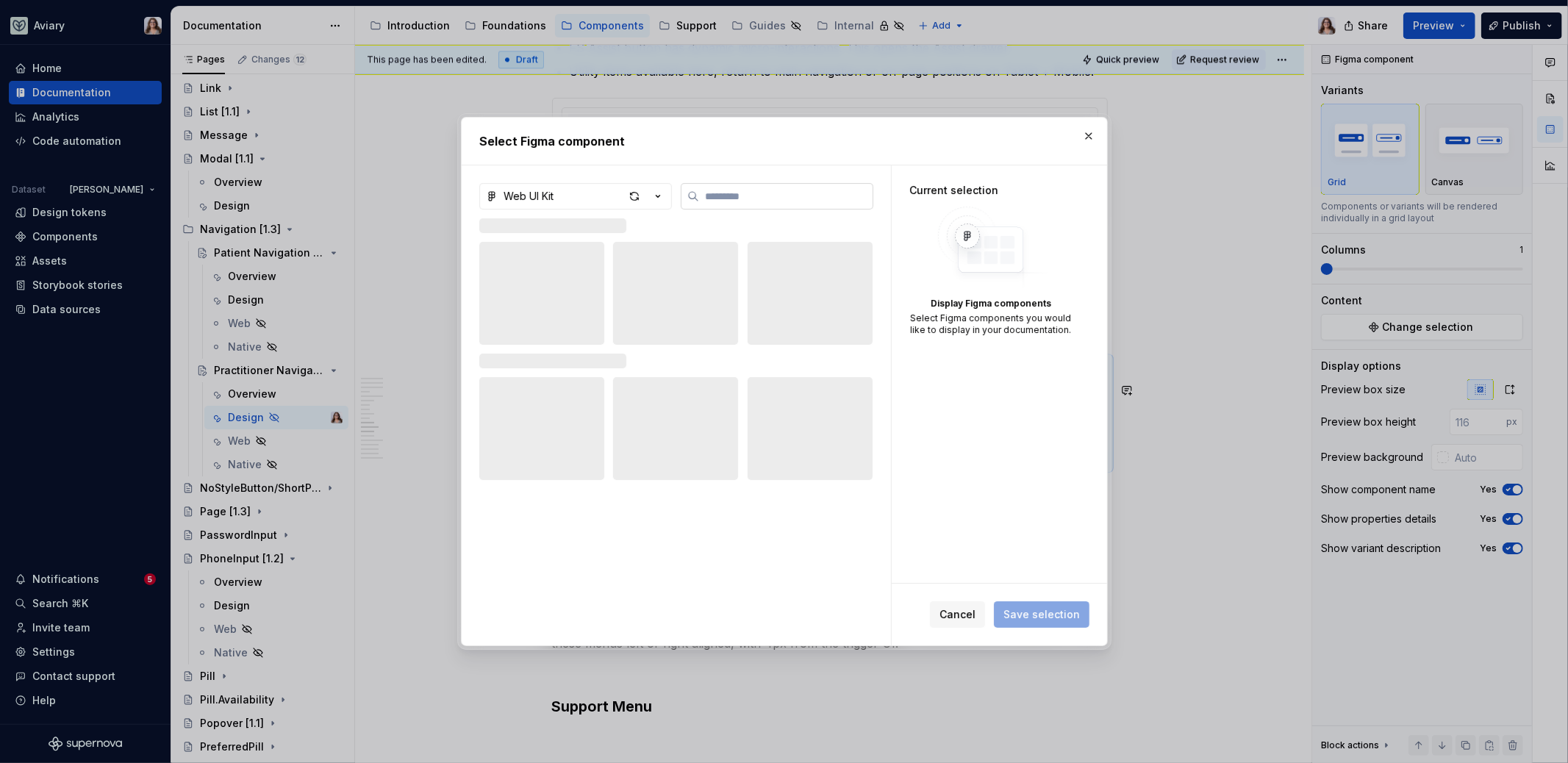
type textarea "*"
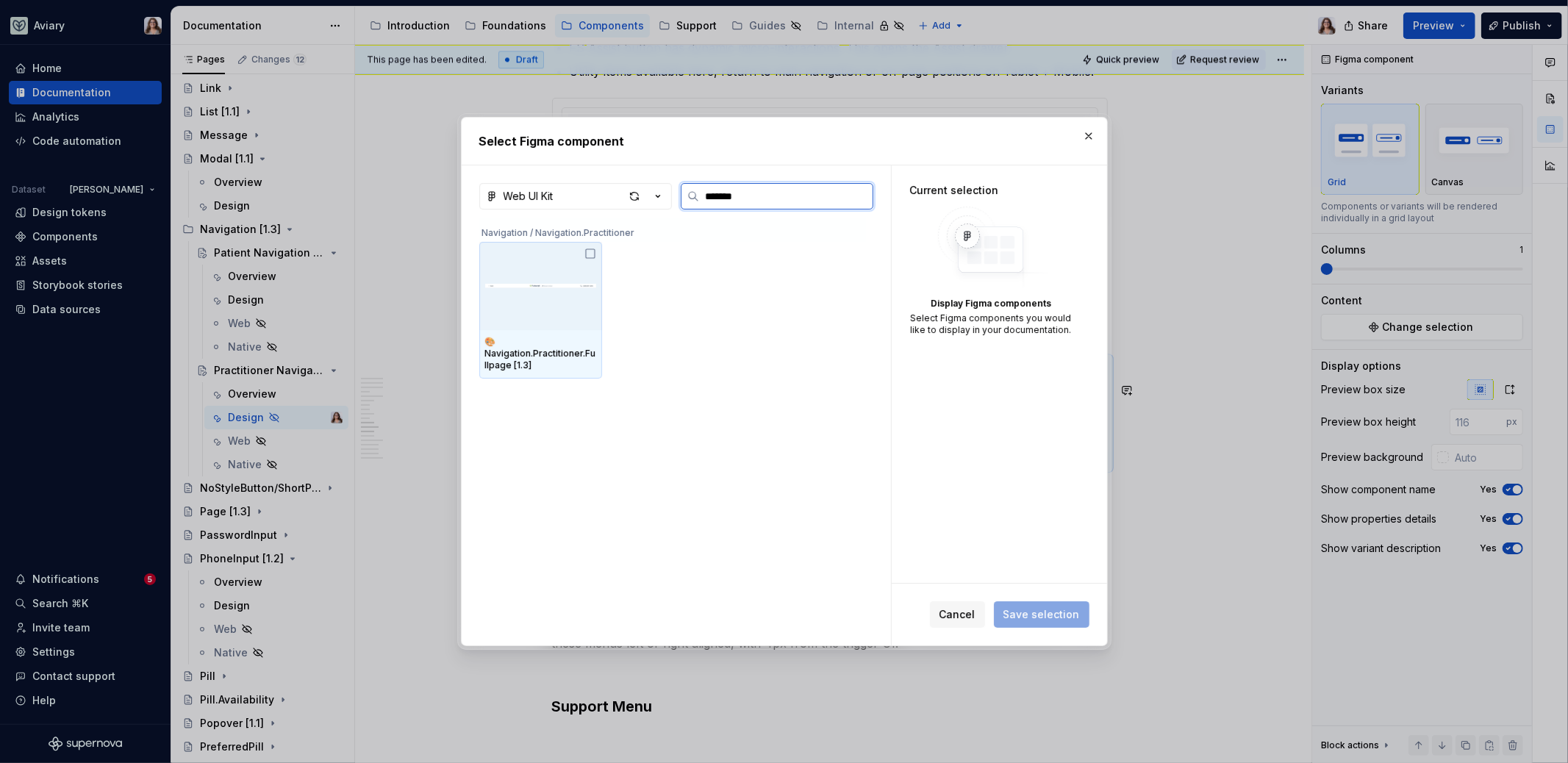
type input "********"
click at [537, 272] on img at bounding box center [540, 285] width 111 height 38
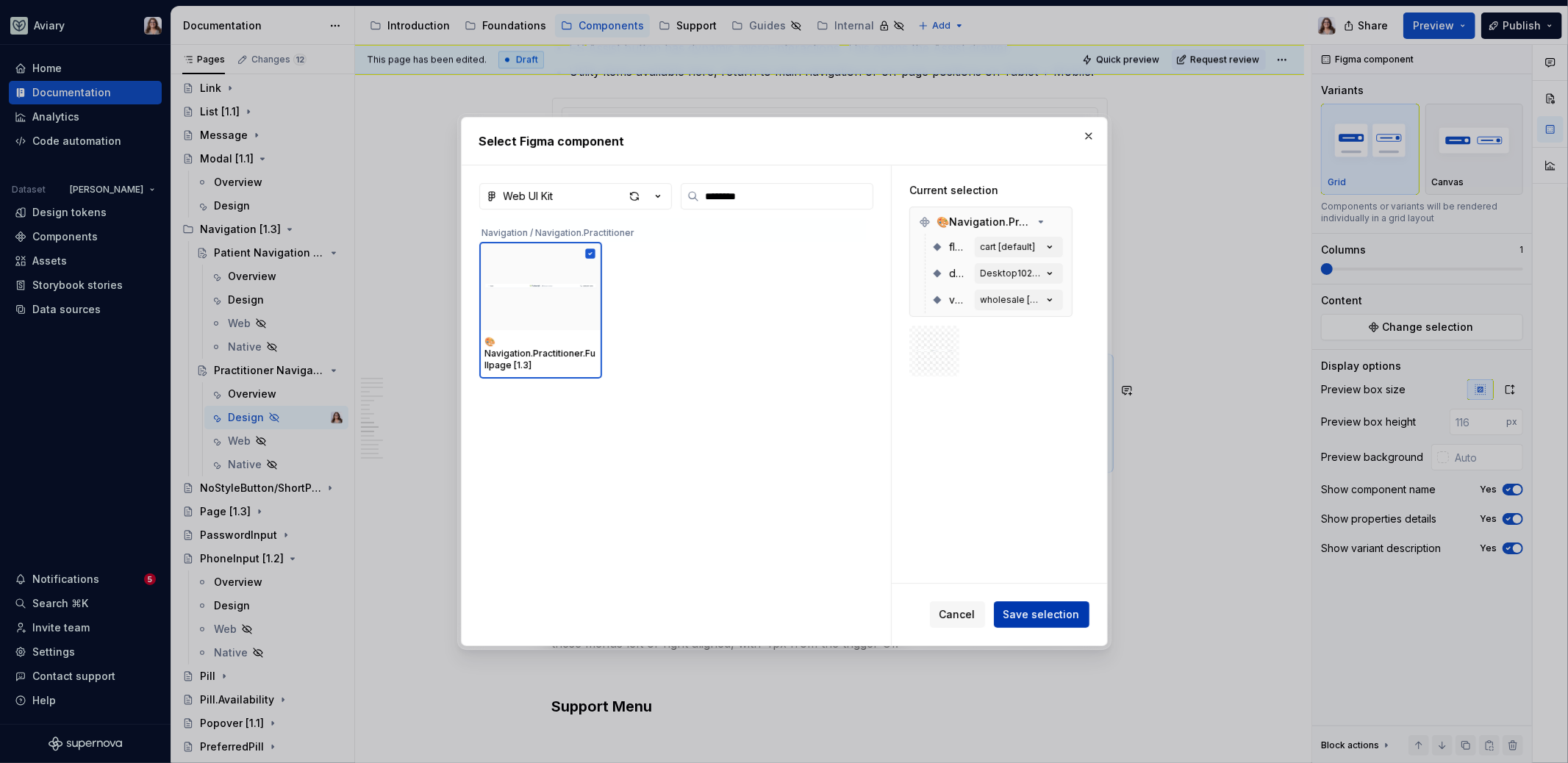
click at [1046, 611] on span "Save selection" at bounding box center [1042, 615] width 77 height 15
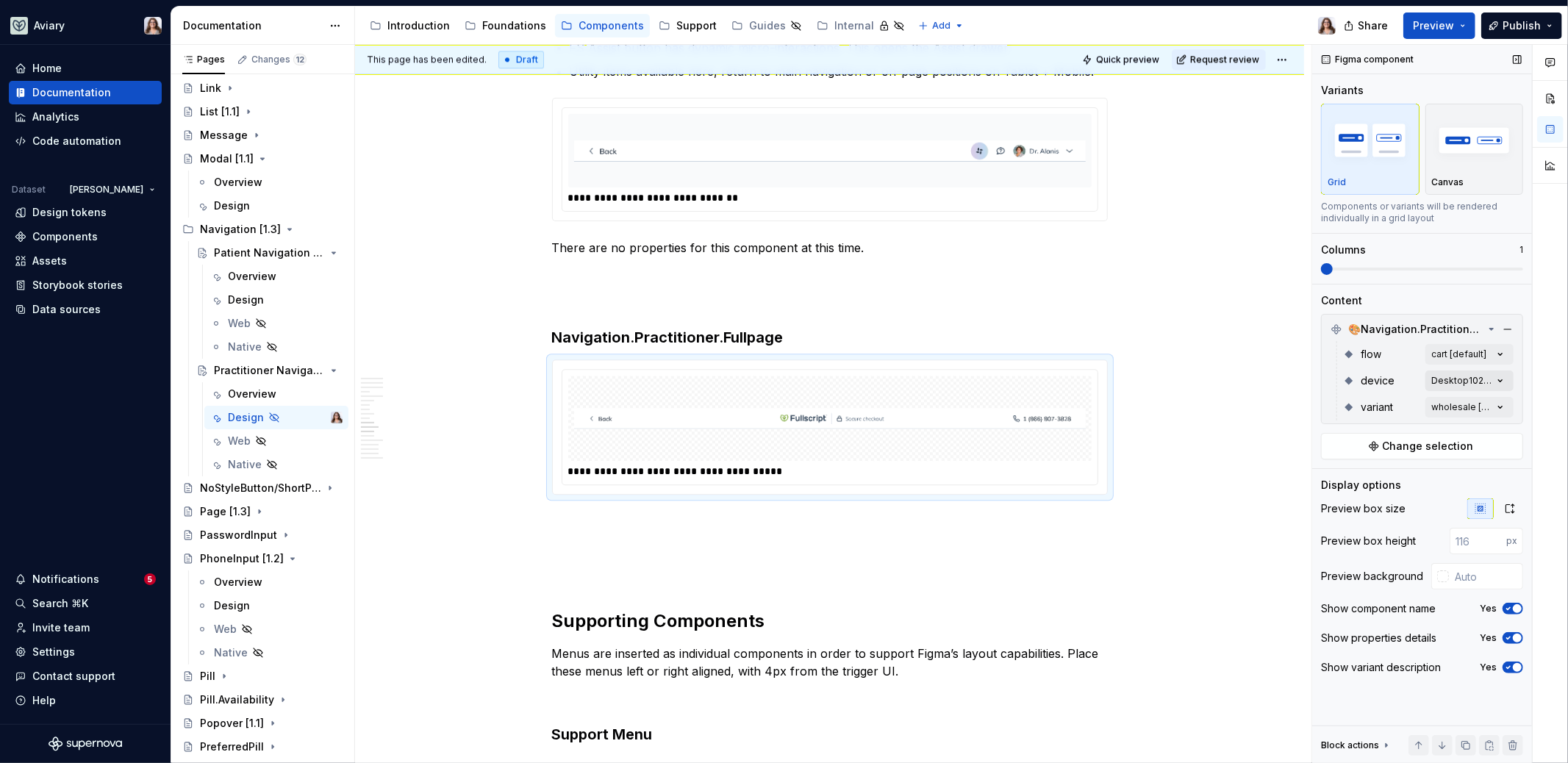
click at [1455, 377] on div "Comments Open comments No comments yet Select ‘Comment’ from the block context …" at bounding box center [1440, 404] width 256 height 719
click at [1394, 369] on div "Comments Open comments No comments yet Select ‘Comment’ from the block context …" at bounding box center [1440, 404] width 256 height 719
click at [1437, 404] on div "Comments Open comments No comments yet Select ‘Comment’ from the block context …" at bounding box center [1440, 404] width 256 height 719
click at [1492, 432] on span "button" at bounding box center [1491, 431] width 9 height 9
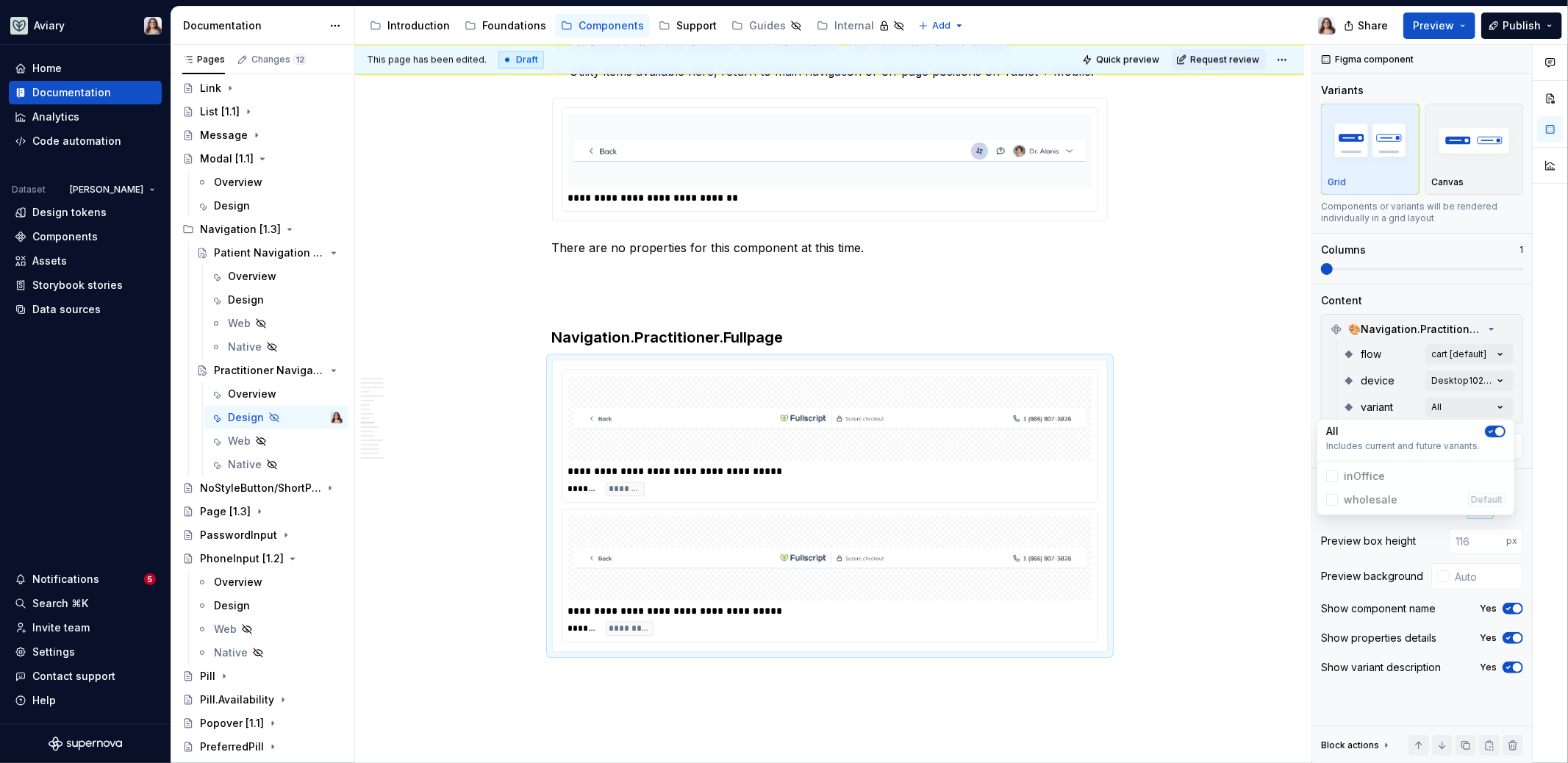
click at [1396, 364] on div "Comments Open comments No comments yet Select ‘Comment’ from the block context …" at bounding box center [1440, 404] width 256 height 719
click at [1478, 539] on input "number" at bounding box center [1478, 541] width 56 height 26
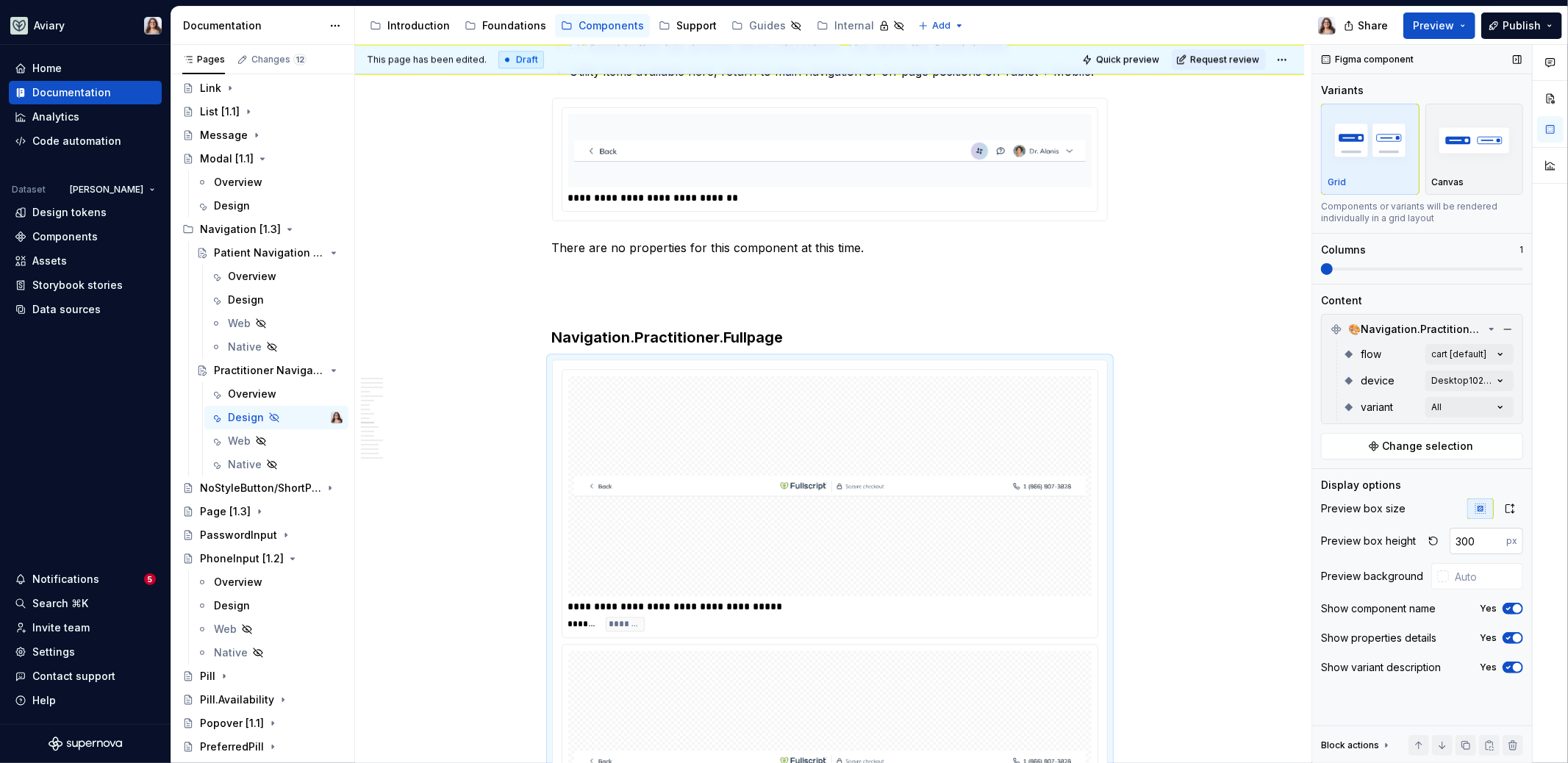
click at [1477, 539] on input "300" at bounding box center [1478, 541] width 56 height 26
type input "3"
type input "200"
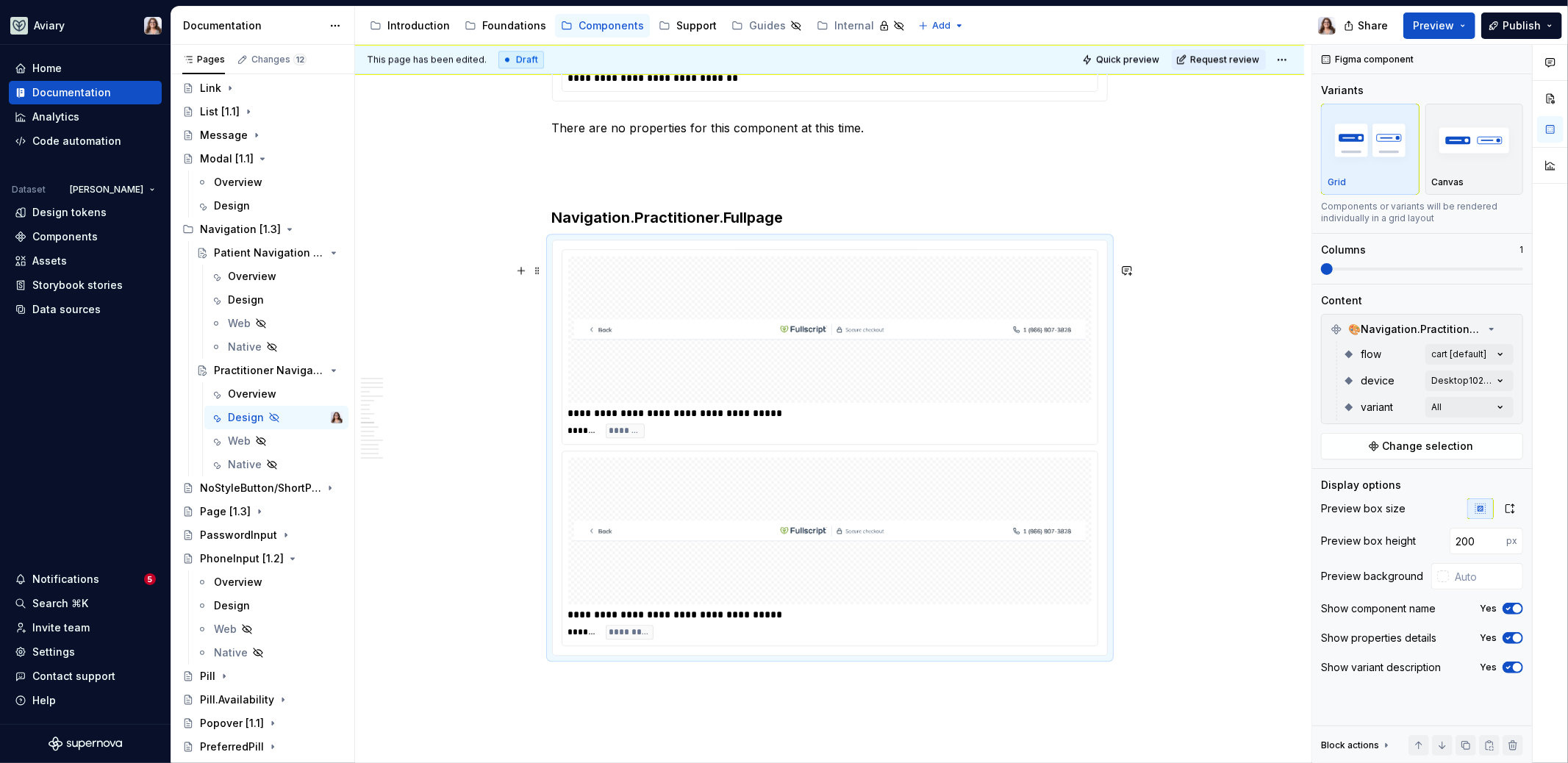
scroll to position [3115, 0]
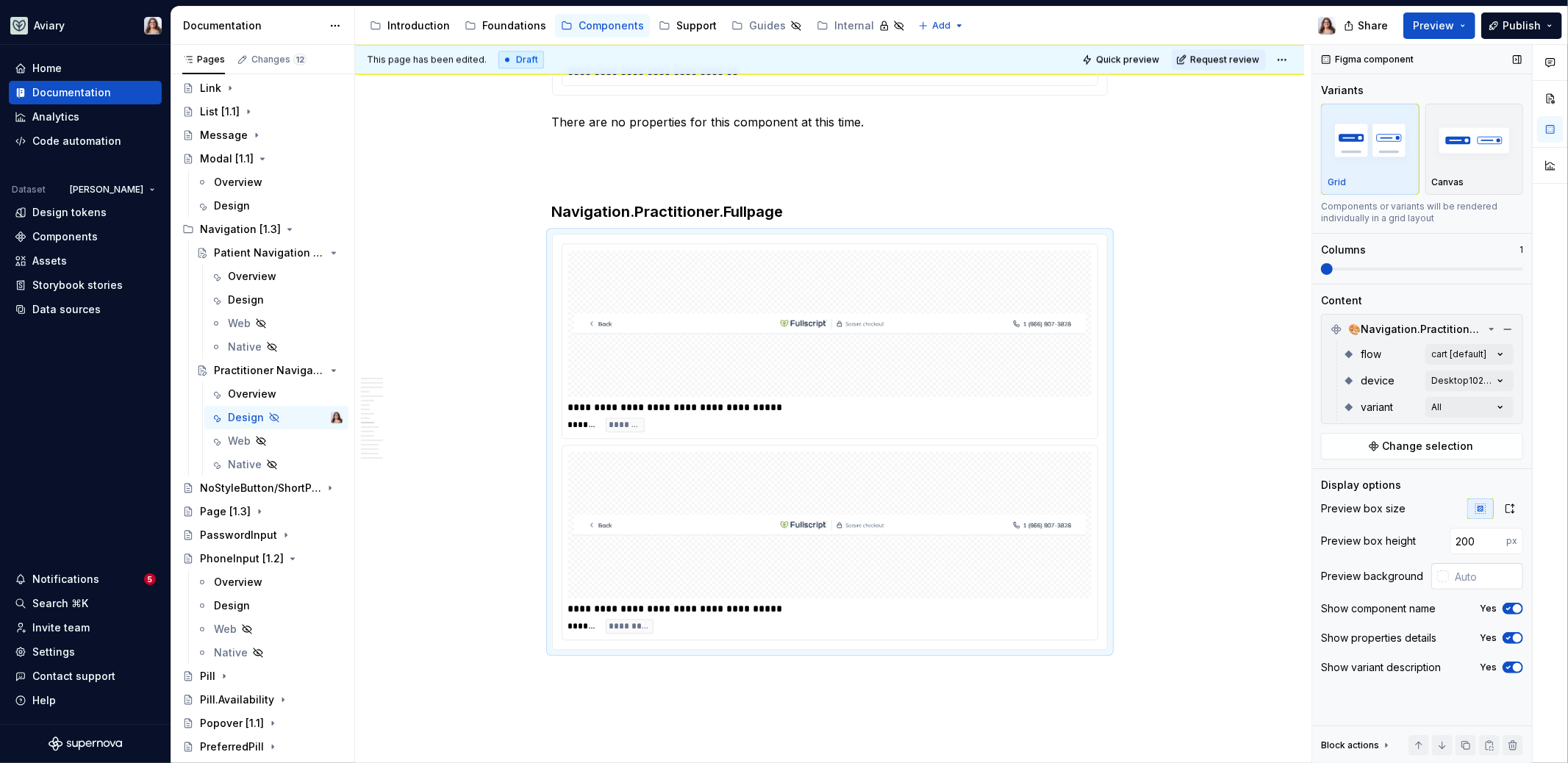
click at [1447, 575] on div at bounding box center [1442, 576] width 11 height 11
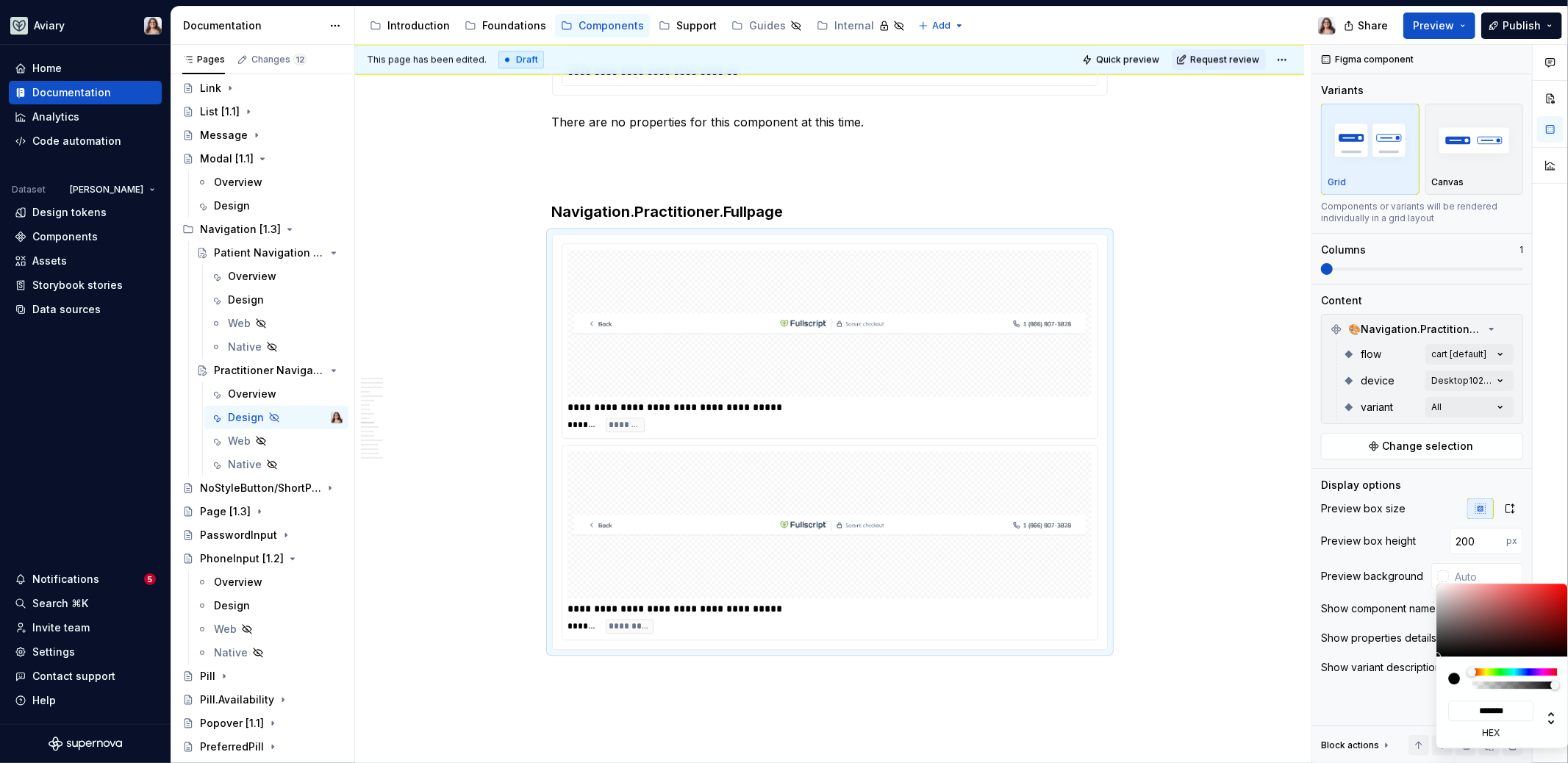
type input "#6C5C5C"
type input "*******"
type input "#6E5E5E"
type input "*******"
type input "#9D9191"
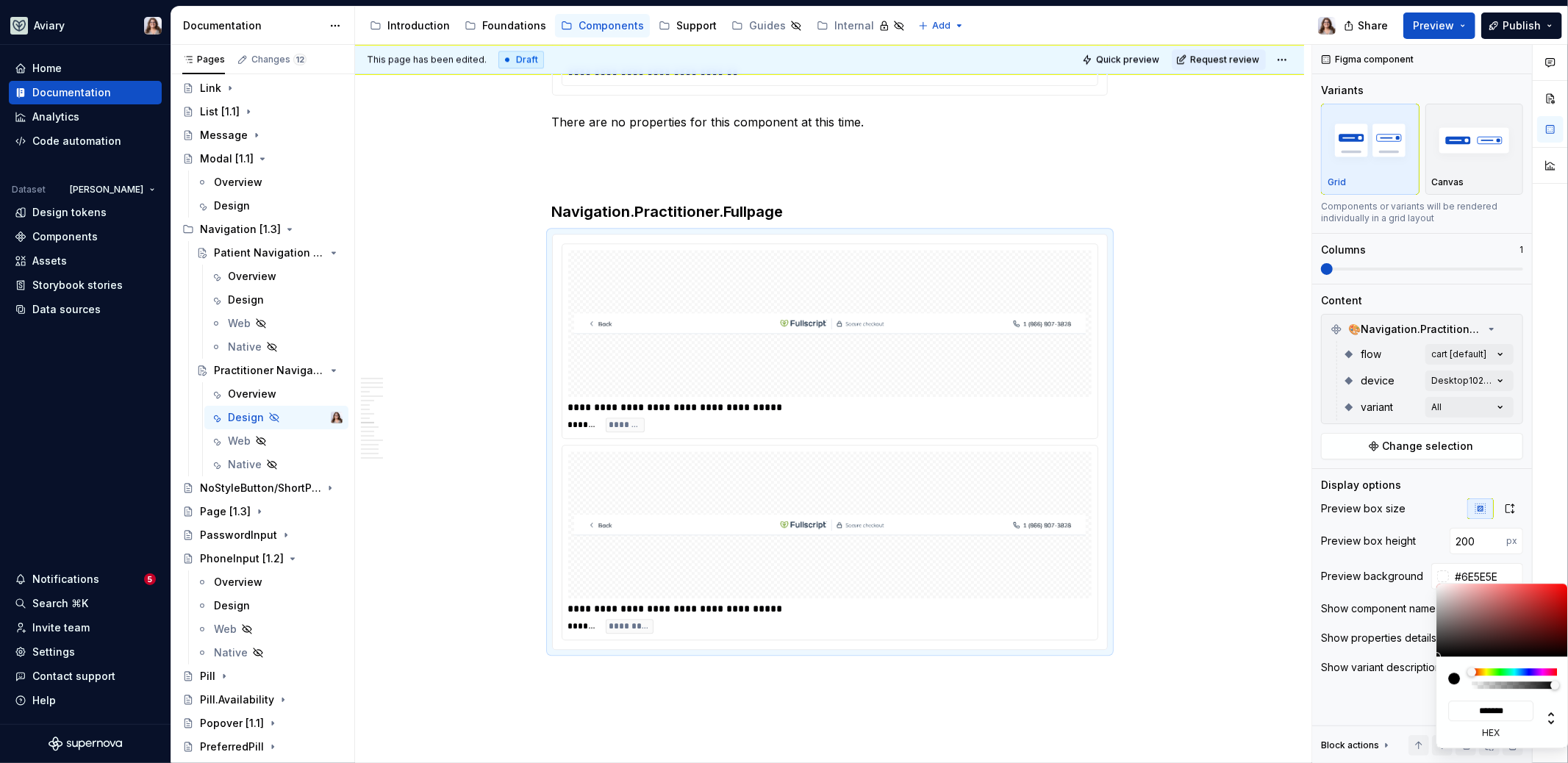
type input "*******"
type input "#FFFFFF"
type input "*******"
drag, startPoint x: 1456, startPoint y: 626, endPoint x: 1416, endPoint y: 554, distance: 82.4
click at [1416, 554] on body "Aviary Home Documentation Analytics Code automation Dataset [PERSON_NAME] Desig…" at bounding box center [784, 382] width 1568 height 763
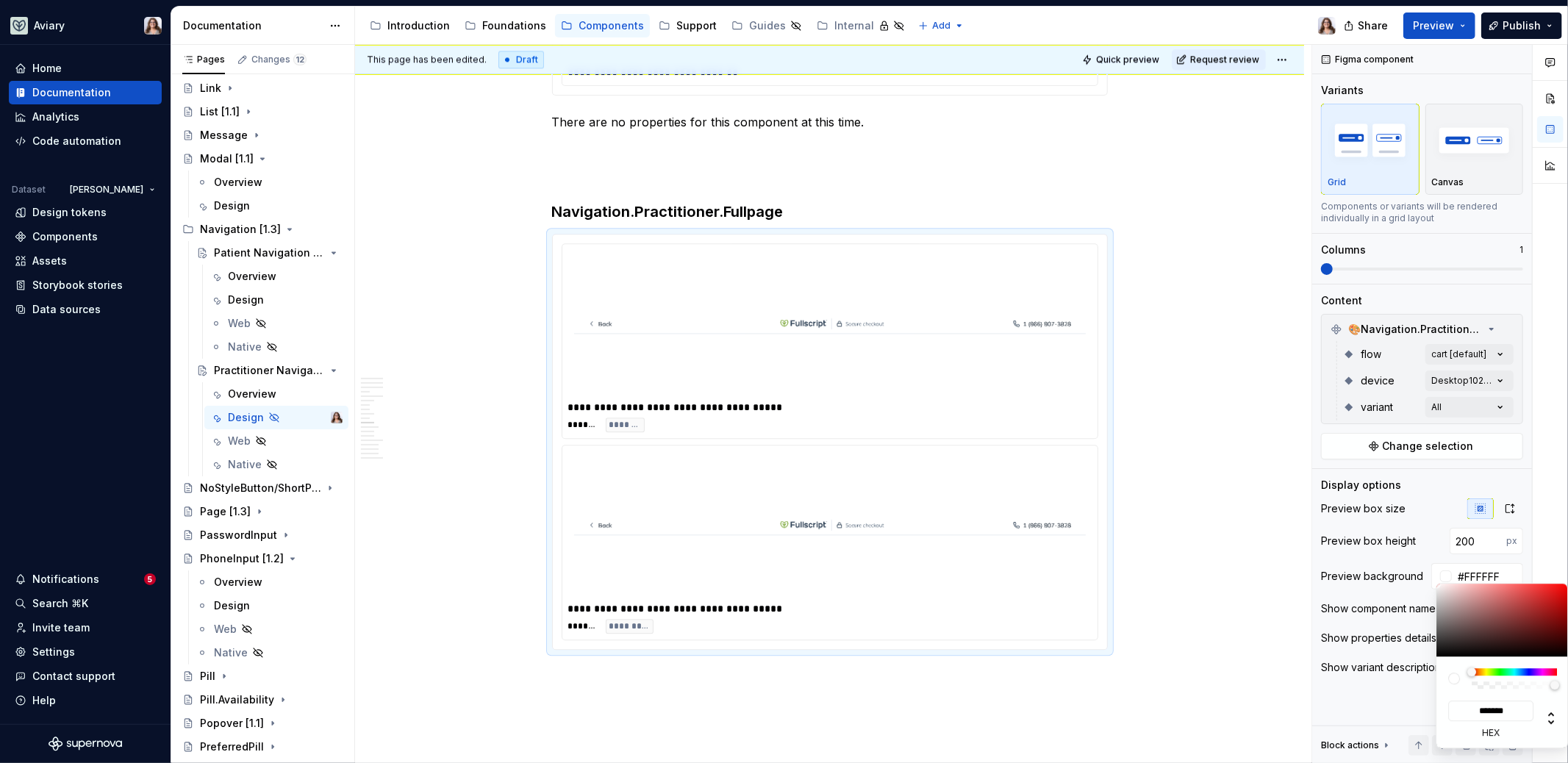
click at [1242, 516] on html "Aviary Home Documentation Analytics Code automation Dataset [PERSON_NAME] Desig…" at bounding box center [784, 382] width 1568 height 763
click at [1057, 280] on html "Aviary Home Documentation Analytics Code automation Dataset [PERSON_NAME] Desig…" at bounding box center [784, 382] width 1568 height 763
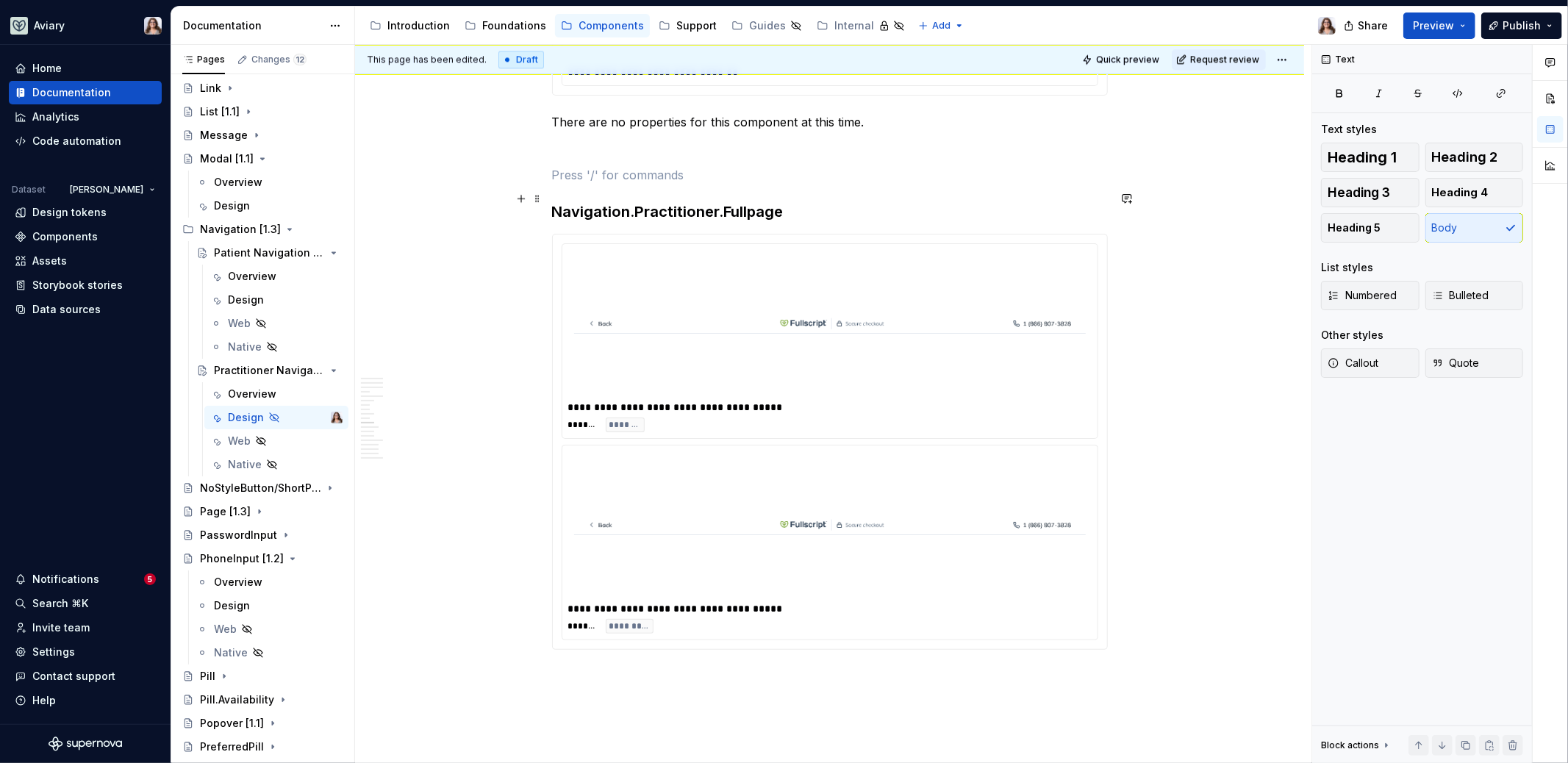
click at [927, 183] on p at bounding box center [830, 175] width 556 height 18
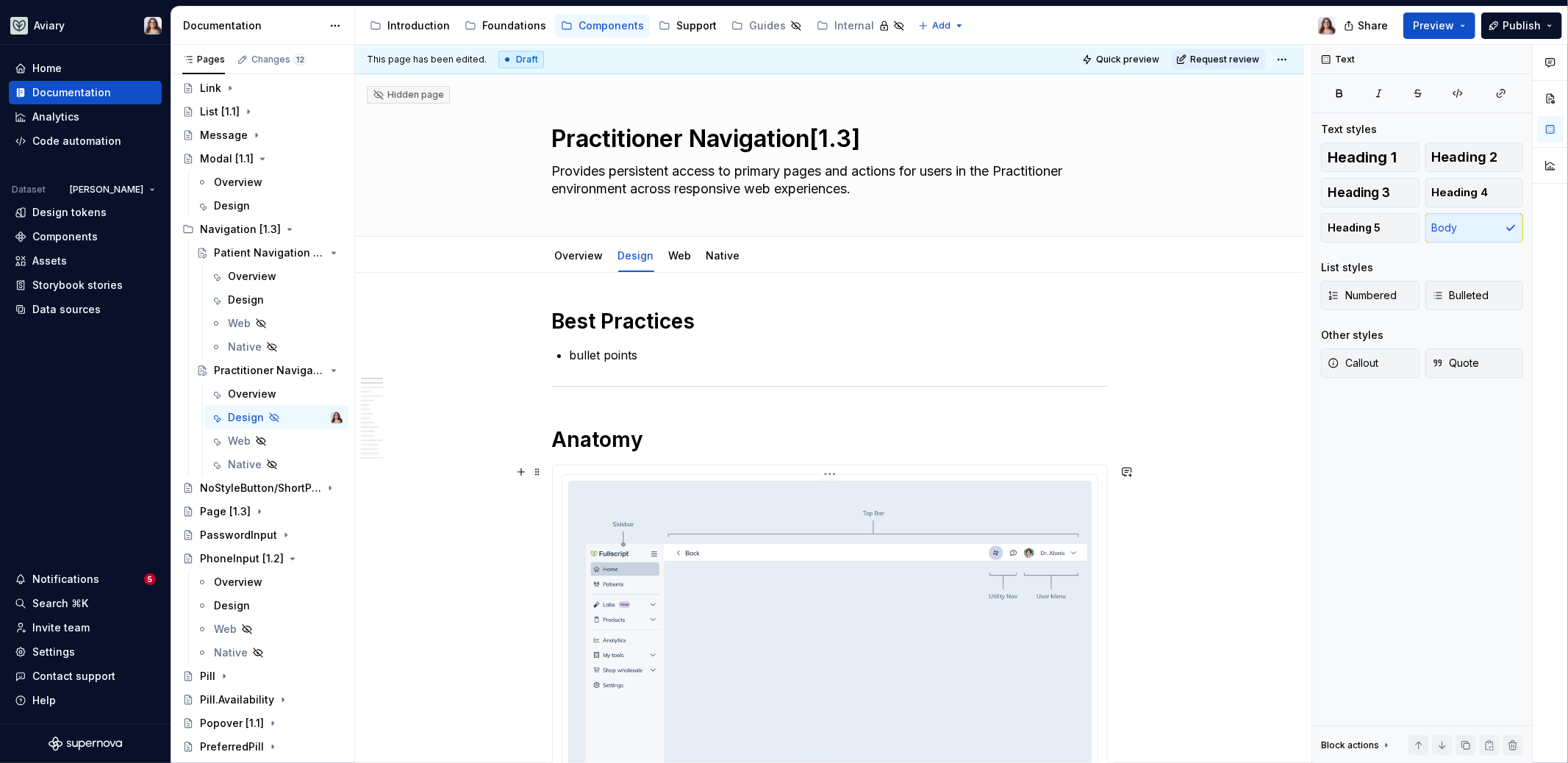
scroll to position [165, 0]
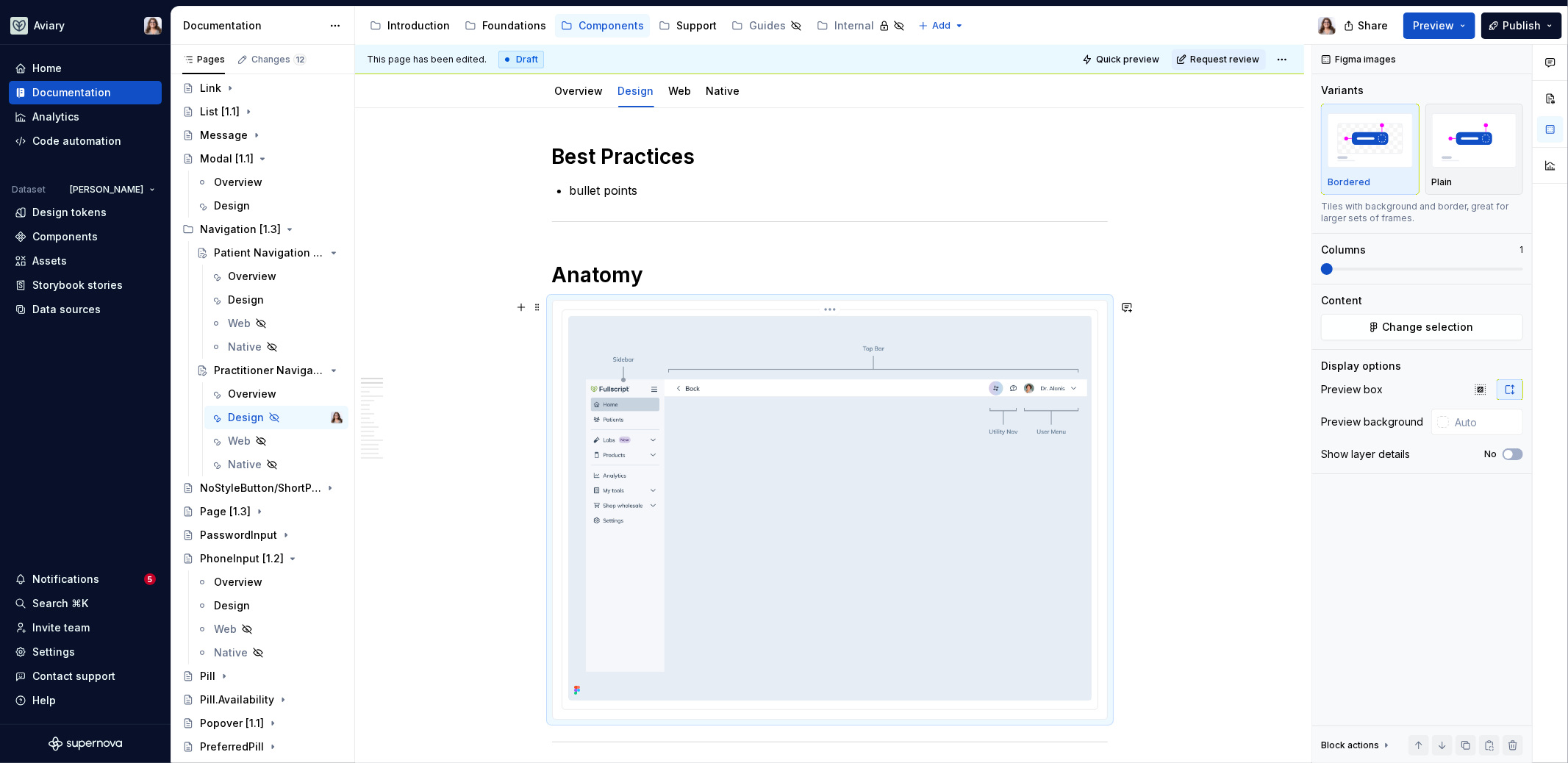
click at [865, 519] on img at bounding box center [830, 509] width 523 height 385
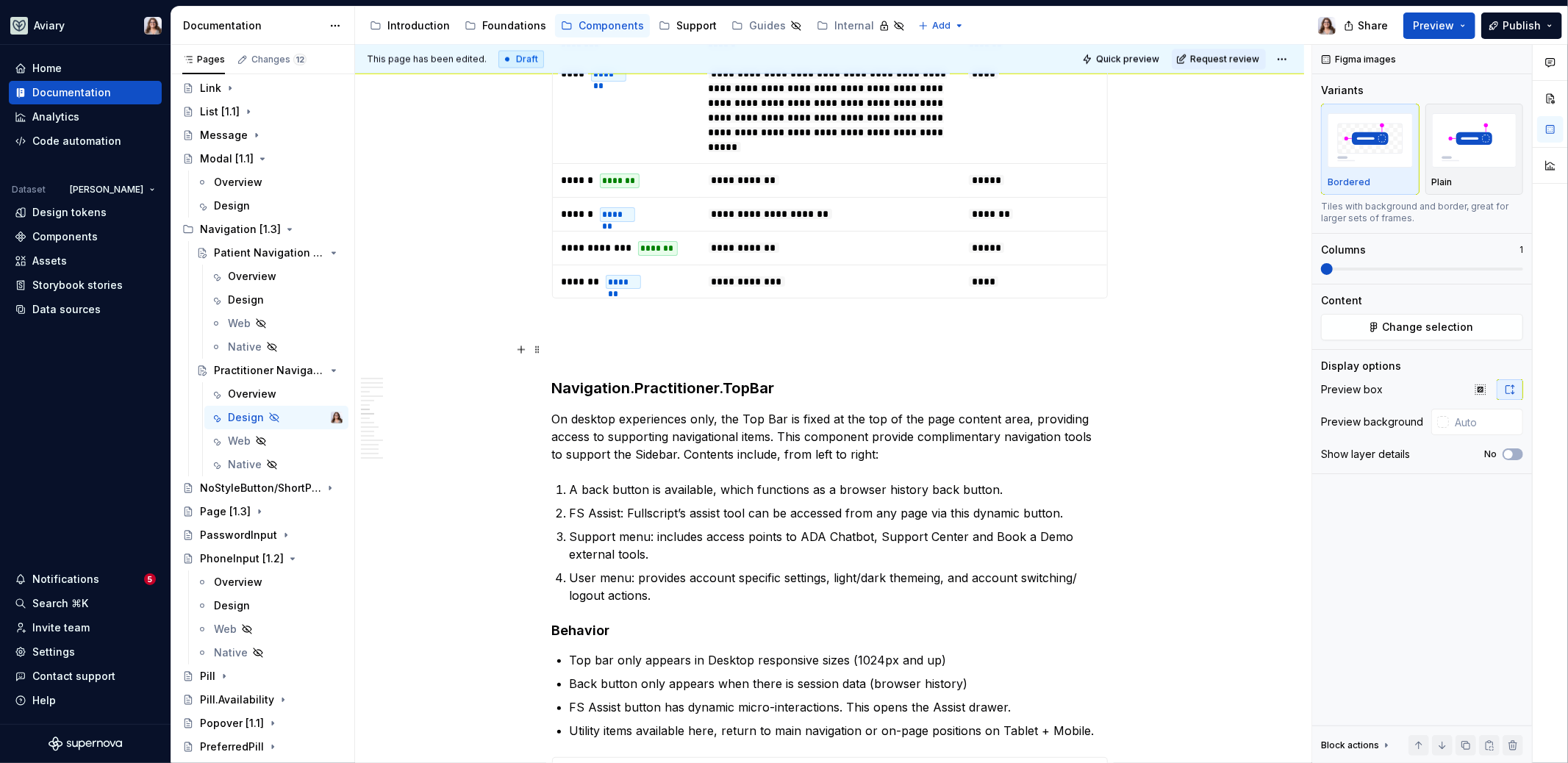
scroll to position [2339, 0]
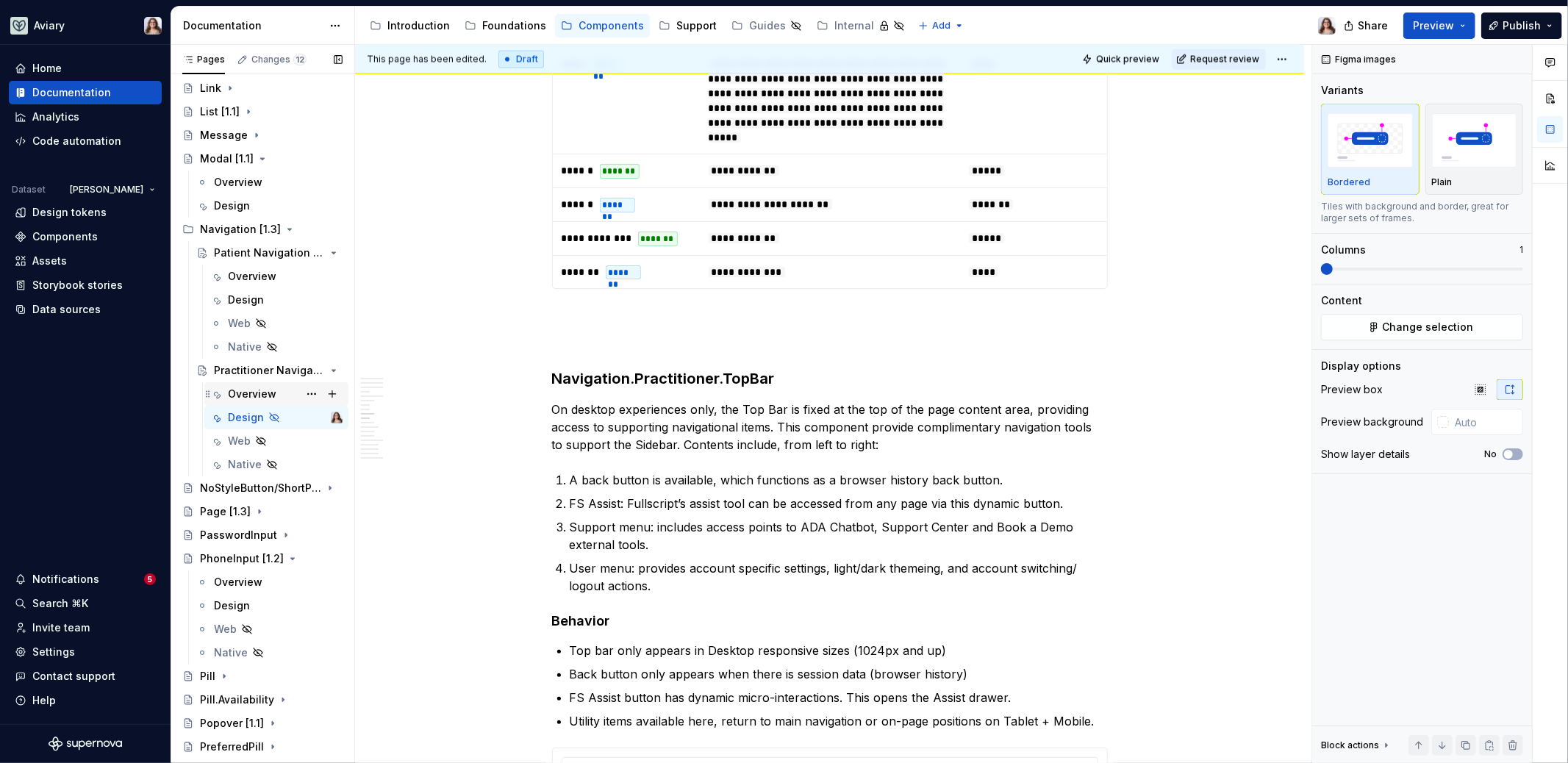
click at [251, 385] on div "Overview" at bounding box center [285, 394] width 115 height 20
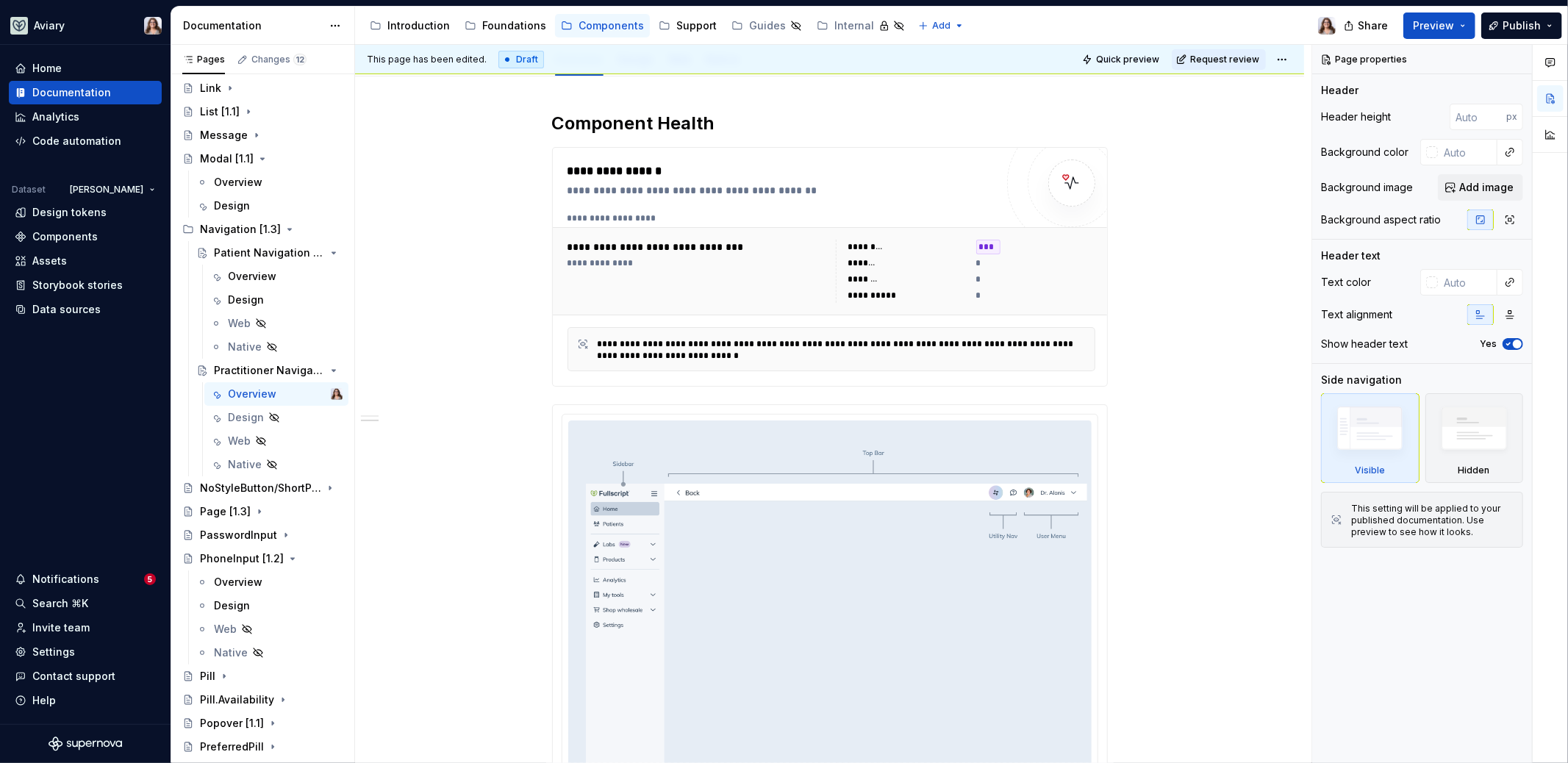
scroll to position [587, 0]
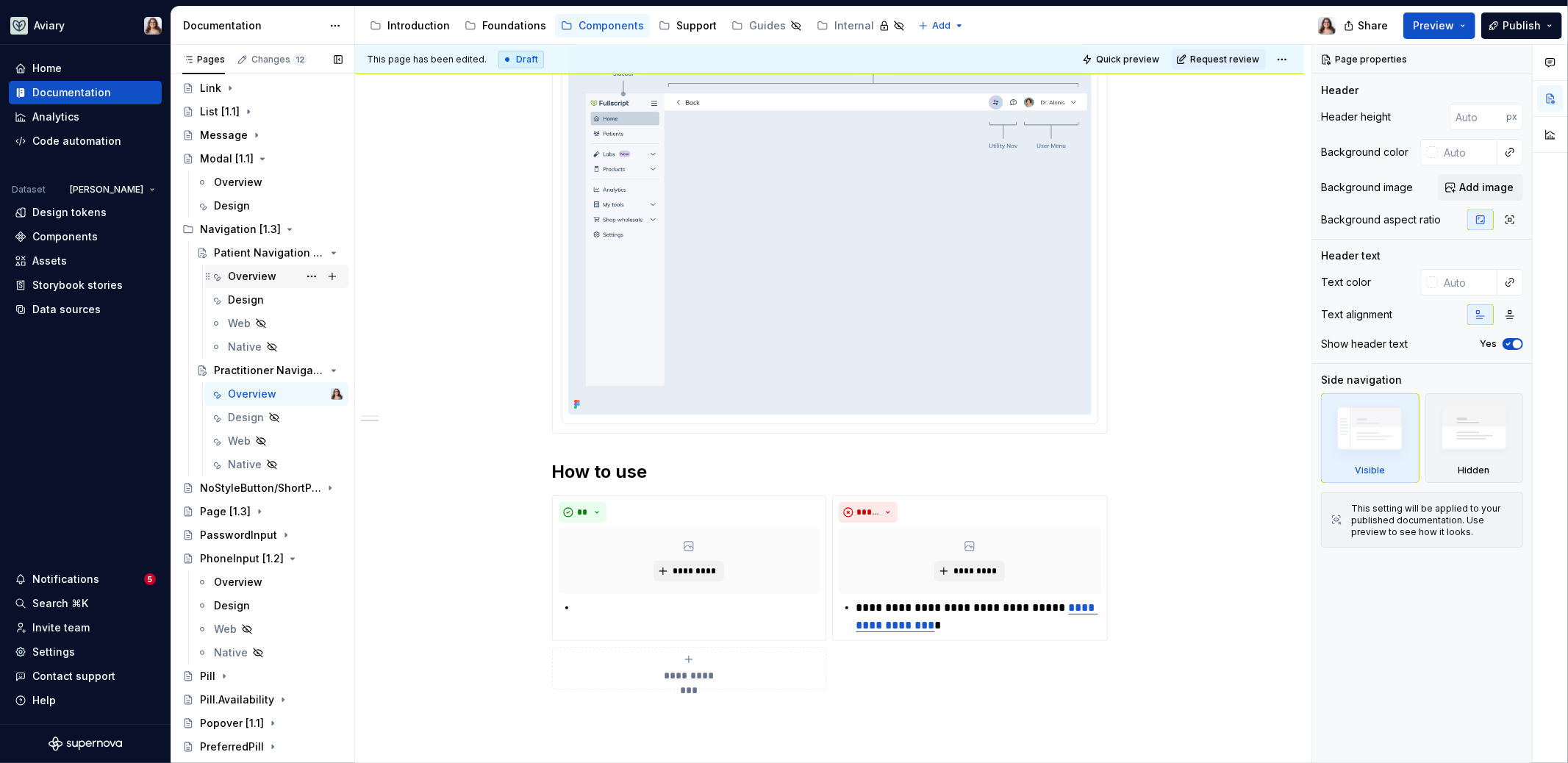
click at [251, 275] on div "Overview" at bounding box center [253, 276] width 49 height 15
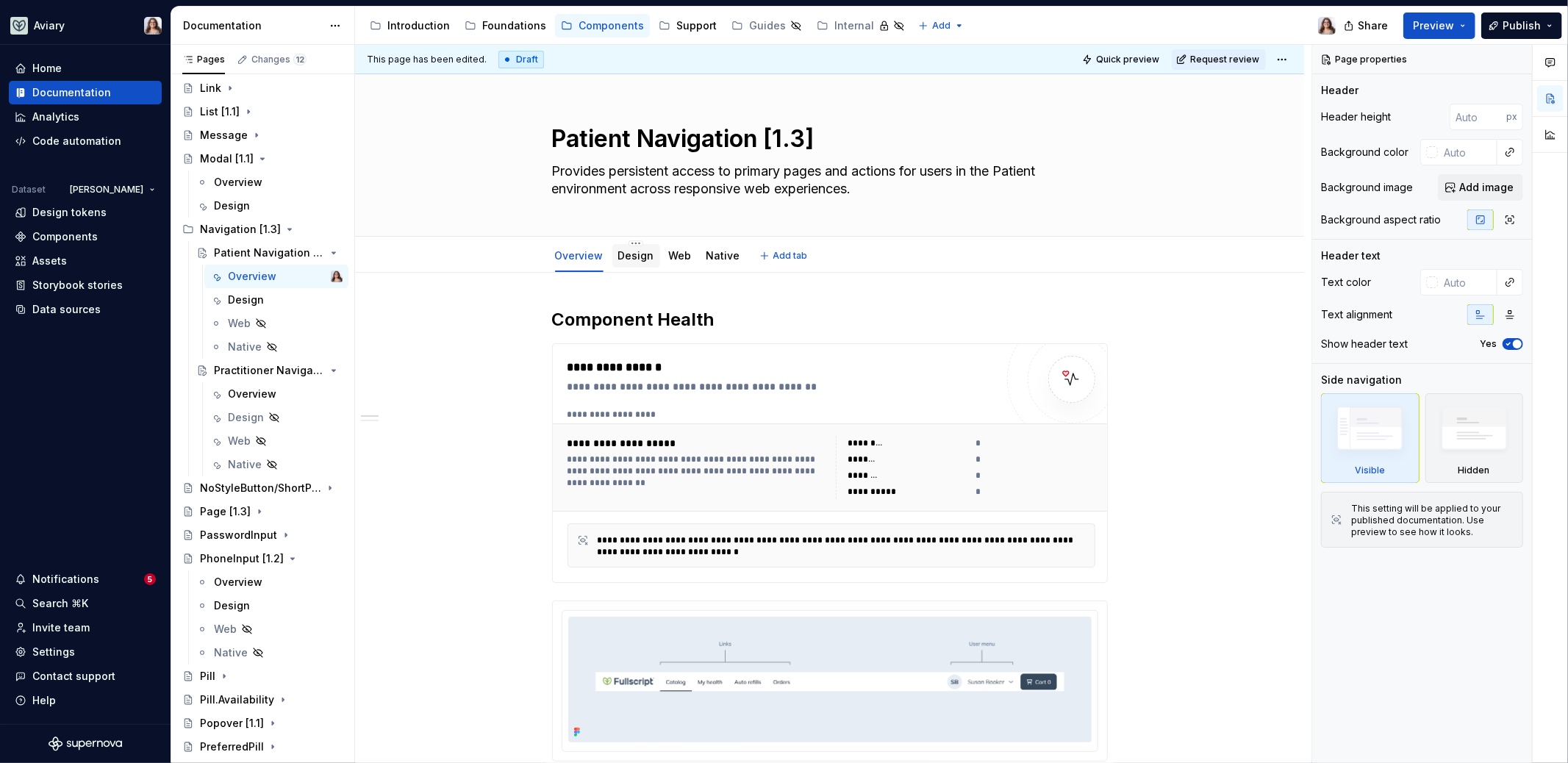
click at [633, 258] on link "Design" at bounding box center [636, 255] width 36 height 12
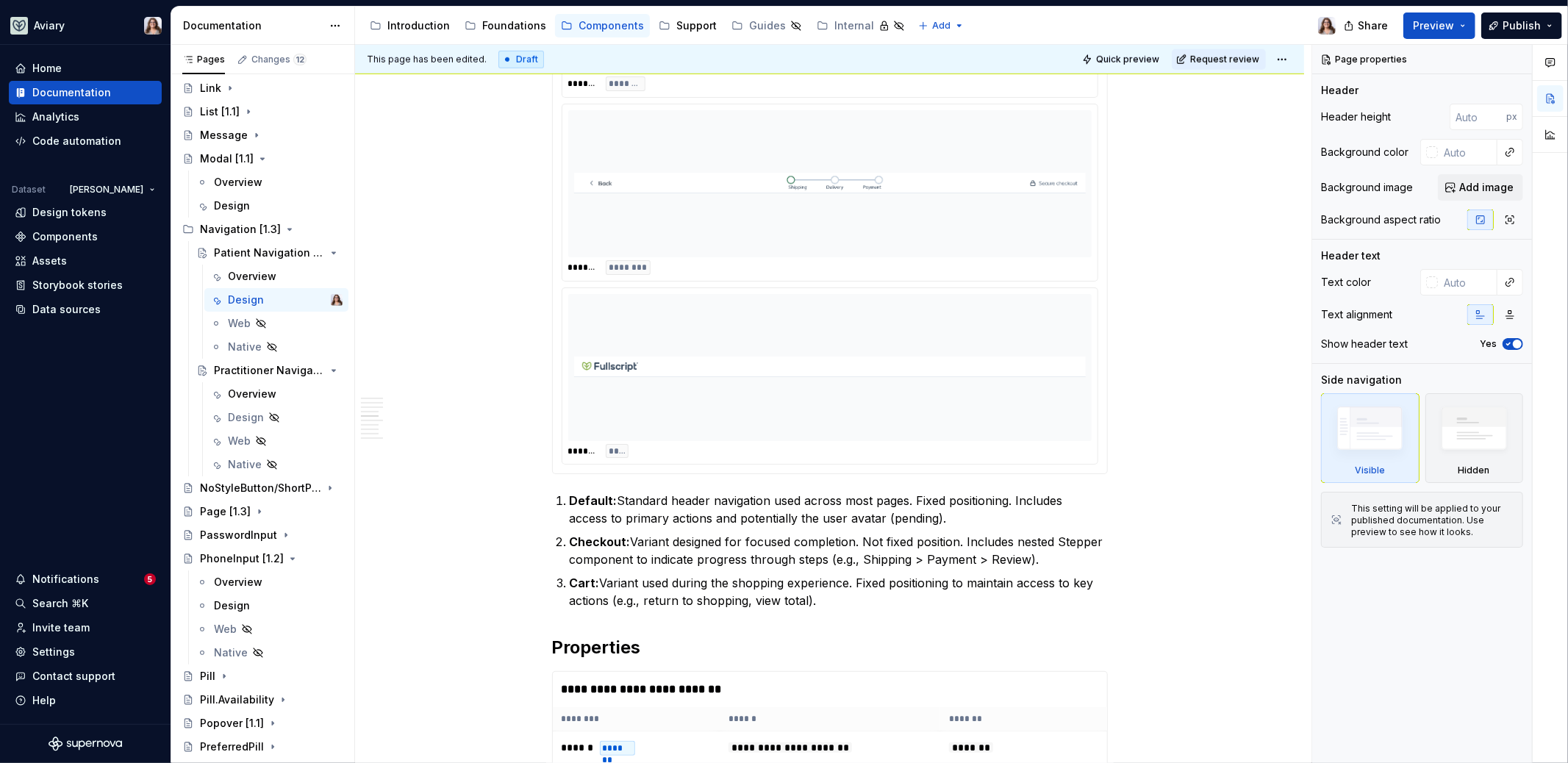
scroll to position [1181, 0]
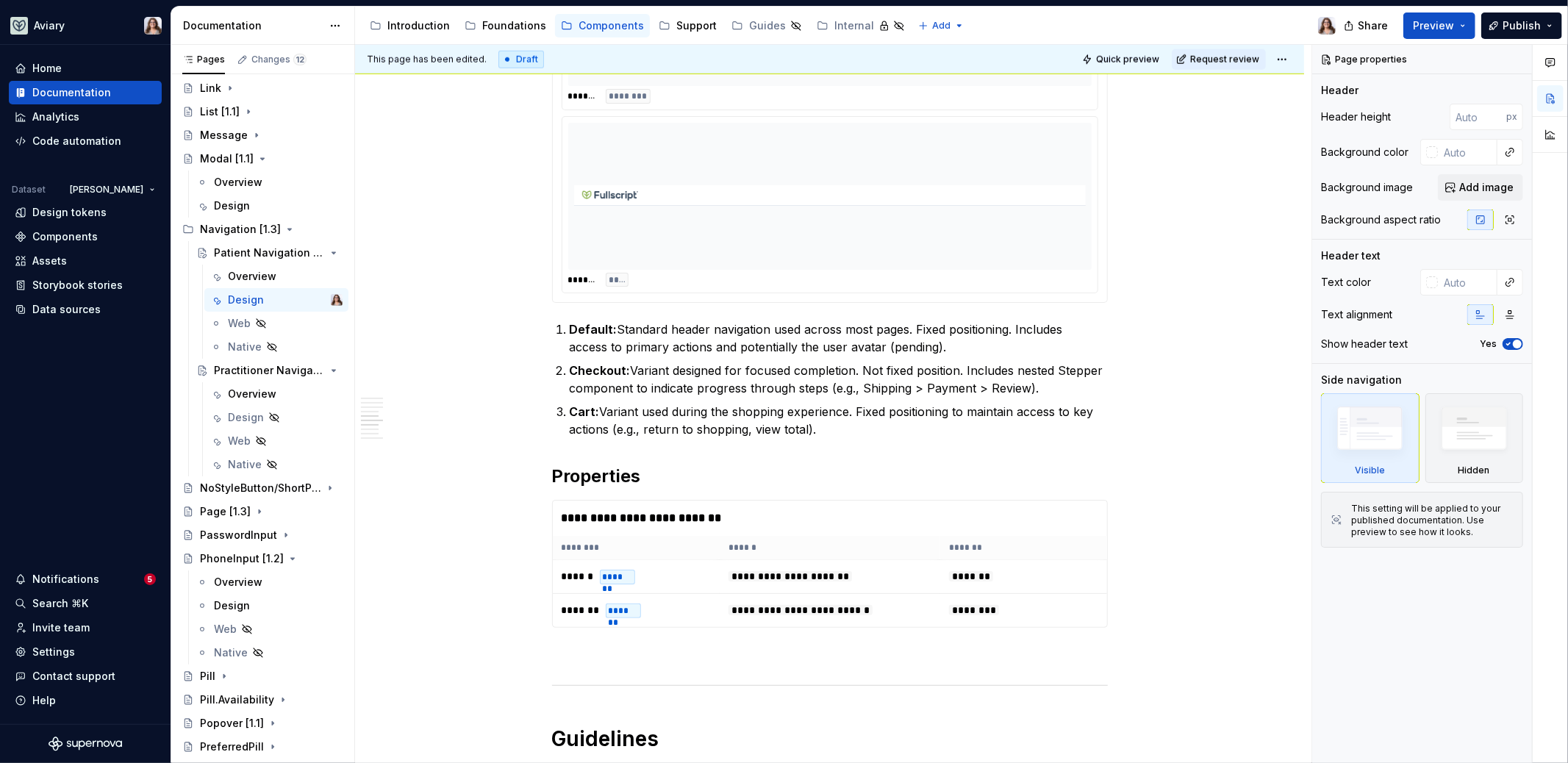
click at [821, 214] on img at bounding box center [830, 196] width 512 height 135
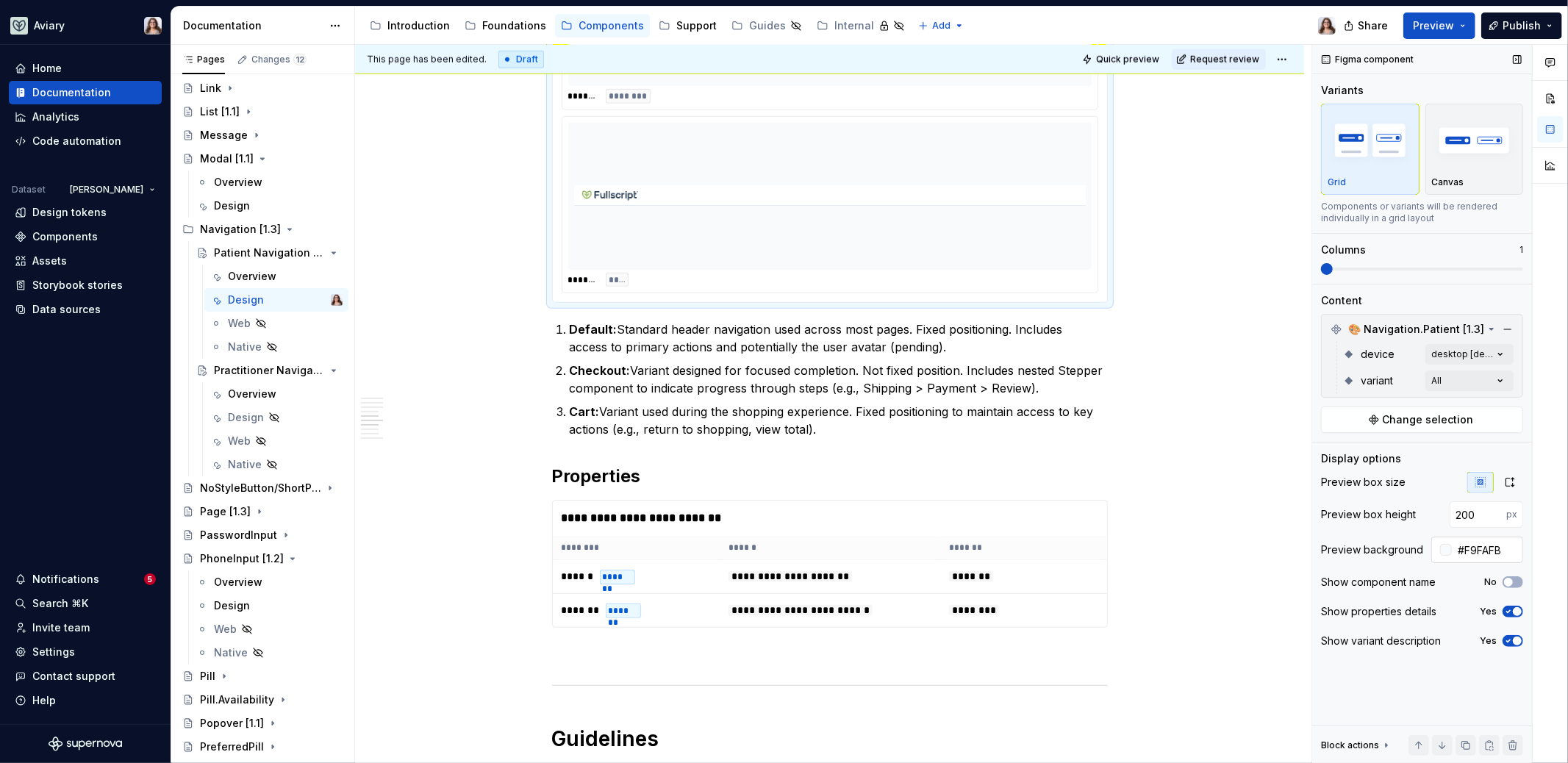
click at [1476, 545] on input "#F9FAFB" at bounding box center [1487, 549] width 71 height 26
click at [1498, 548] on input "#F9FAFB" at bounding box center [1487, 549] width 71 height 26
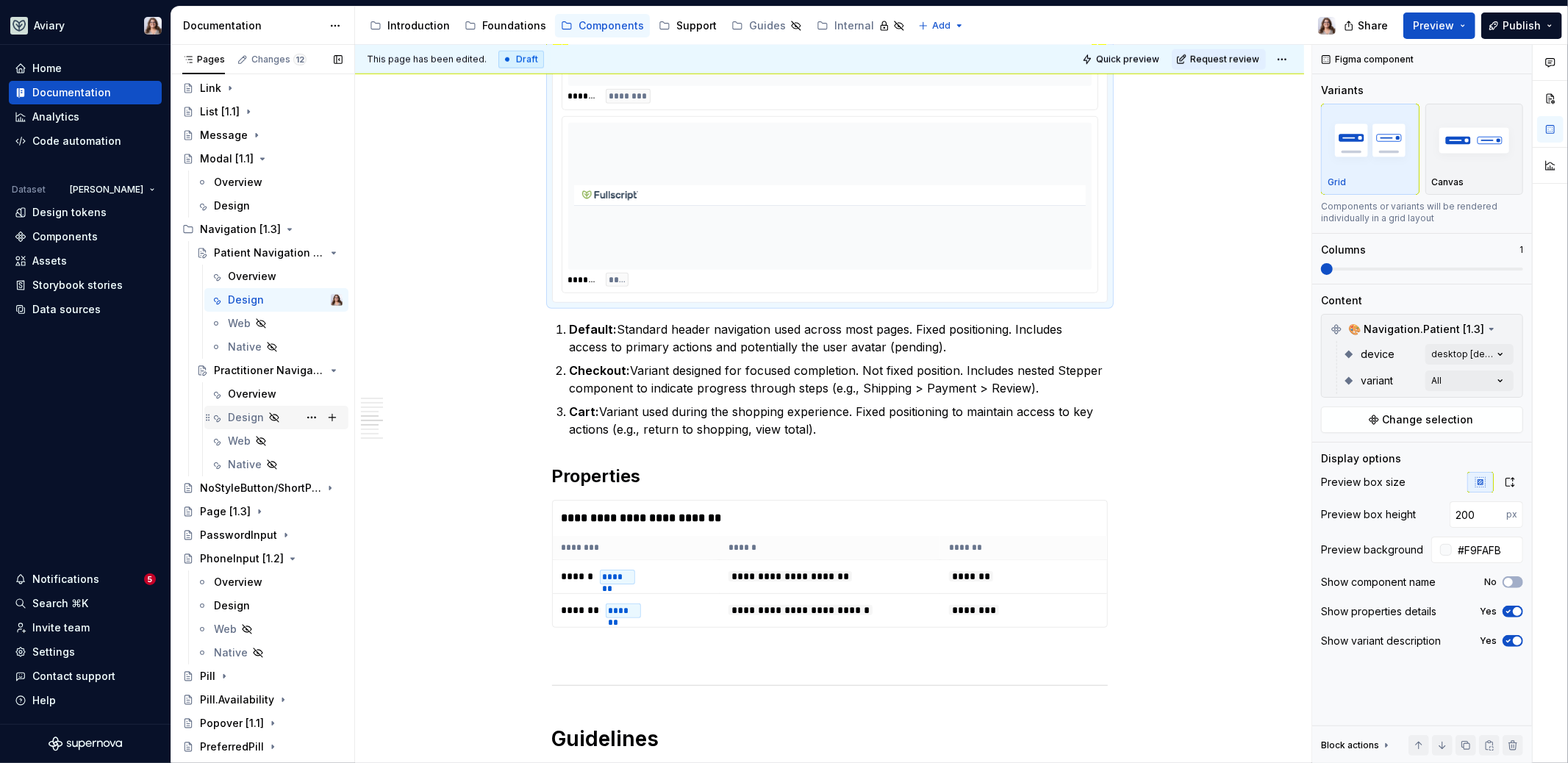
click at [244, 417] on div "Design" at bounding box center [246, 417] width 36 height 15
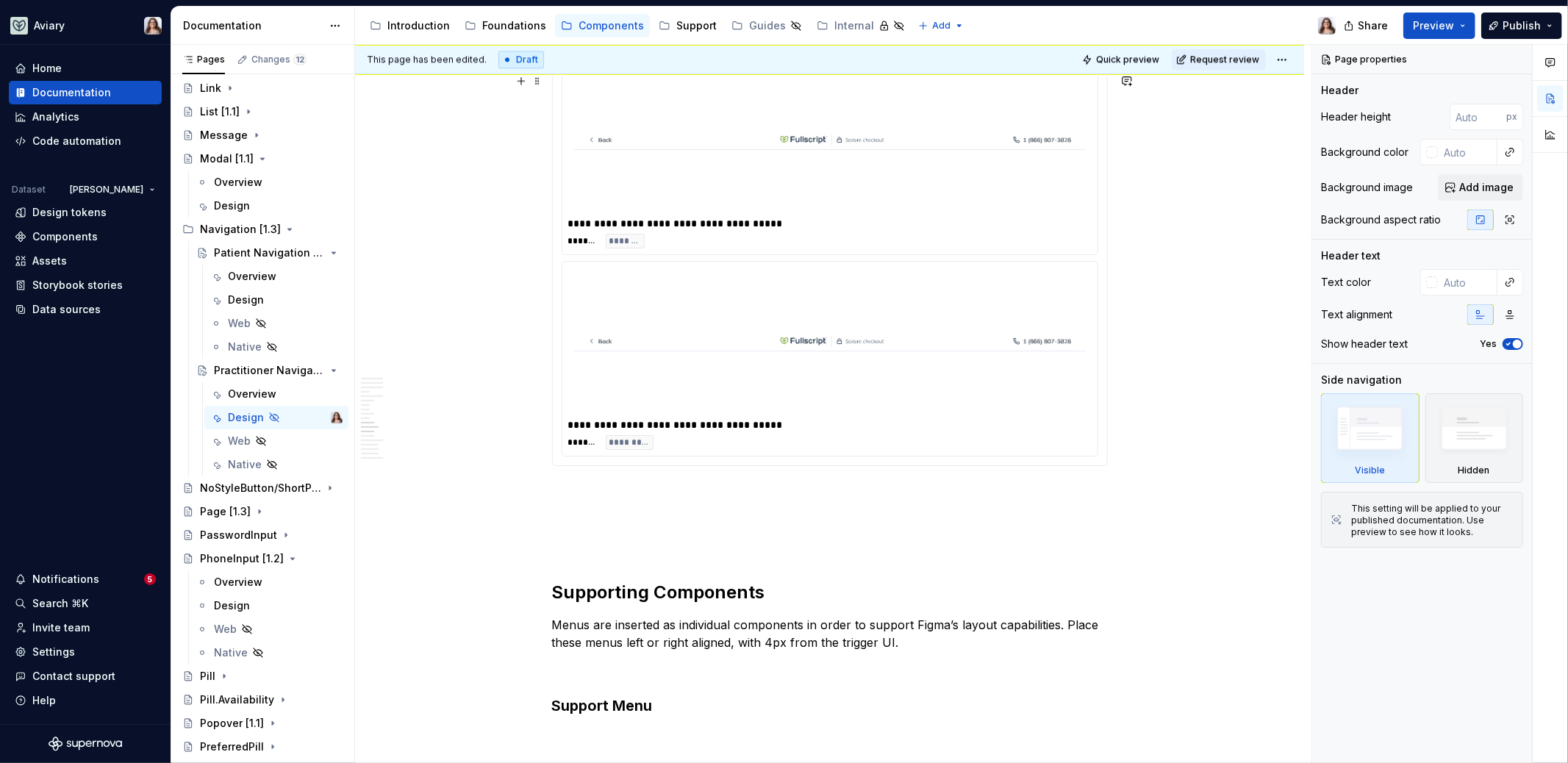
click at [685, 364] on img at bounding box center [830, 342] width 512 height 135
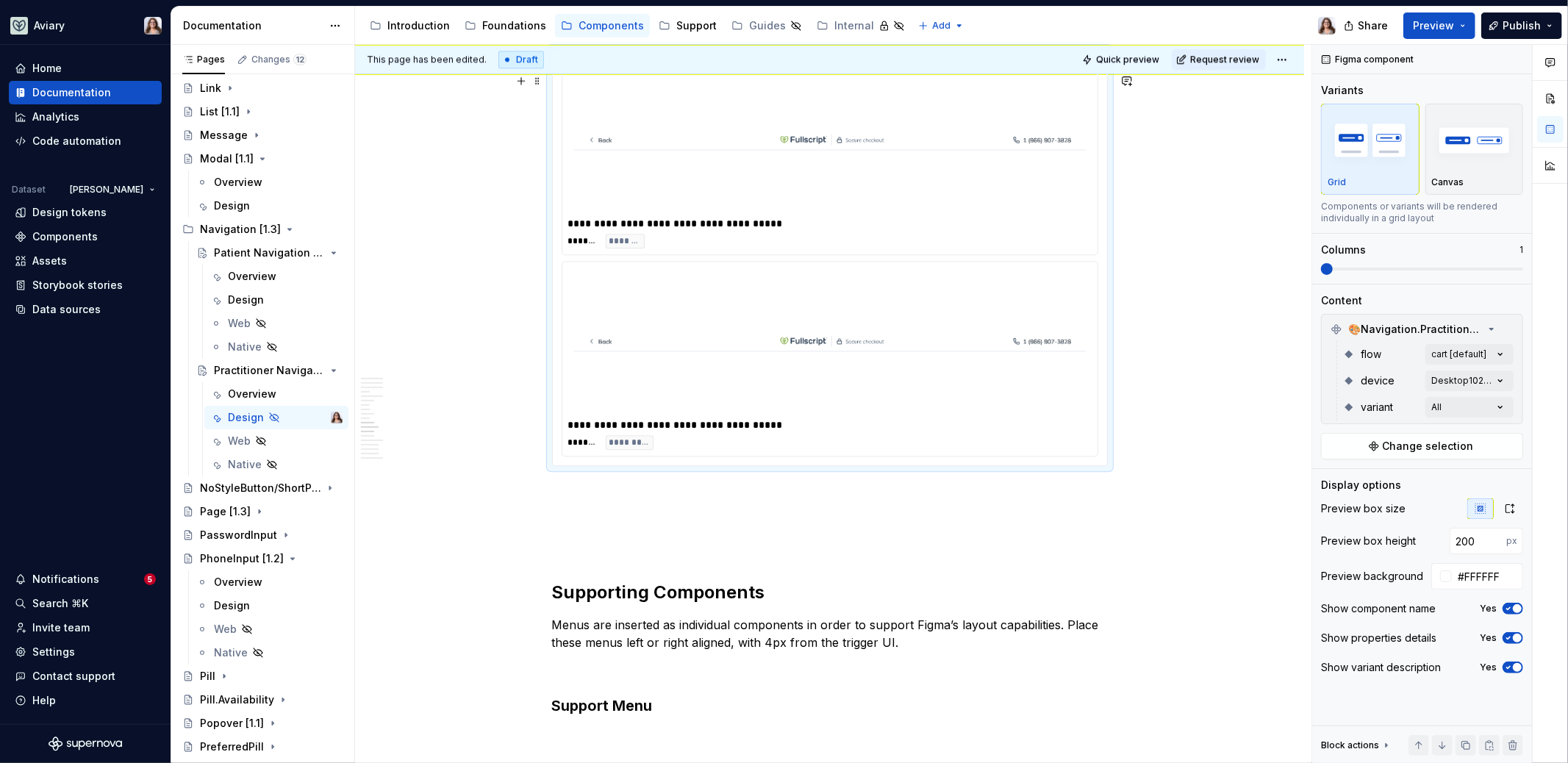
type textarea "*"
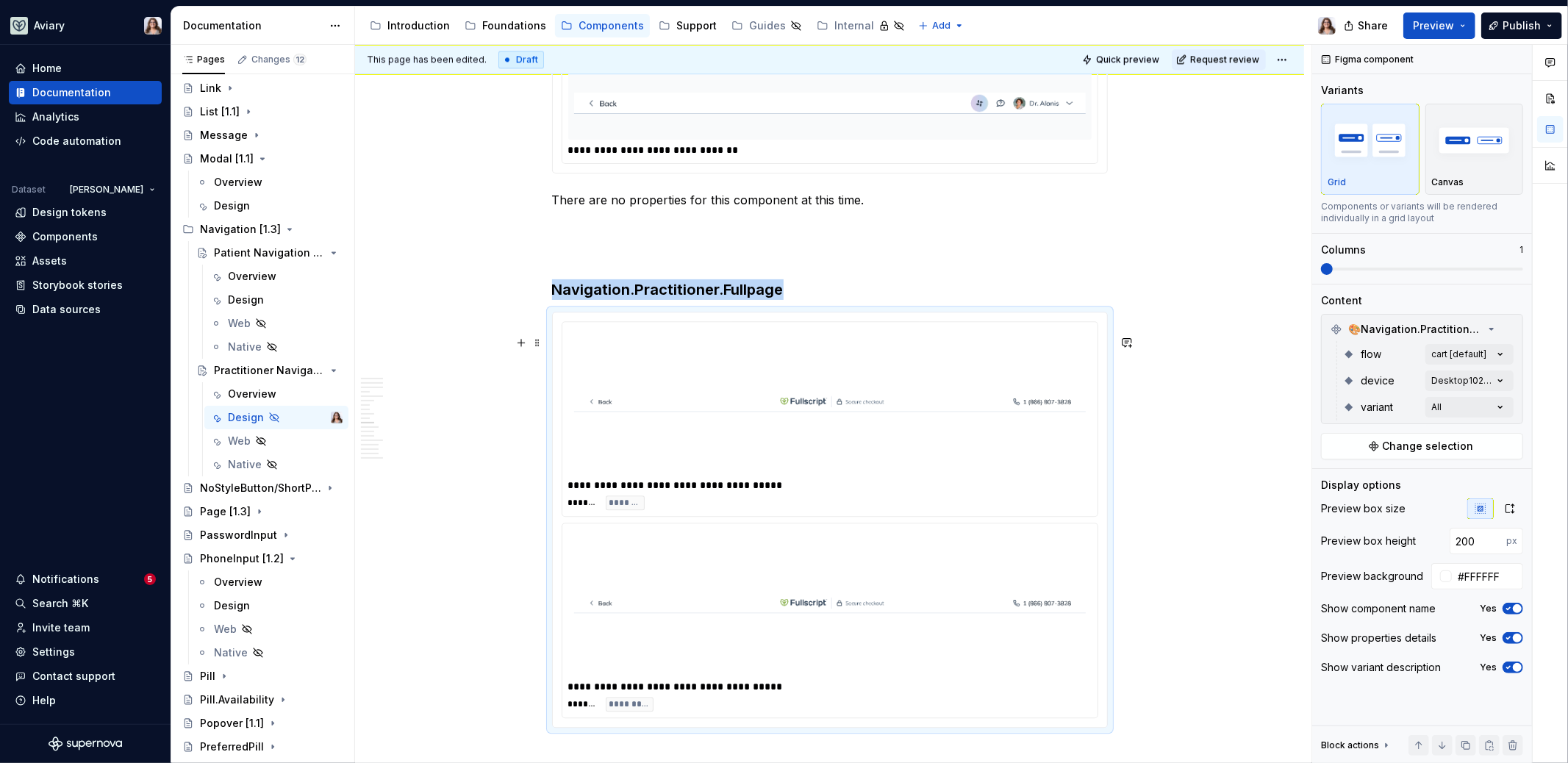
scroll to position [3037, 0]
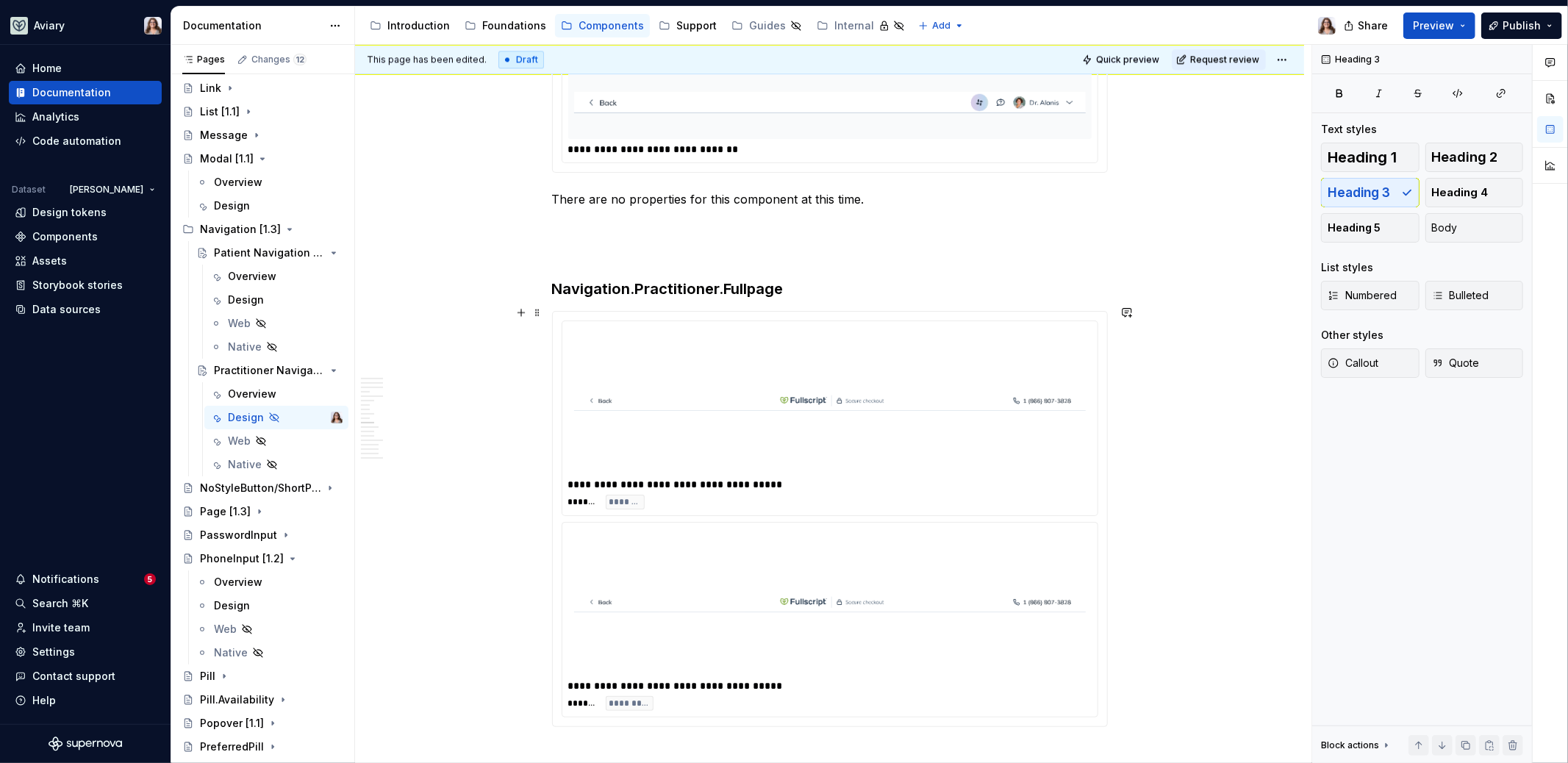
click at [800, 299] on h3 "Navigation.Practitioner.Fullpage" at bounding box center [830, 289] width 556 height 20
